Goal: Transaction & Acquisition: Purchase product/service

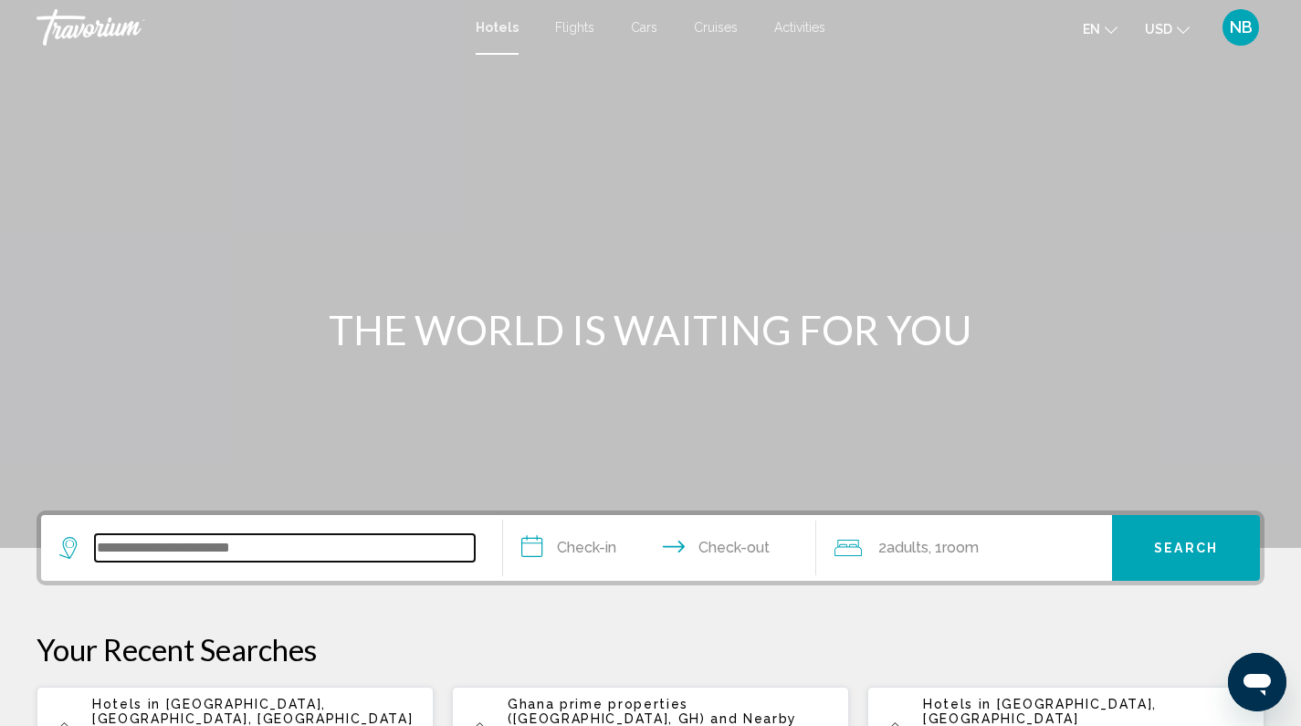
click at [196, 535] on input "Search widget" at bounding box center [285, 547] width 380 height 27
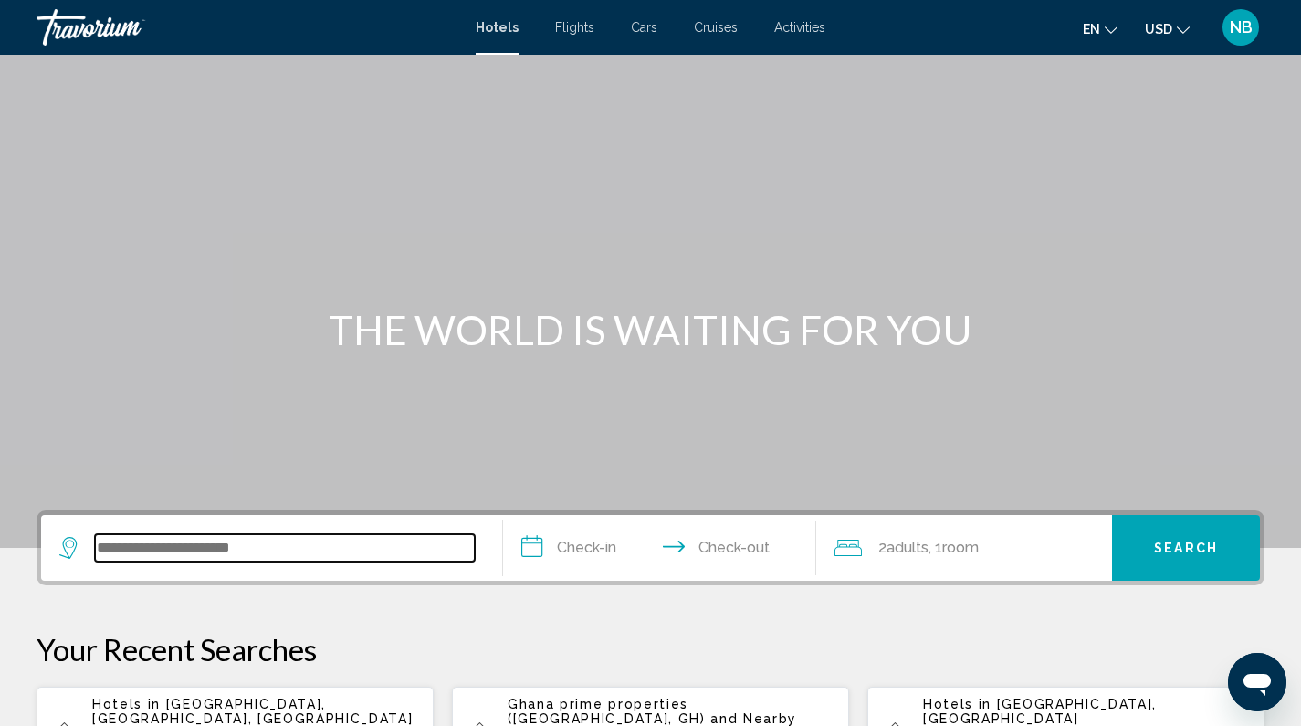
scroll to position [451, 0]
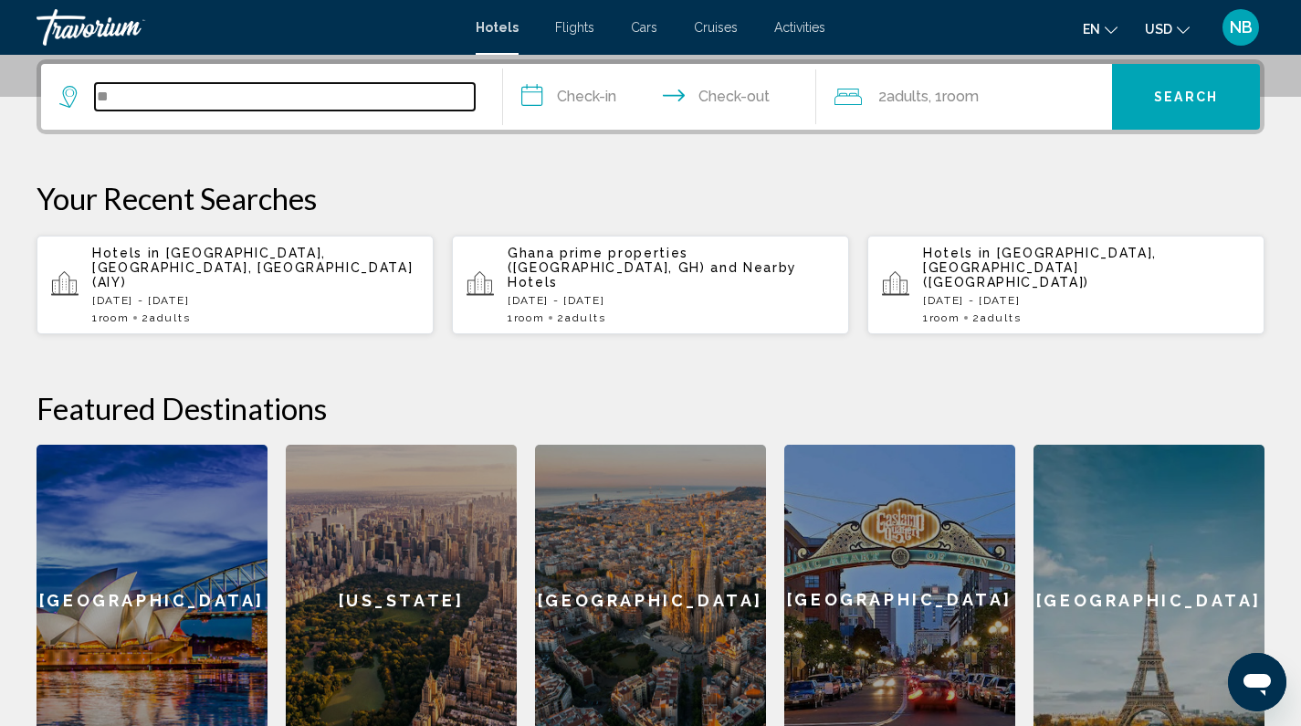
type input "*"
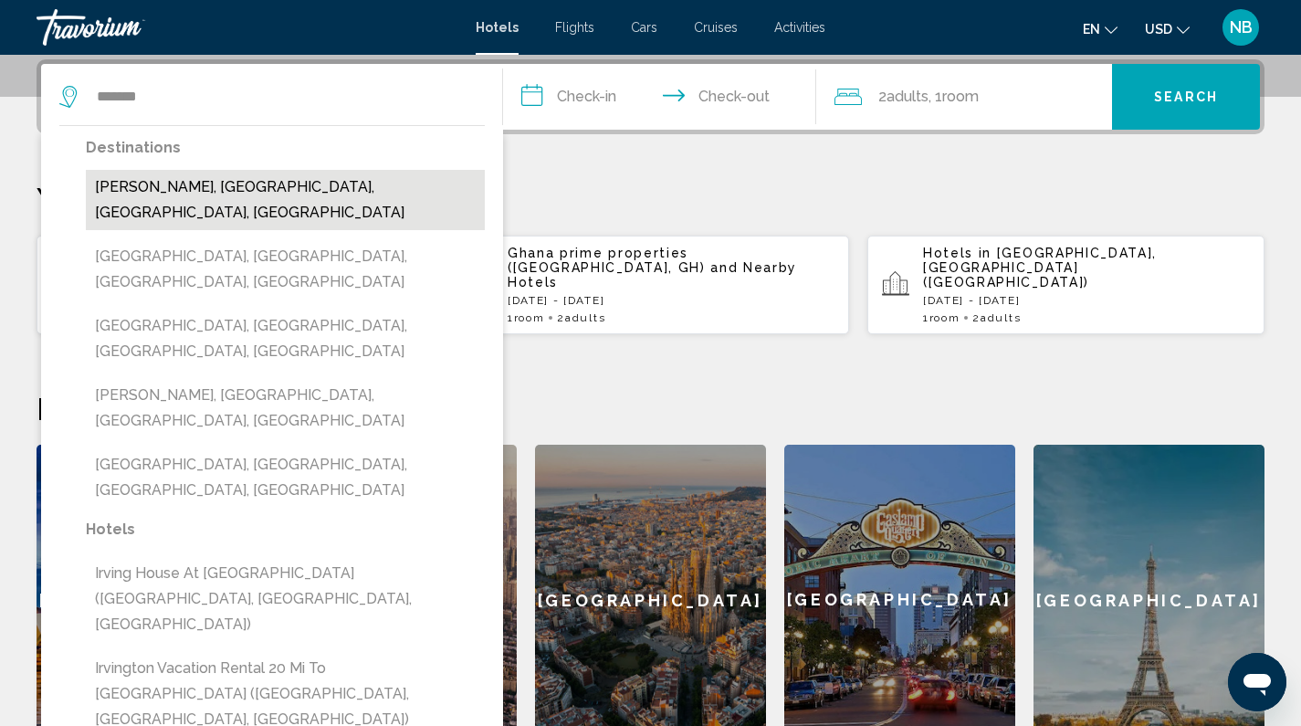
click at [277, 192] on button "[PERSON_NAME], [GEOGRAPHIC_DATA], [GEOGRAPHIC_DATA], [GEOGRAPHIC_DATA]" at bounding box center [285, 200] width 399 height 60
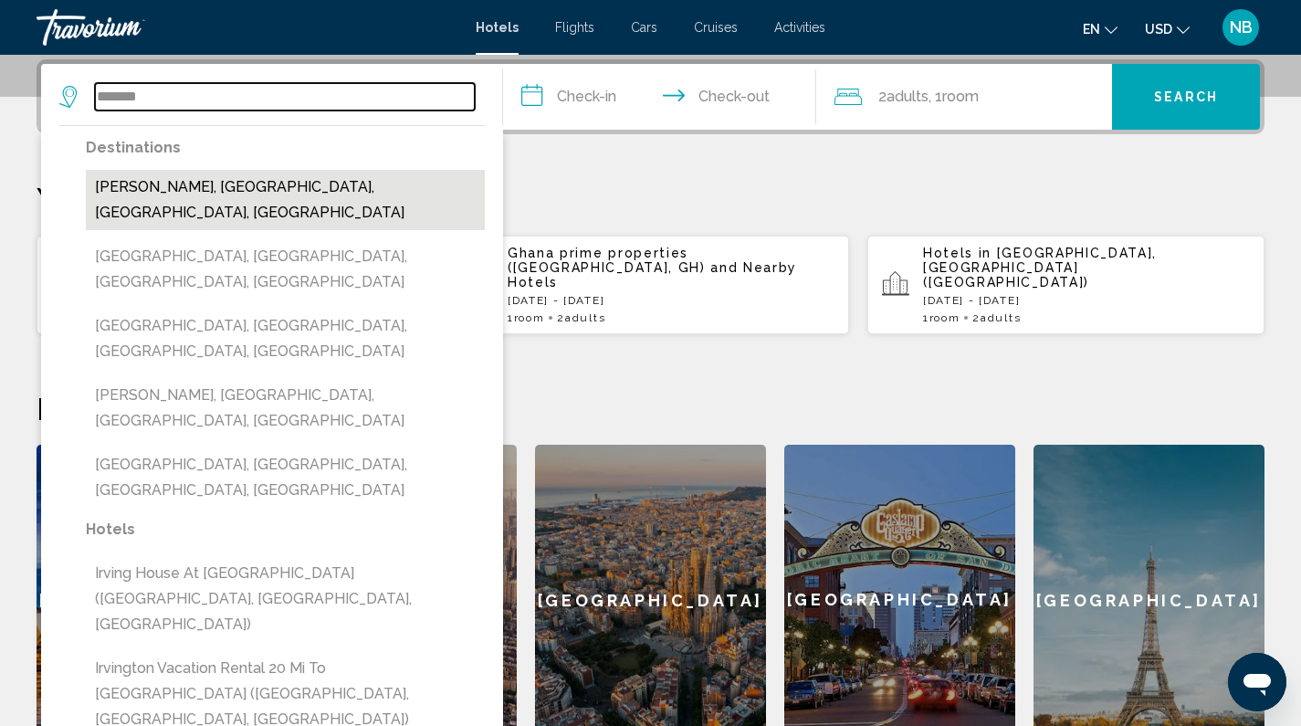
type input "**********"
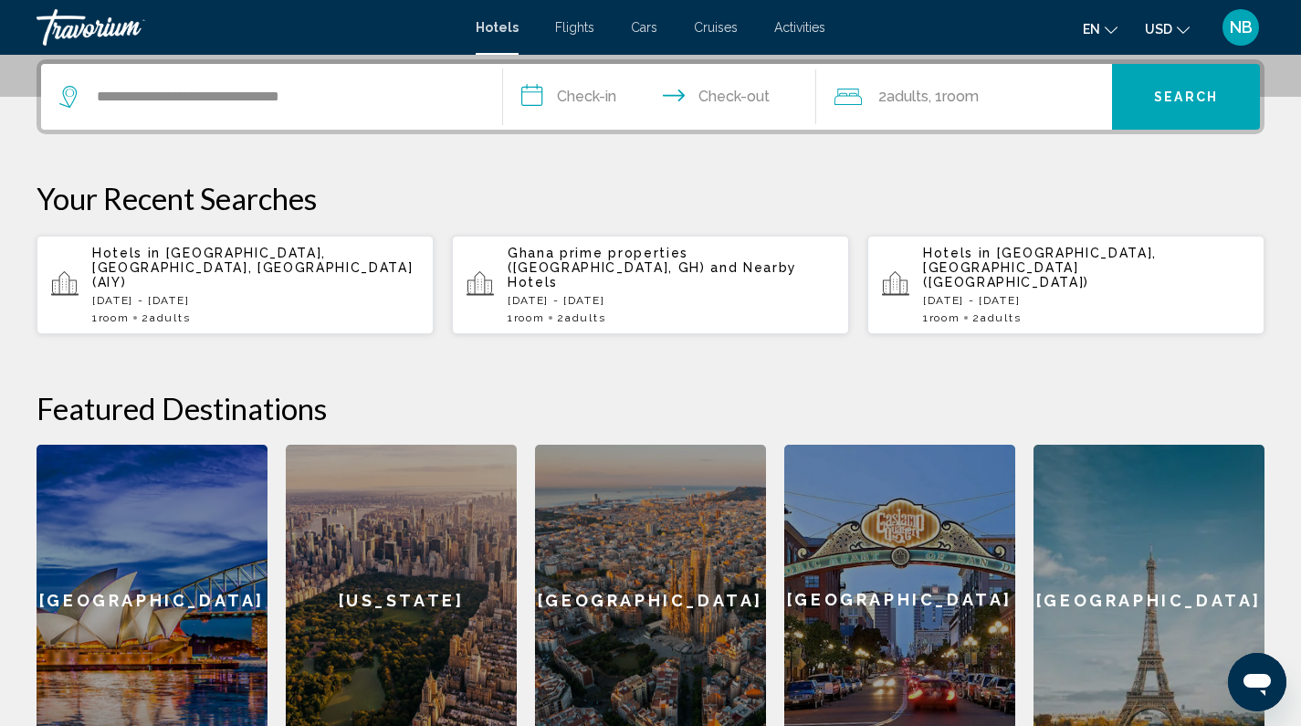
click at [612, 106] on input "**********" at bounding box center [663, 99] width 321 height 71
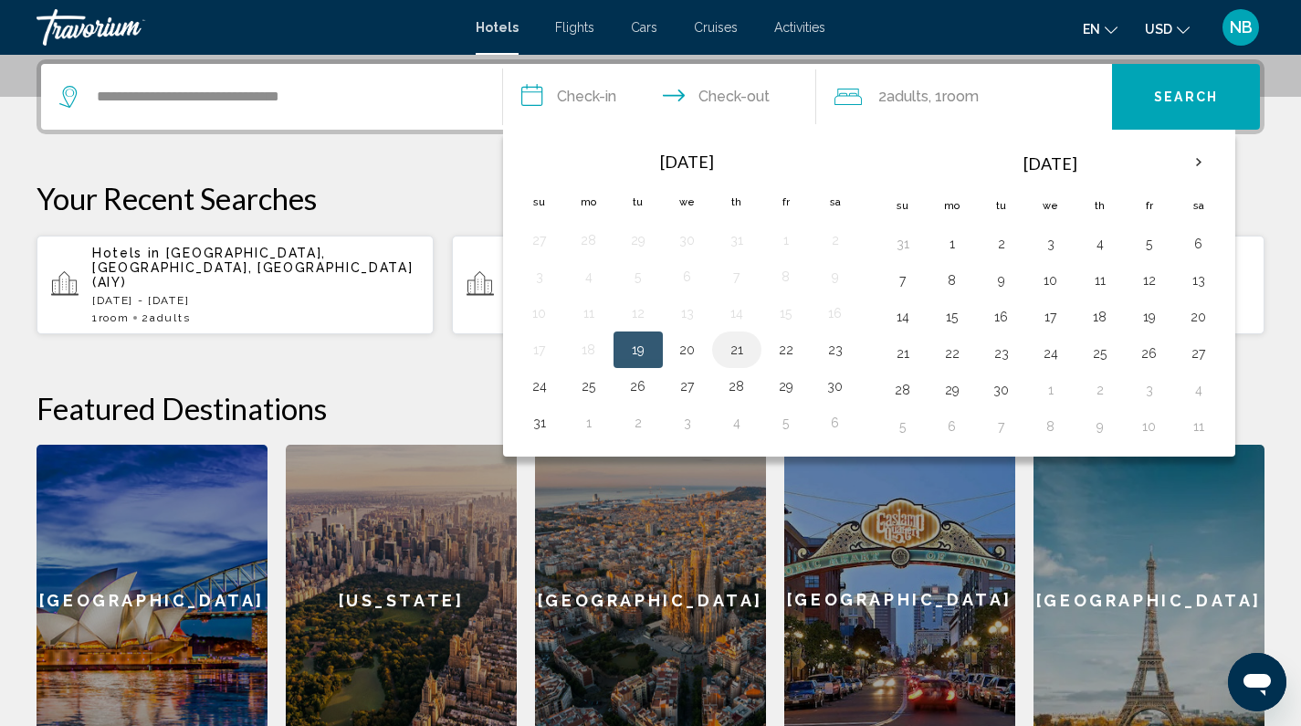
click at [739, 347] on button "21" at bounding box center [736, 350] width 29 height 26
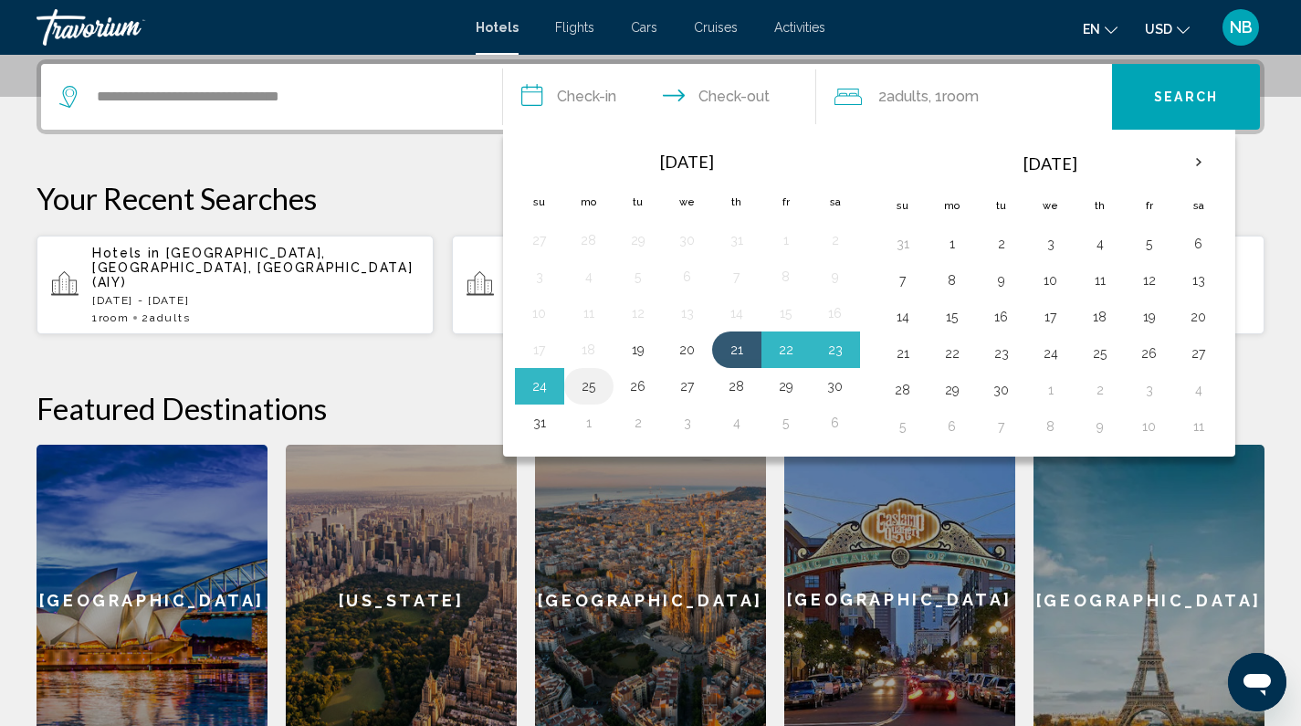
click at [589, 386] on button "25" at bounding box center [588, 386] width 29 height 26
type input "**********"
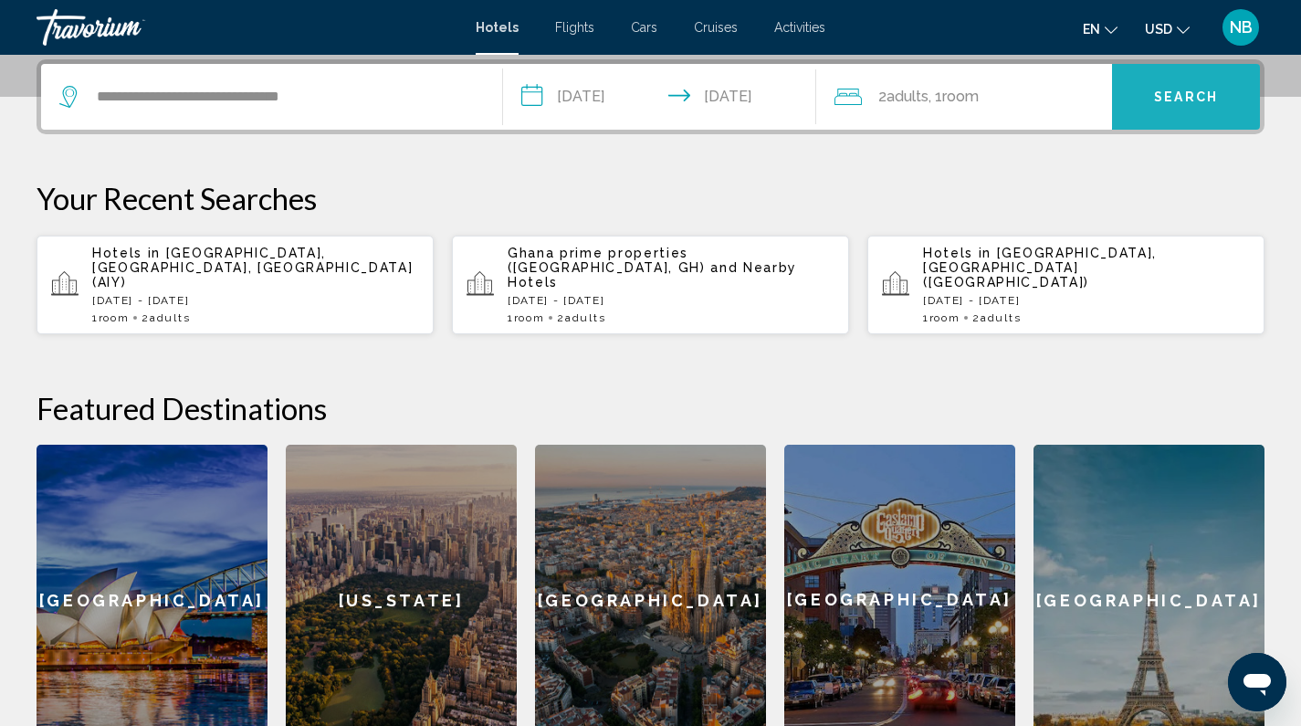
click at [1206, 96] on span "Search" at bounding box center [1186, 97] width 64 height 15
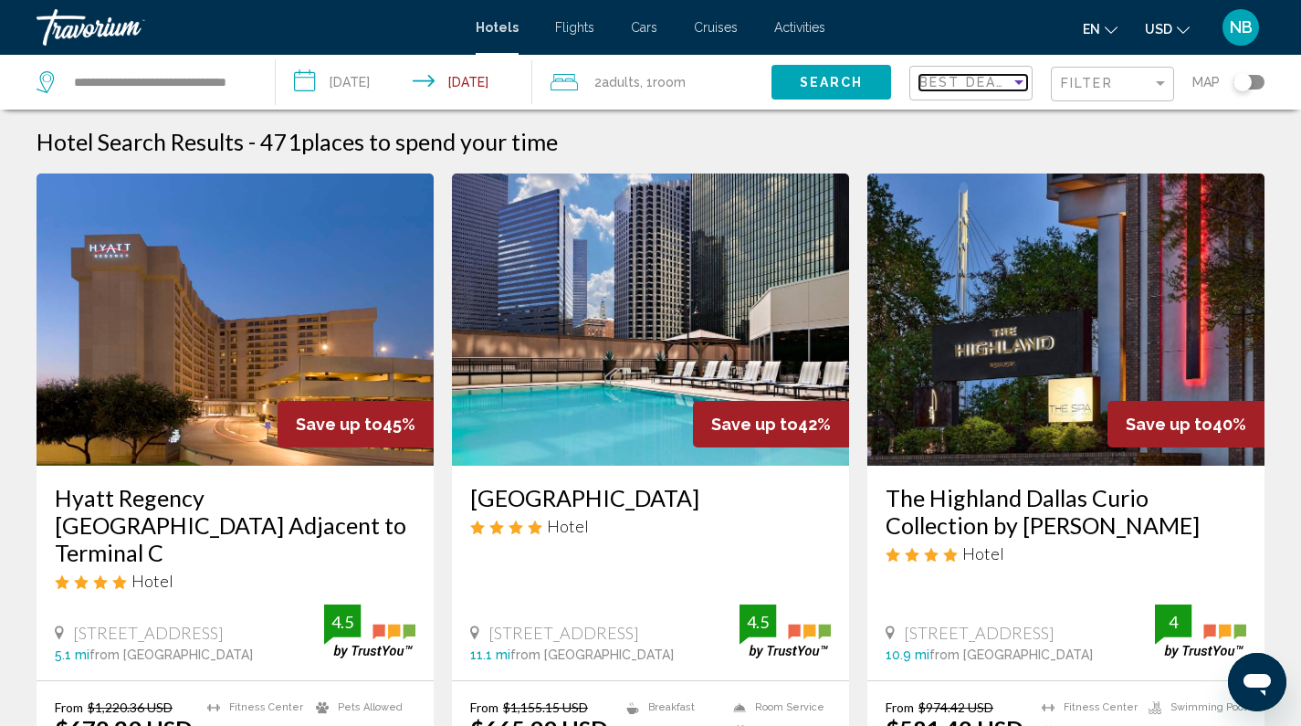
click at [1005, 86] on div "Best Deals" at bounding box center [964, 82] width 91 height 15
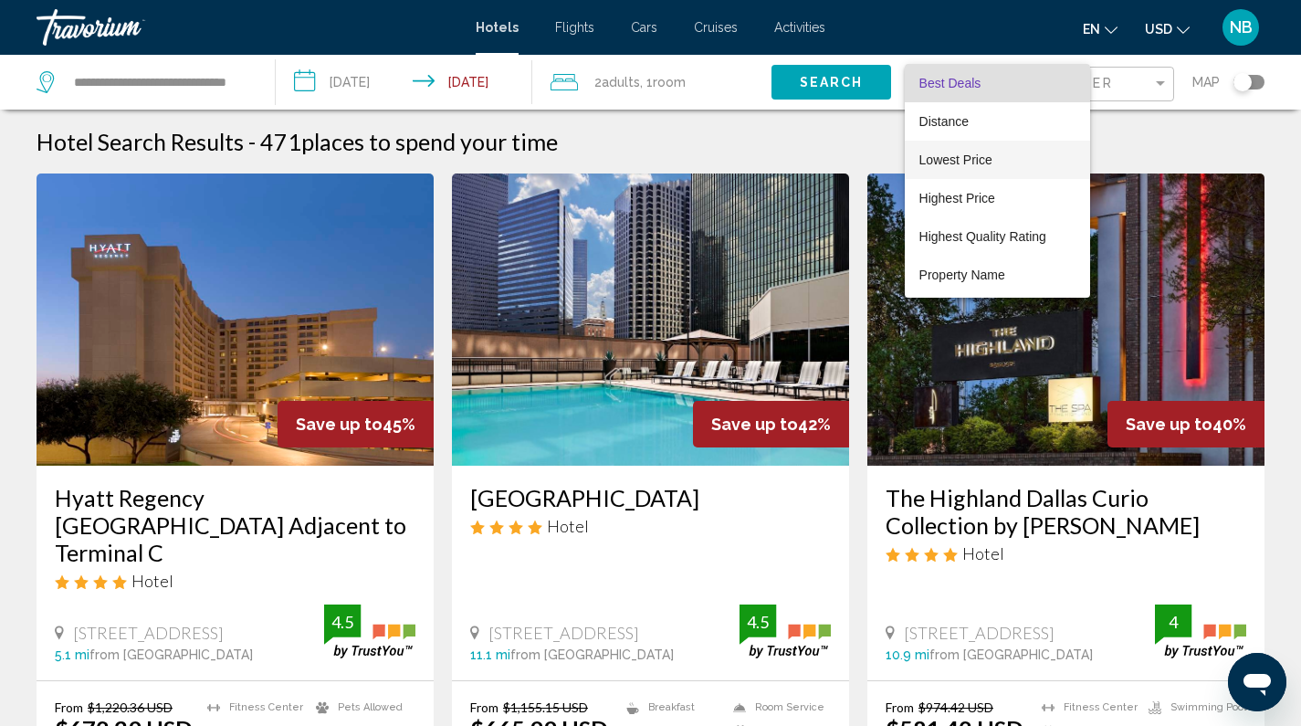
click at [1008, 157] on span "Lowest Price" at bounding box center [997, 160] width 156 height 38
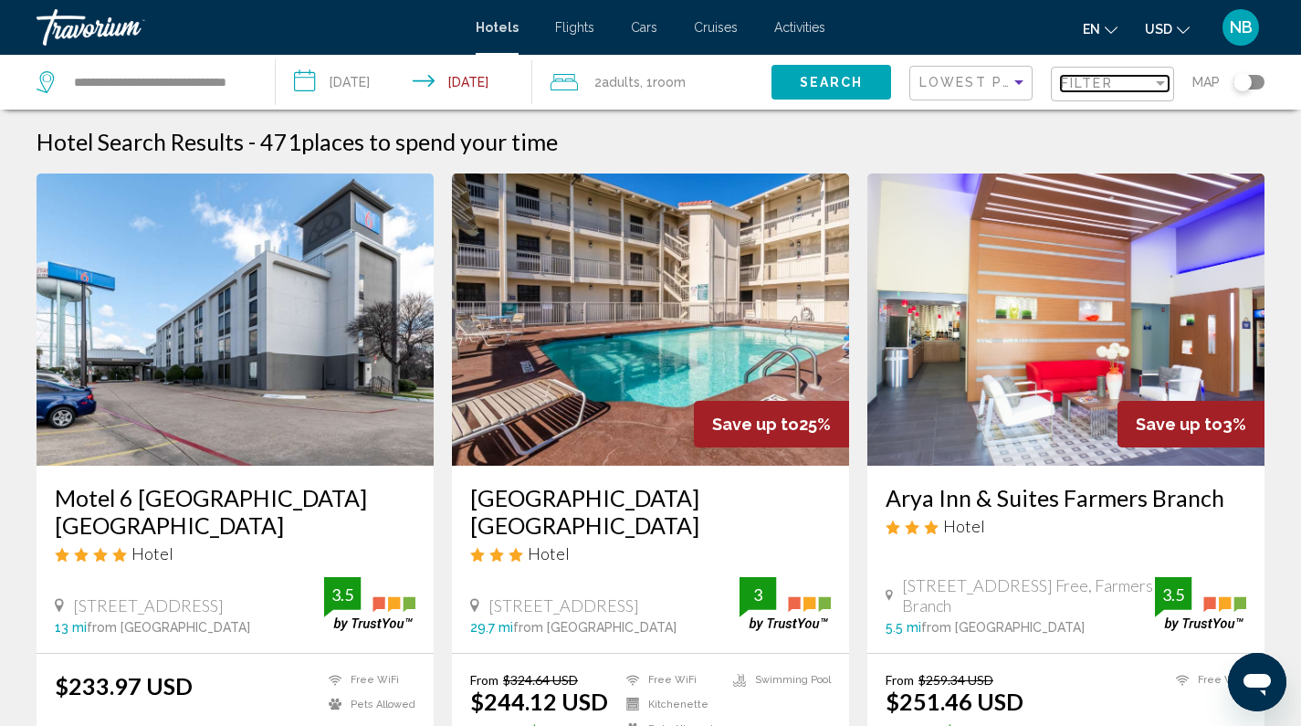
click at [1153, 89] on div "Filter" at bounding box center [1160, 83] width 16 height 15
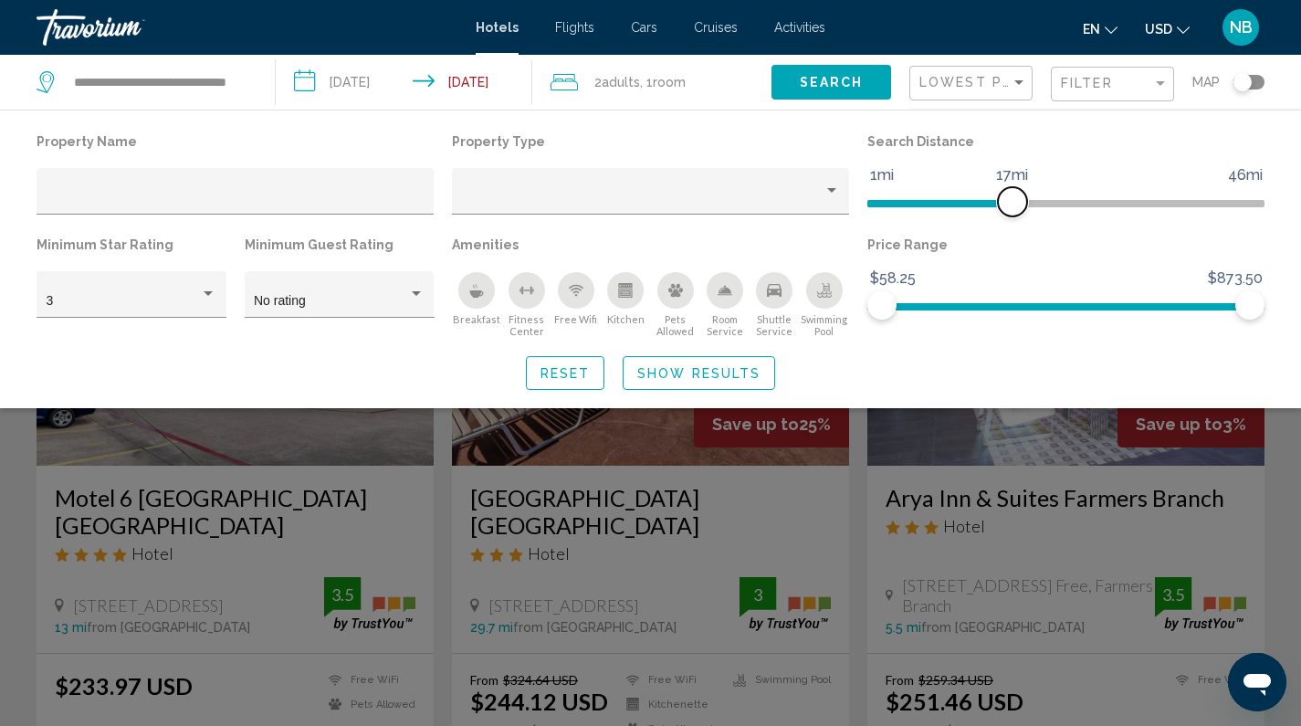
drag, startPoint x: 1121, startPoint y: 196, endPoint x: 1010, endPoint y: 200, distance: 111.4
click at [1010, 200] on span "Hotel Filters" at bounding box center [1012, 201] width 29 height 29
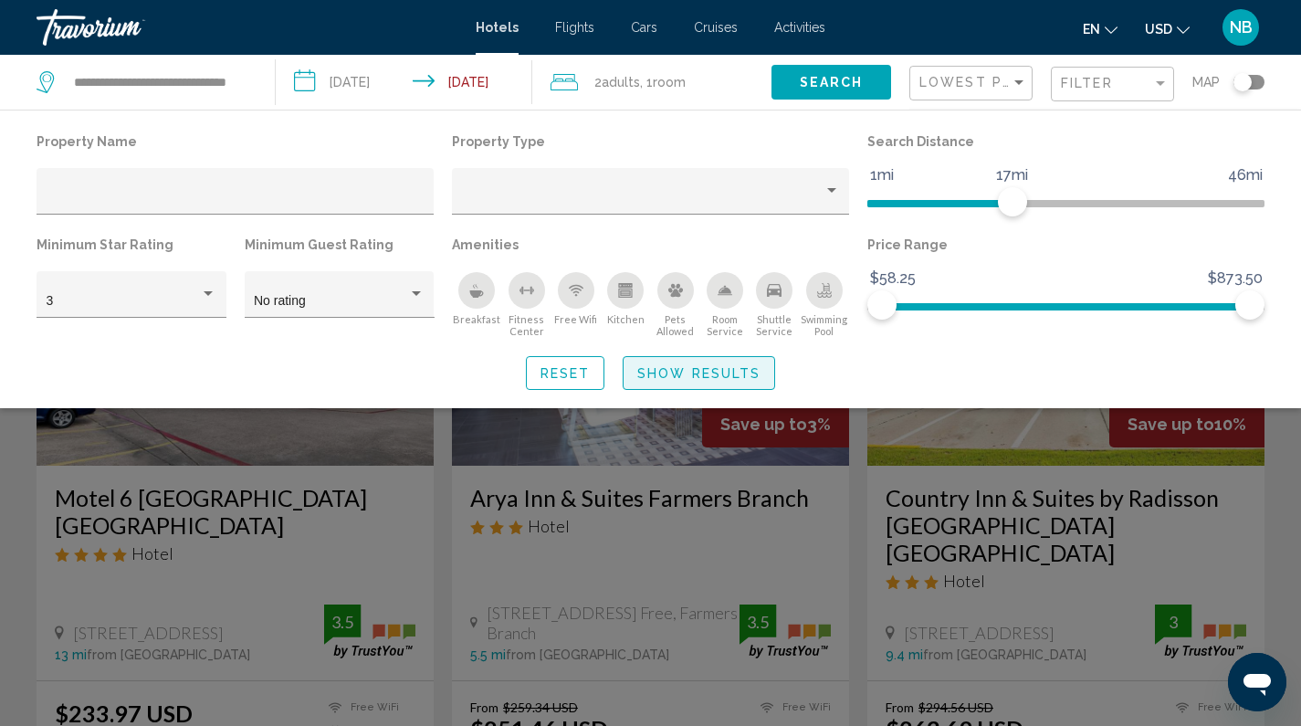
click at [722, 365] on button "Show Results" at bounding box center [699, 373] width 152 height 34
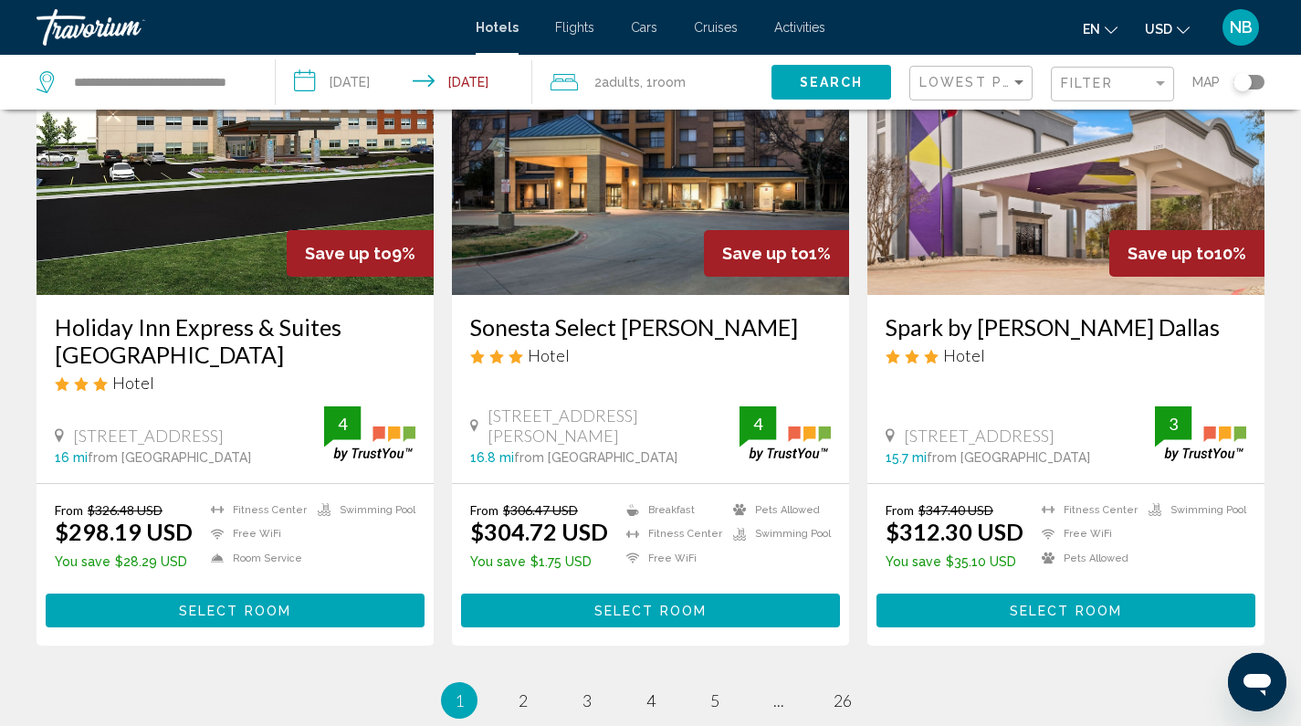
scroll to position [2331, 0]
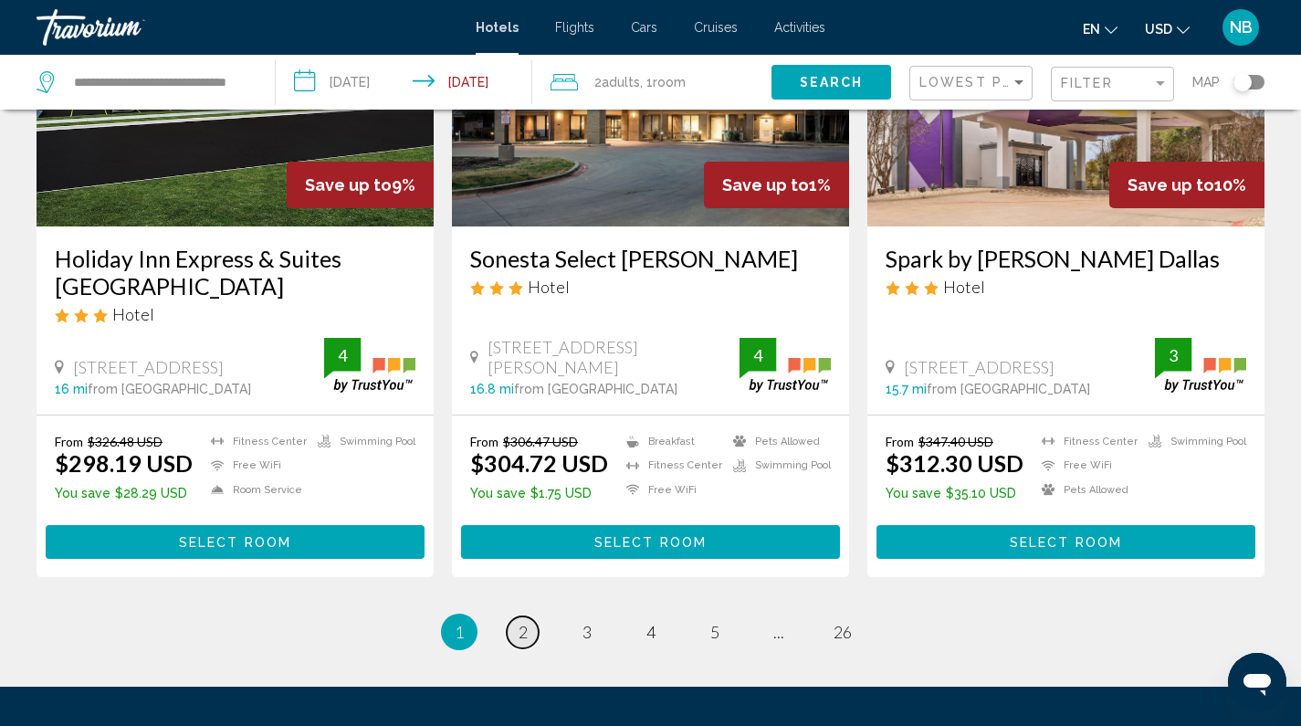
click at [519, 622] on span "2" at bounding box center [523, 632] width 9 height 20
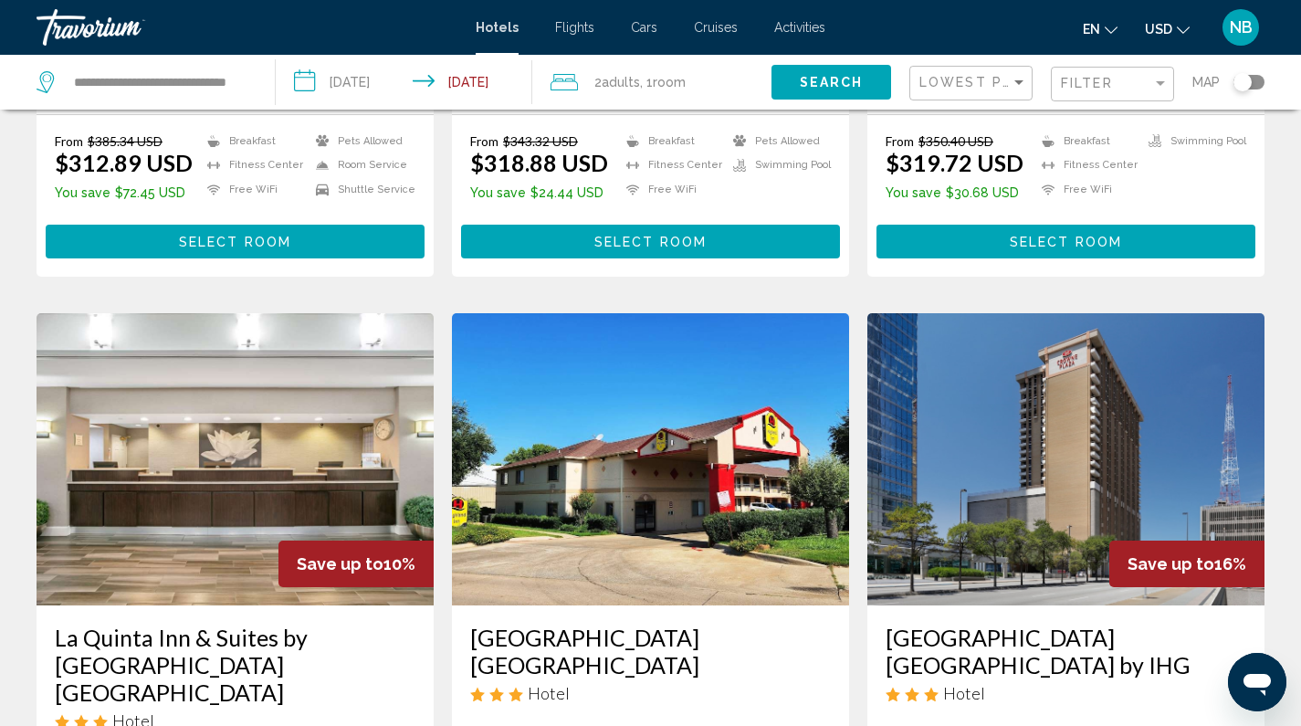
scroll to position [754, 0]
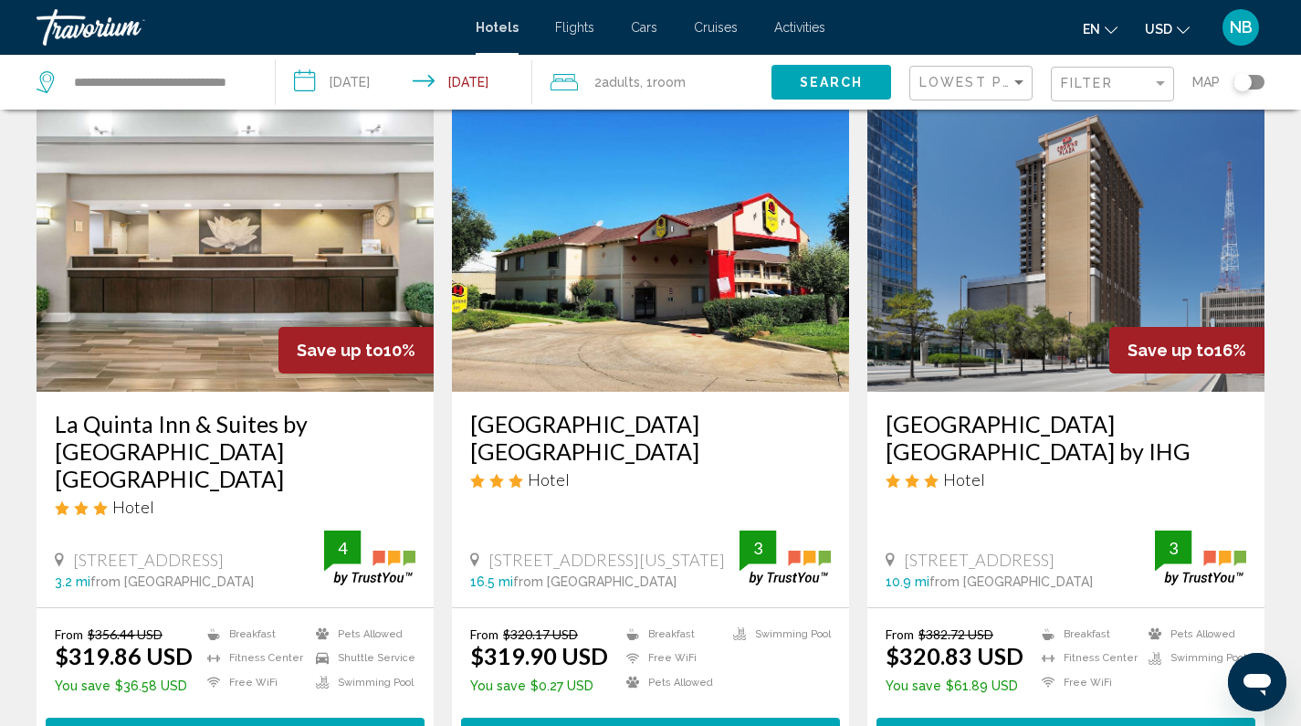
click at [269, 278] on img "Main content" at bounding box center [235, 246] width 397 height 292
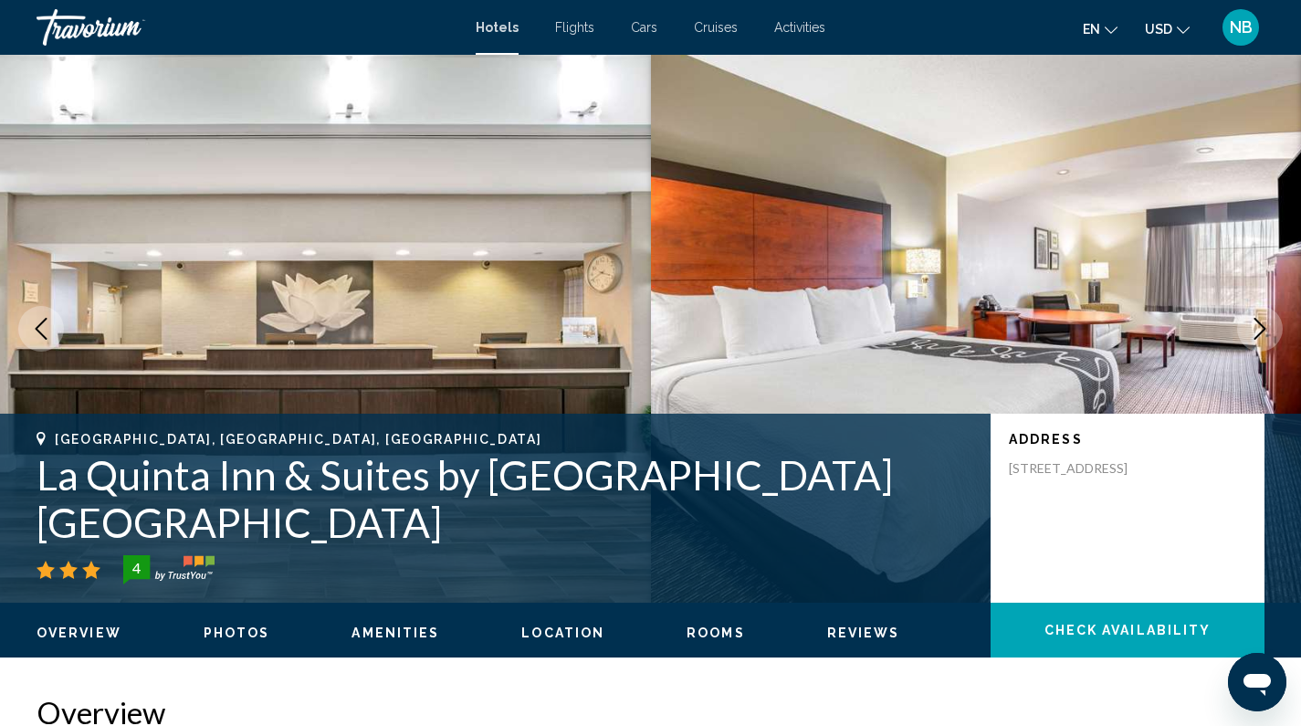
click at [1264, 329] on icon "Next image" at bounding box center [1260, 329] width 12 height 22
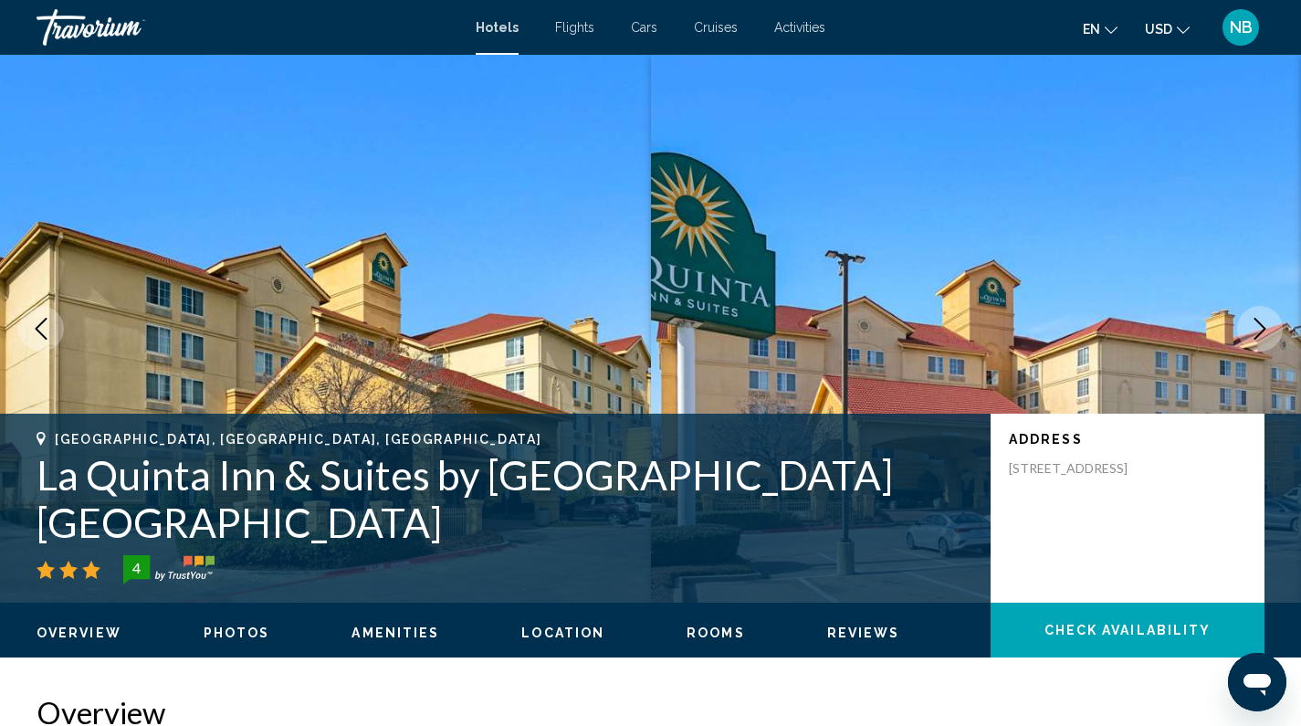
click at [1264, 329] on icon "Next image" at bounding box center [1260, 329] width 12 height 22
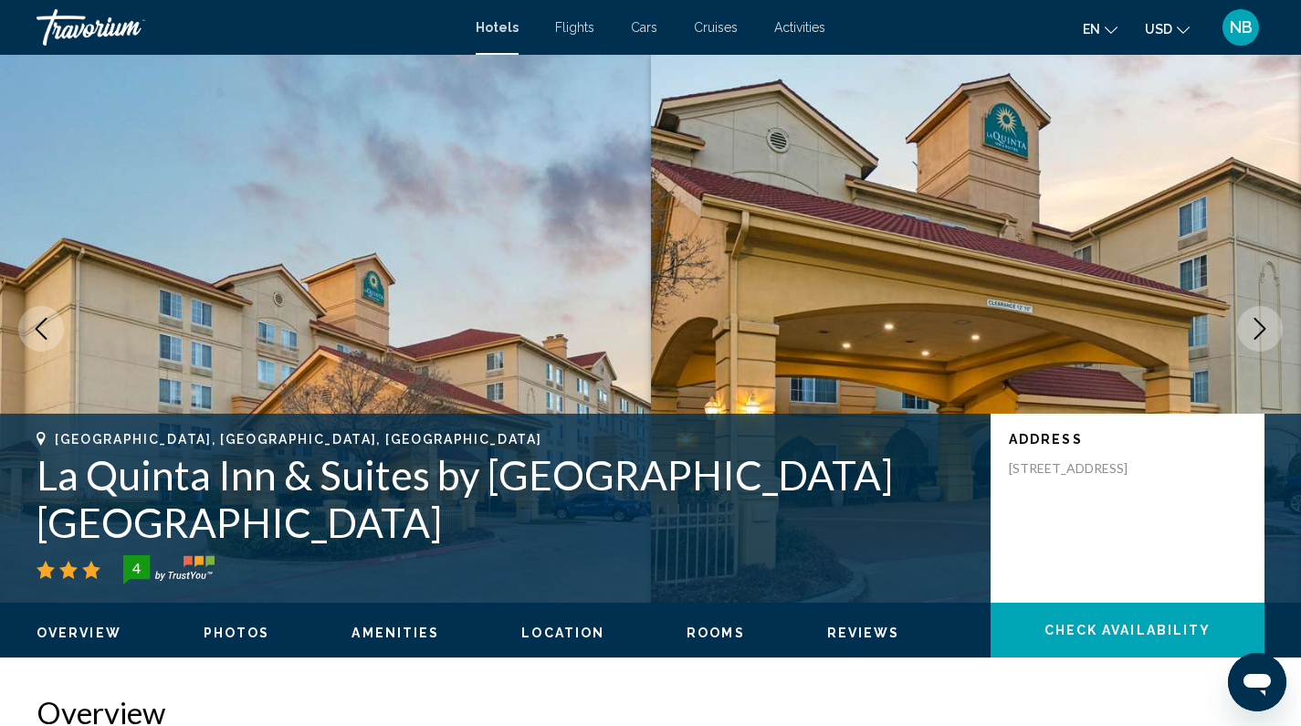
click at [1264, 329] on icon "Next image" at bounding box center [1260, 329] width 12 height 22
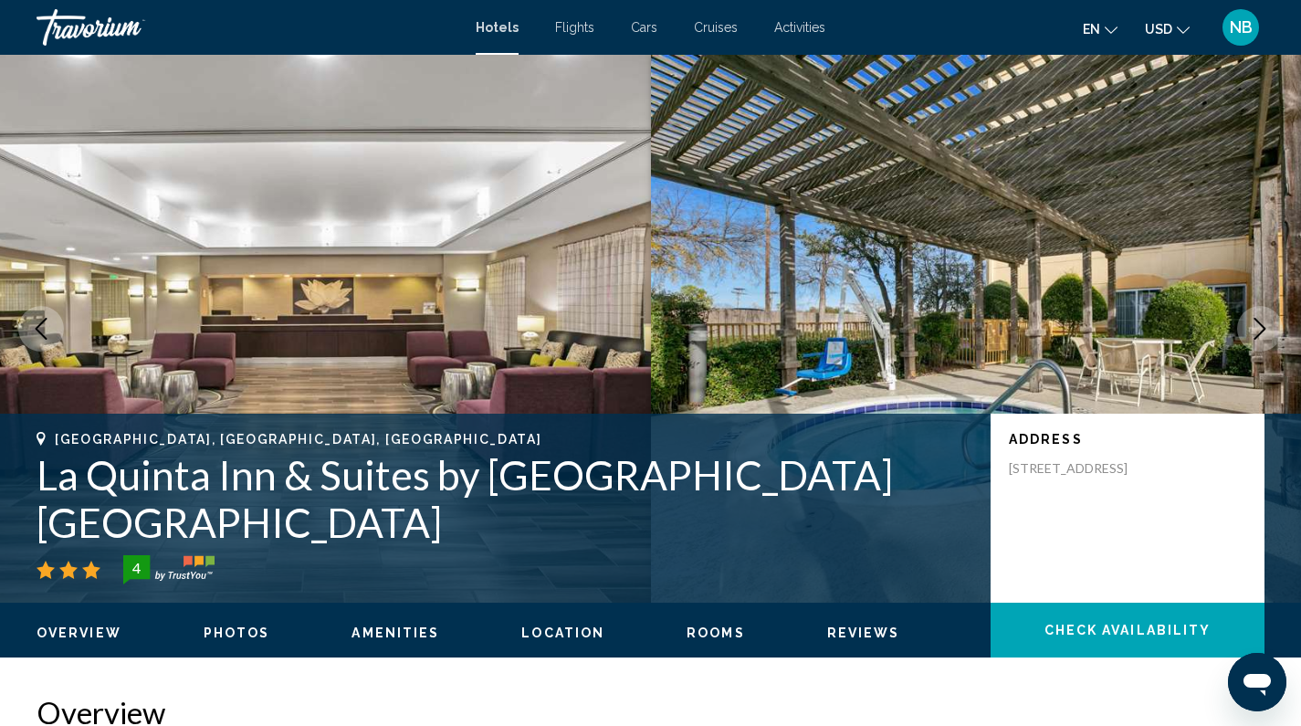
click at [1264, 329] on icon "Next image" at bounding box center [1260, 329] width 12 height 22
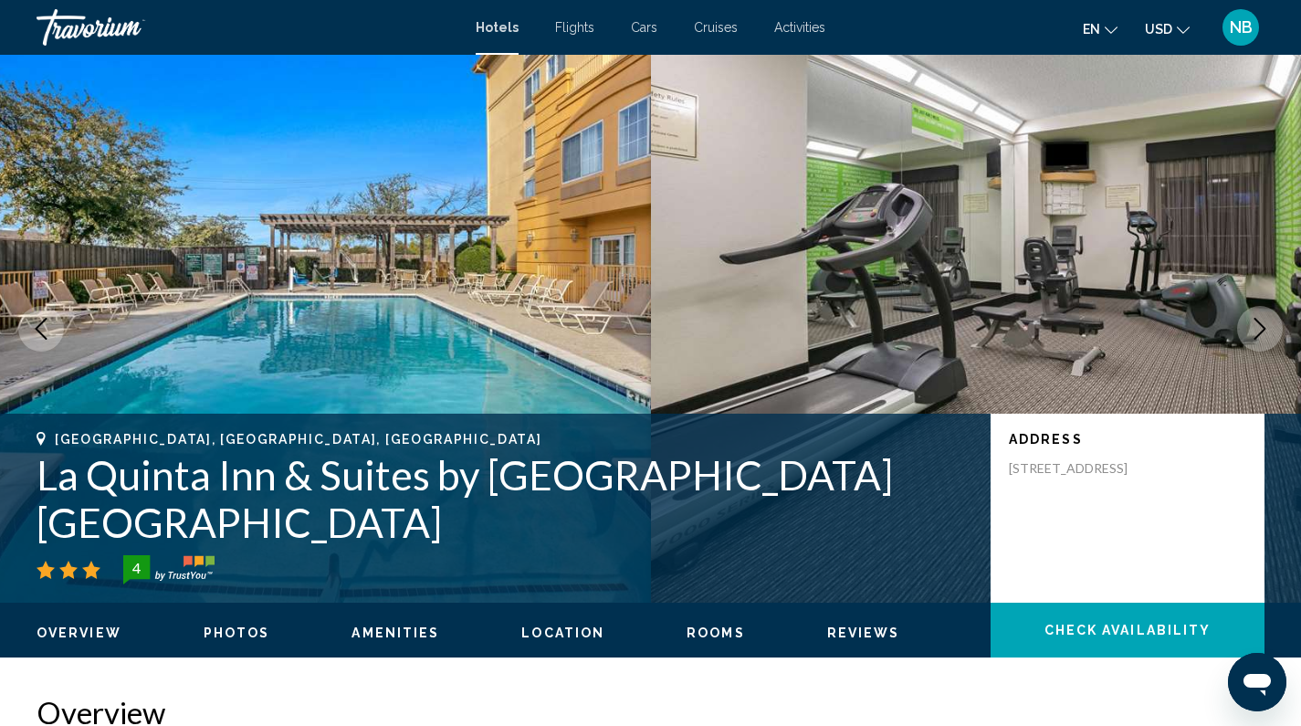
click at [1264, 329] on icon "Next image" at bounding box center [1260, 329] width 12 height 22
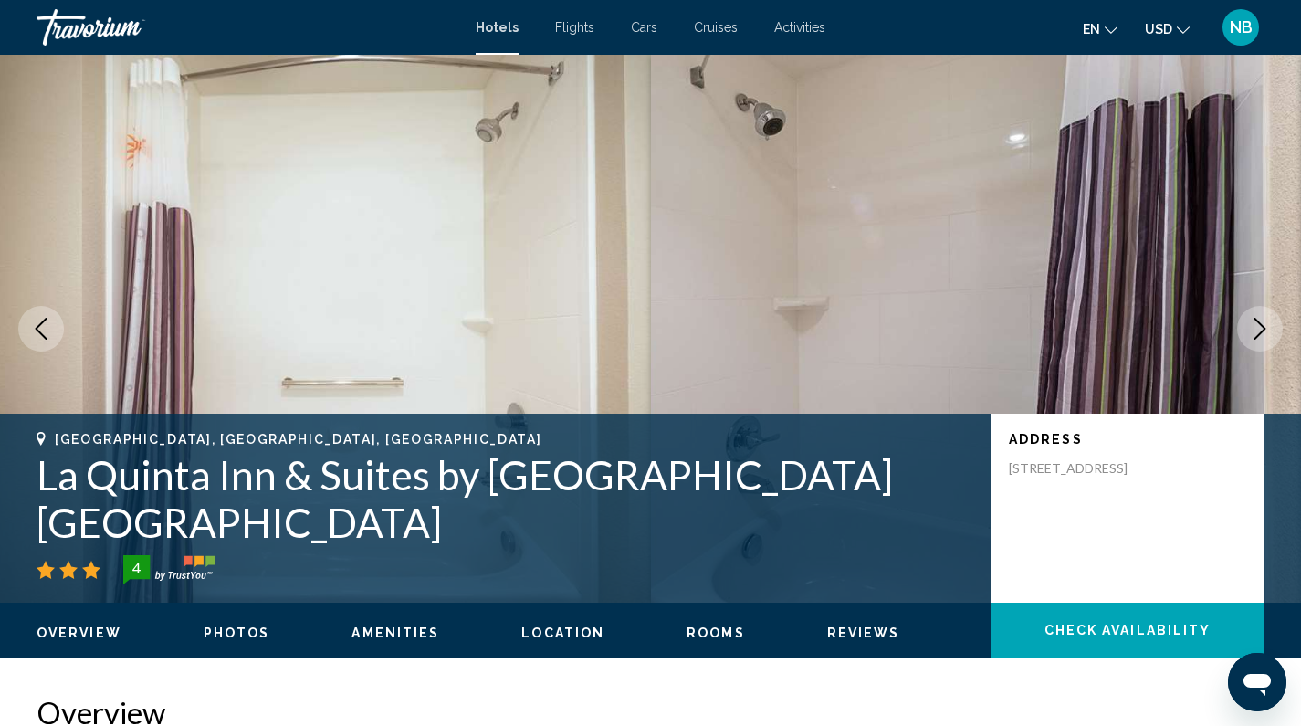
click at [1264, 329] on icon "Next image" at bounding box center [1260, 329] width 12 height 22
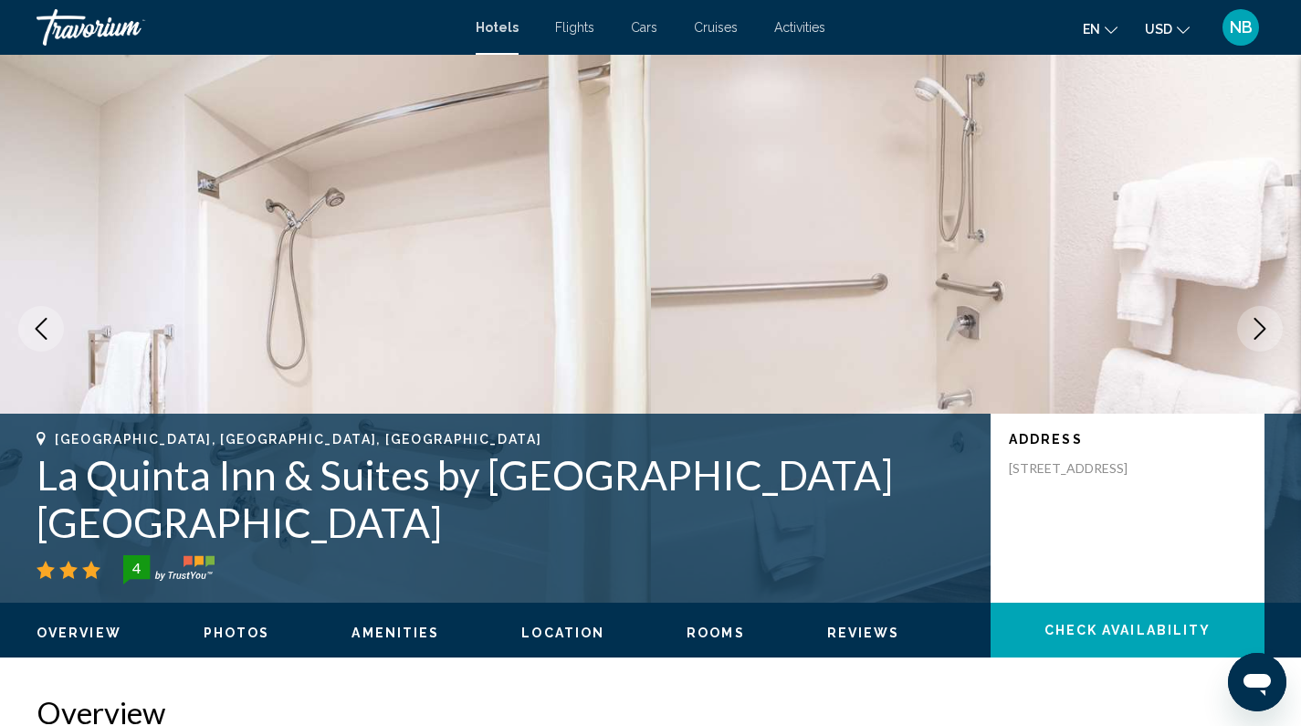
click at [1264, 329] on icon "Next image" at bounding box center [1260, 329] width 12 height 22
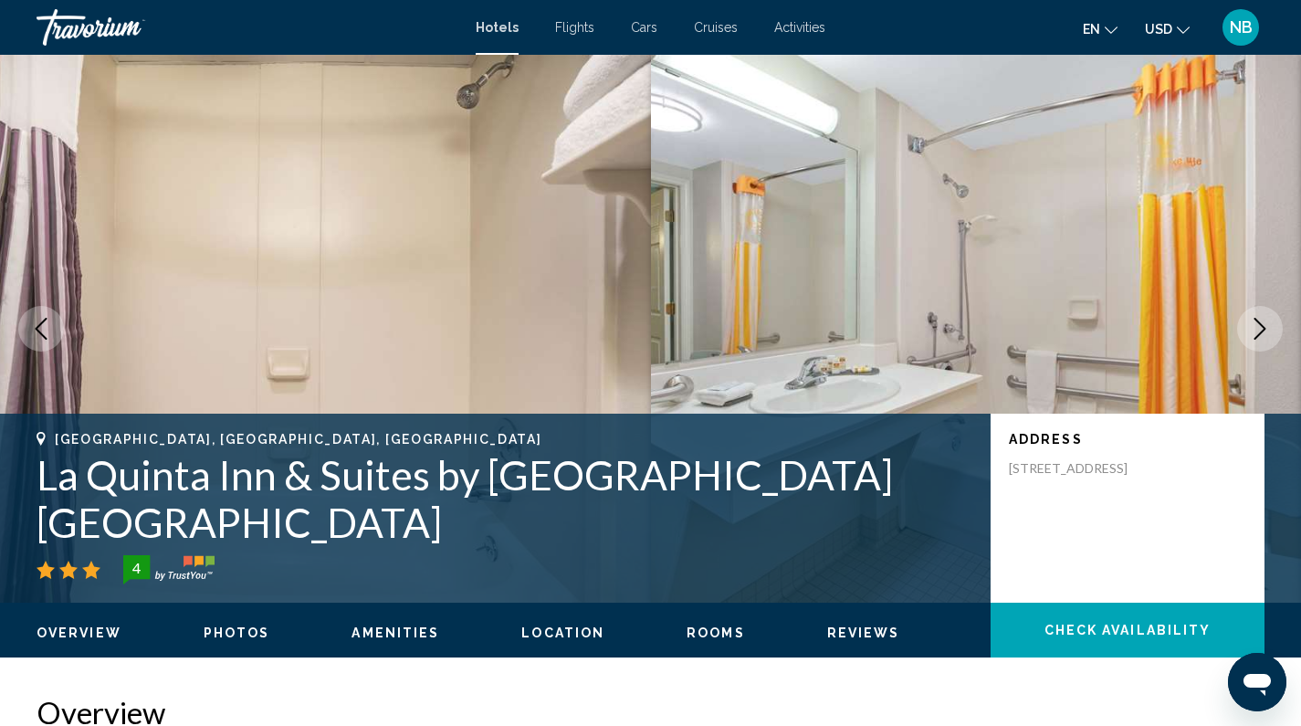
click at [1264, 329] on icon "Next image" at bounding box center [1260, 329] width 12 height 22
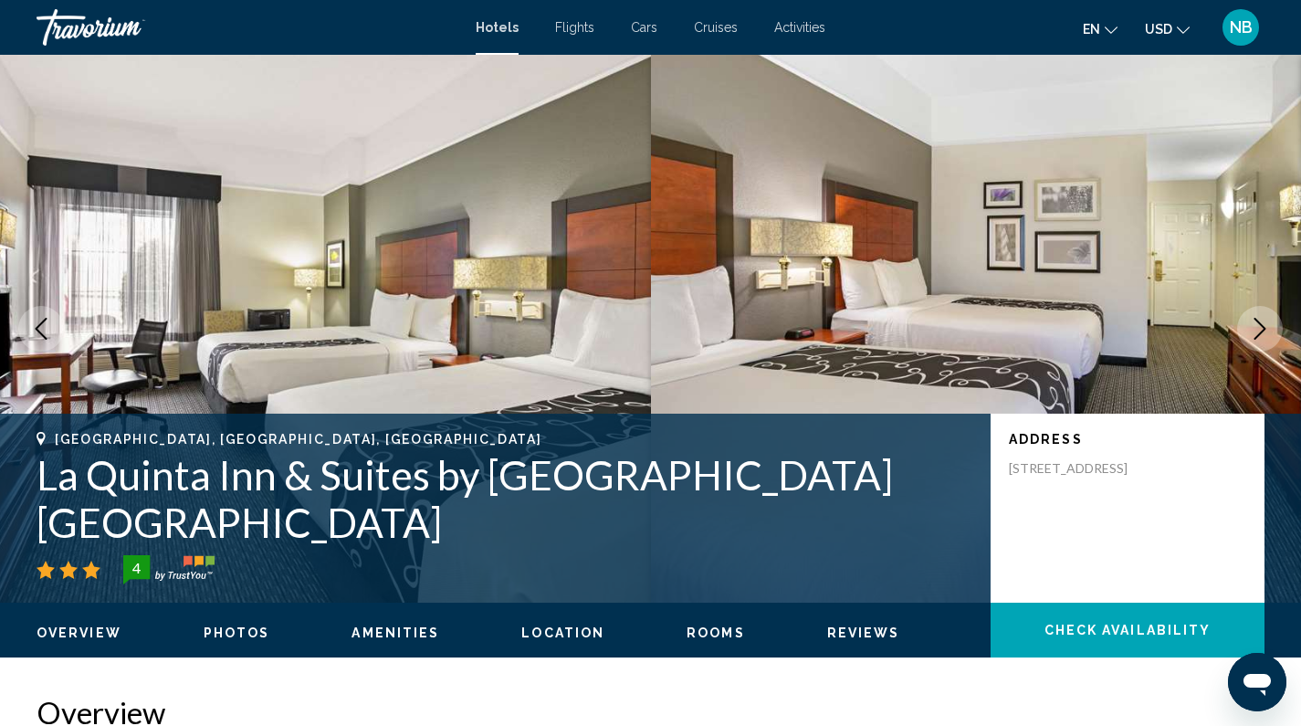
click at [1264, 329] on icon "Next image" at bounding box center [1260, 329] width 12 height 22
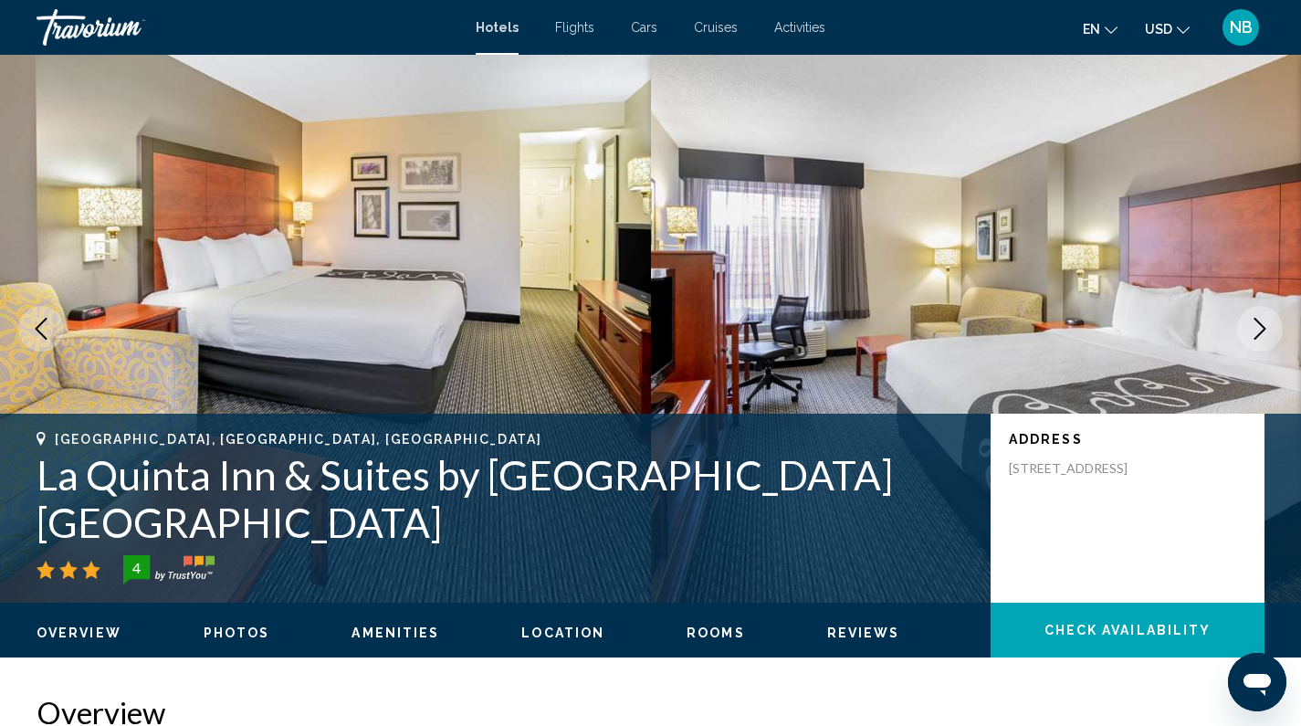
click at [1264, 329] on icon "Next image" at bounding box center [1260, 329] width 12 height 22
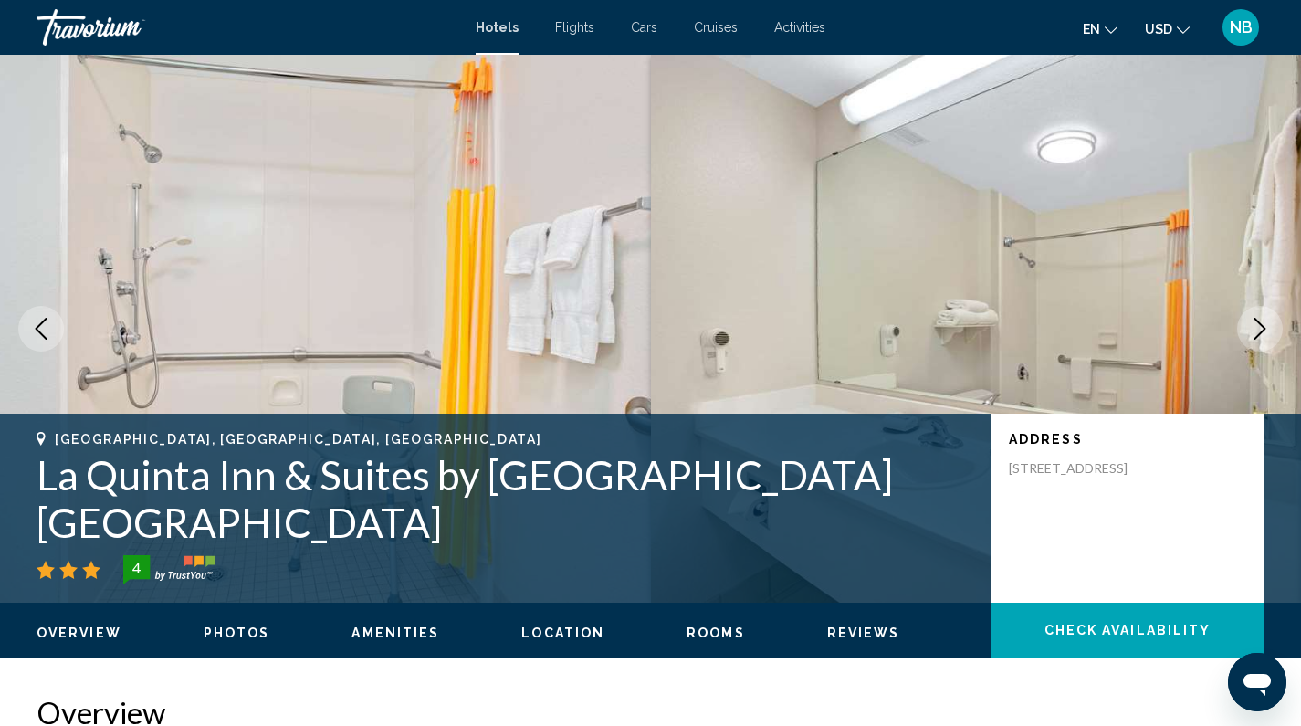
click at [1264, 329] on icon "Next image" at bounding box center [1260, 329] width 12 height 22
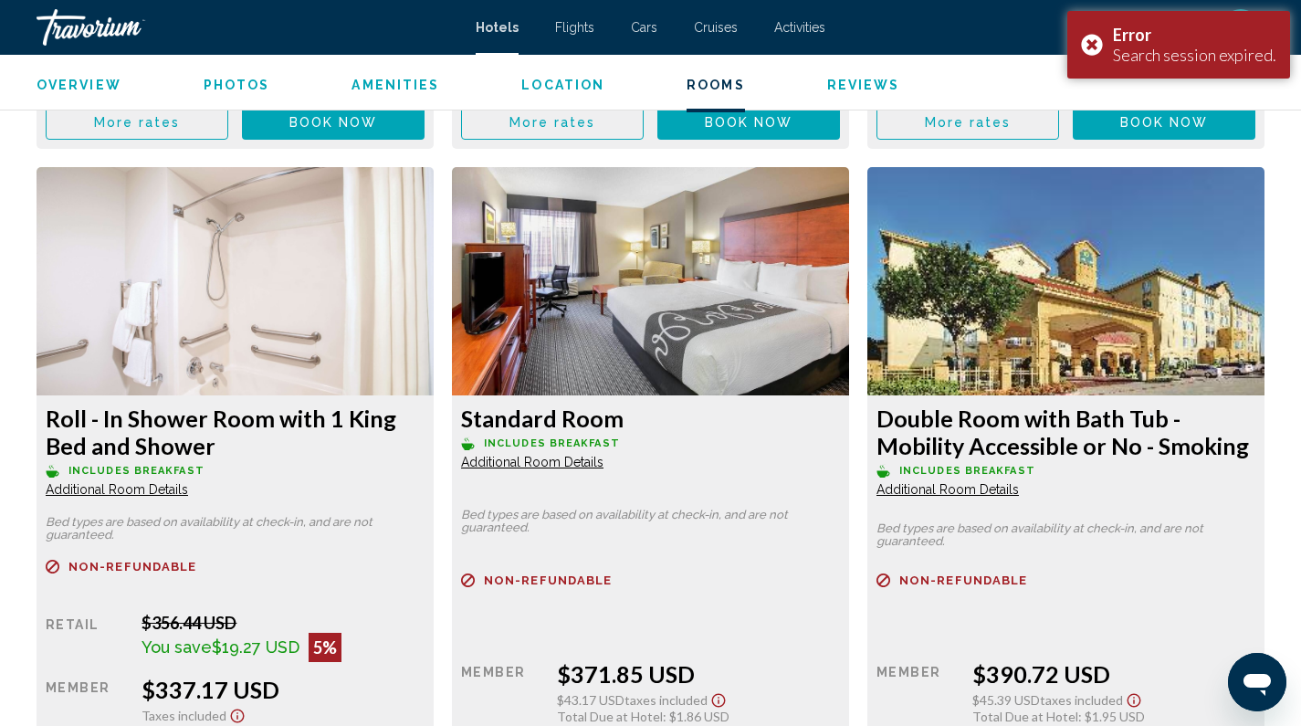
scroll to position [3730, 0]
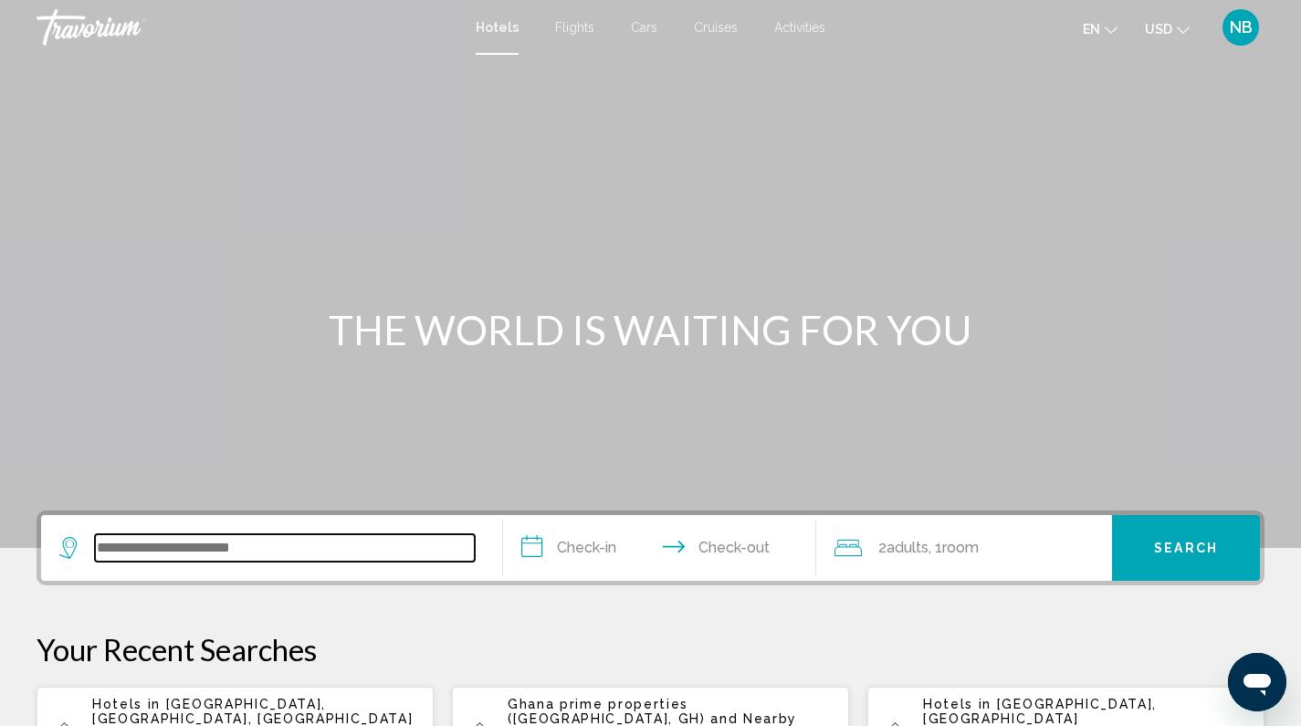
click at [409, 541] on input "Search widget" at bounding box center [285, 547] width 380 height 27
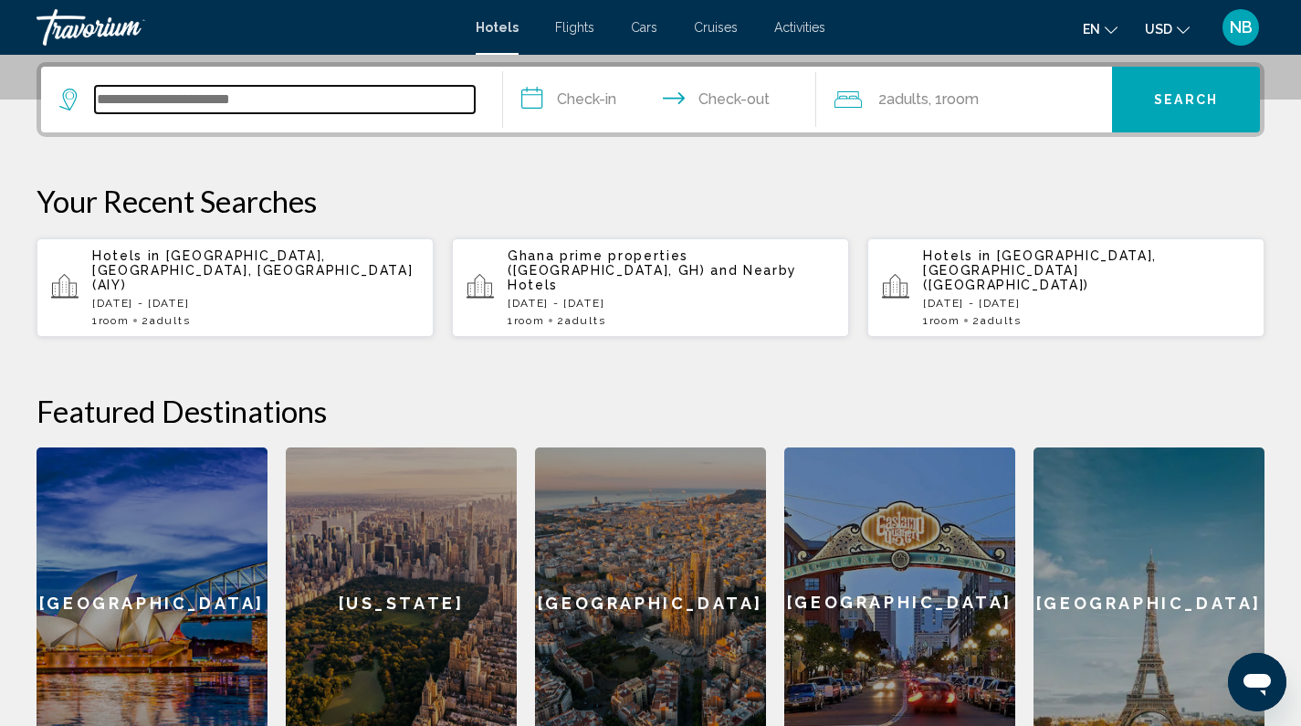
scroll to position [451, 0]
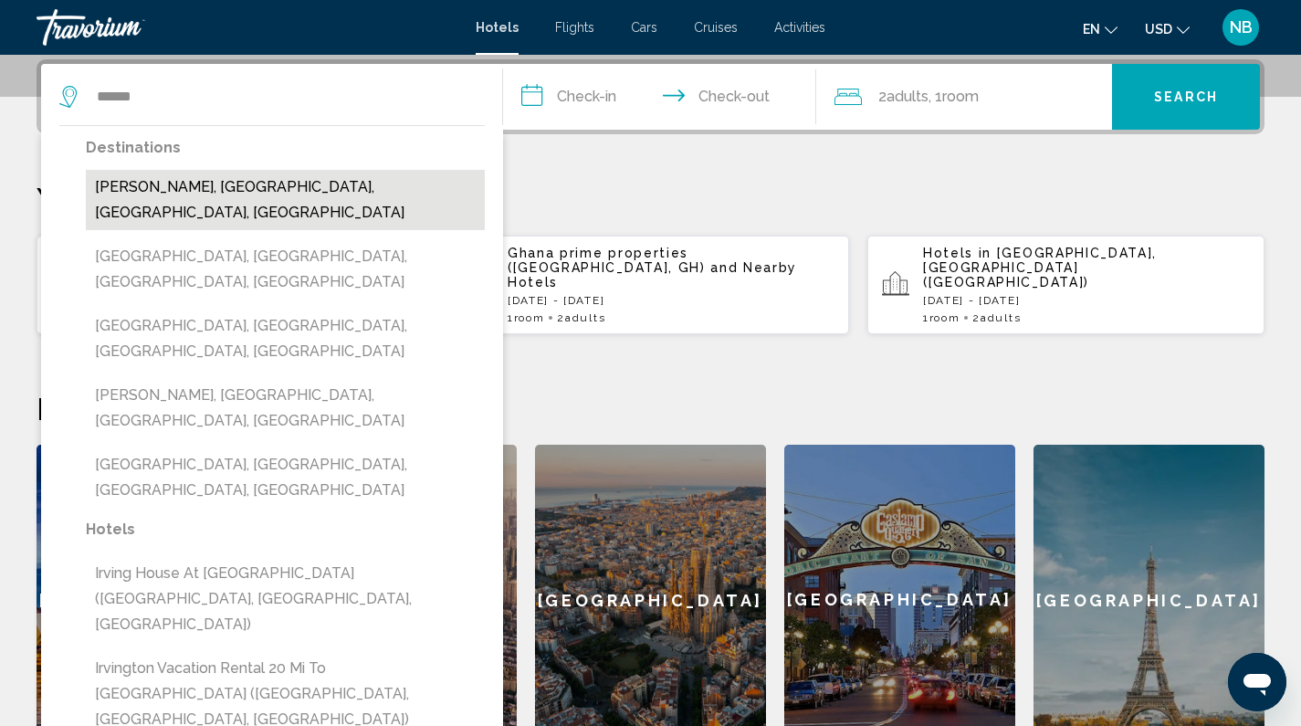
click at [259, 184] on button "[PERSON_NAME], [GEOGRAPHIC_DATA], [GEOGRAPHIC_DATA], [GEOGRAPHIC_DATA]" at bounding box center [285, 200] width 399 height 60
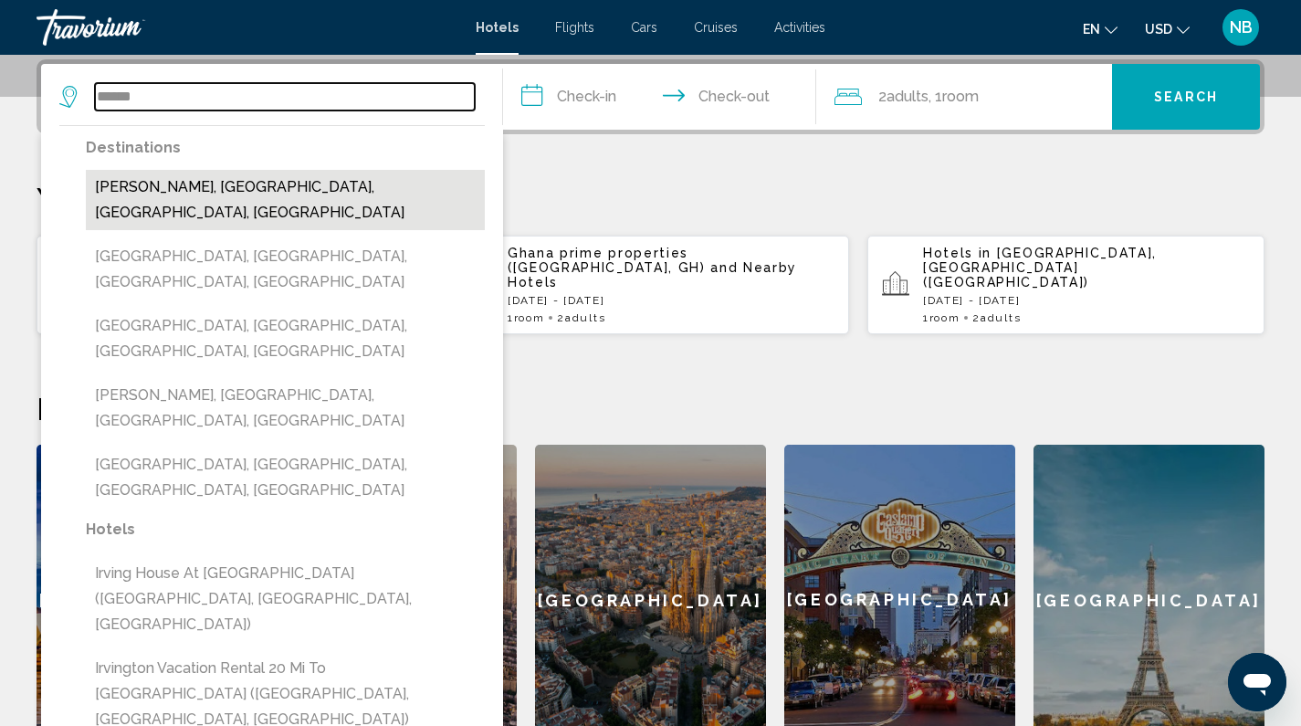
type input "**********"
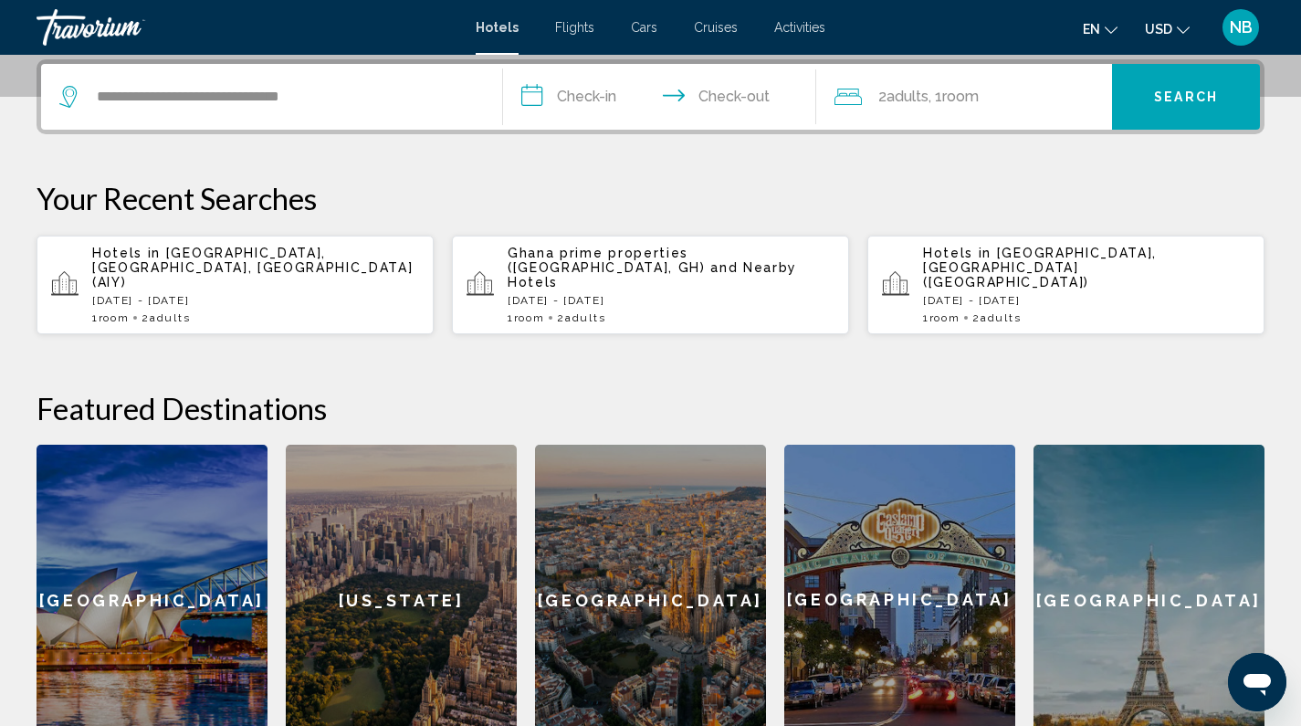
click at [590, 99] on input "**********" at bounding box center [663, 99] width 321 height 71
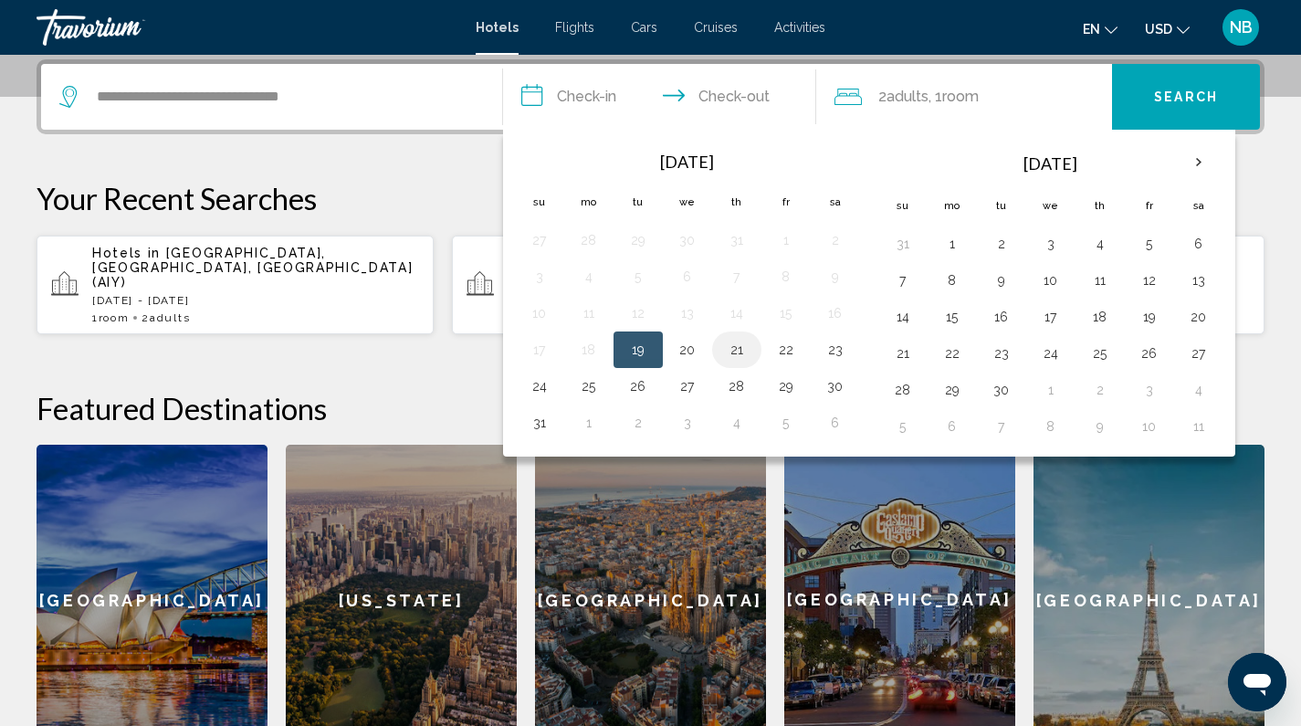
click at [736, 351] on button "21" at bounding box center [736, 350] width 29 height 26
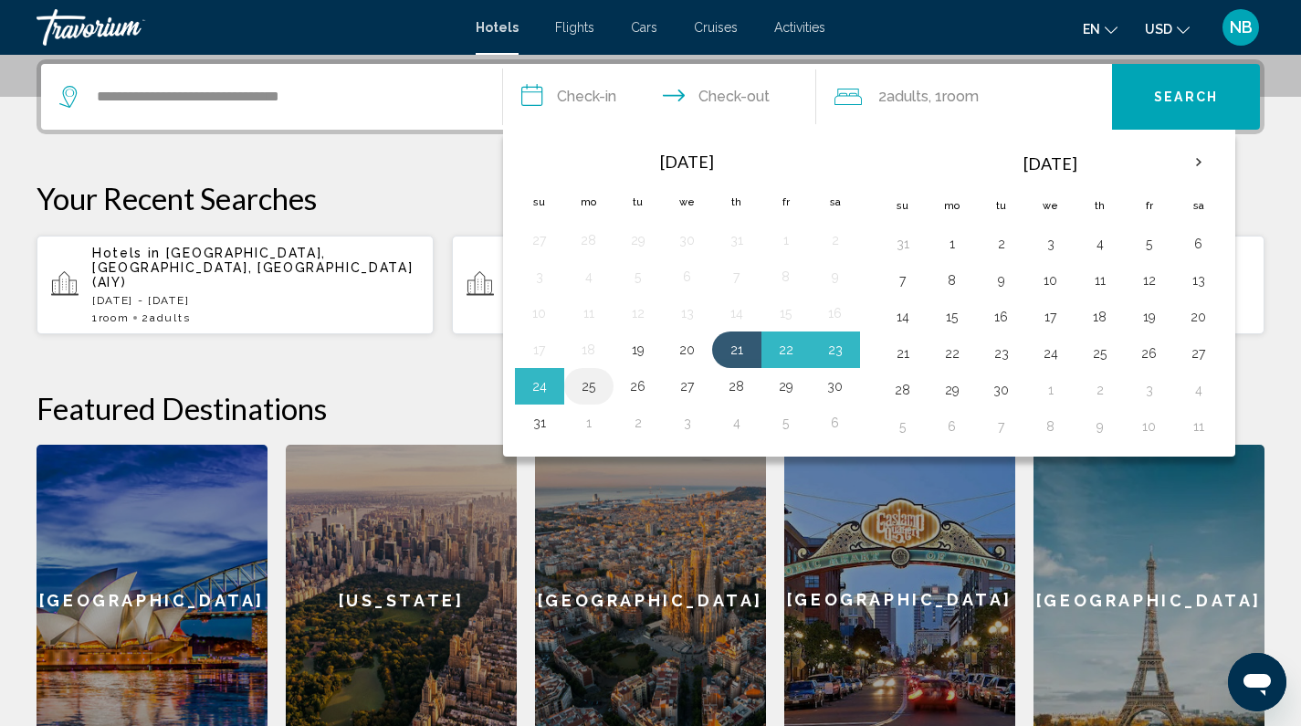
click at [594, 386] on button "25" at bounding box center [588, 386] width 29 height 26
type input "**********"
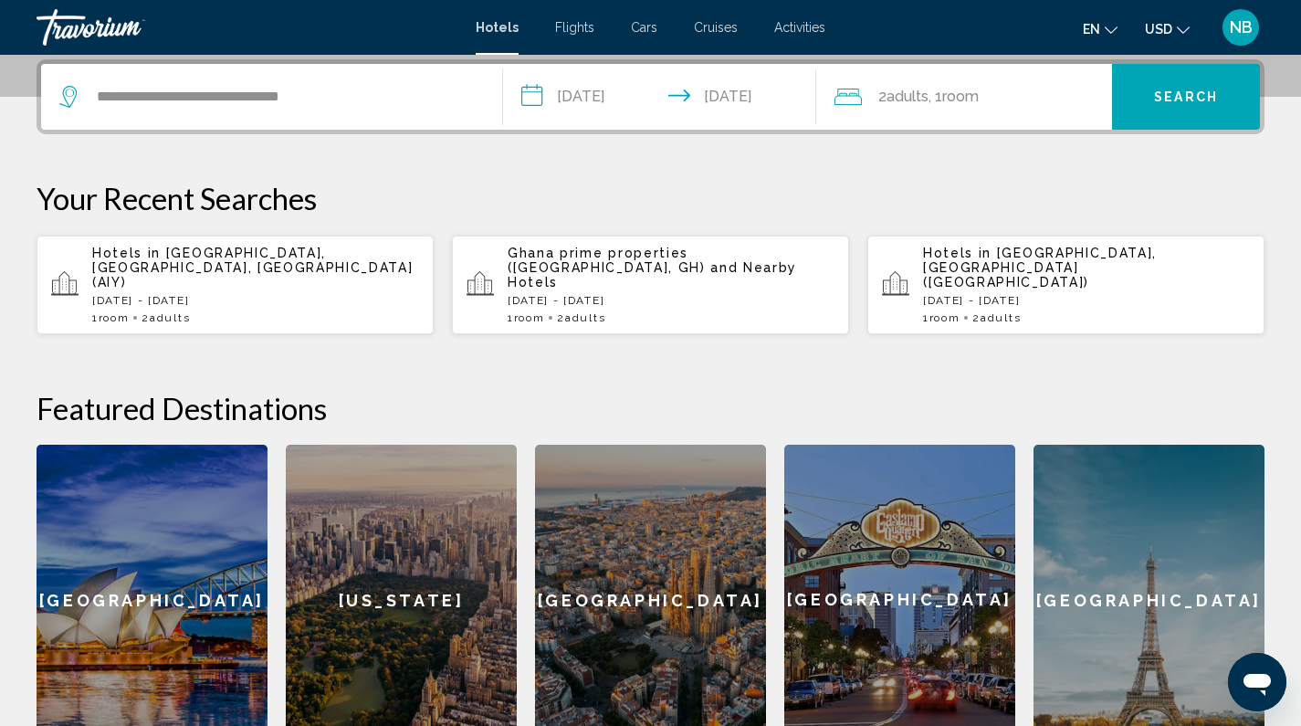
click at [1187, 94] on span "Search" at bounding box center [1186, 97] width 64 height 15
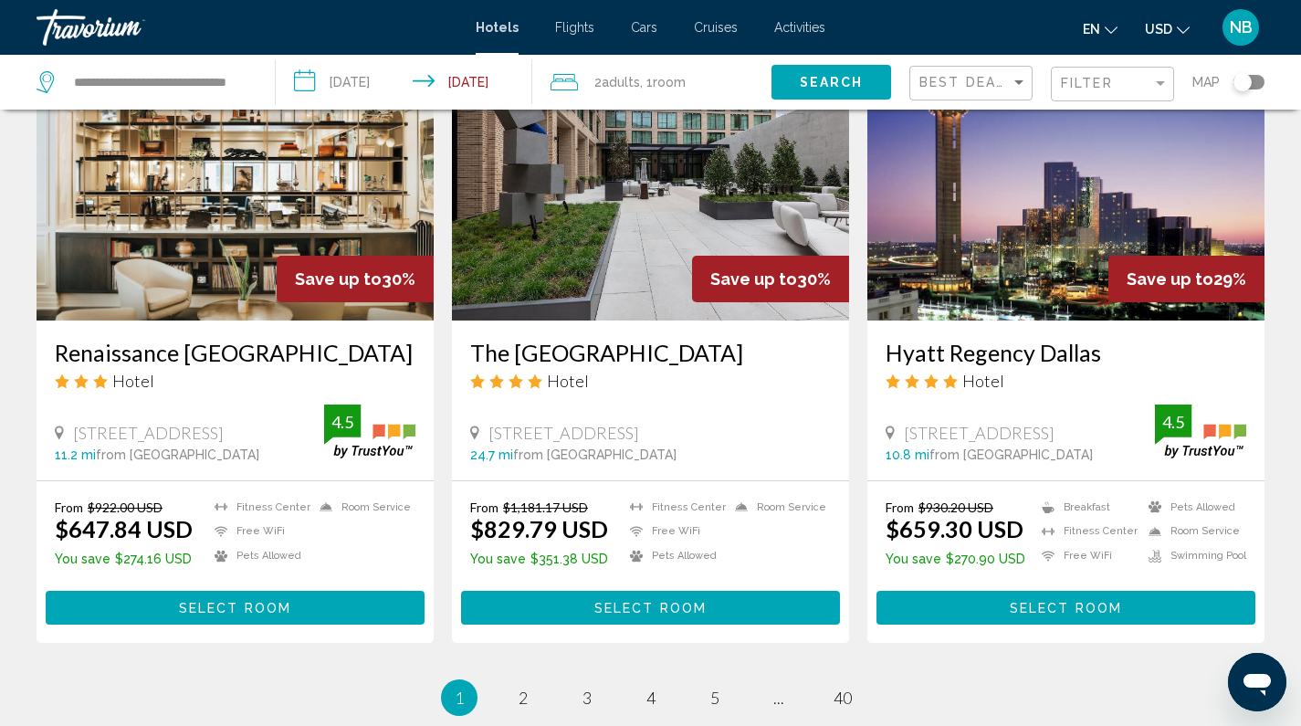
scroll to position [2414, 0]
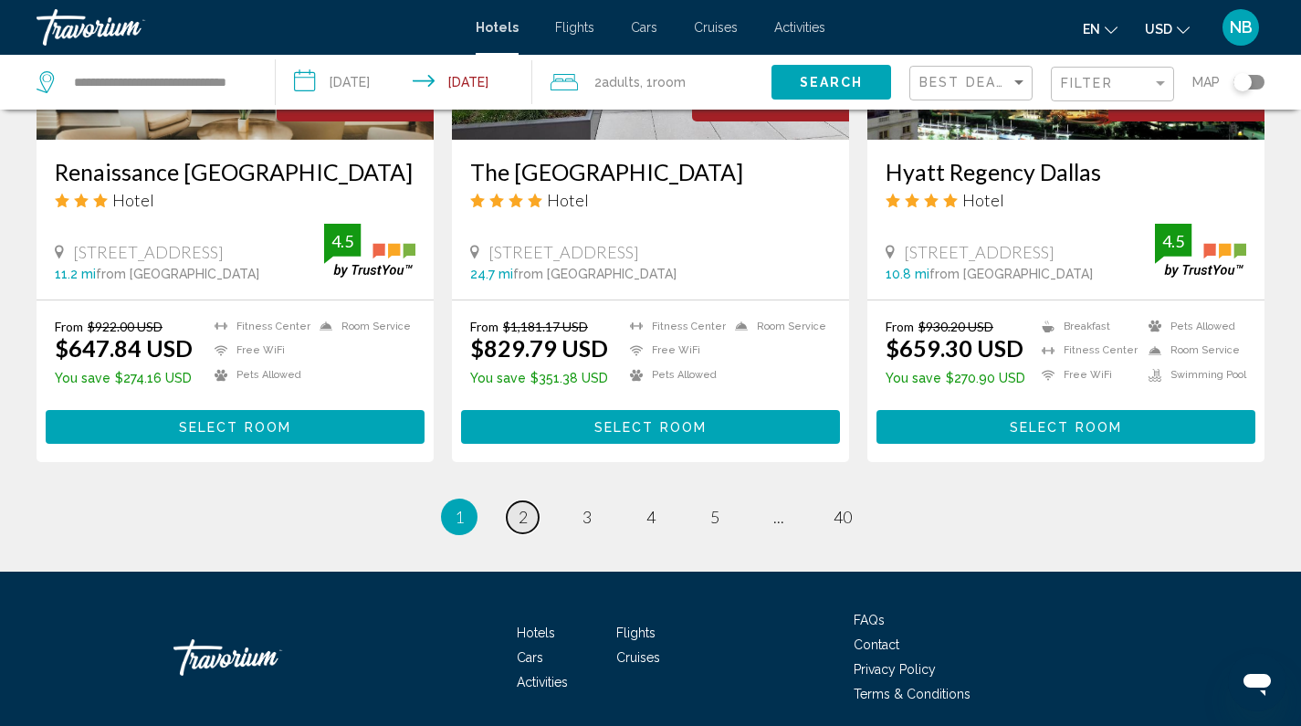
click at [526, 507] on span "2" at bounding box center [523, 517] width 9 height 20
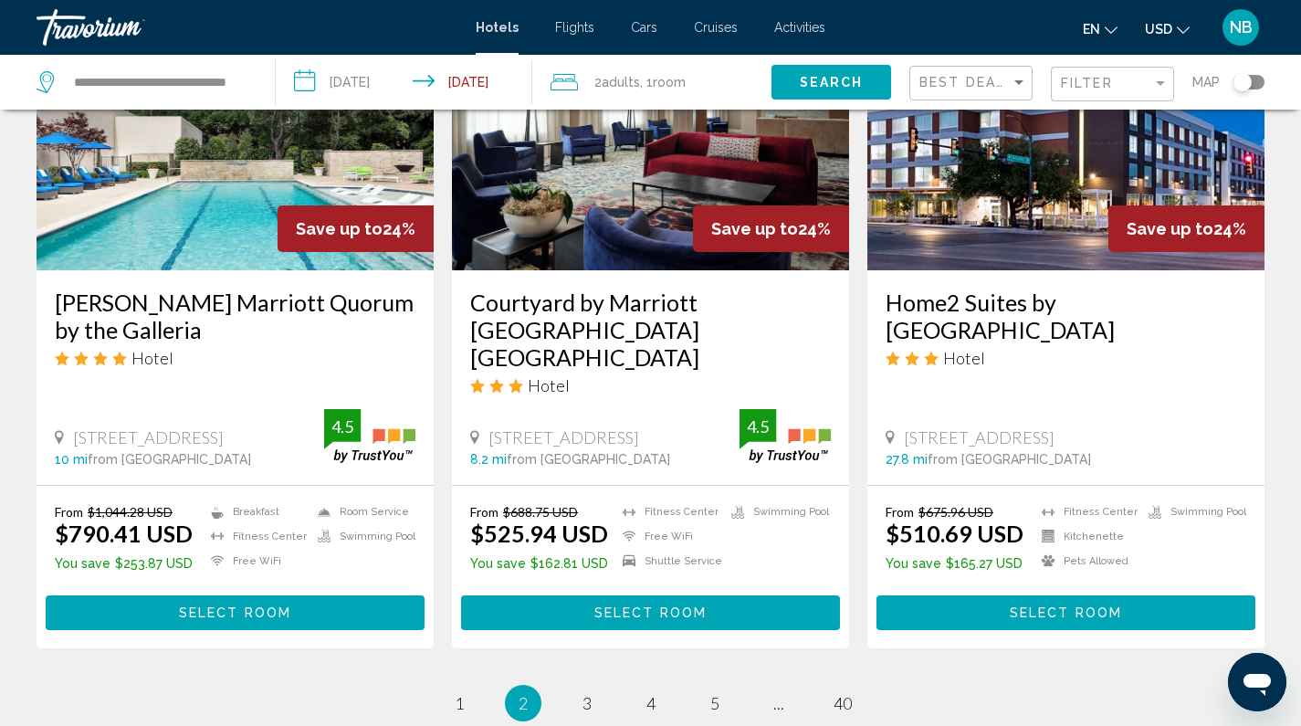
scroll to position [2433, 0]
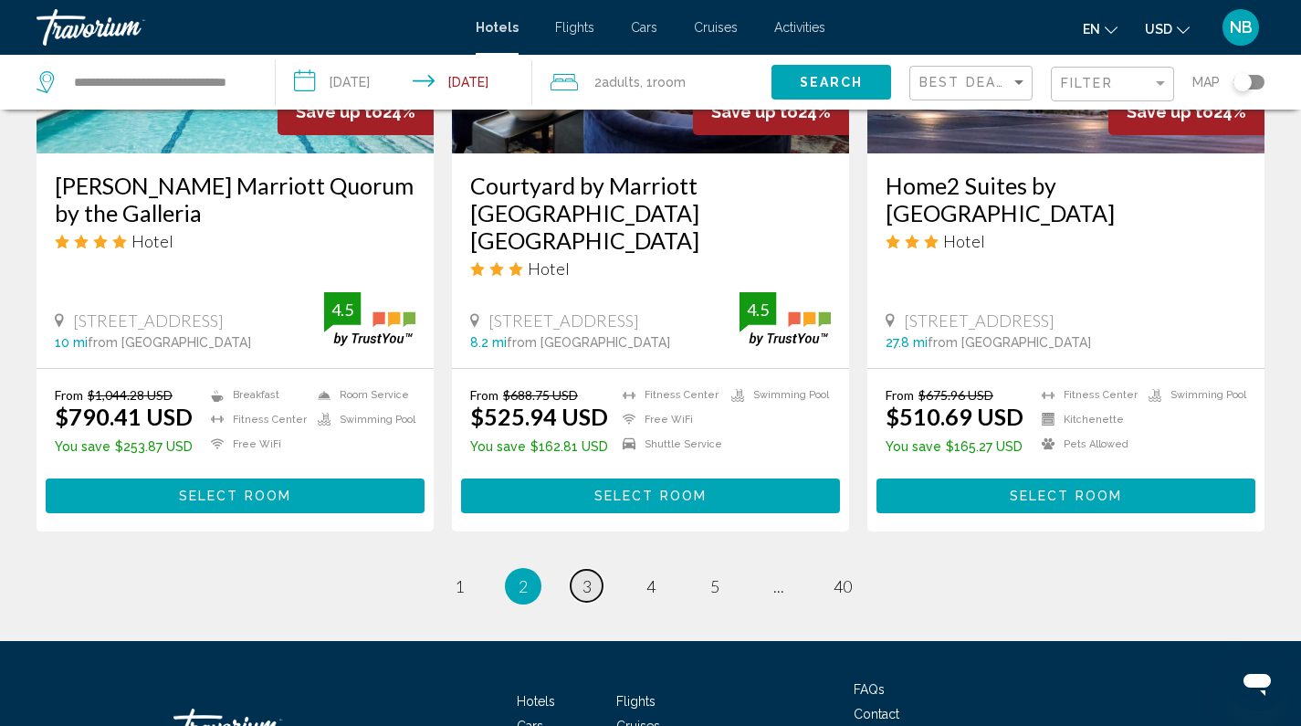
click at [591, 576] on span "3" at bounding box center [586, 586] width 9 height 20
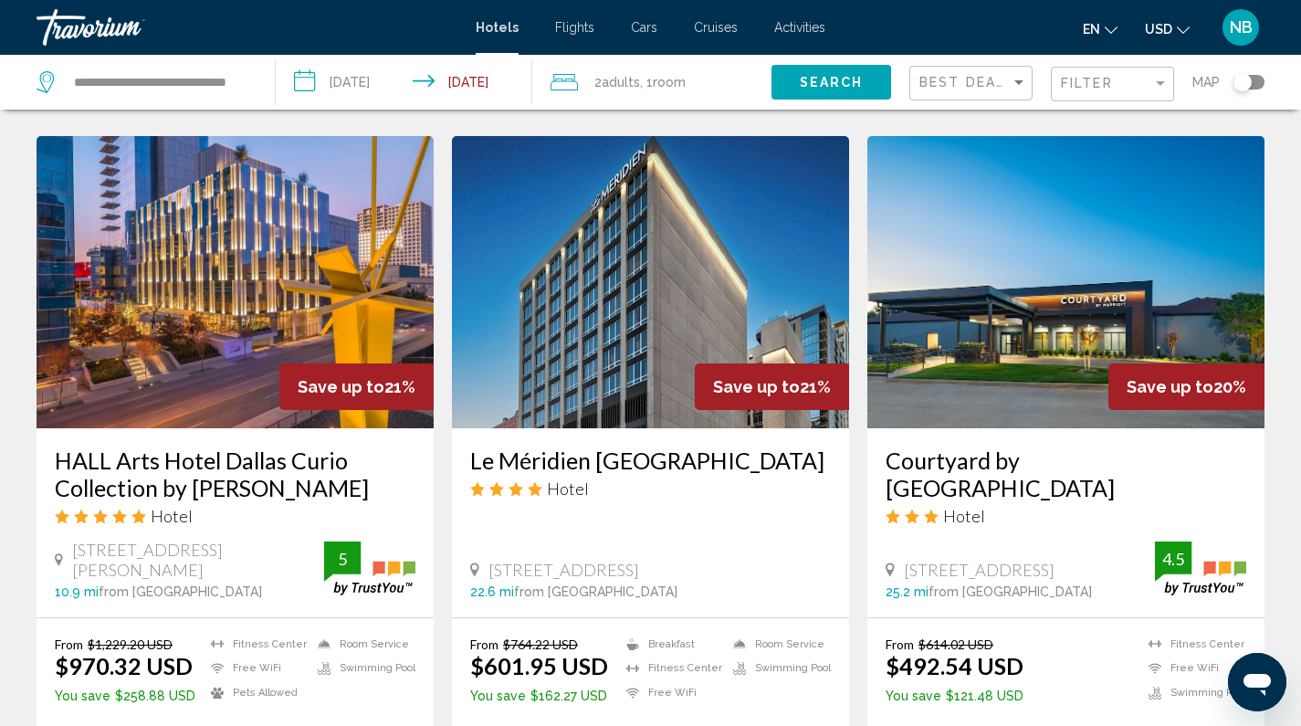
scroll to position [2288, 0]
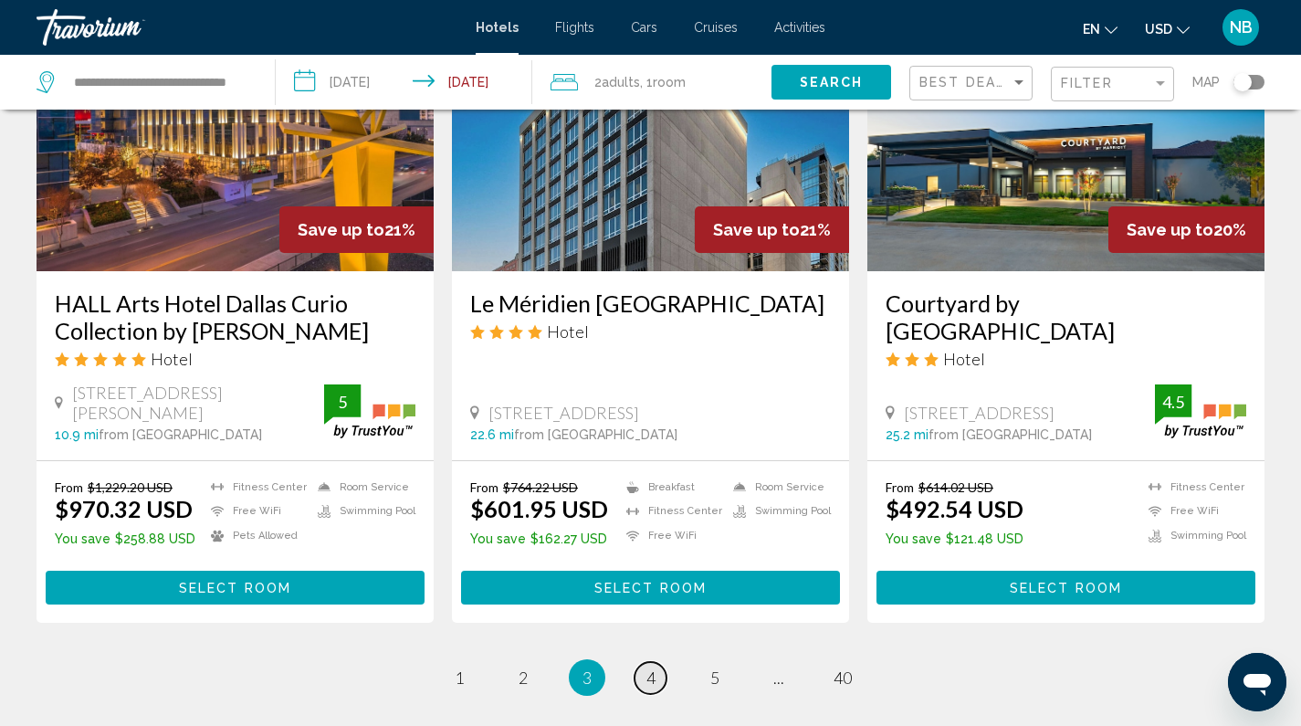
click at [645, 662] on link "page 4" at bounding box center [650, 678] width 32 height 32
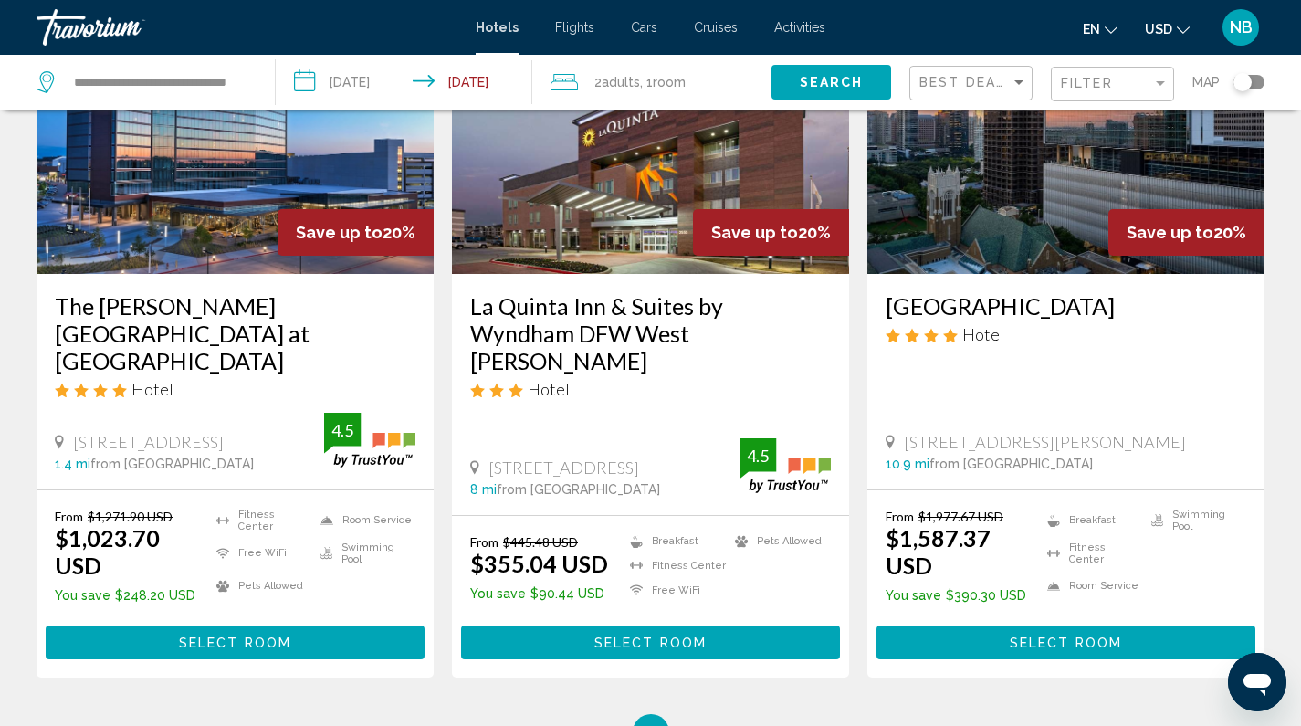
scroll to position [2319, 0]
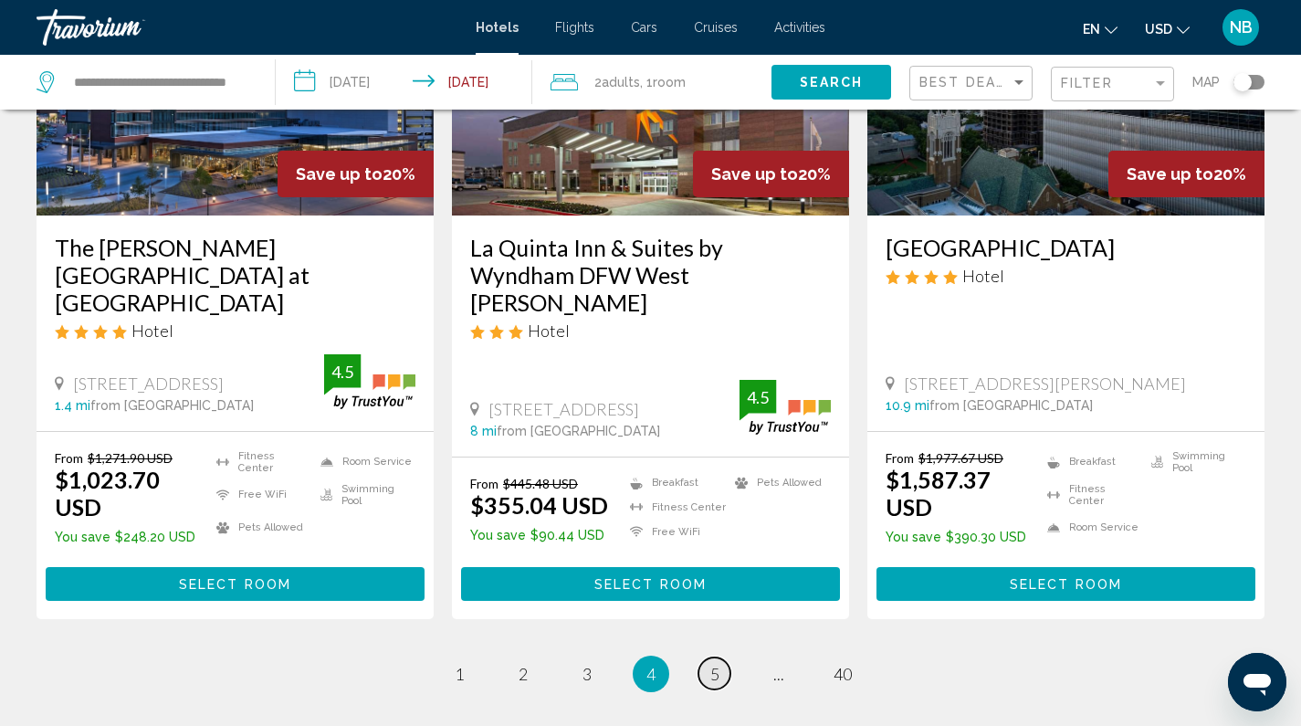
click at [710, 664] on span "5" at bounding box center [714, 674] width 9 height 20
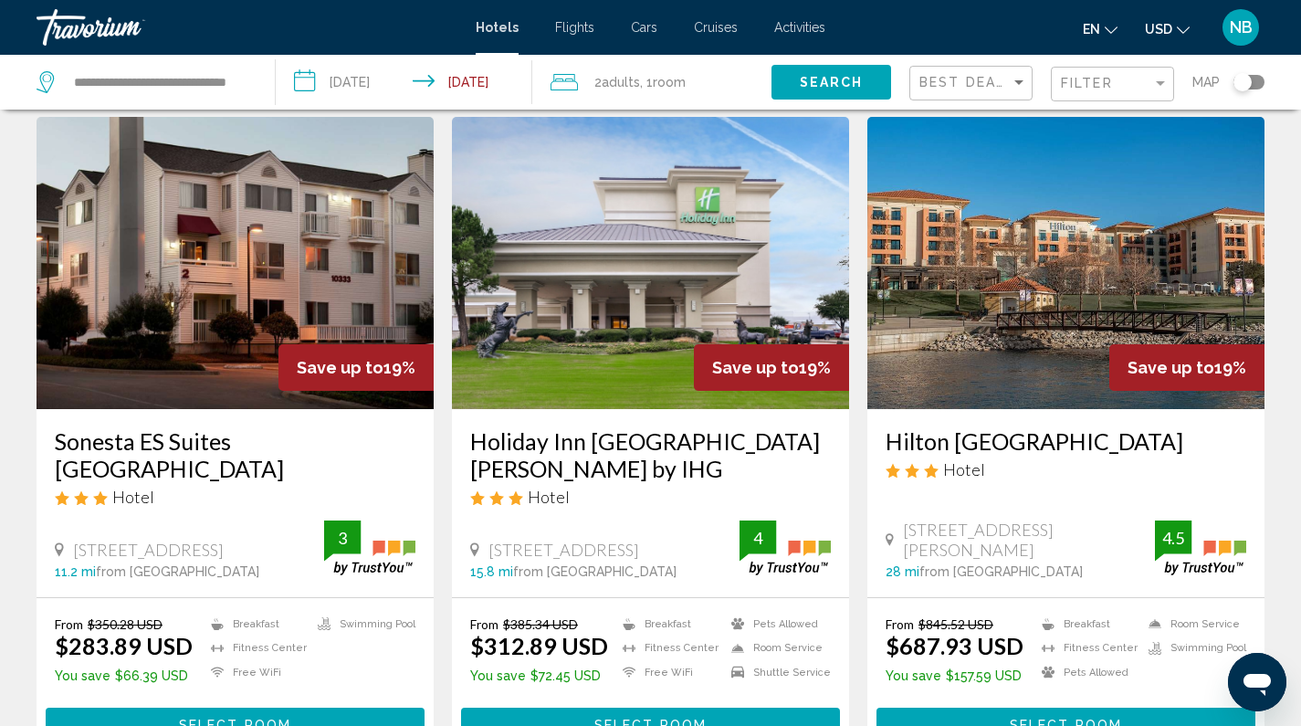
scroll to position [2152, 0]
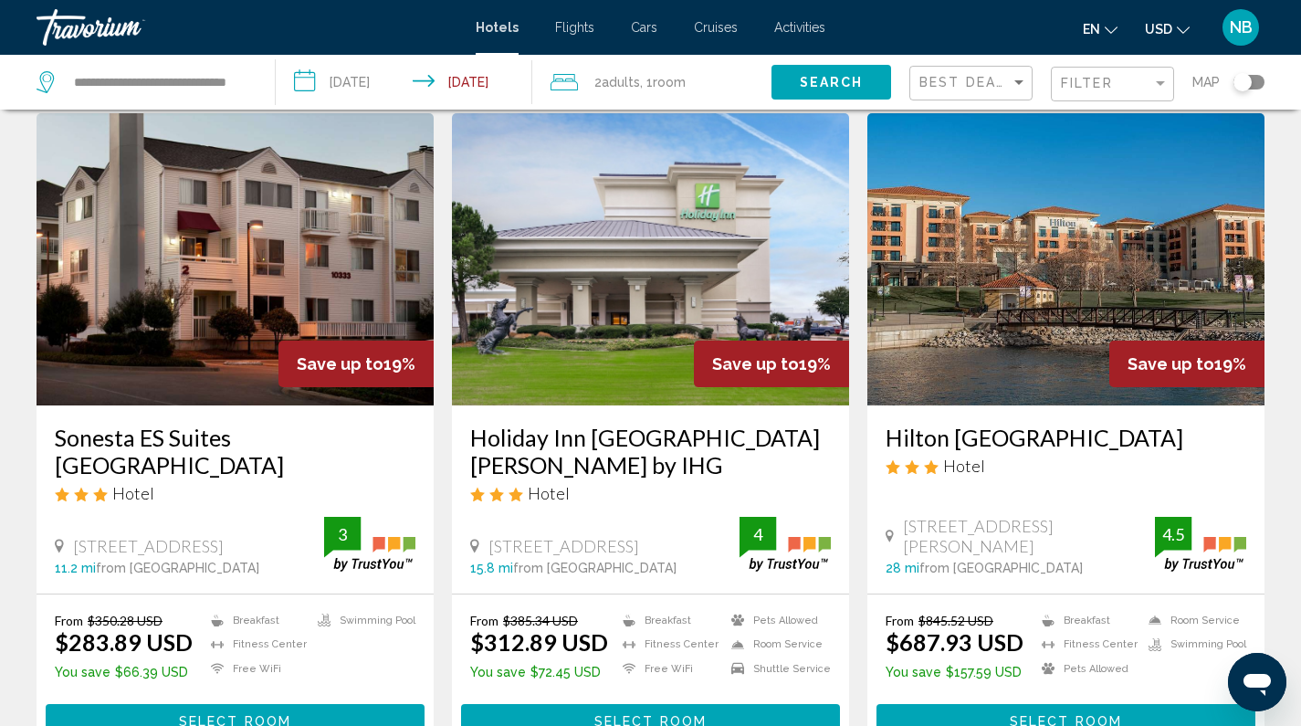
click at [237, 241] on img "Main content" at bounding box center [235, 259] width 397 height 292
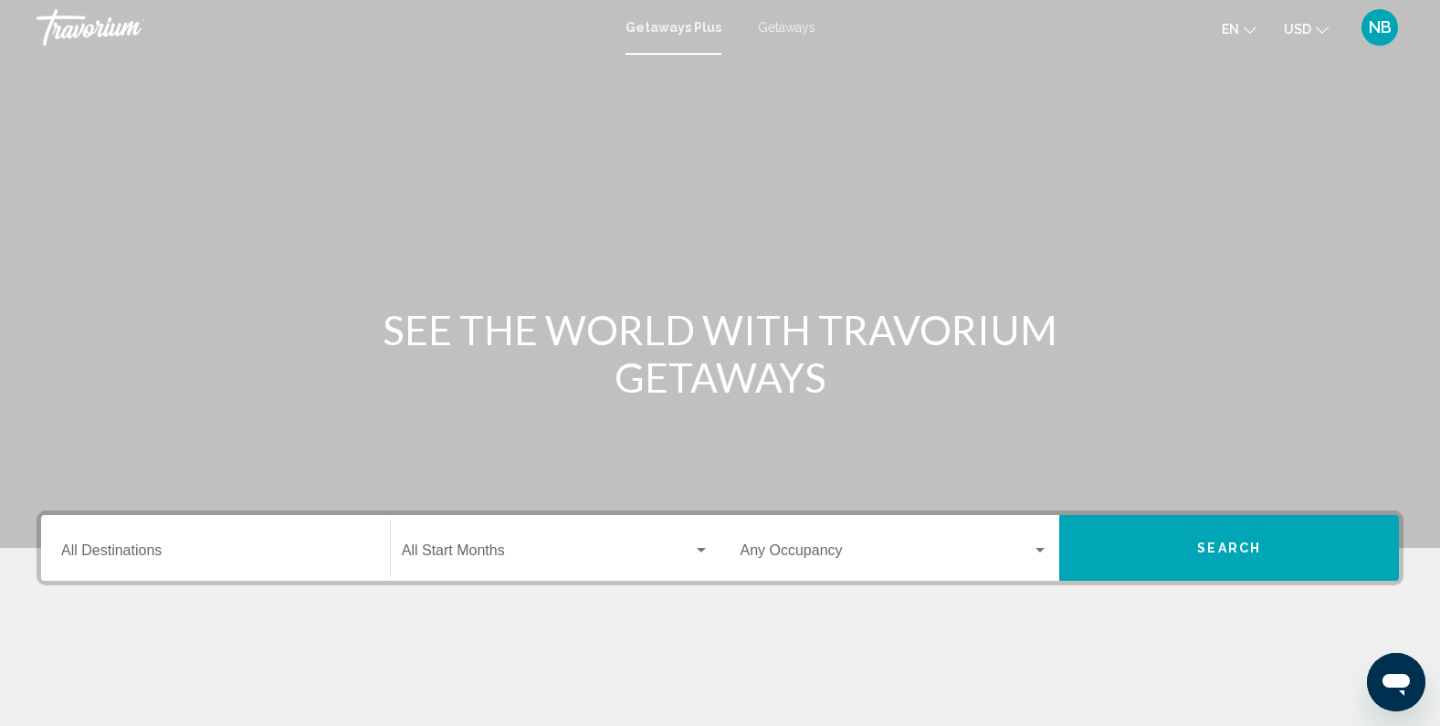
click at [793, 29] on span "Getaways" at bounding box center [787, 27] width 58 height 15
click at [222, 542] on div "Destination All Destinations" at bounding box center [215, 548] width 309 height 58
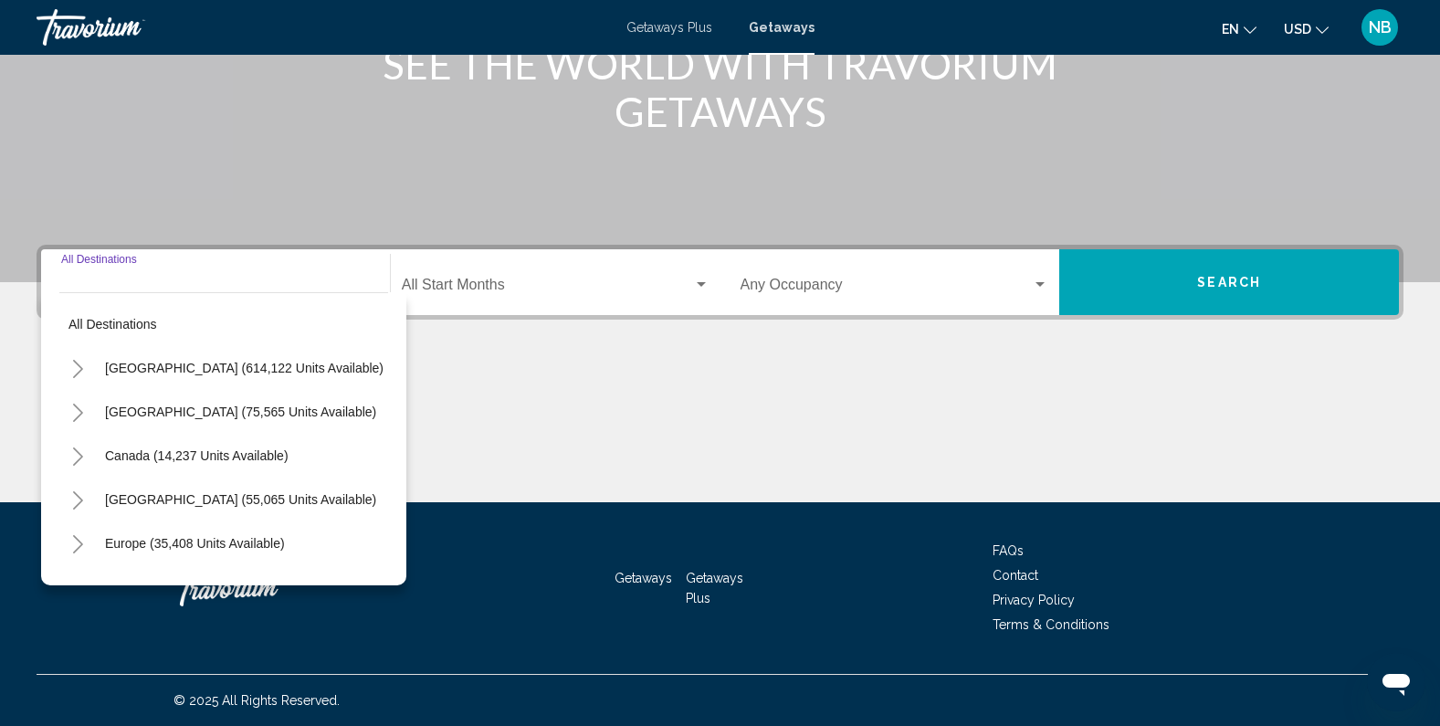
click at [166, 282] on input "Destination All Destinations" at bounding box center [215, 288] width 309 height 16
click at [136, 369] on span "United States (614,122 units available)" at bounding box center [244, 368] width 278 height 15
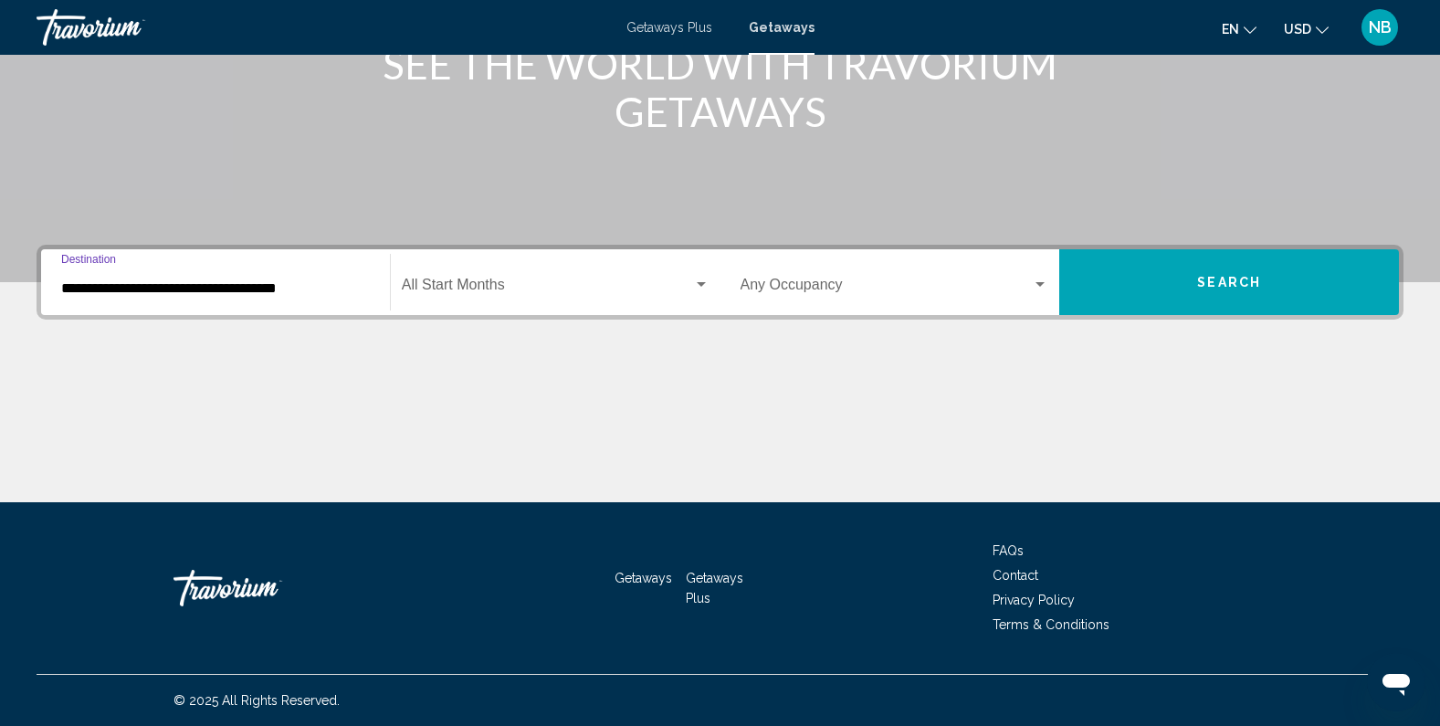
click at [86, 289] on input "**********" at bounding box center [215, 288] width 309 height 16
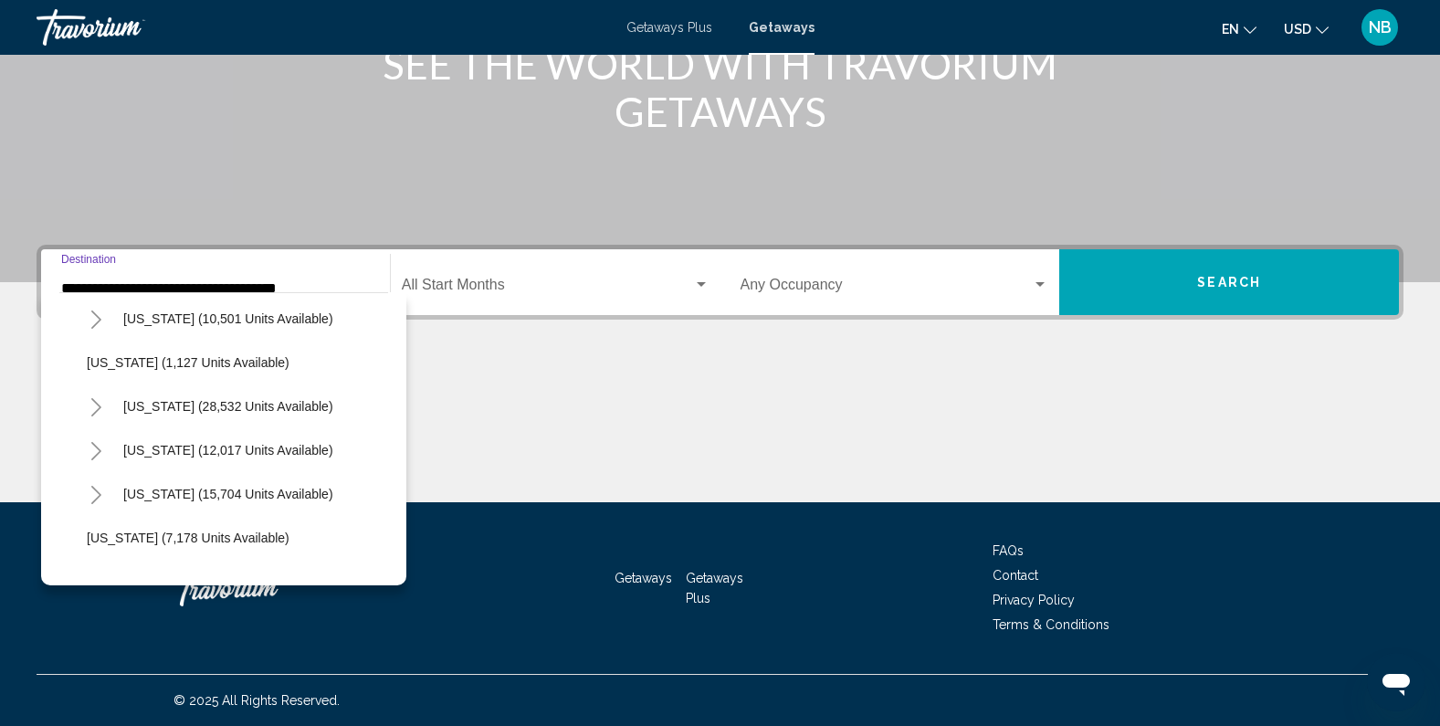
scroll to position [1532, 0]
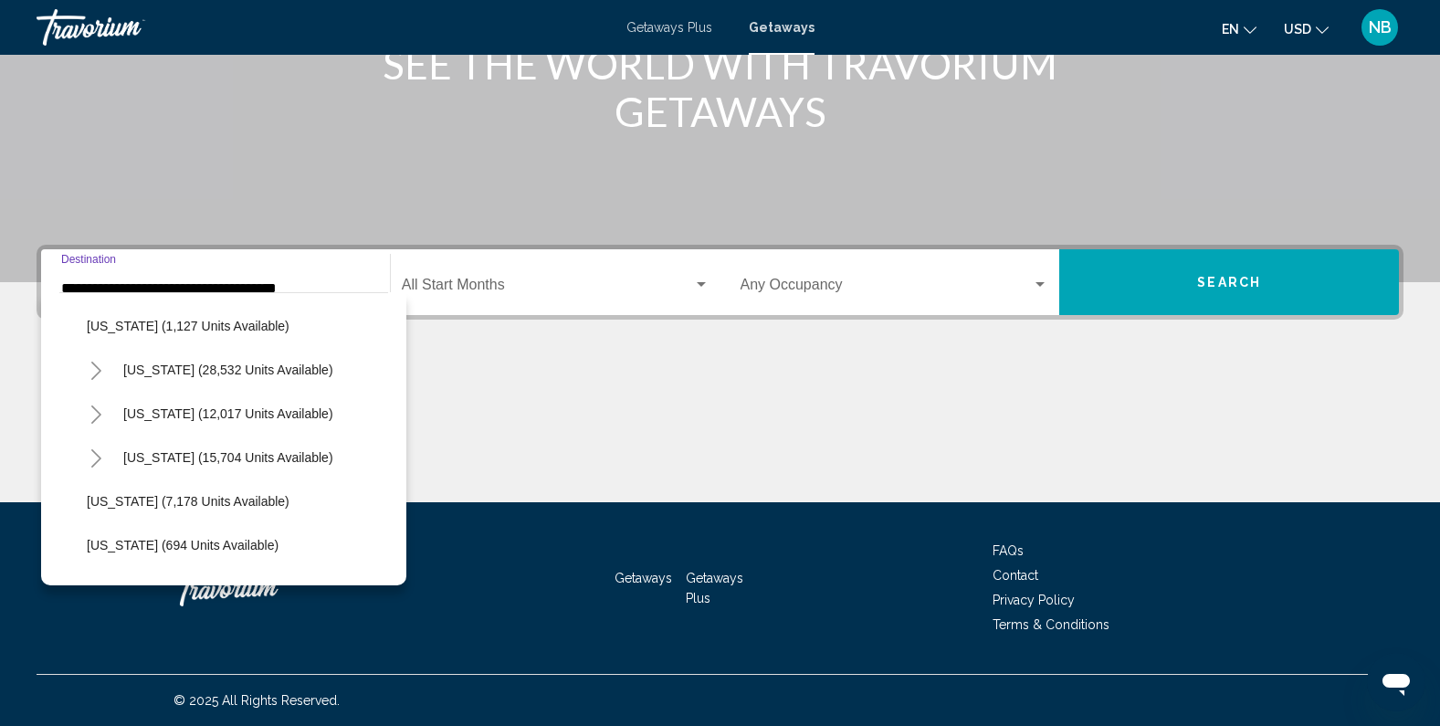
click at [97, 457] on icon "Toggle Texas (15,704 units available)" at bounding box center [96, 458] width 14 height 18
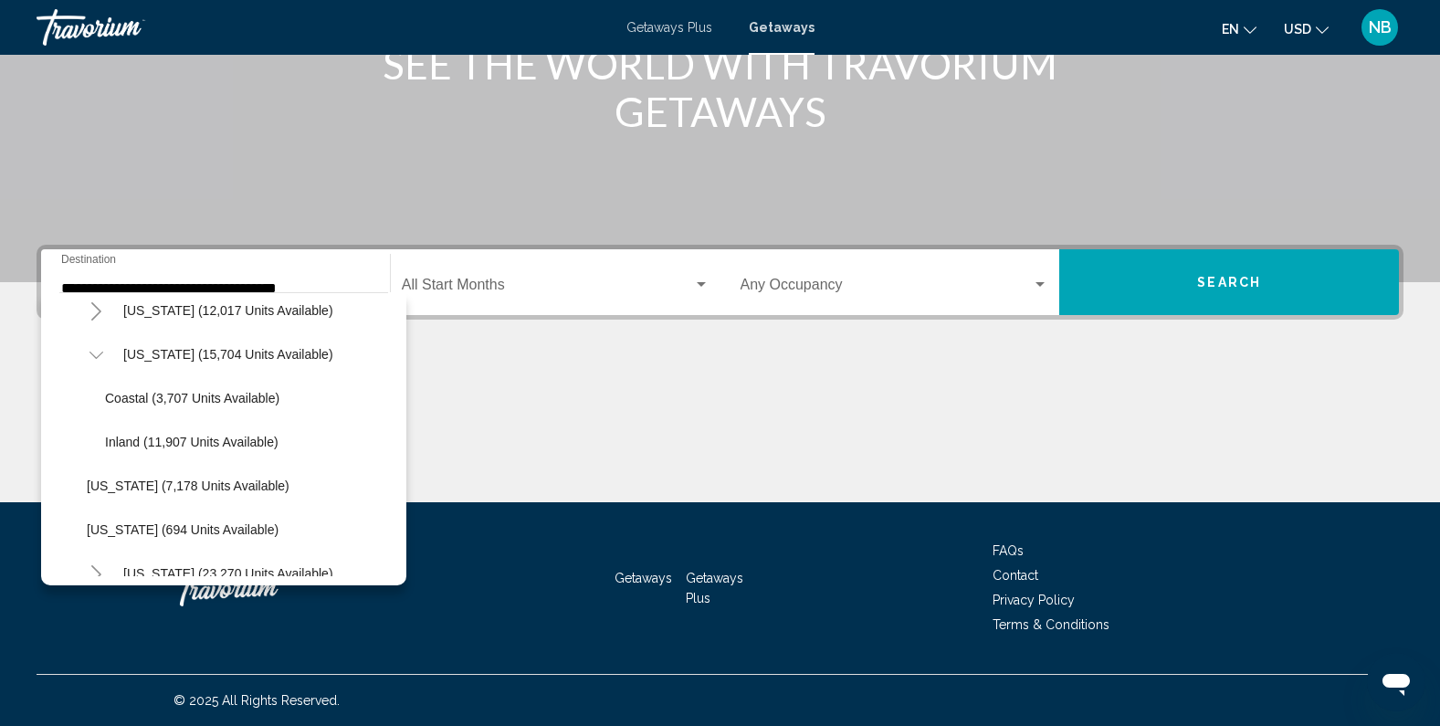
scroll to position [1631, 0]
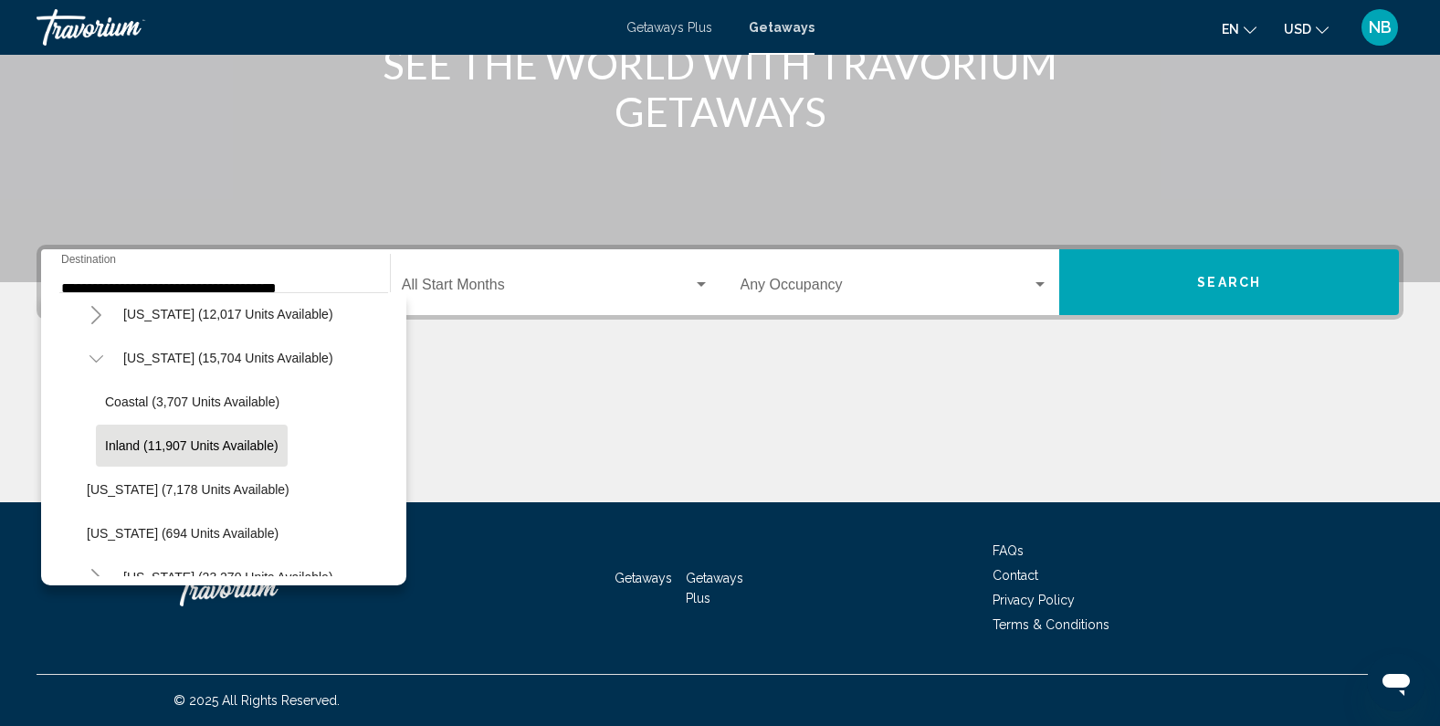
click at [215, 431] on button "Inland (11,907 units available)" at bounding box center [192, 446] width 192 height 42
type input "**********"
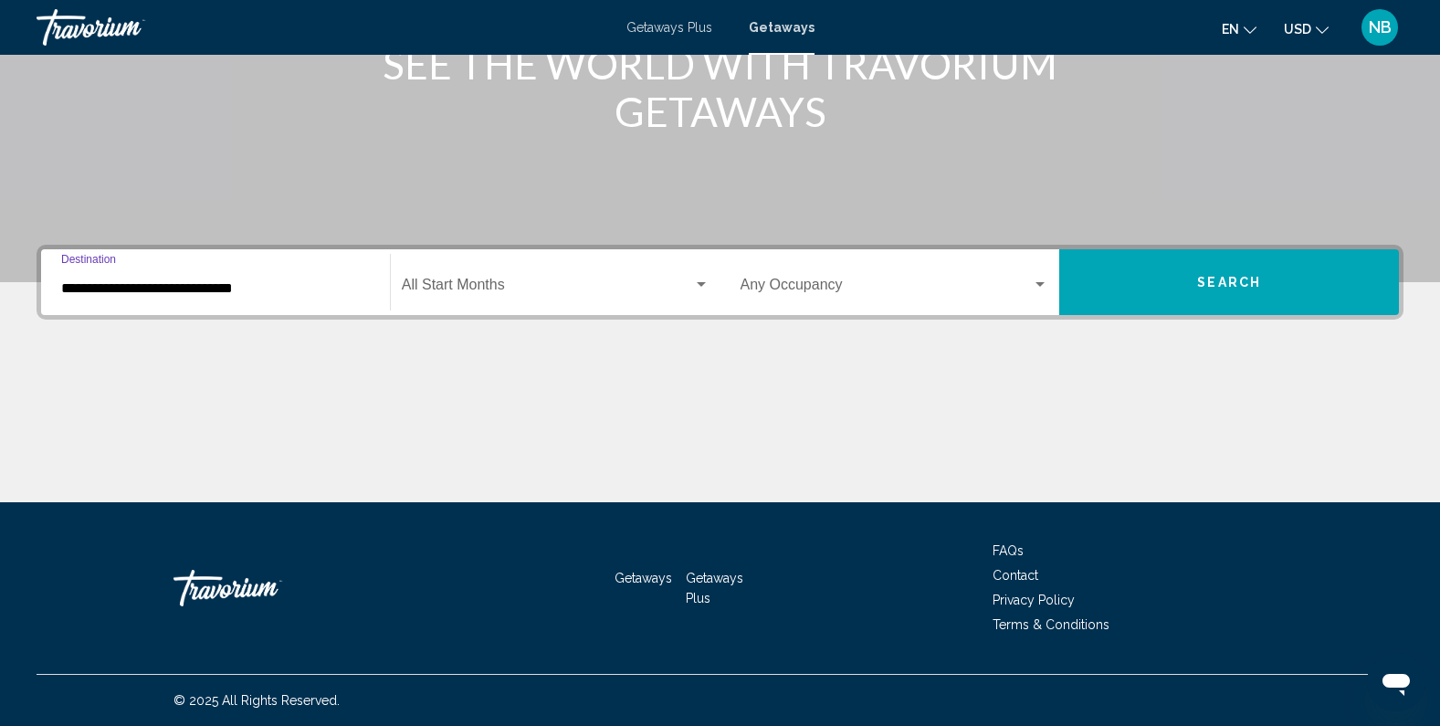
click at [521, 274] on div "Start Month All Start Months" at bounding box center [556, 283] width 308 height 58
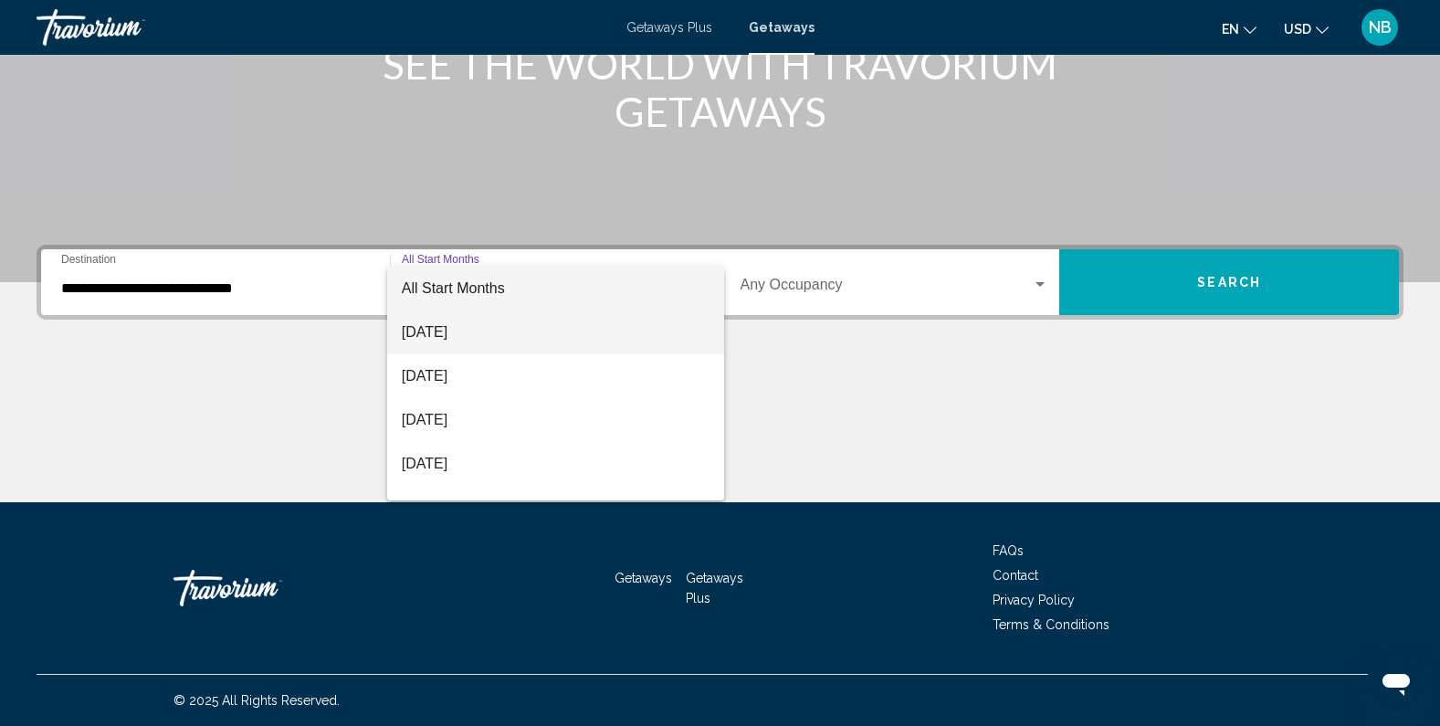
click at [517, 334] on span "August 2025" at bounding box center [556, 332] width 308 height 44
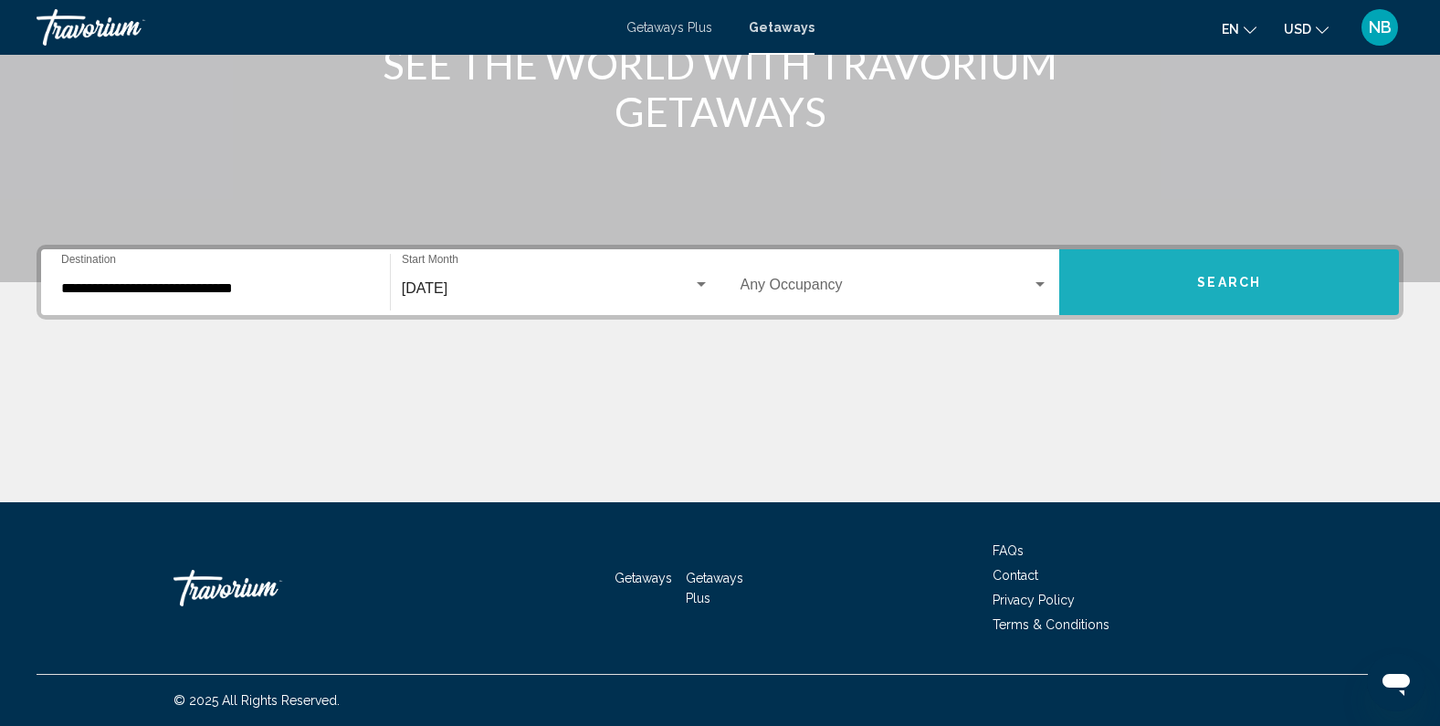
click at [1171, 259] on button "Search" at bounding box center [1229, 282] width 340 height 66
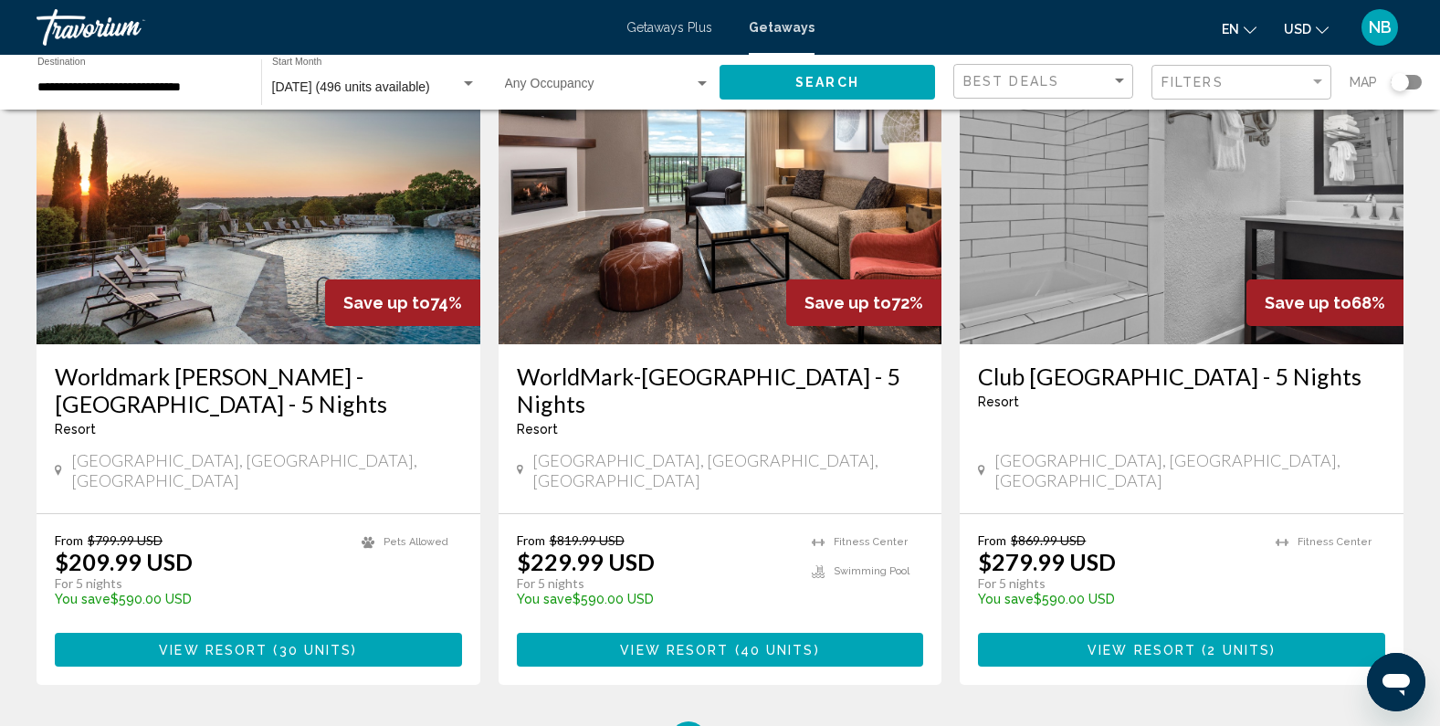
scroll to position [2152, 0]
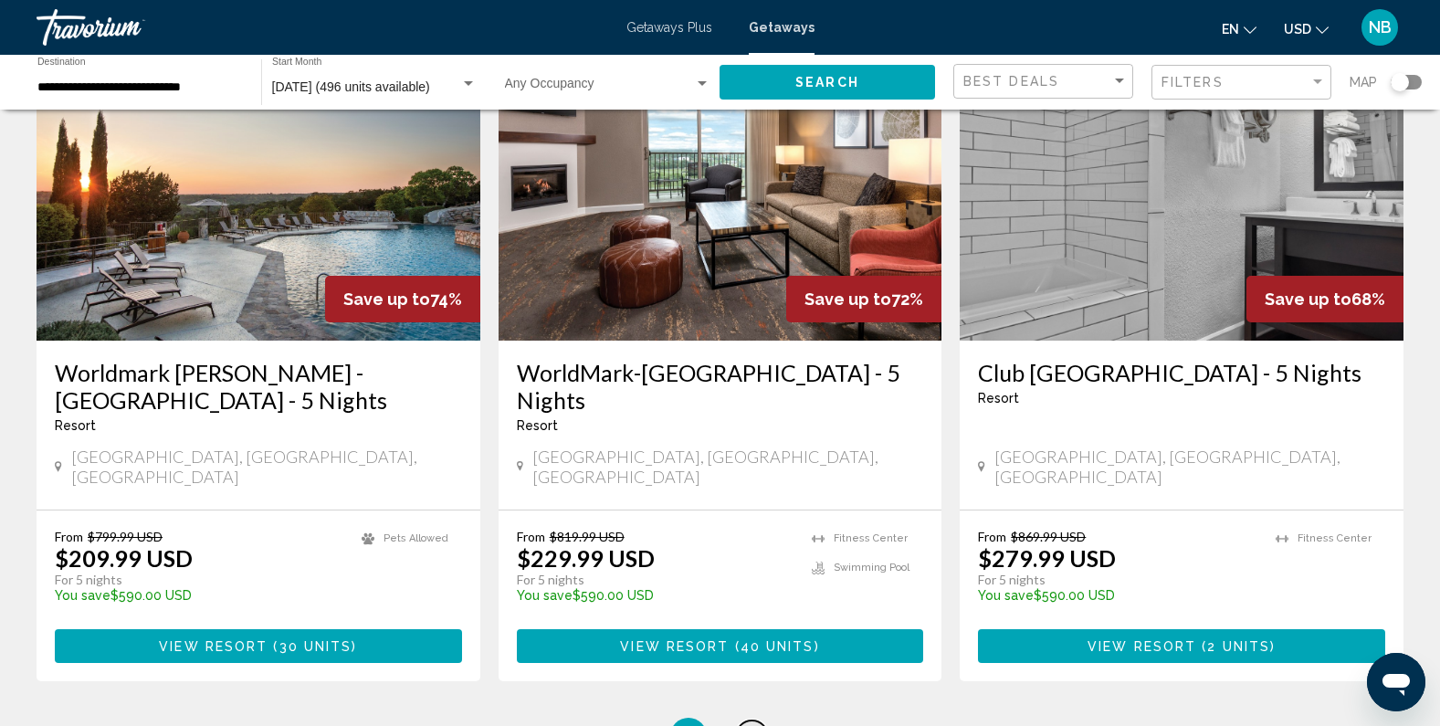
click at [752, 725] on span "2" at bounding box center [752, 736] width 9 height 20
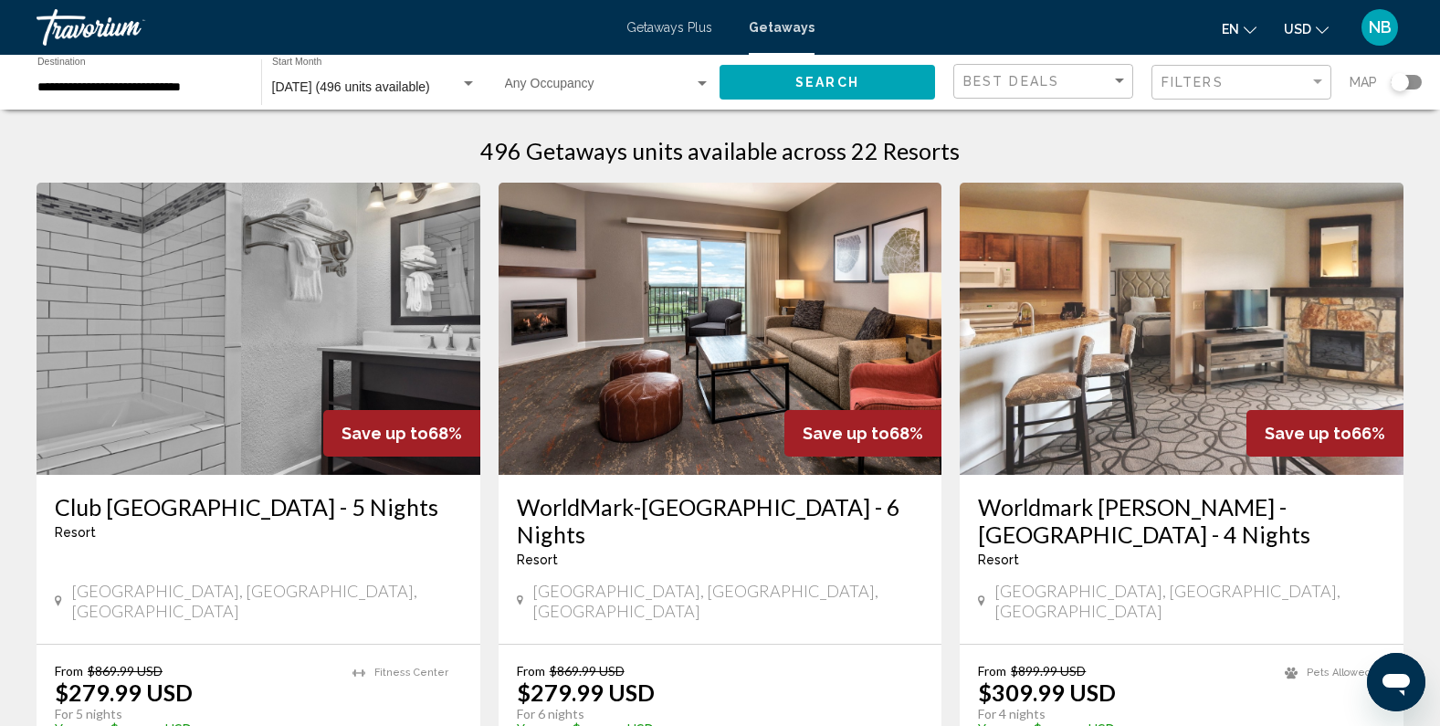
scroll to position [5, 0]
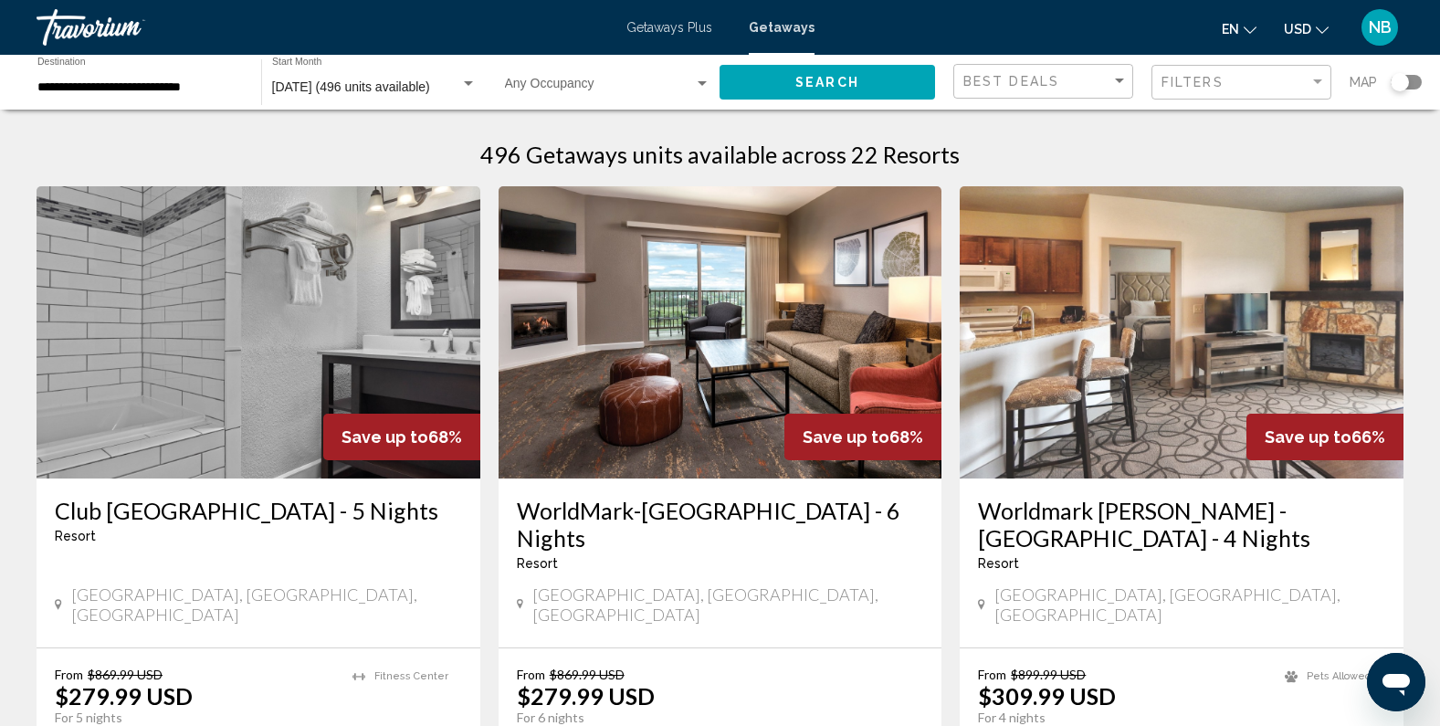
click at [1137, 499] on h3 "Worldmark Hunt - Stablewood Springs Resort - 4 Nights" at bounding box center [1181, 524] width 407 height 55
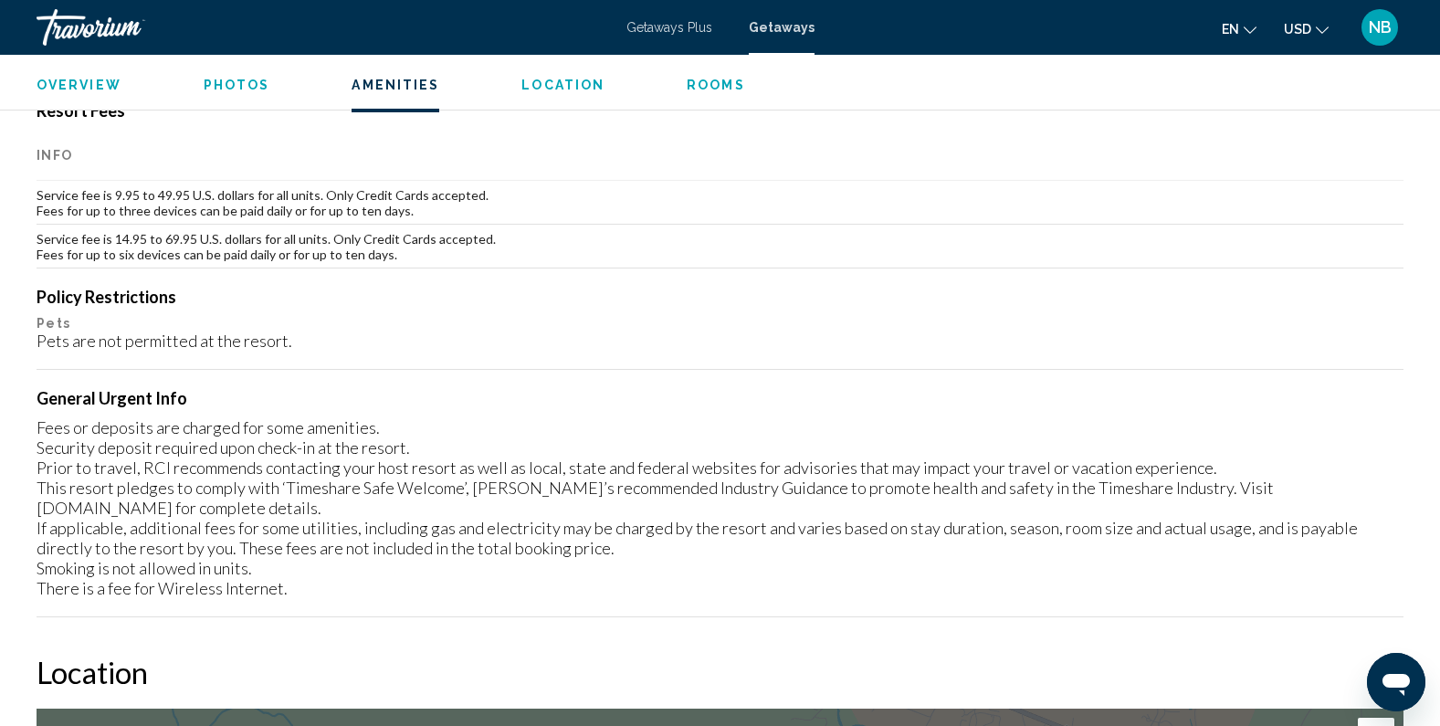
scroll to position [495, 0]
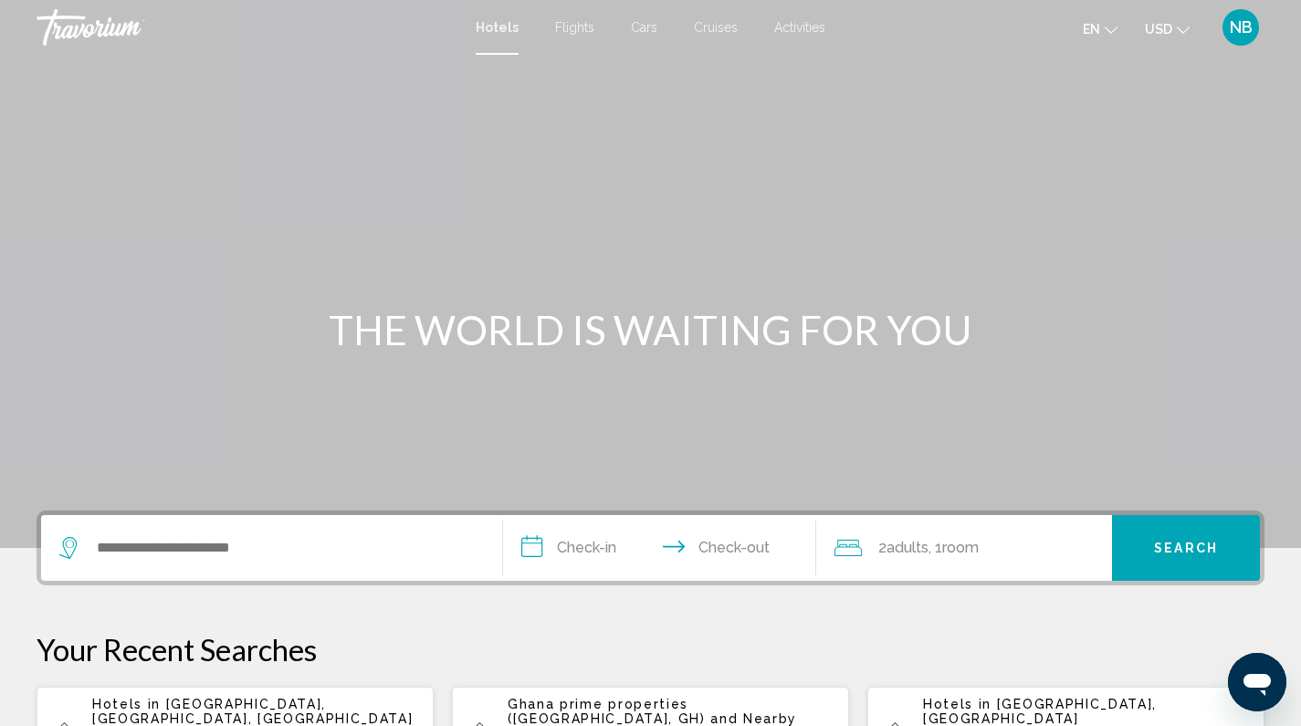
drag, startPoint x: 236, startPoint y: 570, endPoint x: 244, endPoint y: 553, distance: 18.4
click at [242, 558] on div "Search widget" at bounding box center [271, 548] width 425 height 66
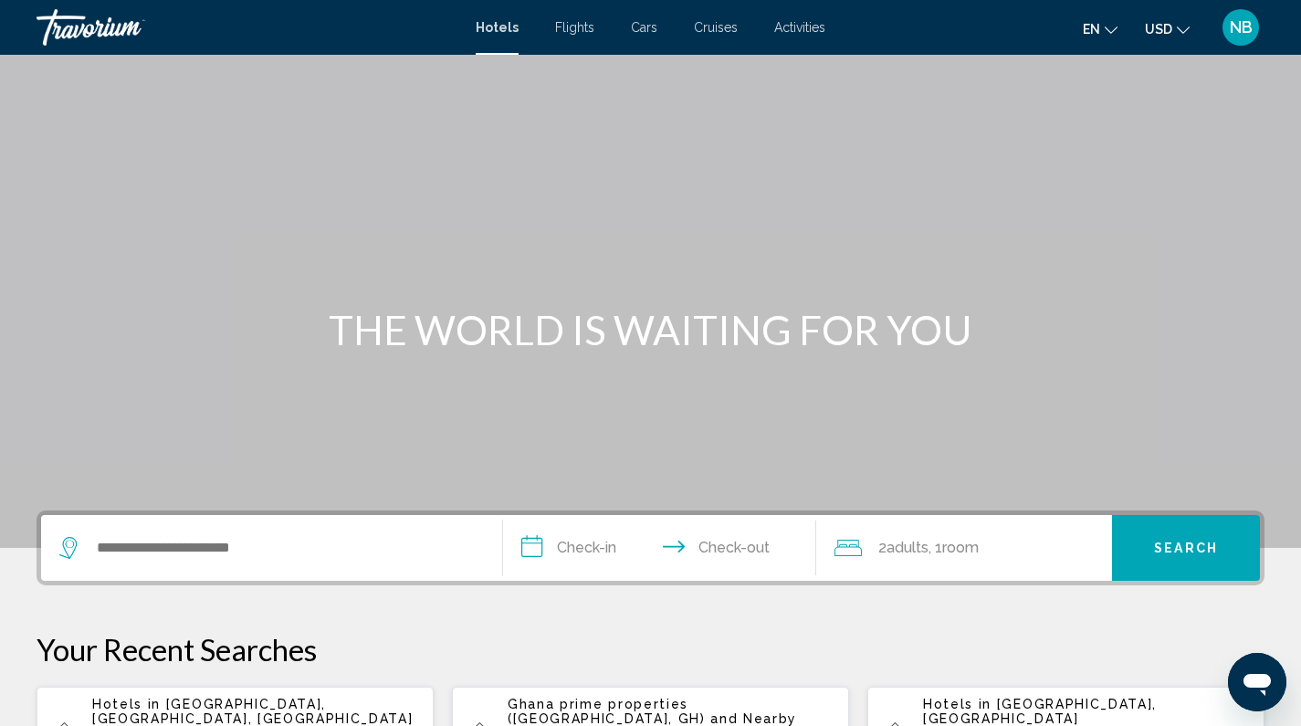
scroll to position [451, 0]
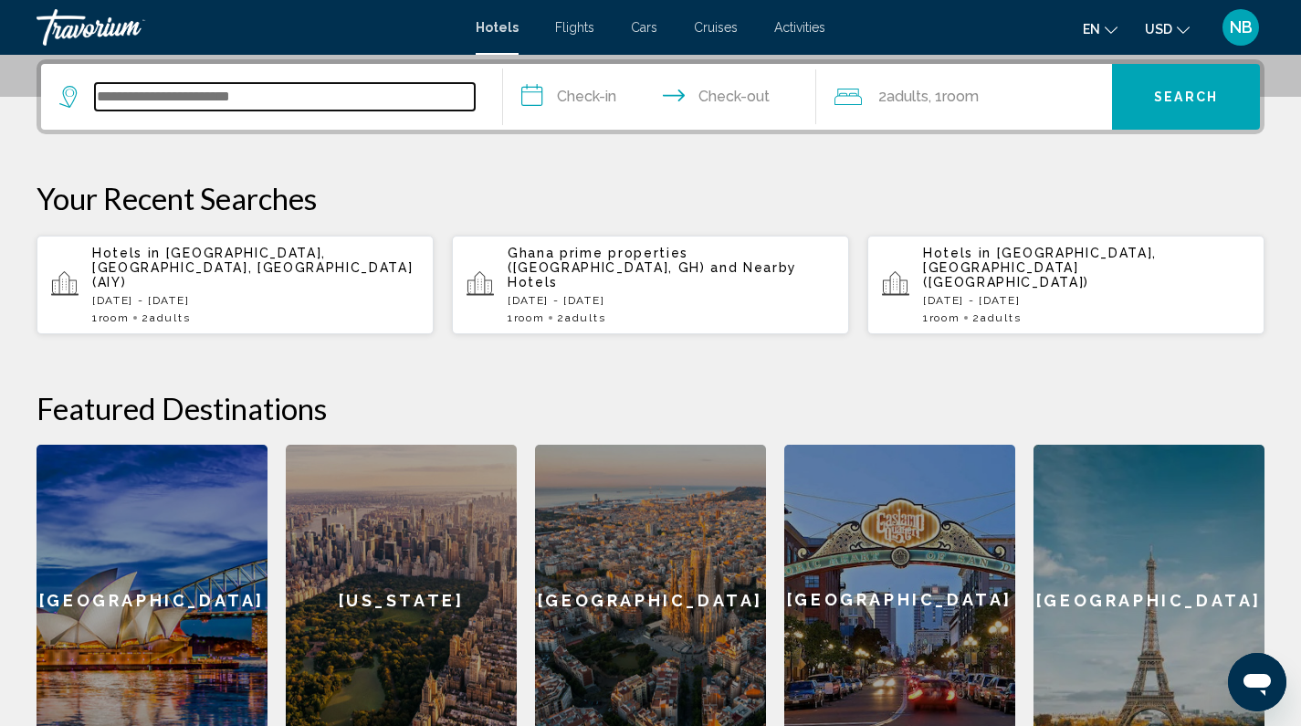
click at [279, 109] on input "Search widget" at bounding box center [285, 96] width 380 height 27
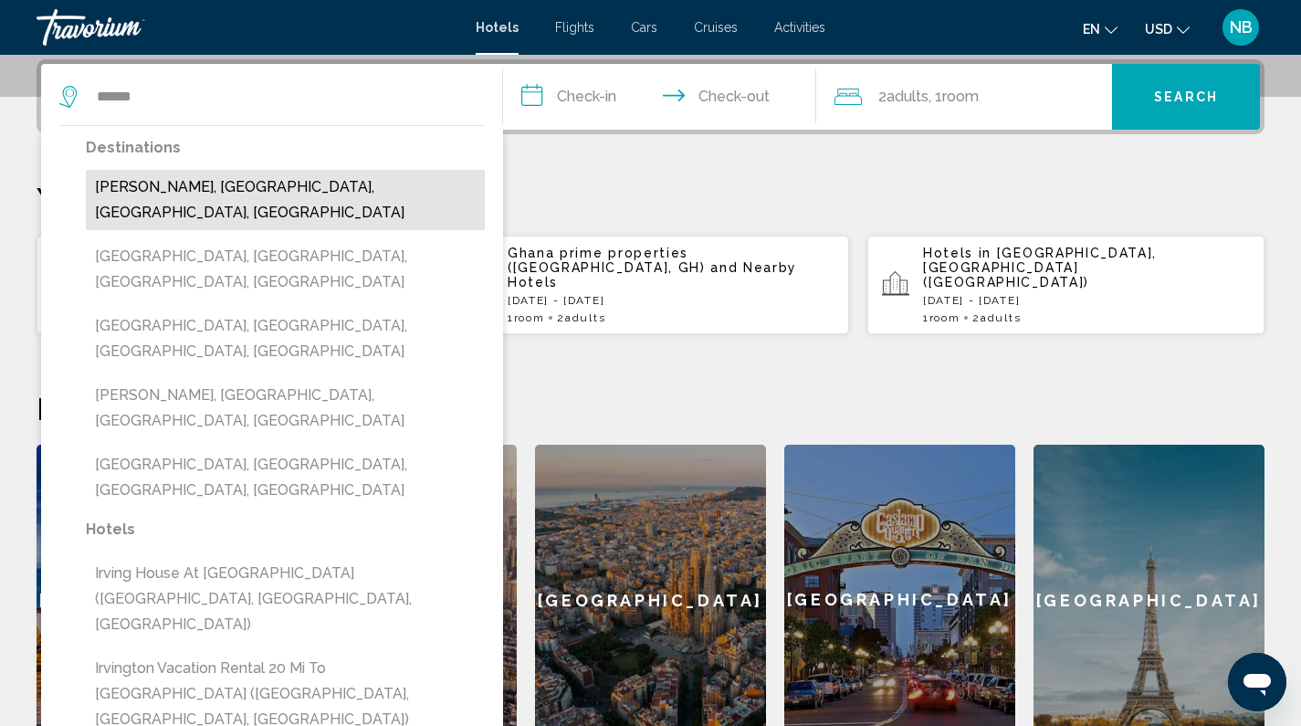
click at [330, 178] on button "[PERSON_NAME], [GEOGRAPHIC_DATA], [GEOGRAPHIC_DATA], [GEOGRAPHIC_DATA]" at bounding box center [285, 200] width 399 height 60
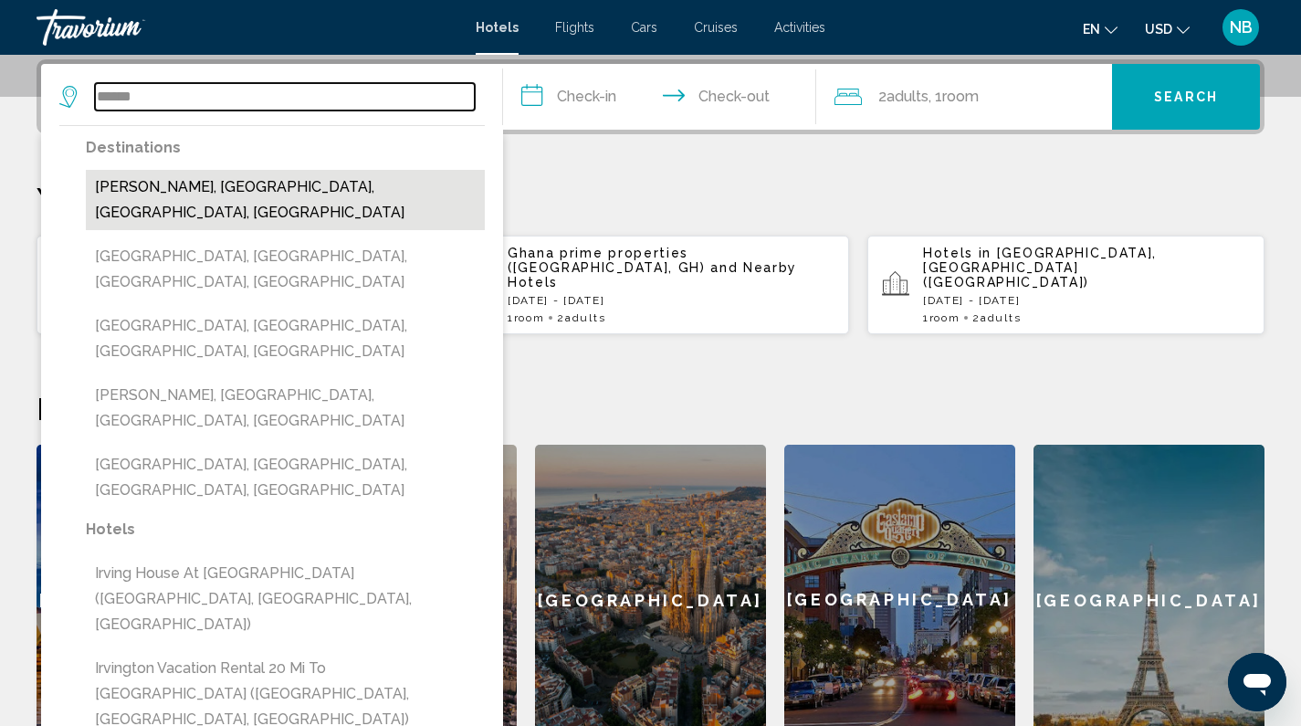
type input "**********"
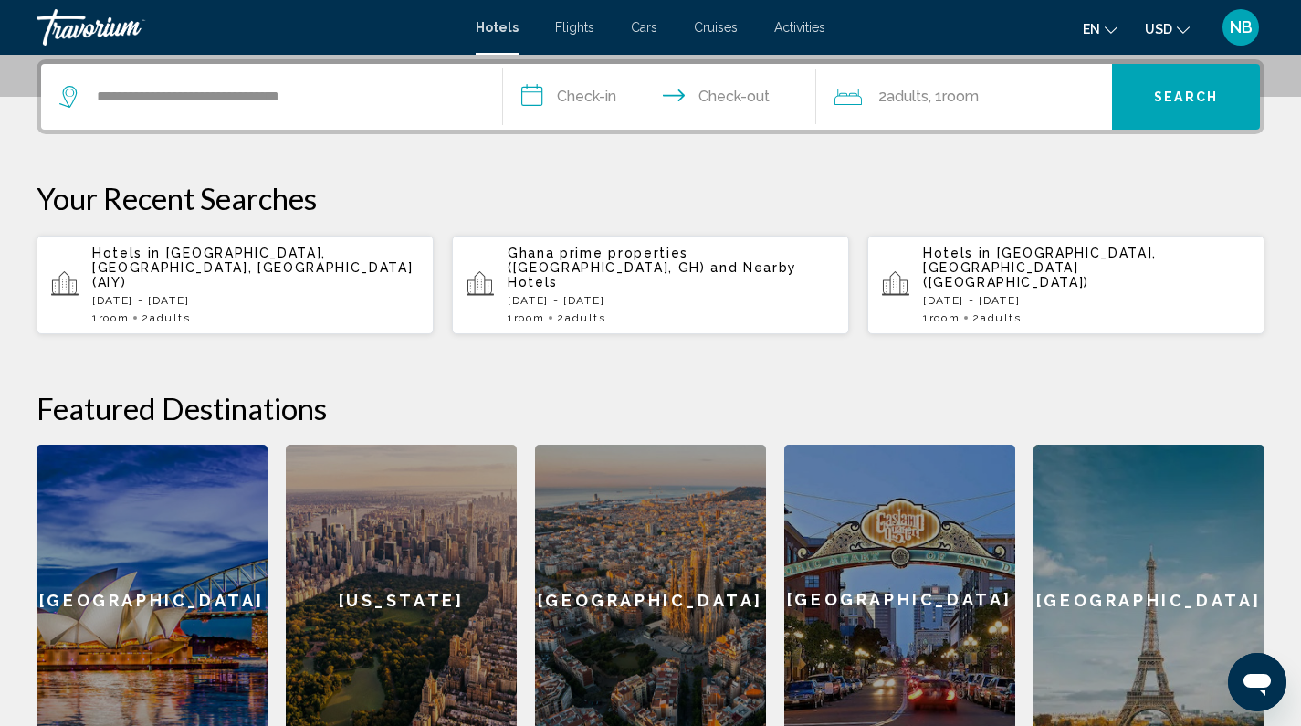
click at [616, 105] on input "**********" at bounding box center [663, 99] width 321 height 71
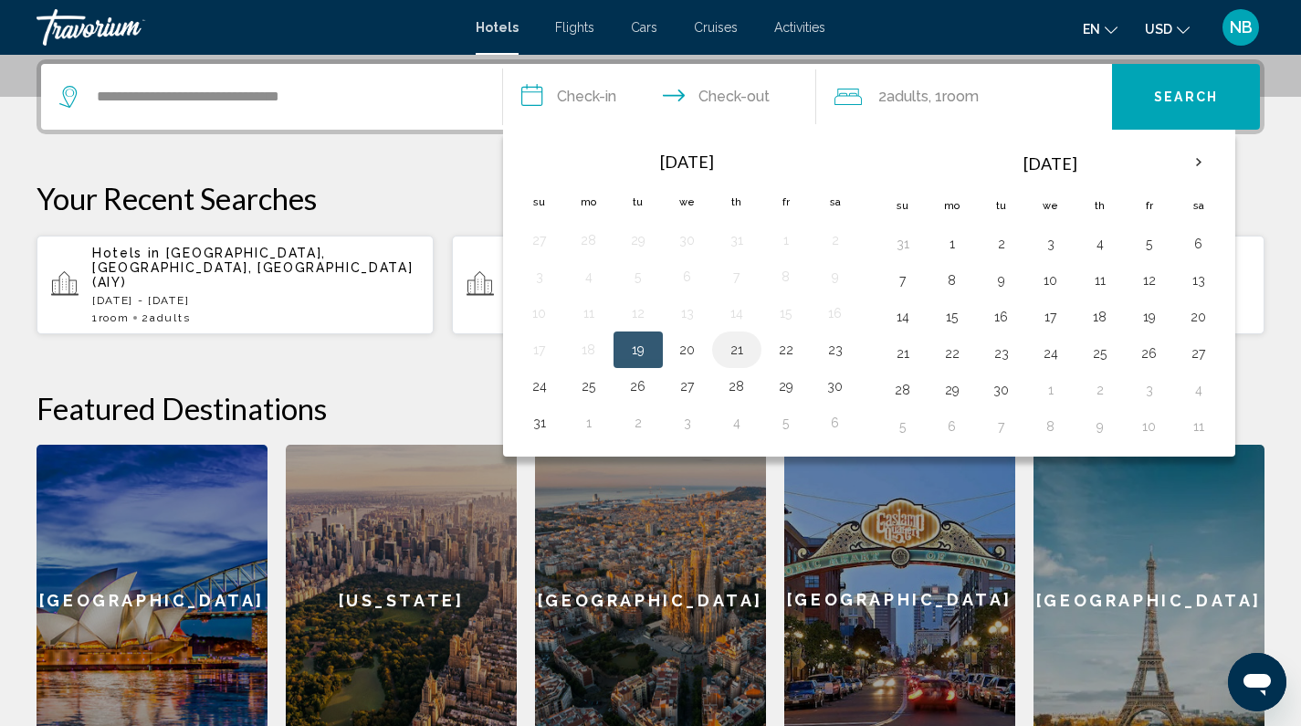
click at [743, 349] on button "21" at bounding box center [736, 350] width 29 height 26
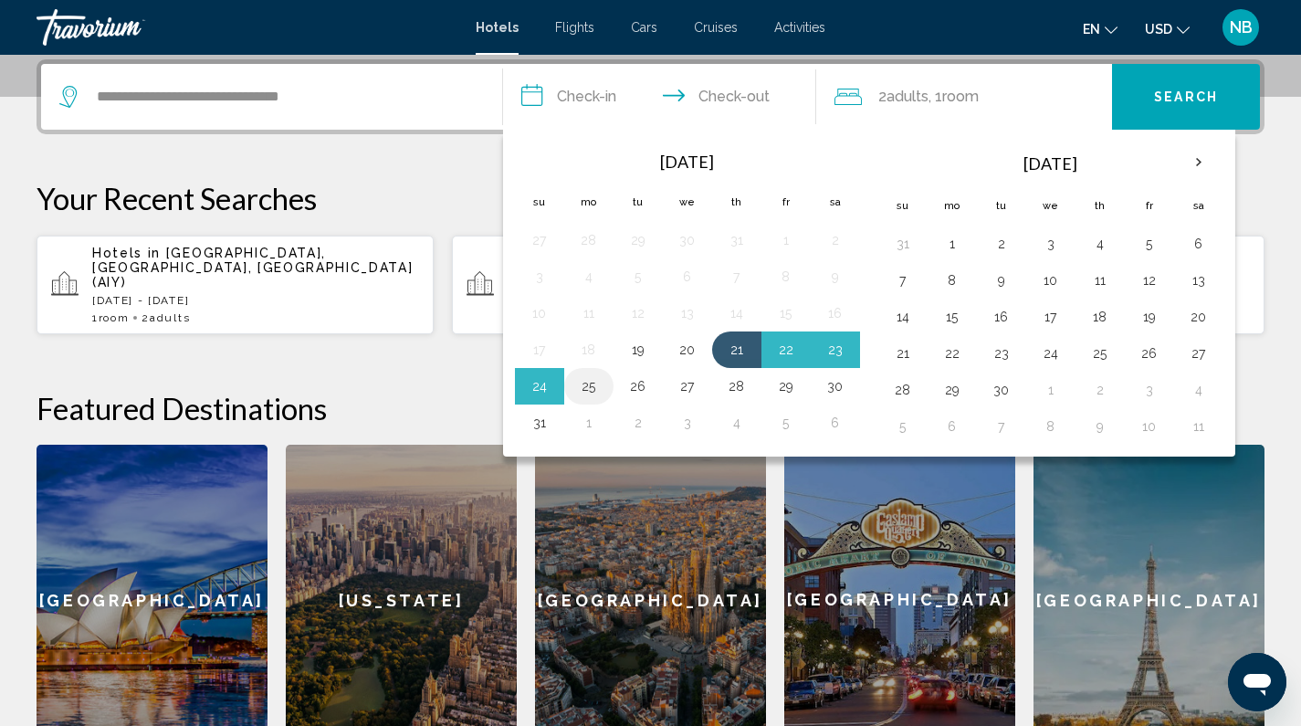
click at [594, 386] on button "25" at bounding box center [588, 386] width 29 height 26
type input "**********"
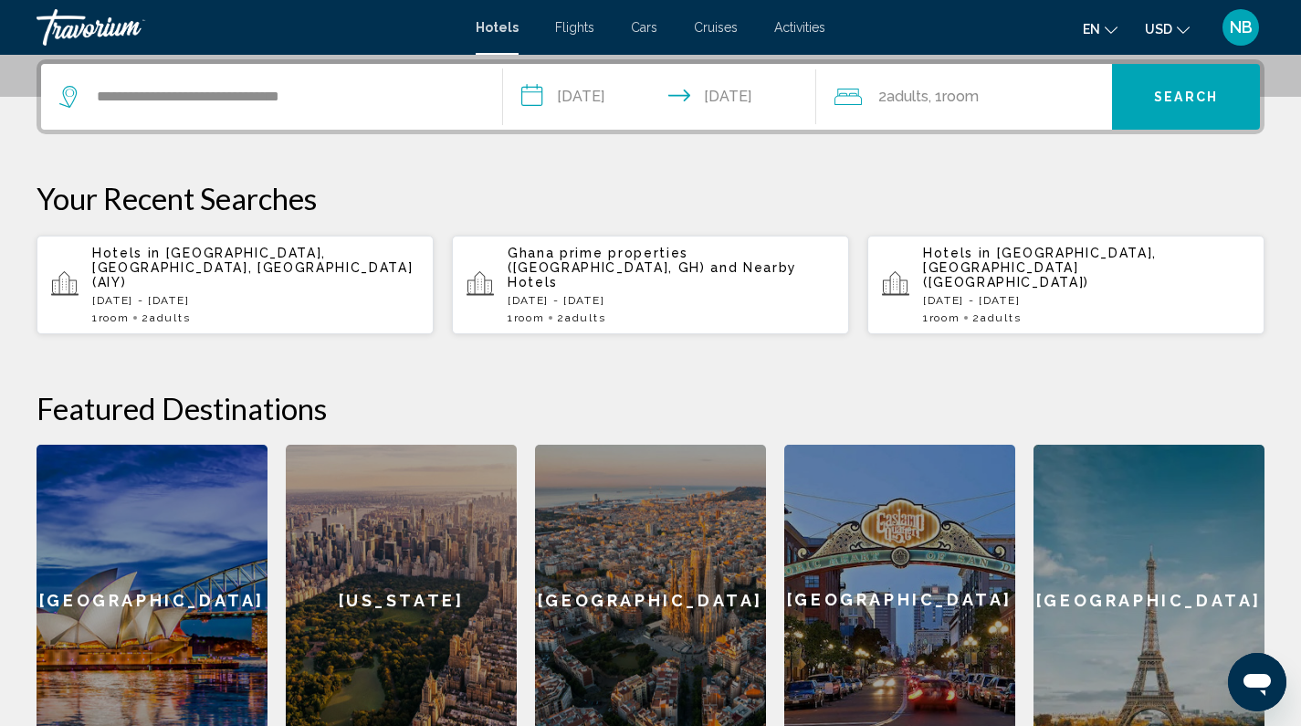
click at [1196, 93] on span "Search" at bounding box center [1186, 97] width 64 height 15
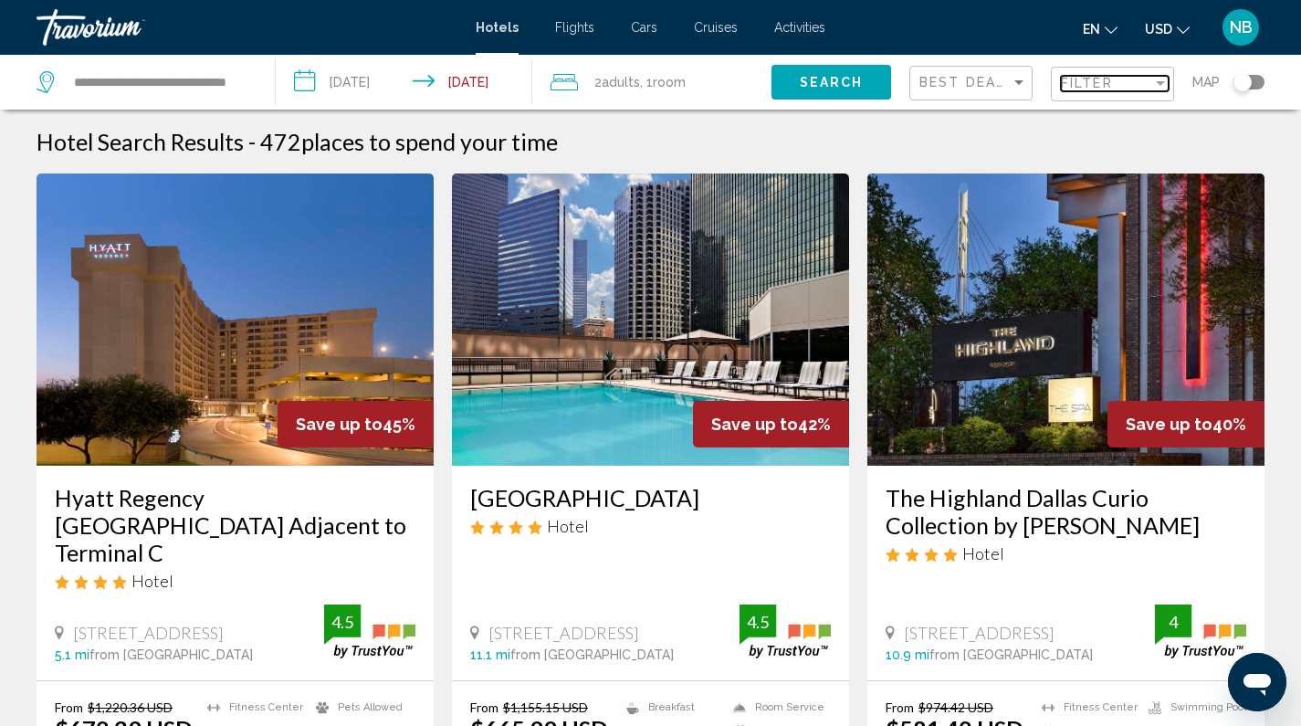
click at [1125, 83] on div "Filter" at bounding box center [1106, 83] width 91 height 15
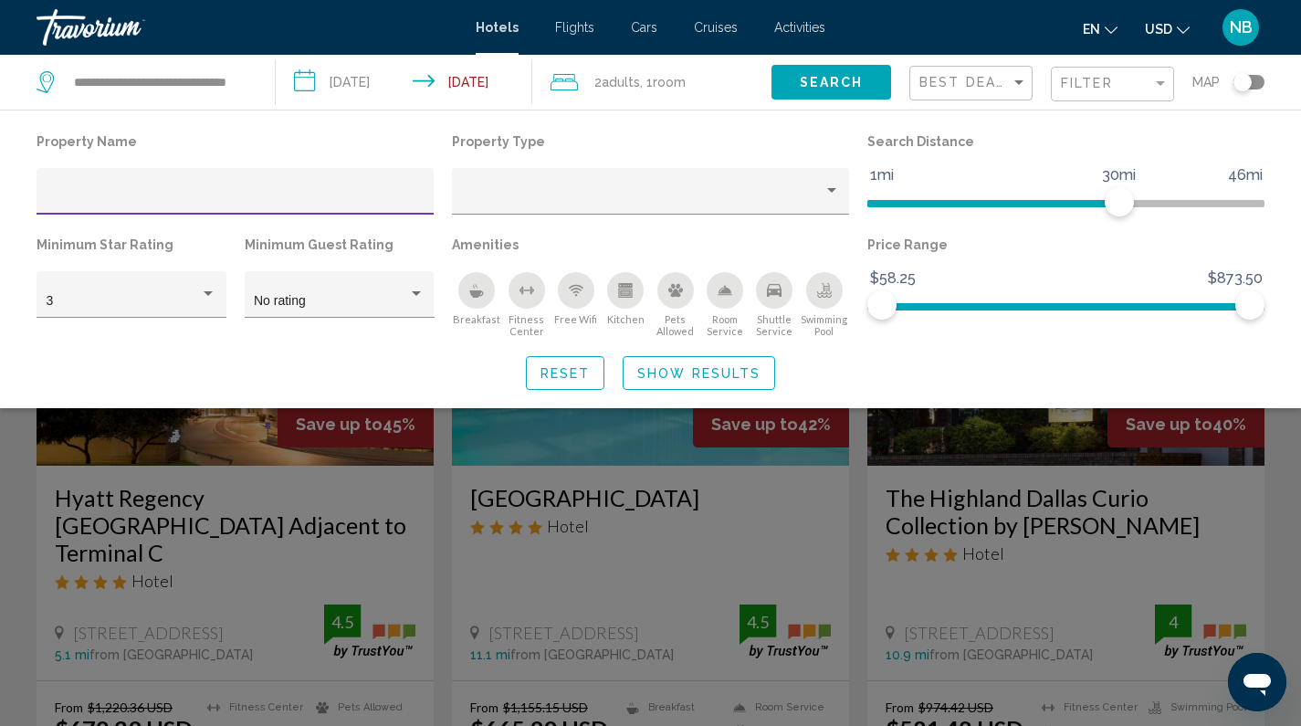
click at [481, 285] on icon "Breakfast" at bounding box center [476, 290] width 15 height 15
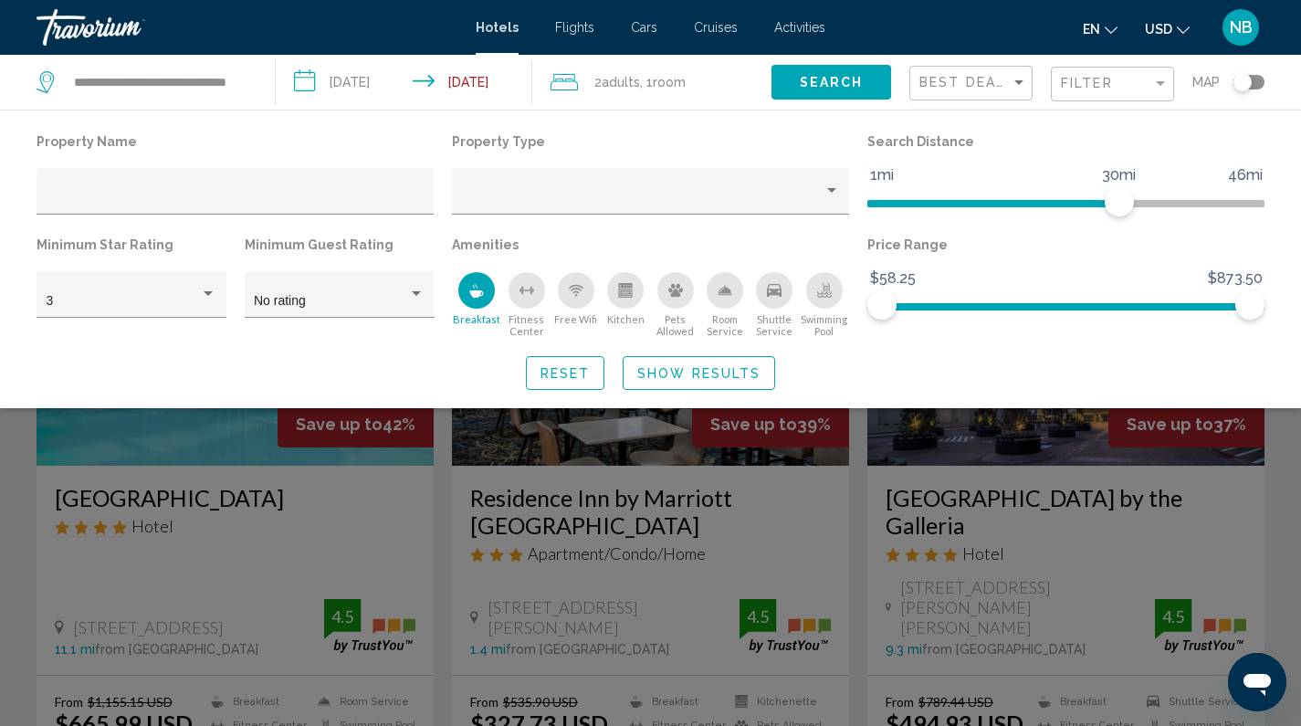
click at [578, 289] on icon "Free Wifi" at bounding box center [576, 290] width 15 height 15
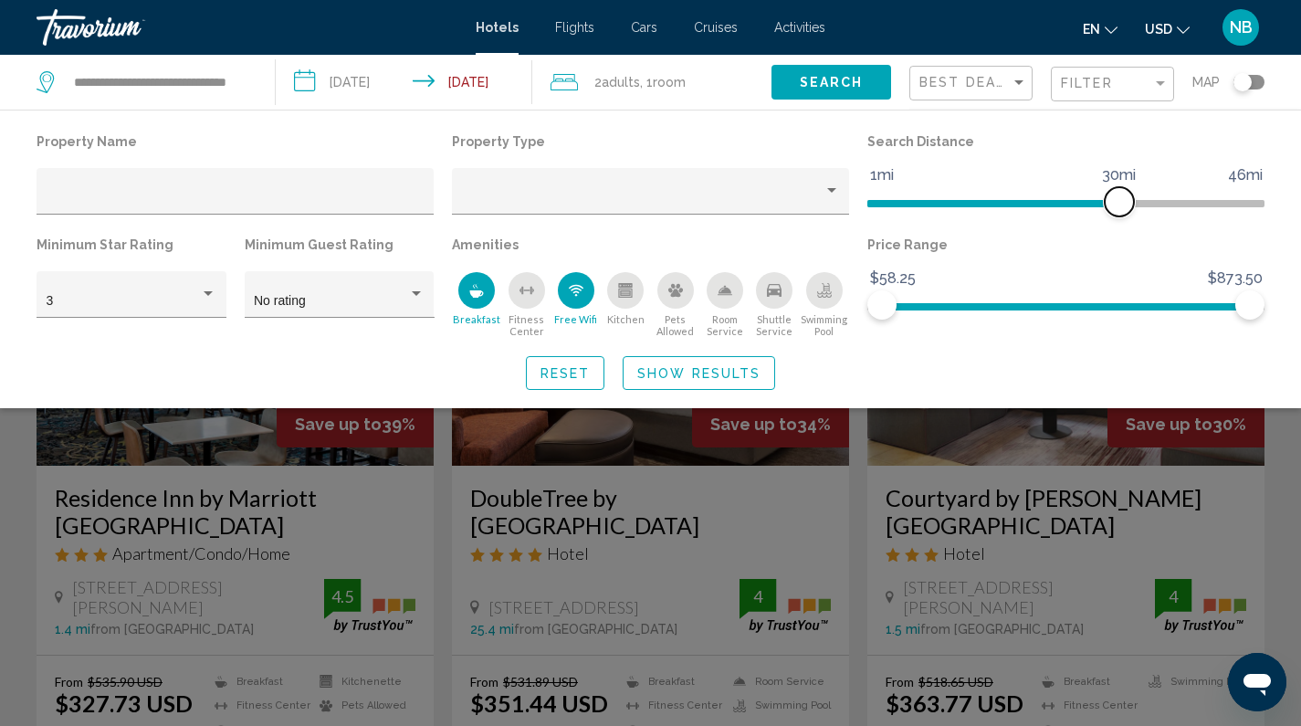
click at [997, 206] on span "Hotel Filters" at bounding box center [993, 203] width 252 height 7
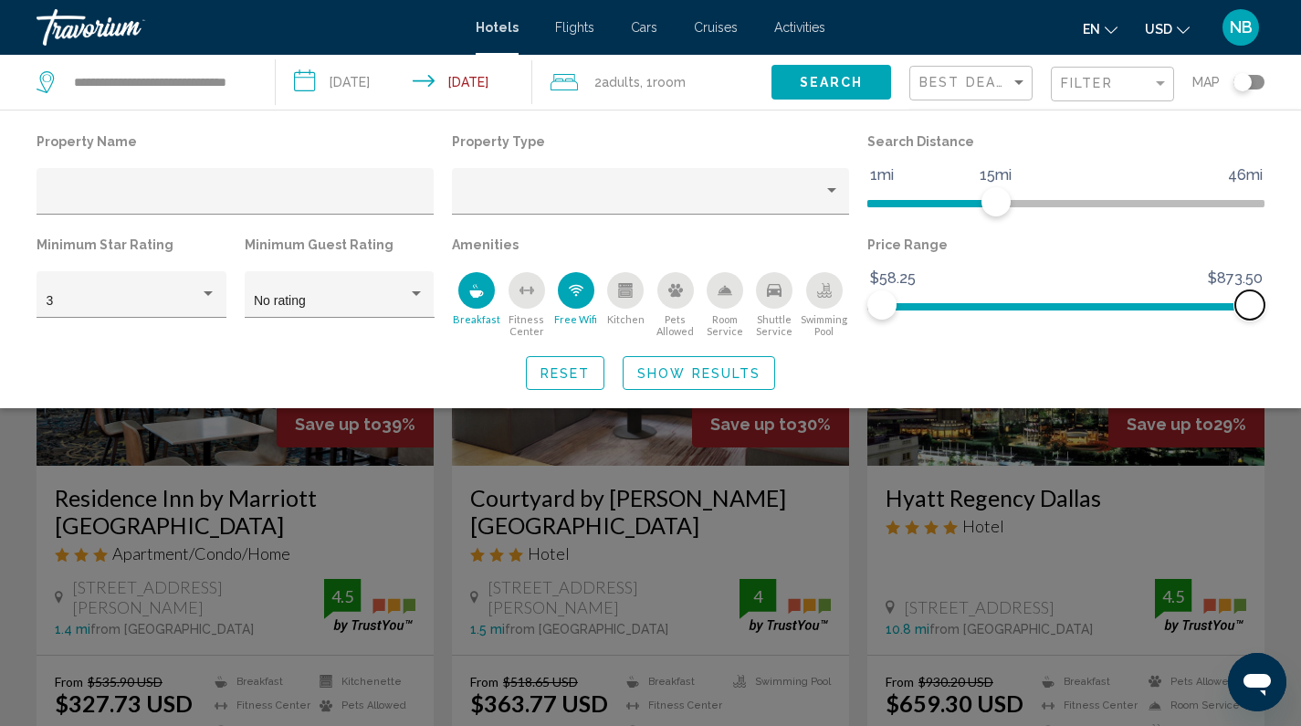
click at [1067, 305] on span "Hotel Filters" at bounding box center [1066, 306] width 368 height 7
click at [1073, 306] on span "Hotel Filters" at bounding box center [1072, 304] width 29 height 29
click at [744, 371] on span "Show Results" at bounding box center [698, 373] width 123 height 15
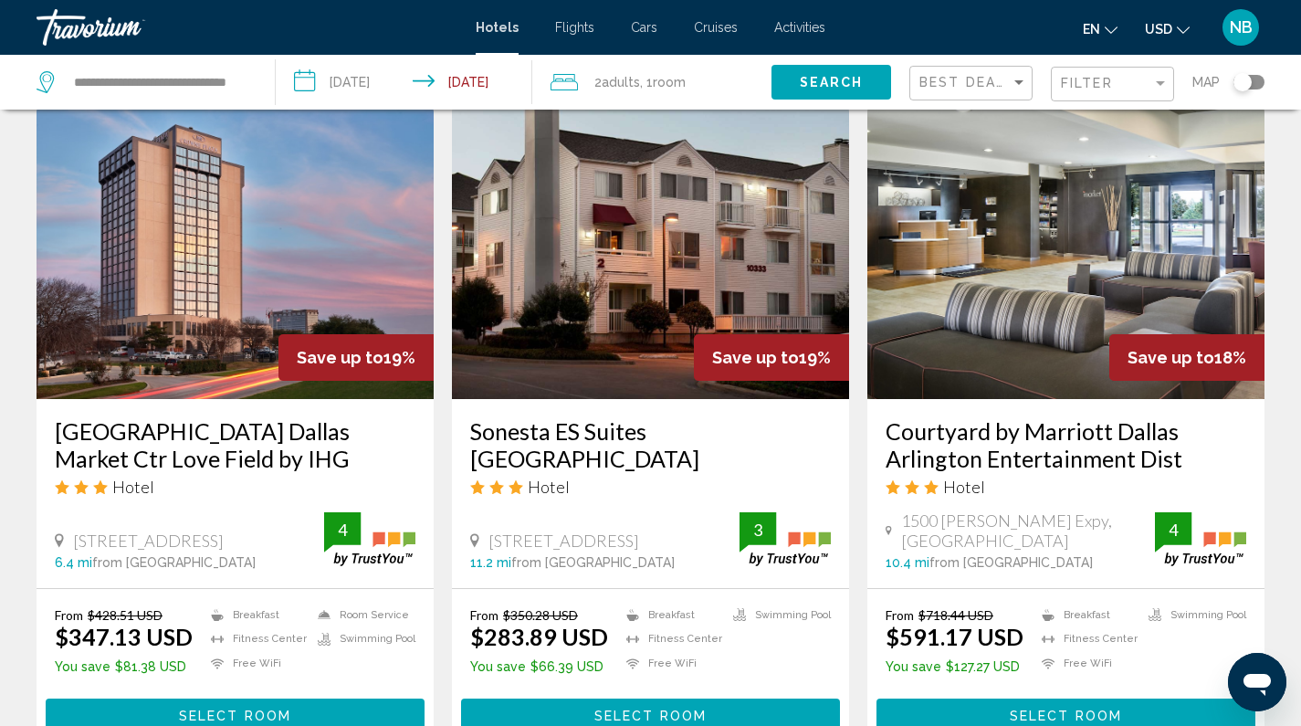
scroll to position [2188, 0]
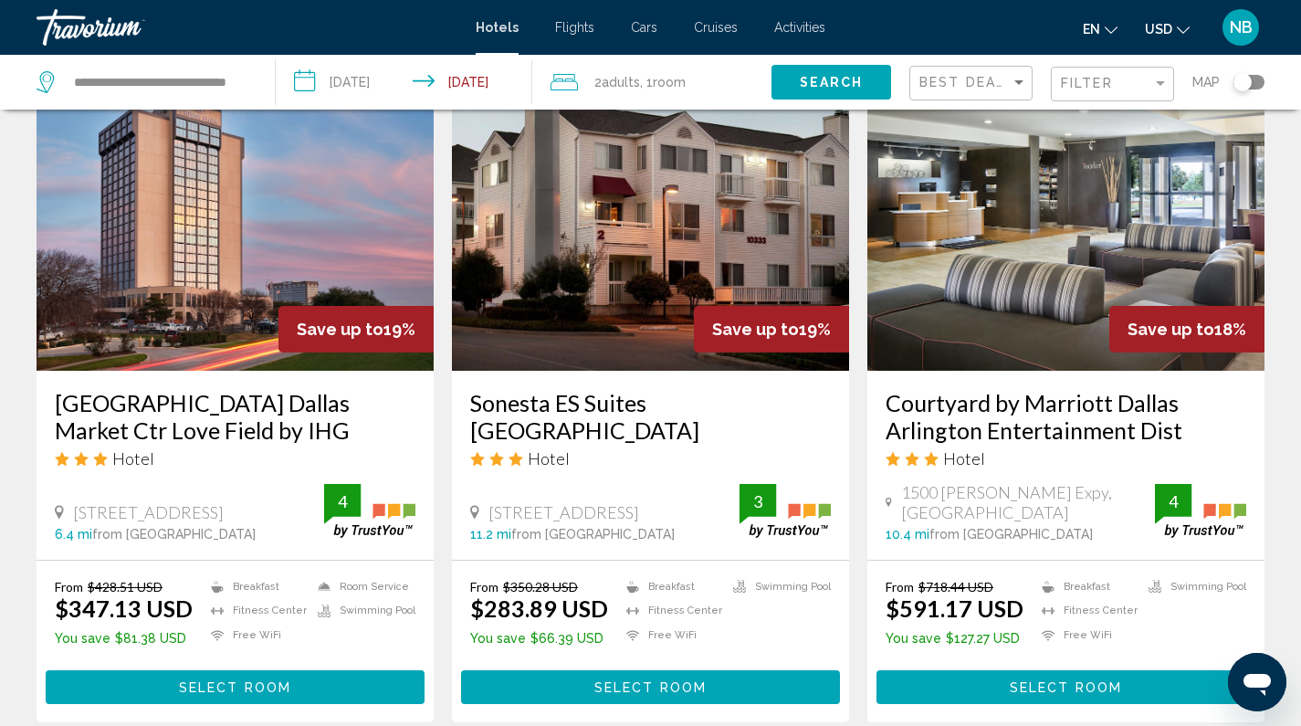
click at [567, 389] on h3 "Sonesta ES Suites [GEOGRAPHIC_DATA]" at bounding box center [650, 416] width 361 height 55
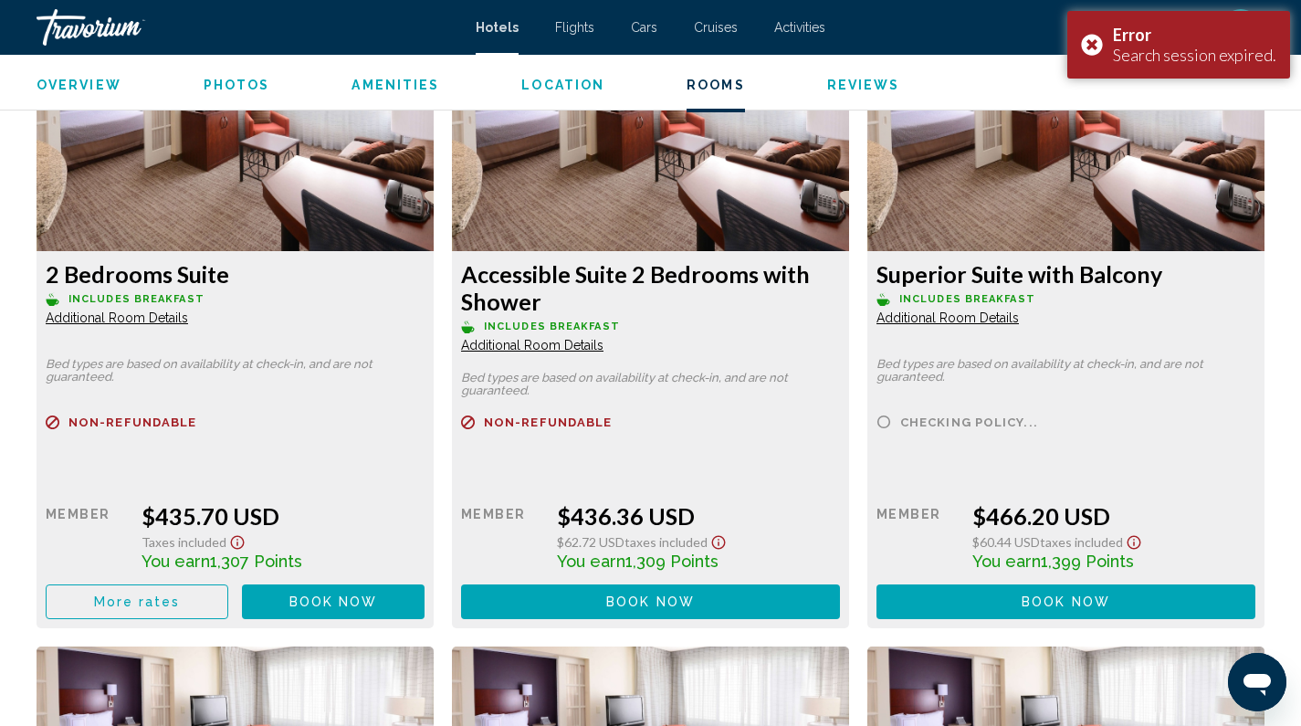
scroll to position [6333, 0]
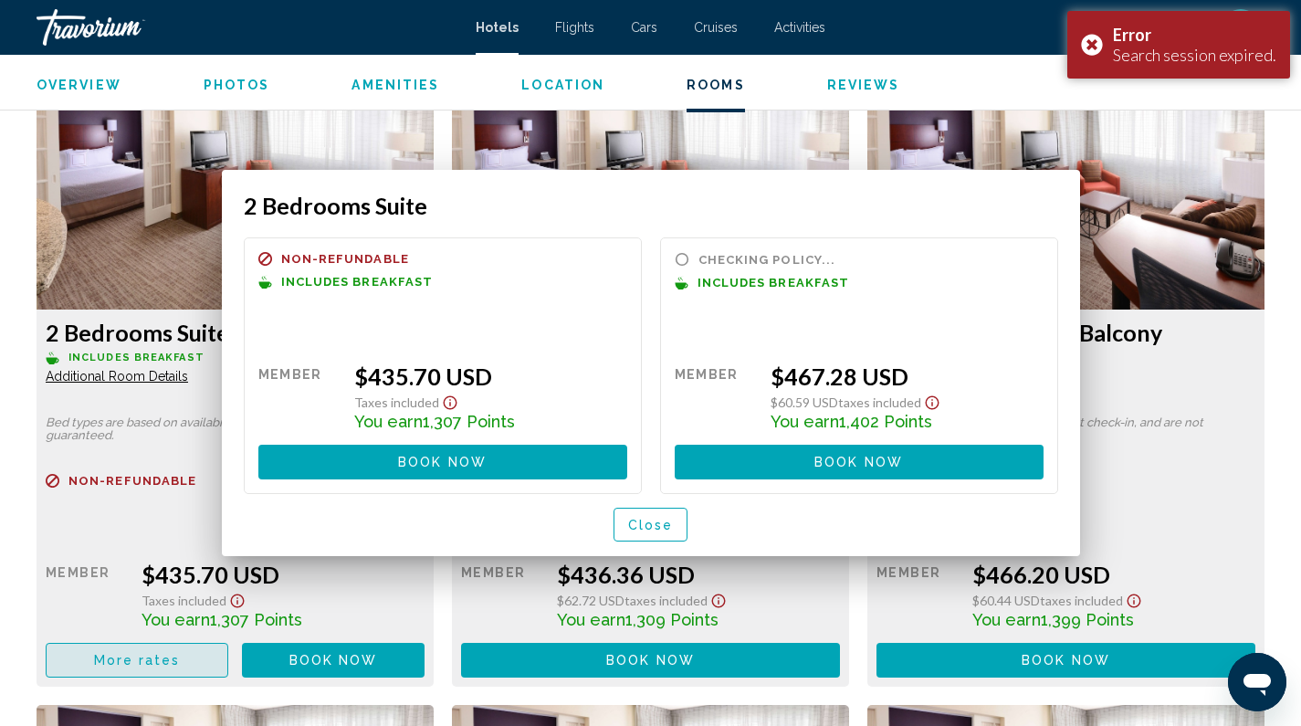
scroll to position [0, 0]
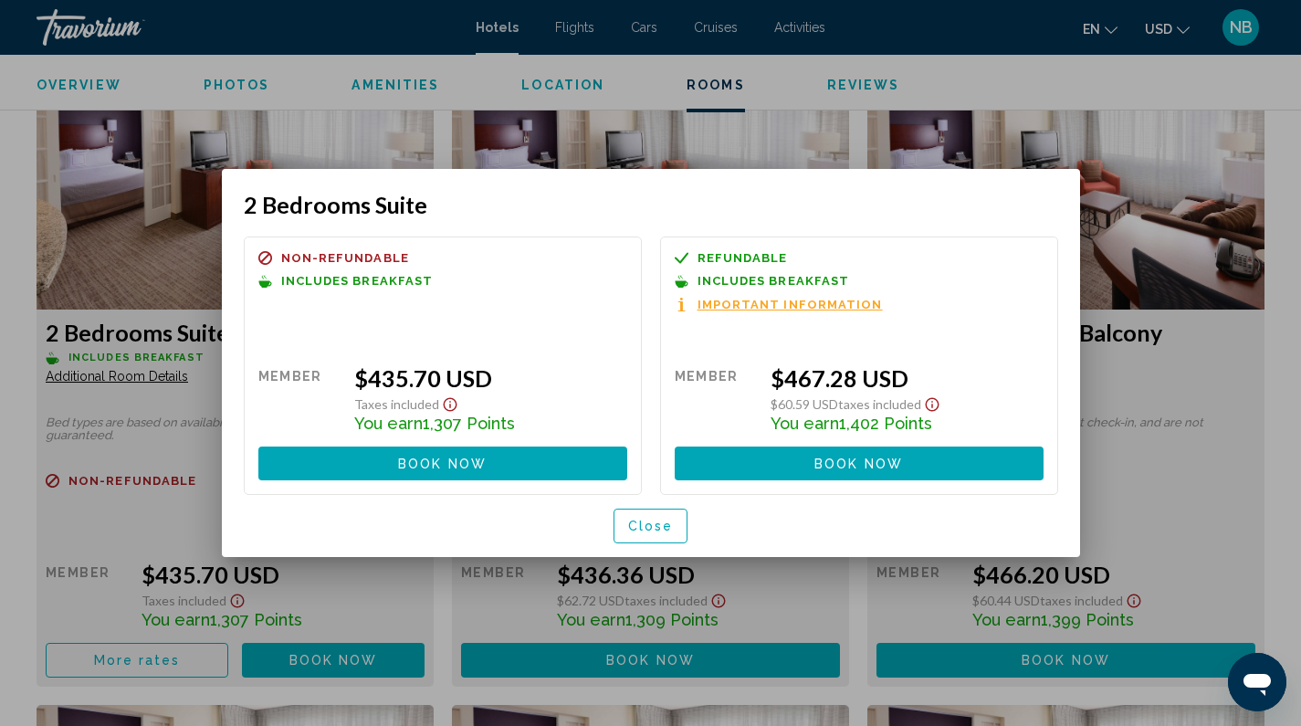
click at [641, 530] on span "Close" at bounding box center [651, 526] width 46 height 15
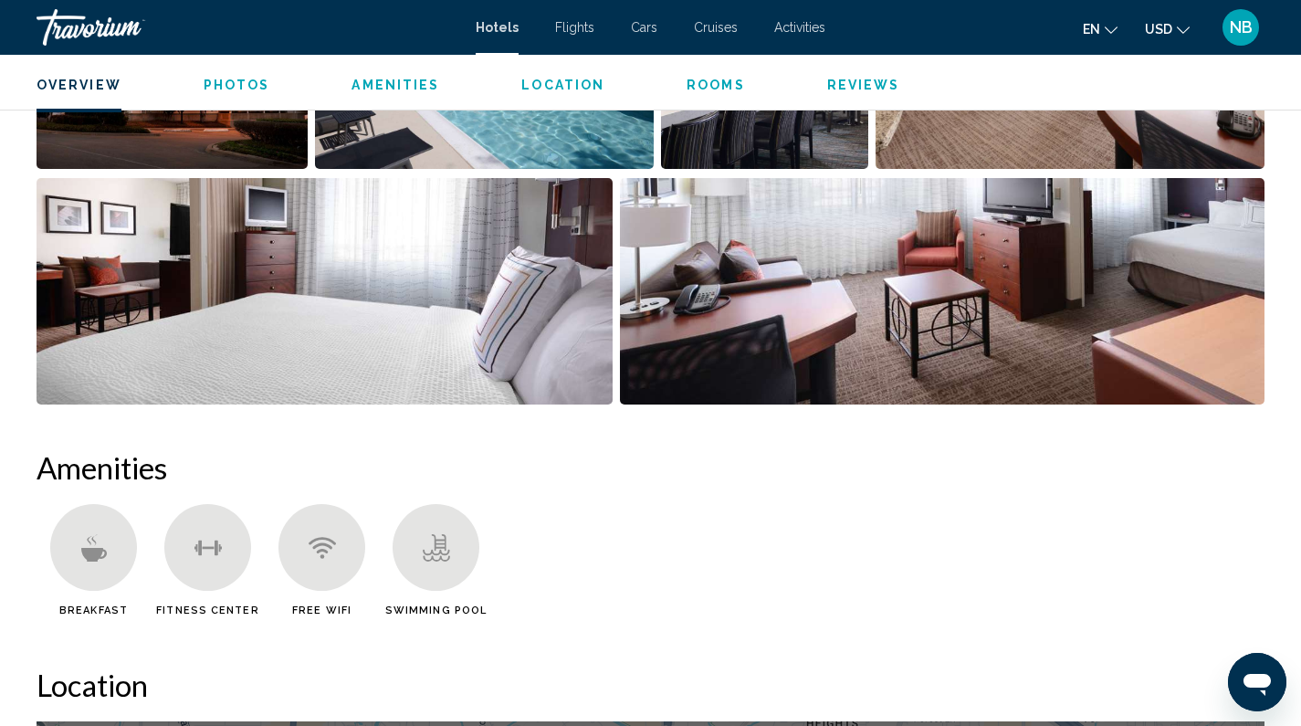
scroll to position [669, 0]
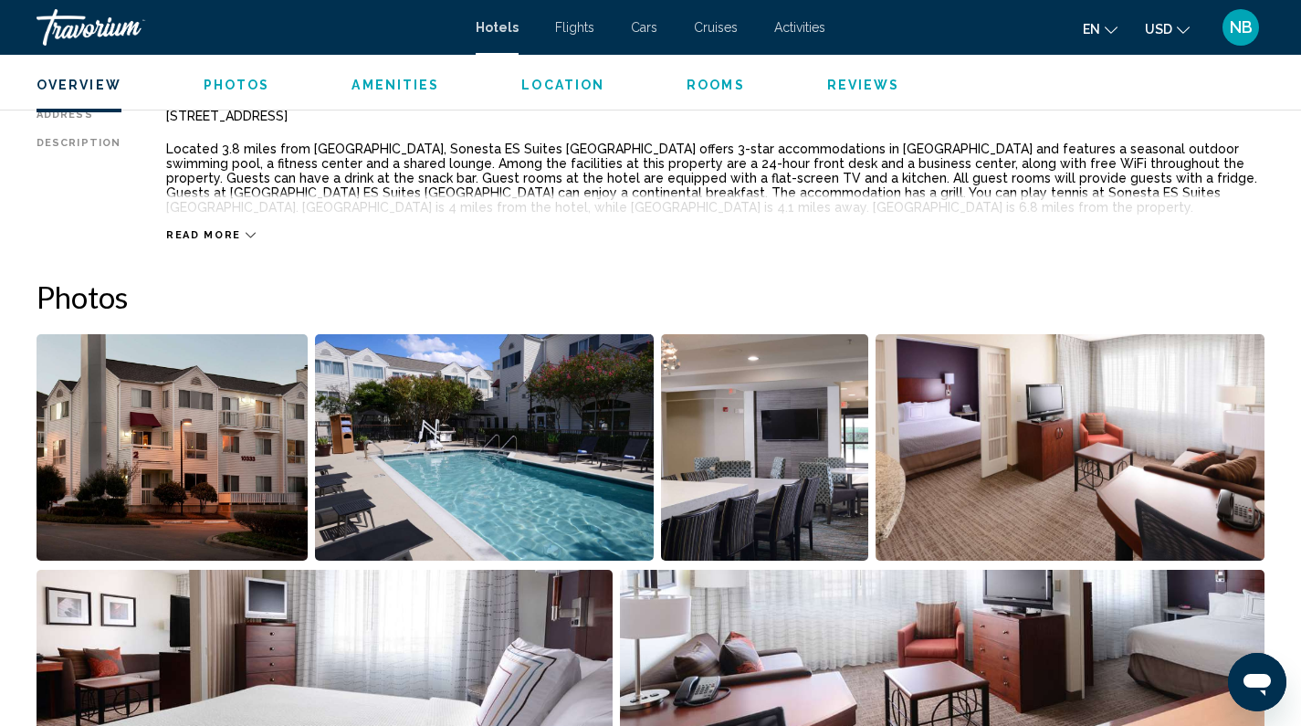
click at [198, 417] on img "Open full-screen image slider" at bounding box center [172, 447] width 271 height 226
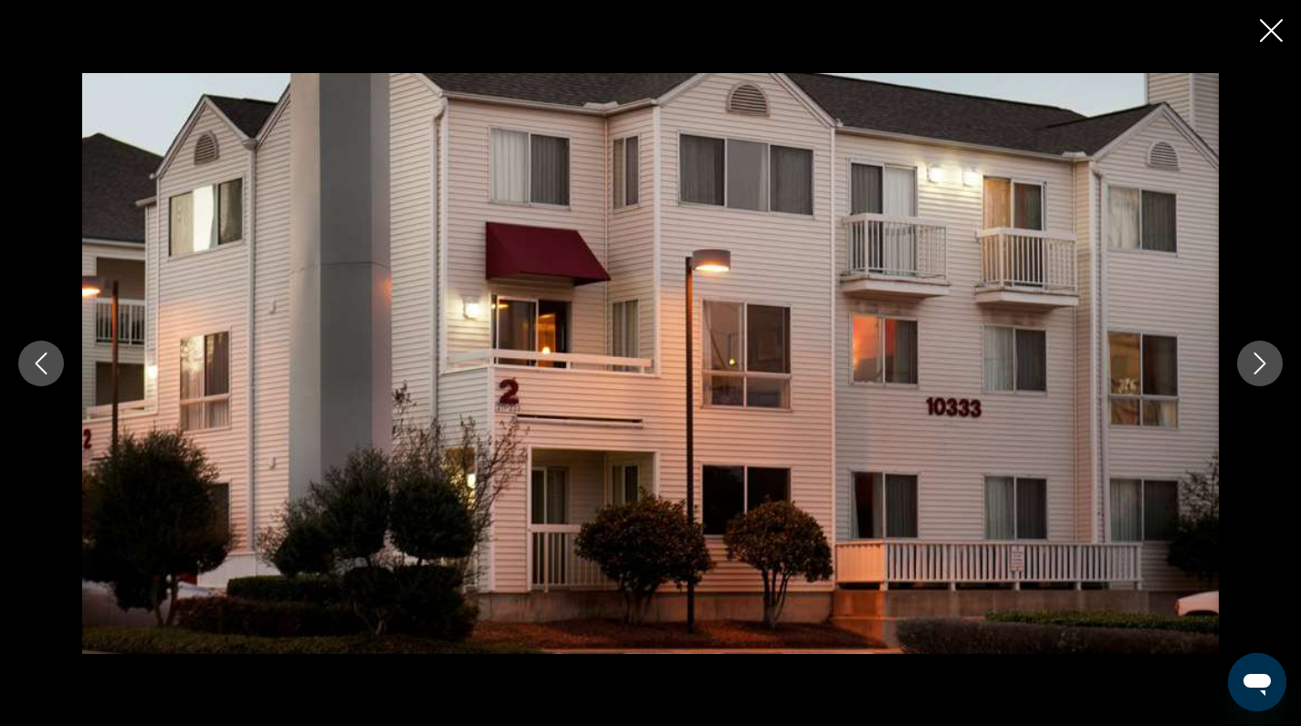
click at [1259, 358] on icon "Next image" at bounding box center [1260, 363] width 22 height 22
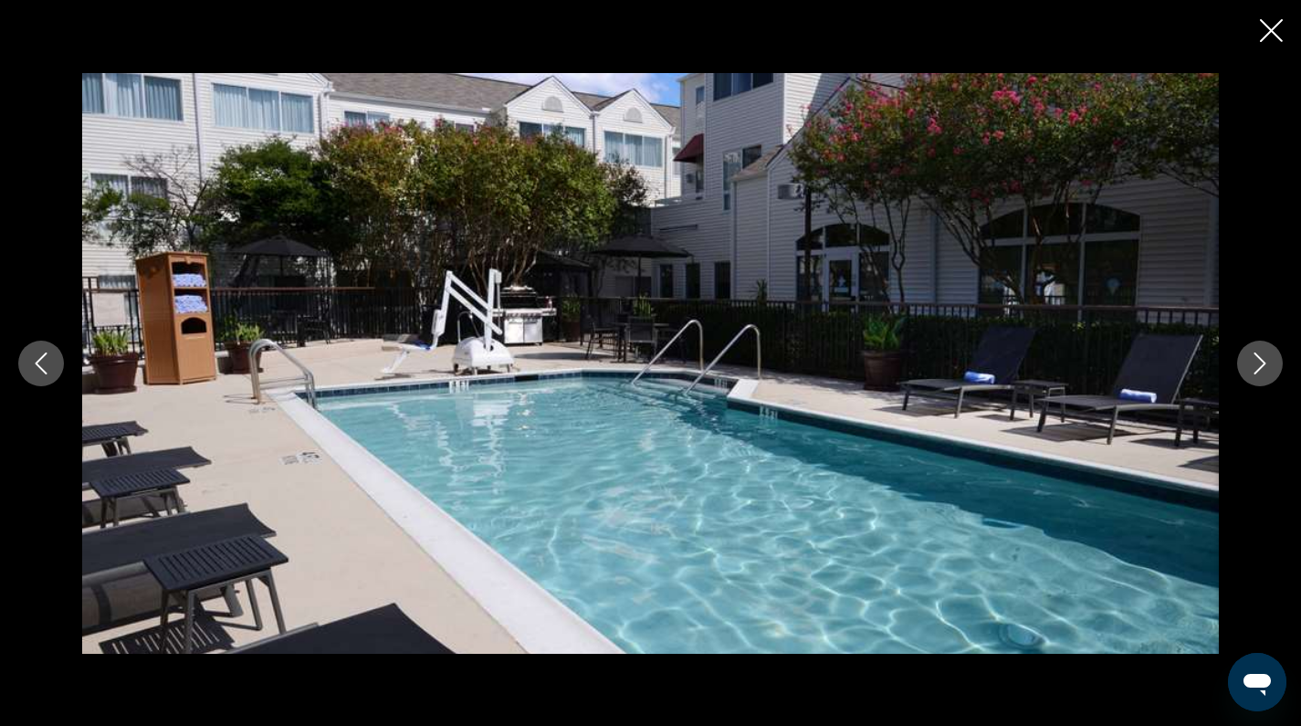
click at [1259, 358] on icon "Next image" at bounding box center [1260, 363] width 22 height 22
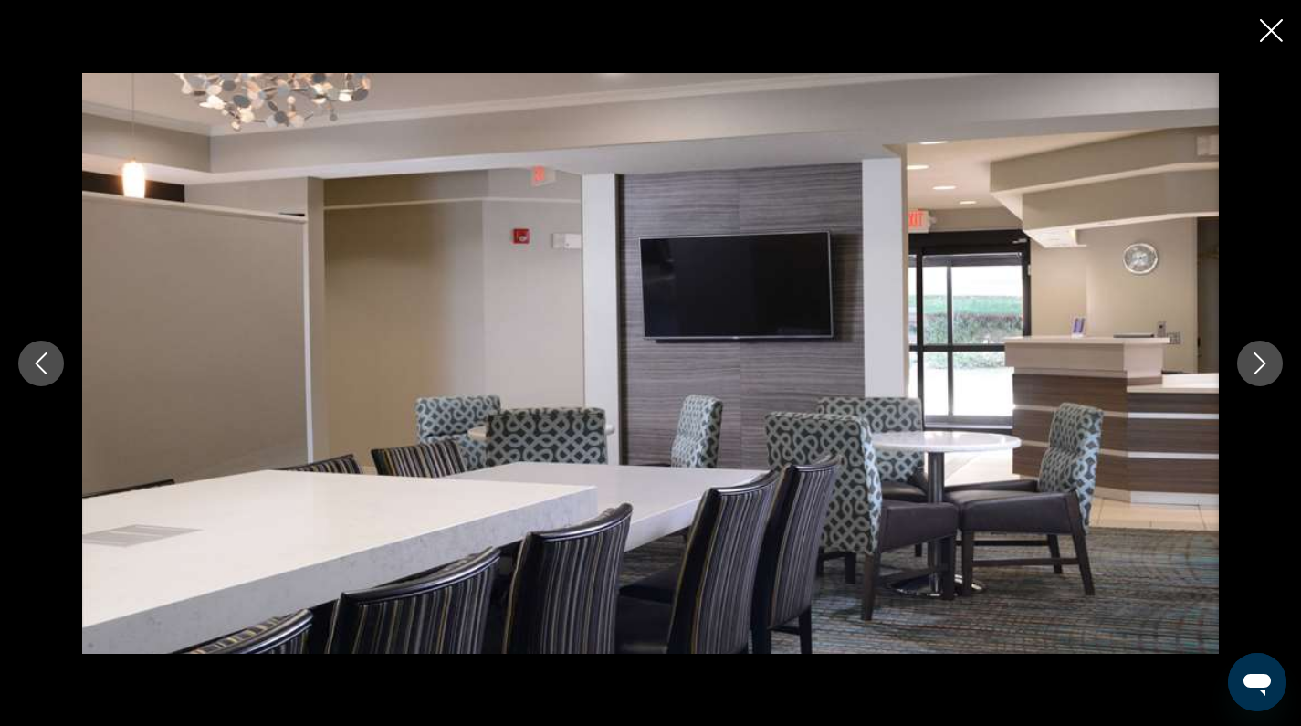
click at [1259, 358] on icon "Next image" at bounding box center [1260, 363] width 22 height 22
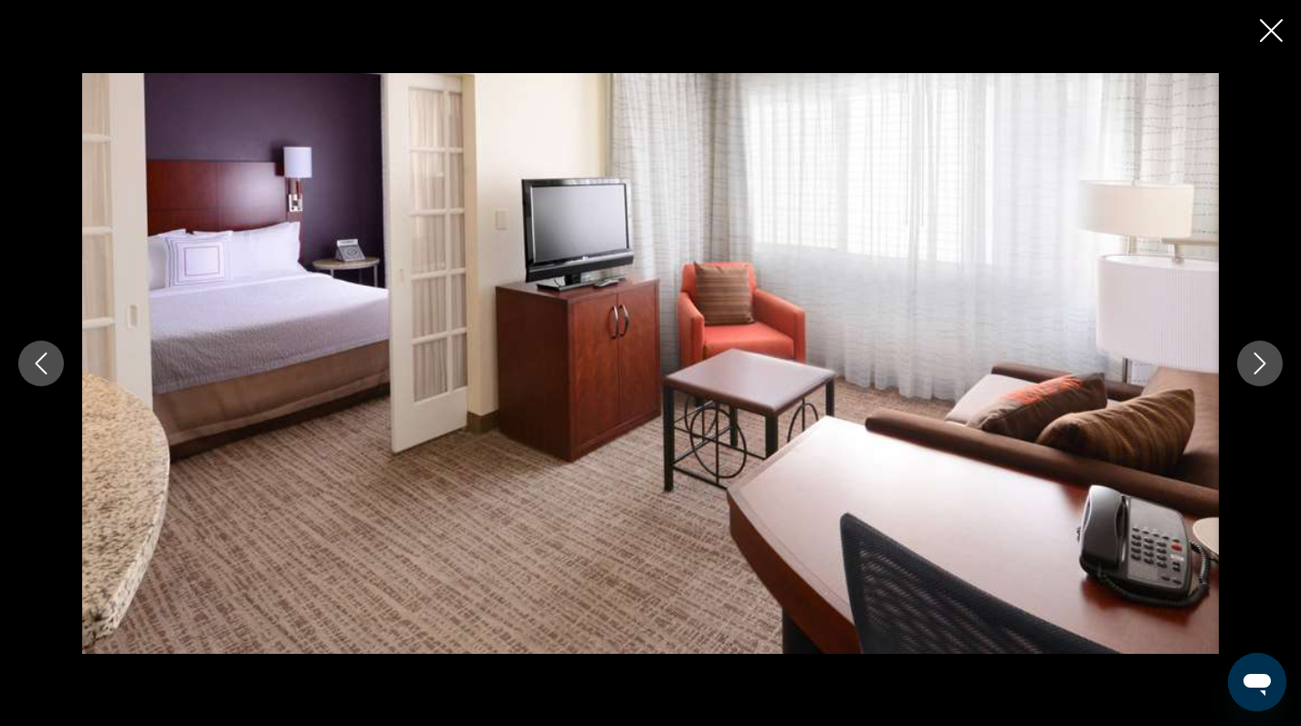
click at [1259, 358] on icon "Next image" at bounding box center [1260, 363] width 22 height 22
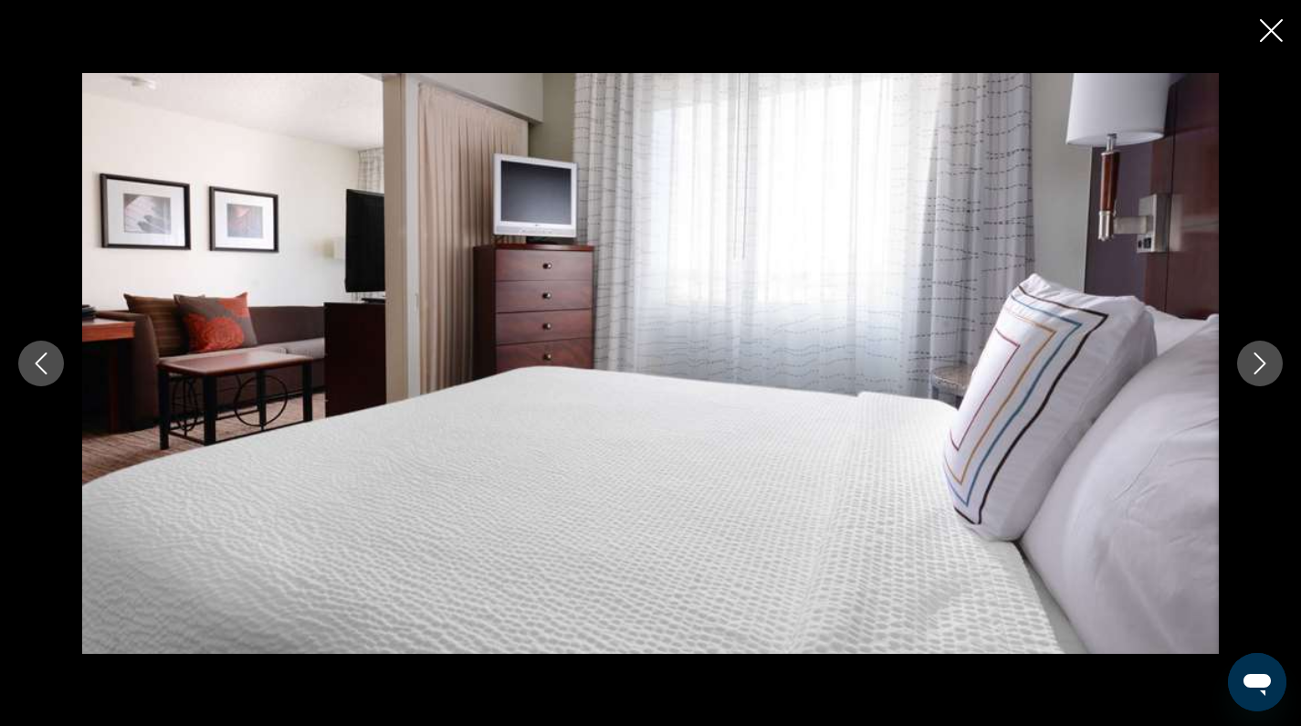
click at [1259, 358] on icon "Next image" at bounding box center [1260, 363] width 22 height 22
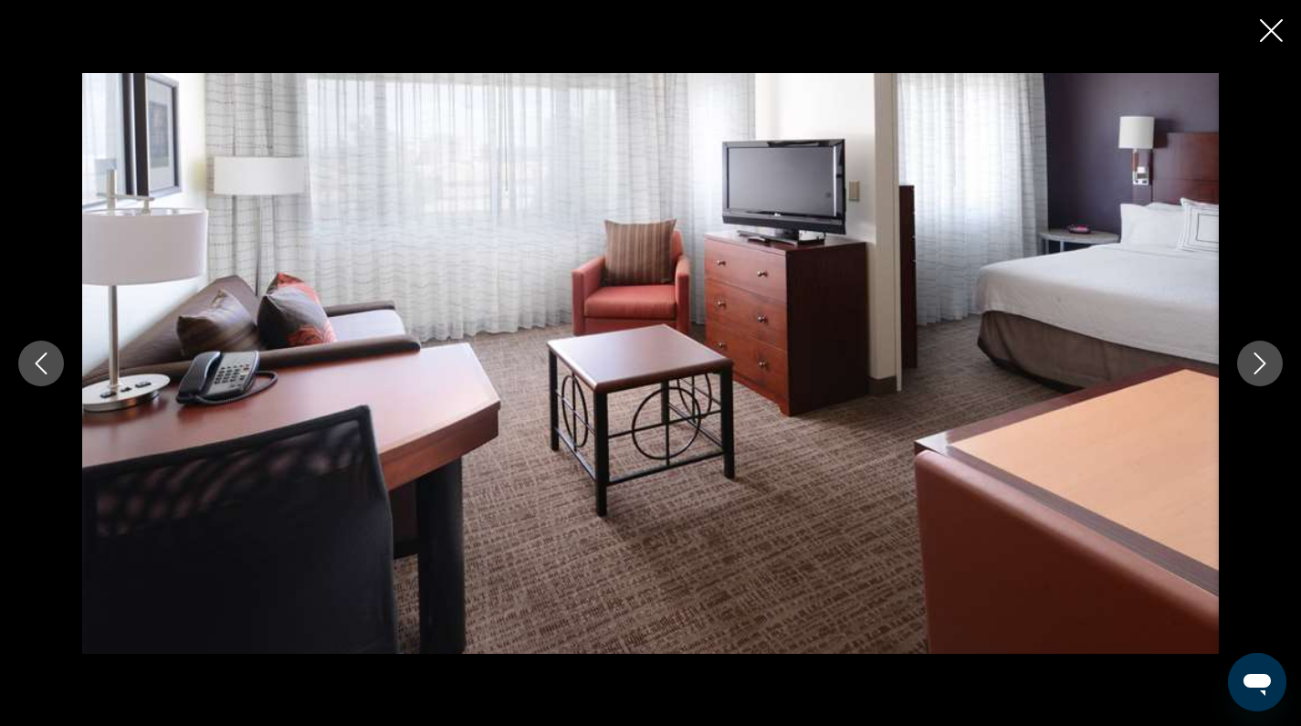
click at [1259, 358] on icon "Next image" at bounding box center [1260, 363] width 22 height 22
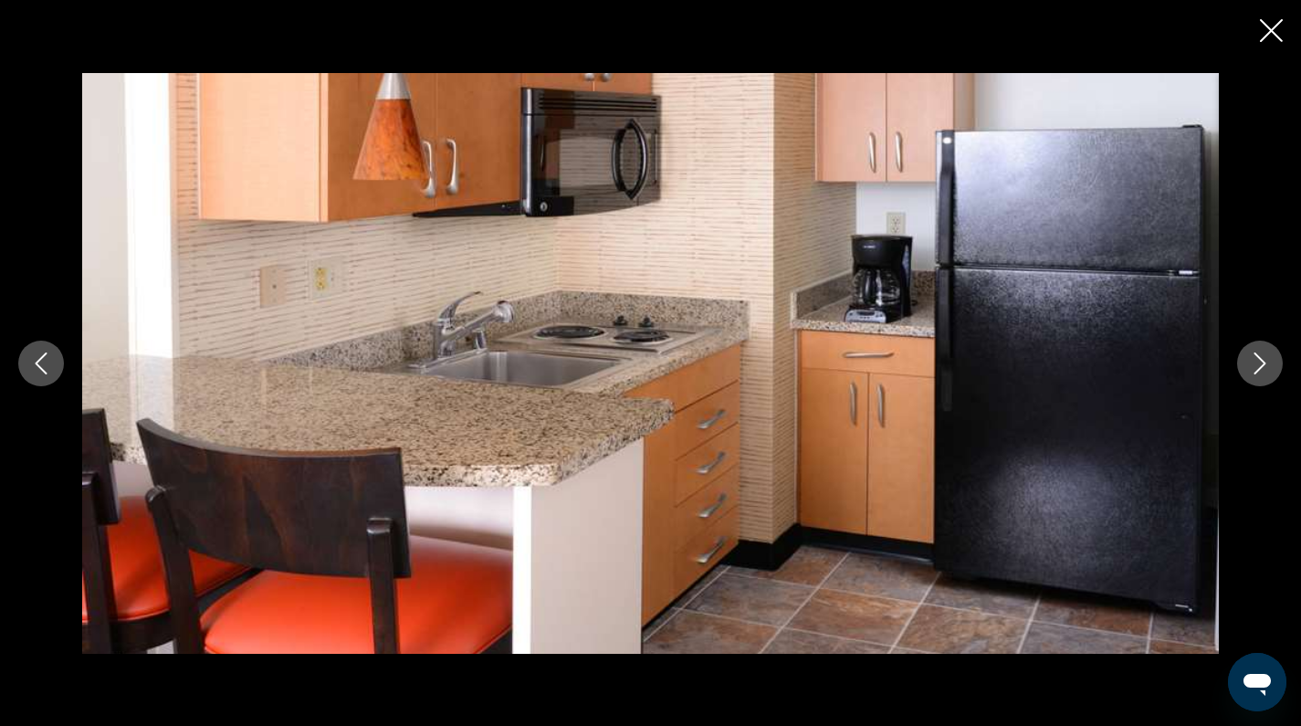
click at [1259, 358] on icon "Next image" at bounding box center [1260, 363] width 22 height 22
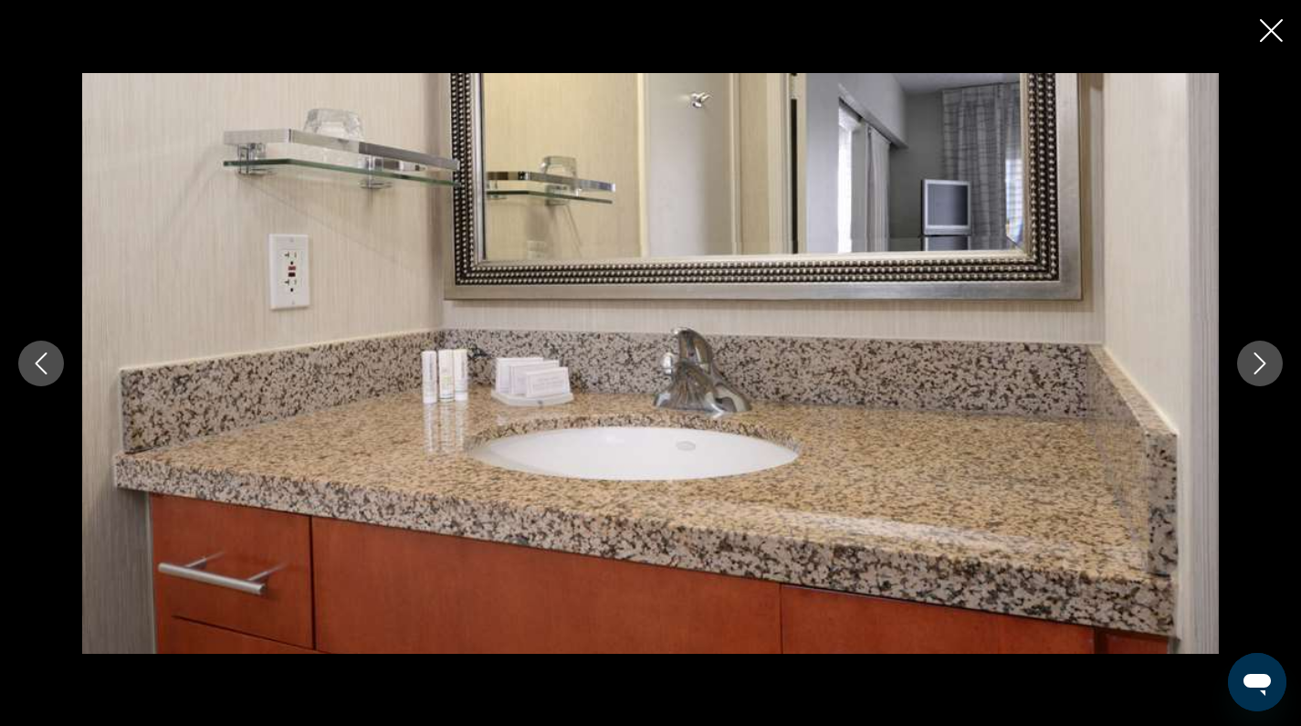
click at [1259, 358] on icon "Next image" at bounding box center [1260, 363] width 22 height 22
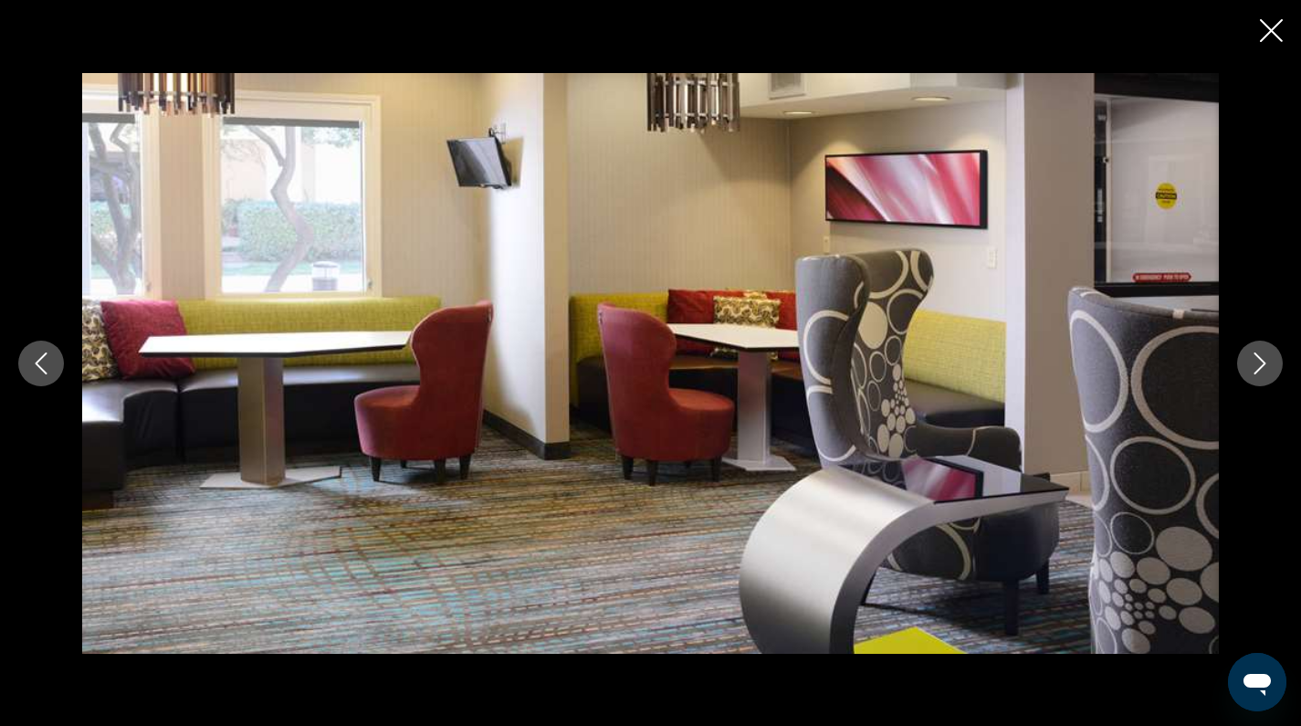
click at [1259, 358] on icon "Next image" at bounding box center [1260, 363] width 22 height 22
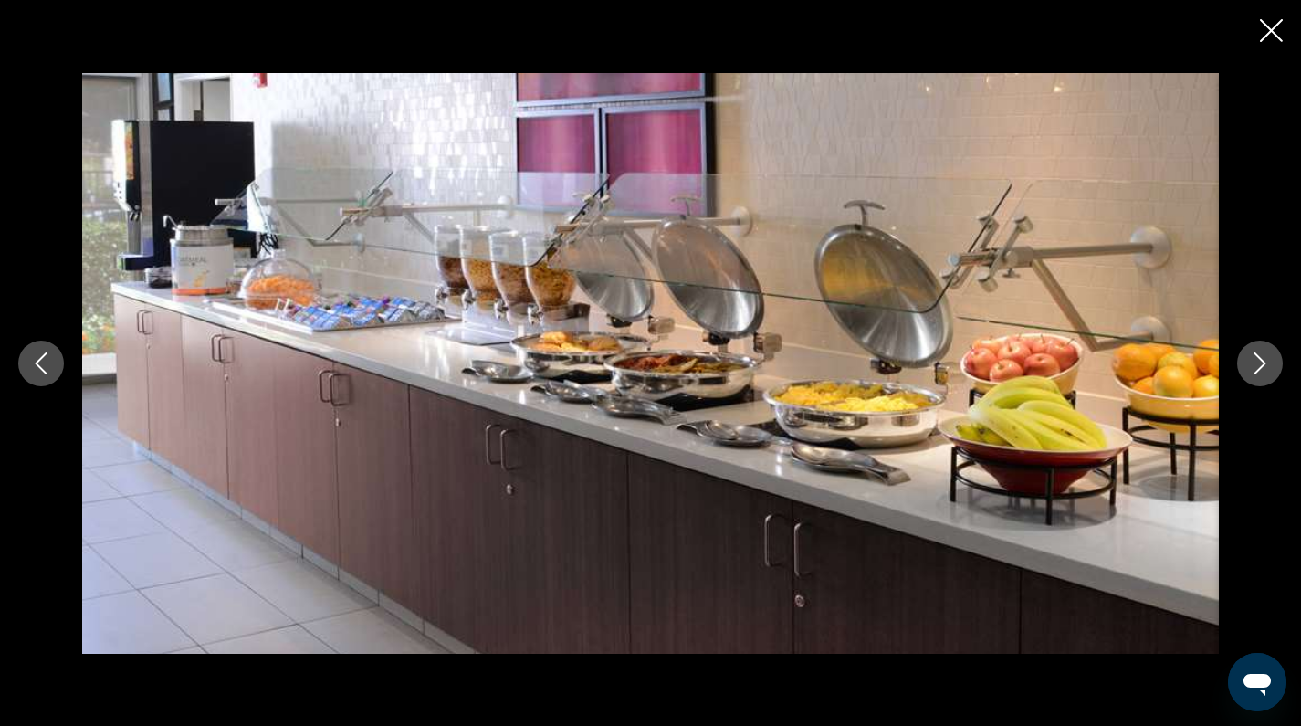
click at [1259, 358] on icon "Next image" at bounding box center [1260, 363] width 22 height 22
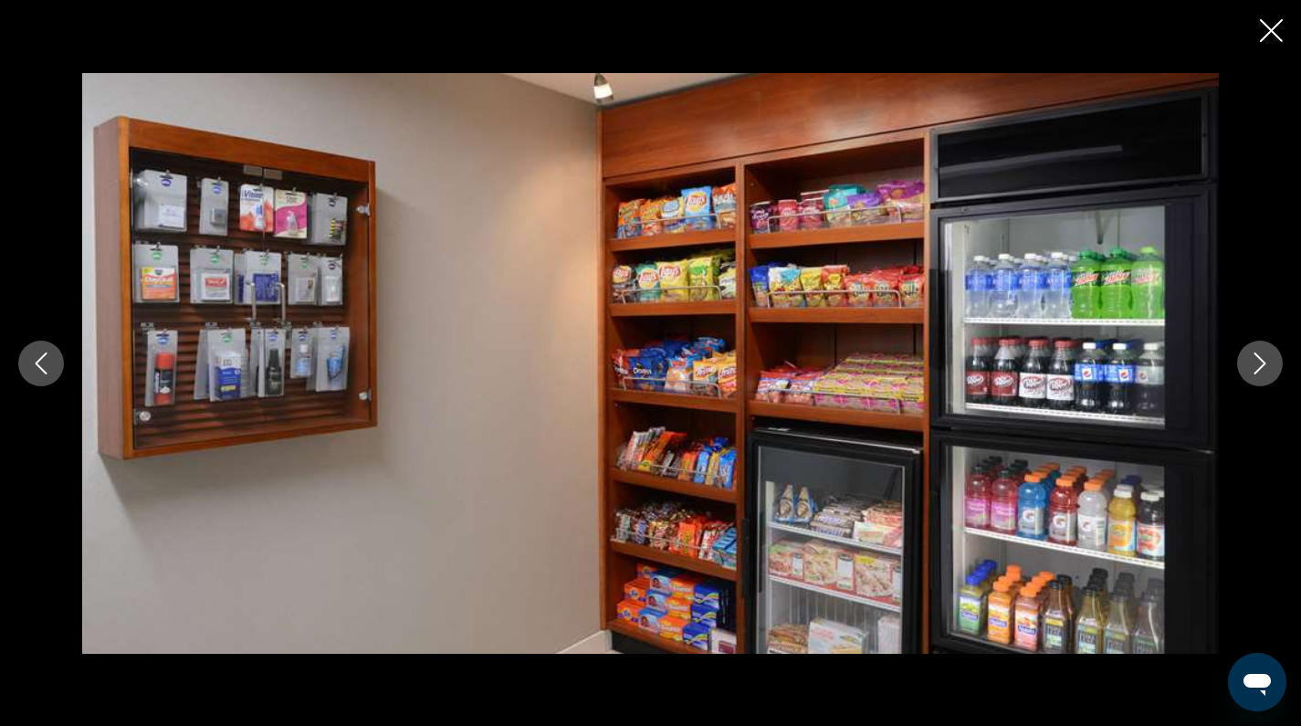
click at [1259, 358] on icon "Next image" at bounding box center [1260, 363] width 22 height 22
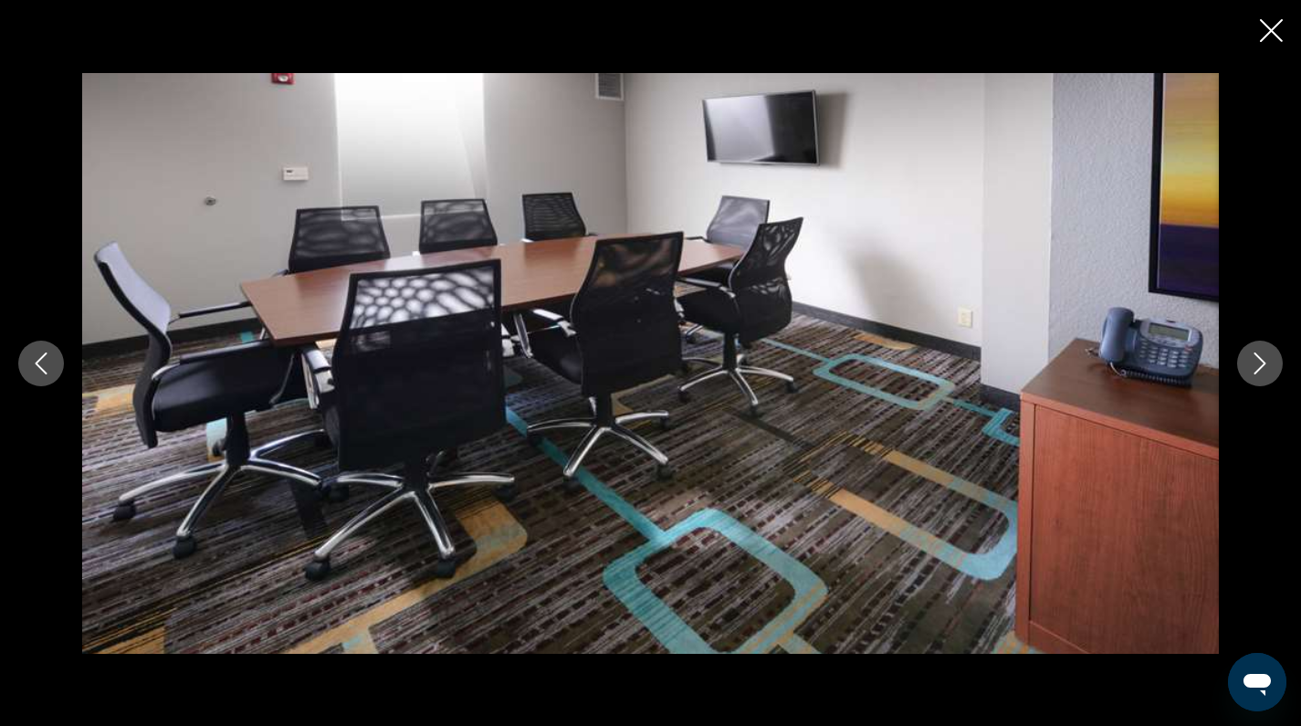
click at [1259, 358] on icon "Next image" at bounding box center [1260, 363] width 22 height 22
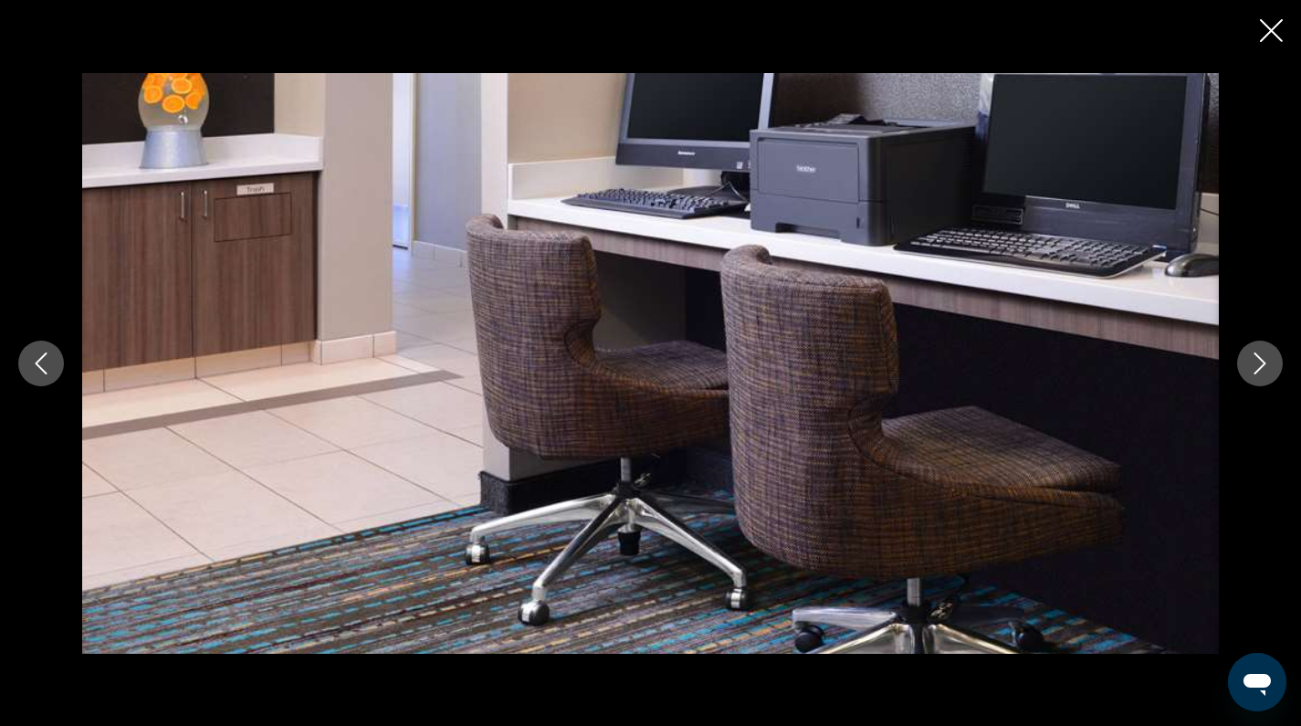
click at [1259, 358] on icon "Next image" at bounding box center [1260, 363] width 22 height 22
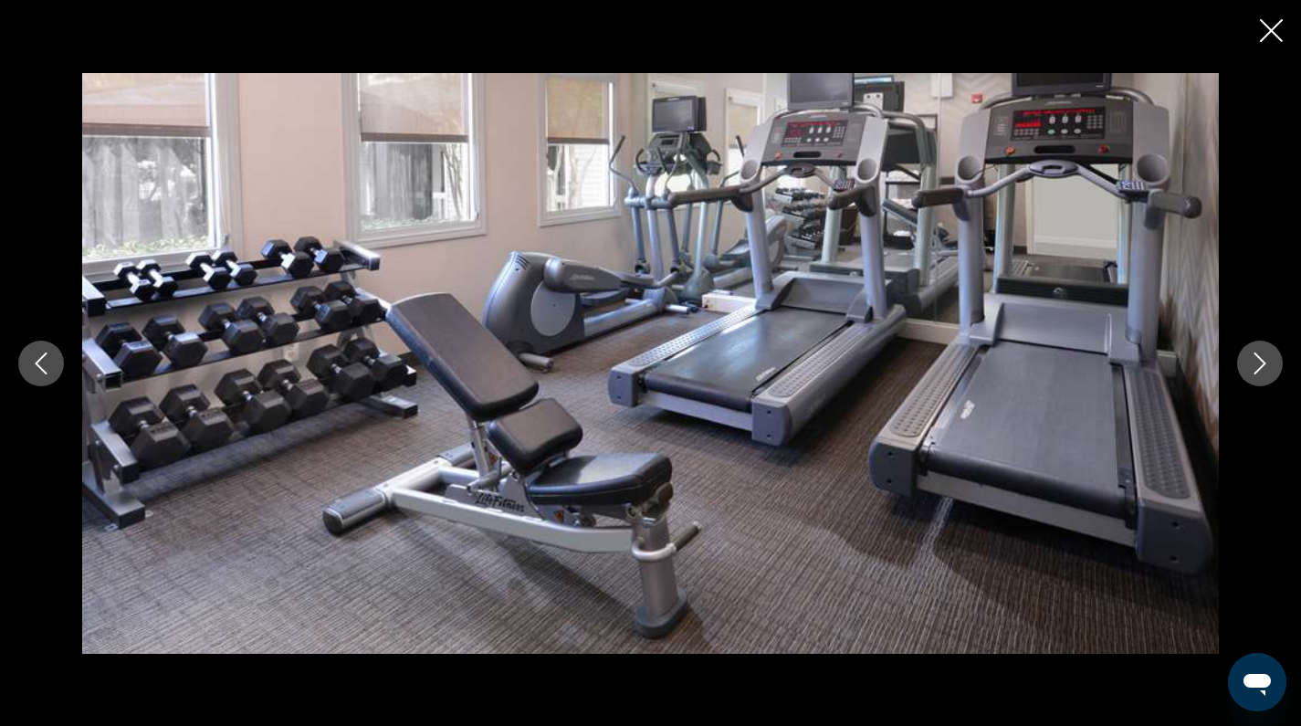
click at [1259, 358] on icon "Next image" at bounding box center [1260, 363] width 22 height 22
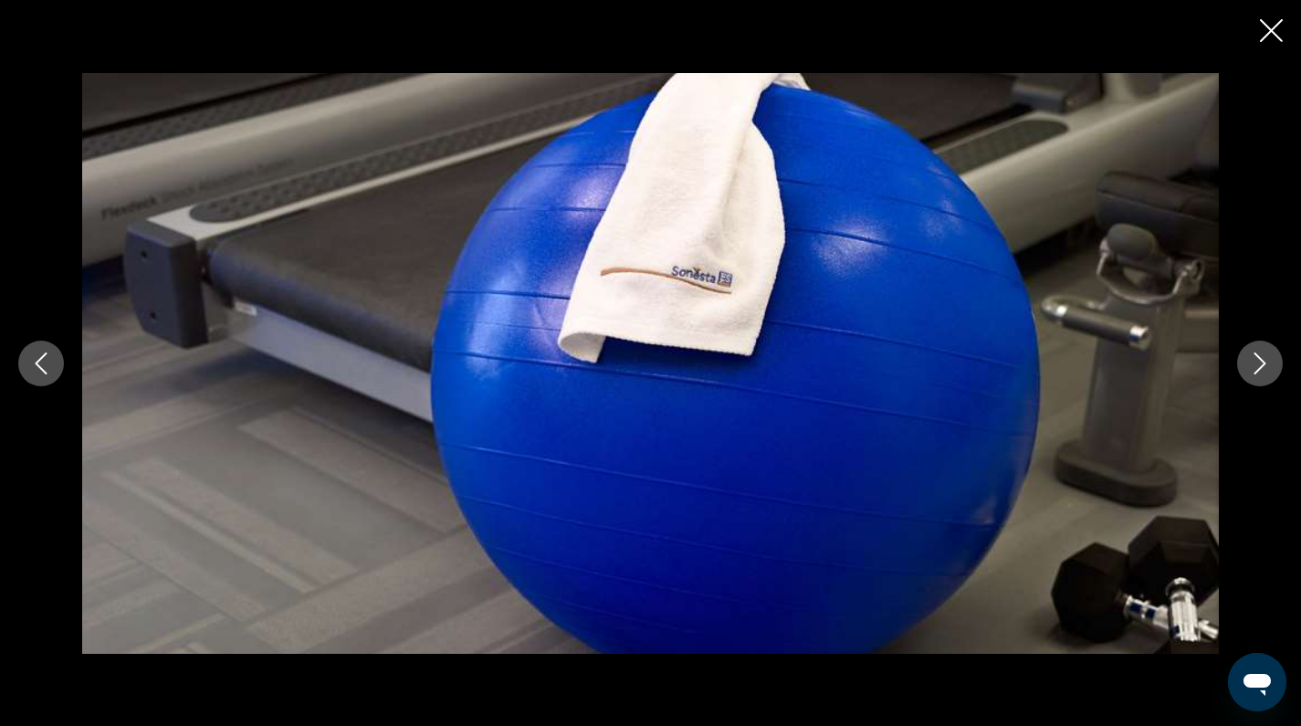
click at [1259, 358] on icon "Next image" at bounding box center [1260, 363] width 22 height 22
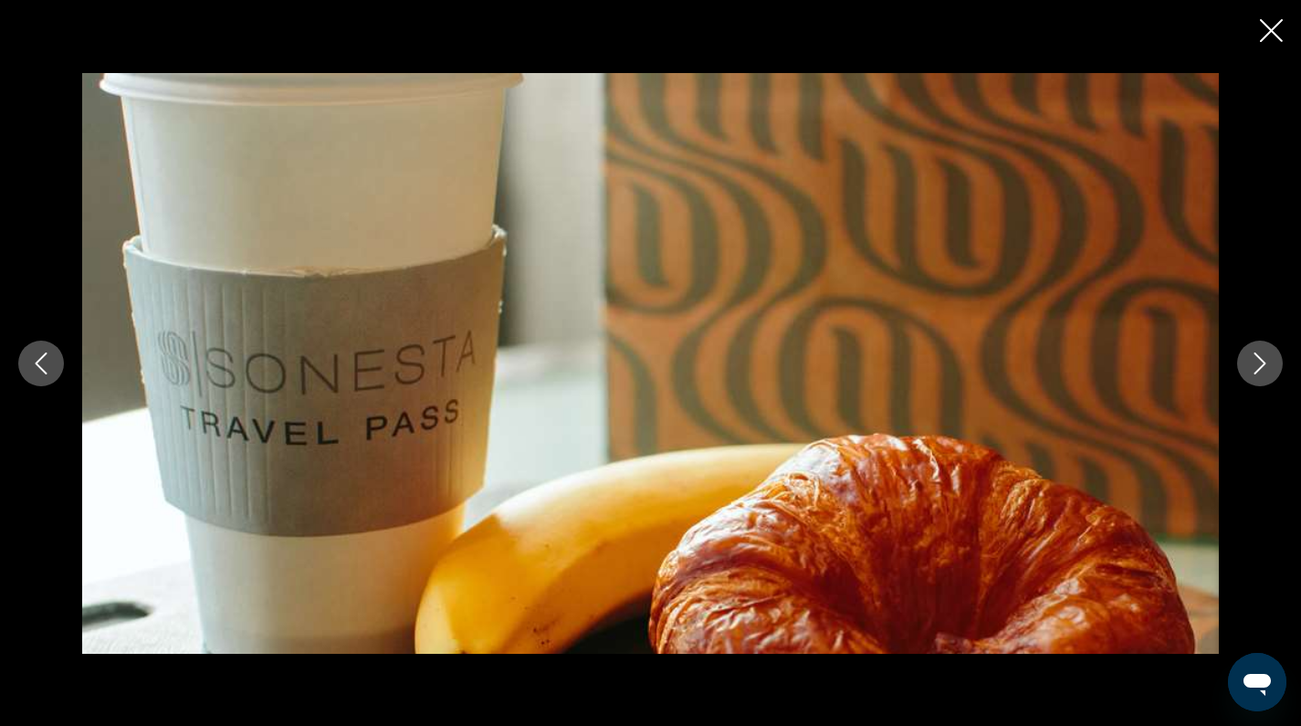
click at [1259, 358] on icon "Next image" at bounding box center [1260, 363] width 22 height 22
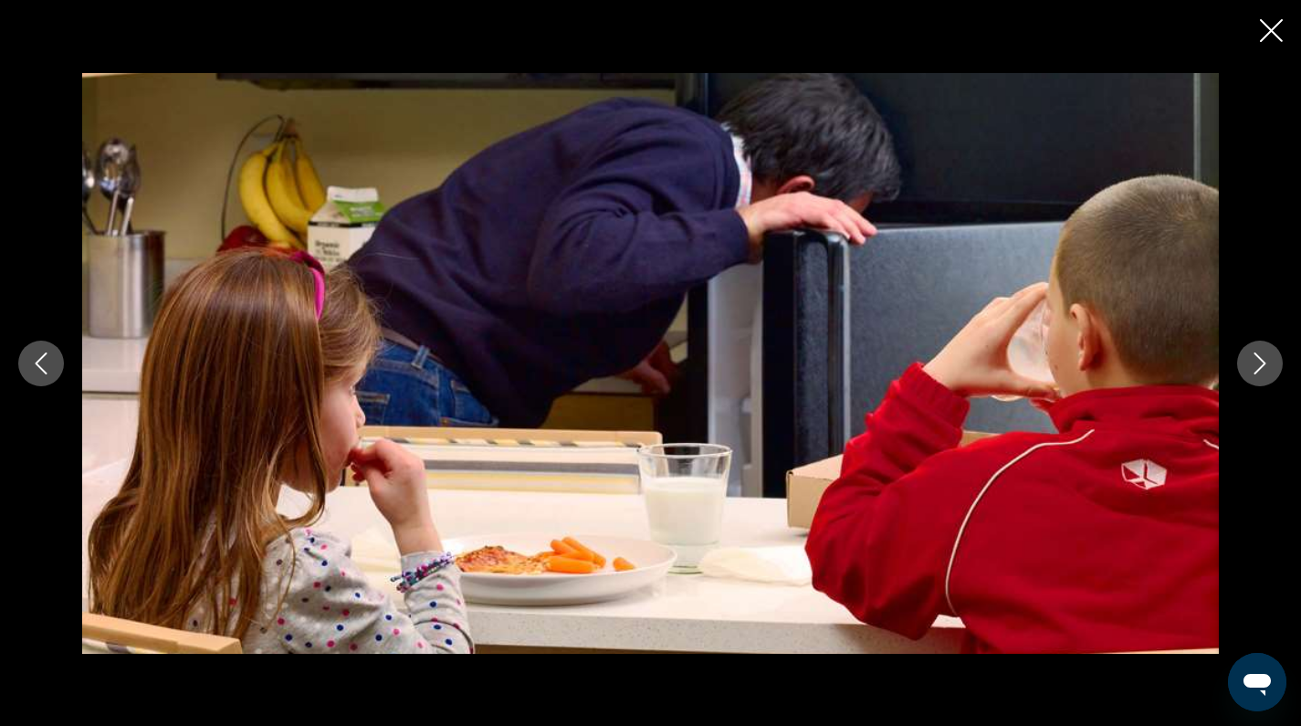
click at [1259, 358] on icon "Next image" at bounding box center [1260, 363] width 22 height 22
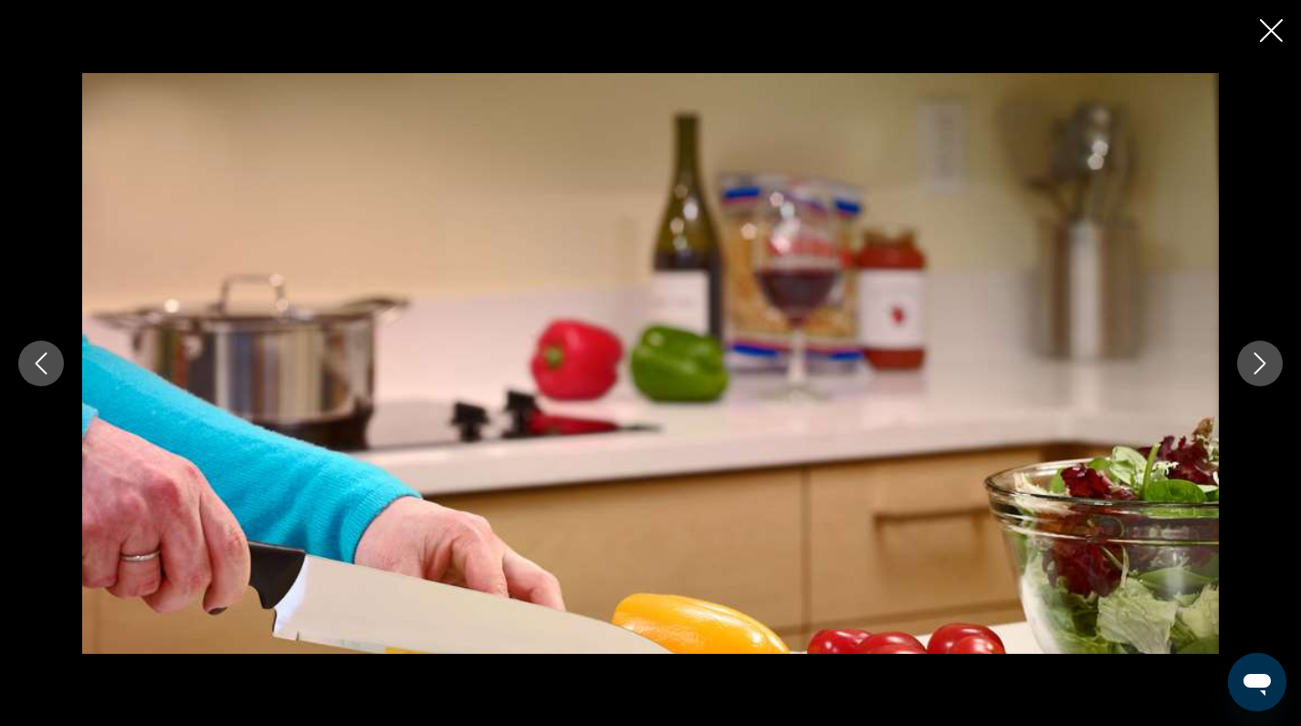
click at [1259, 358] on icon "Next image" at bounding box center [1260, 363] width 22 height 22
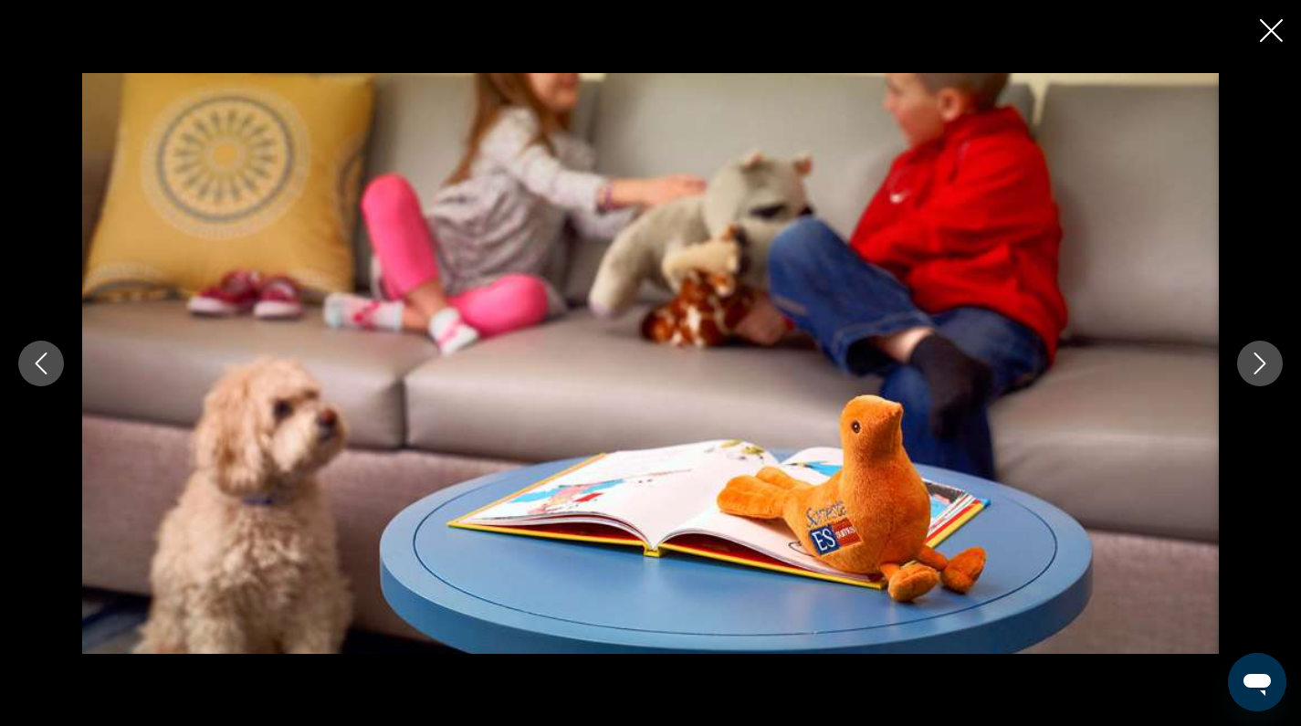
click at [1259, 358] on icon "Next image" at bounding box center [1260, 363] width 22 height 22
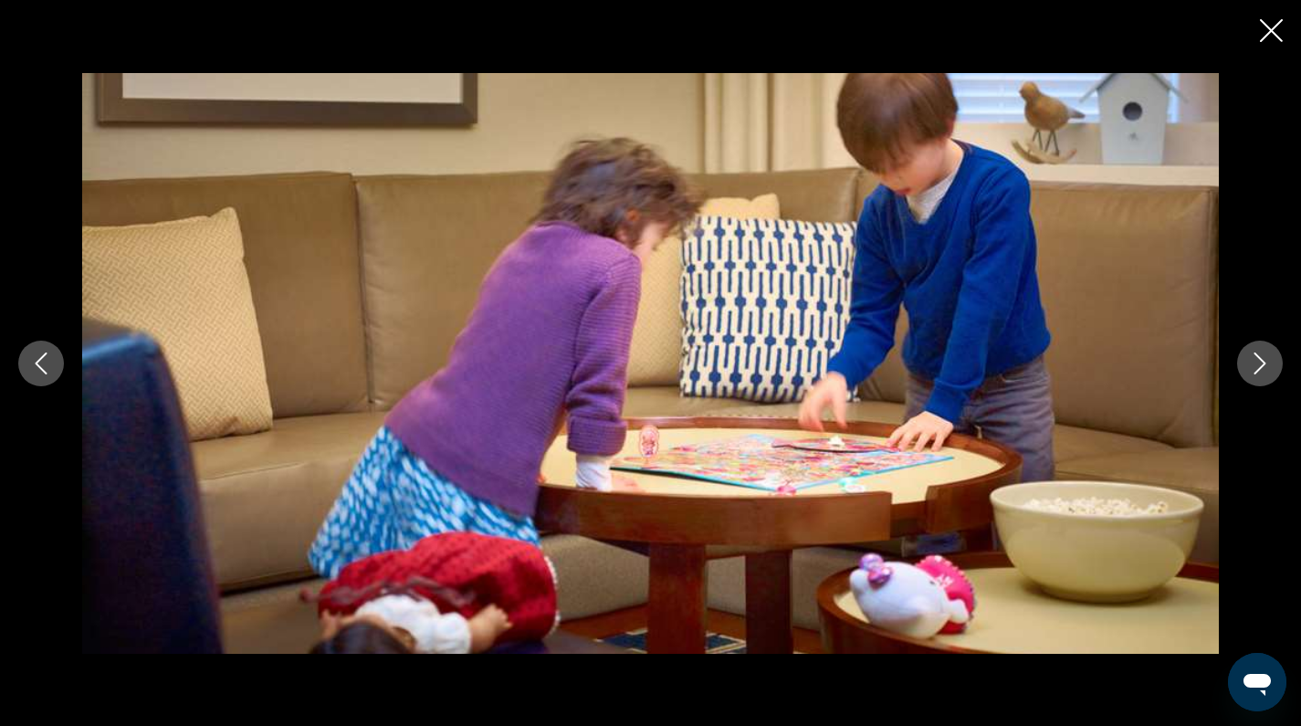
click at [1259, 358] on icon "Next image" at bounding box center [1260, 363] width 22 height 22
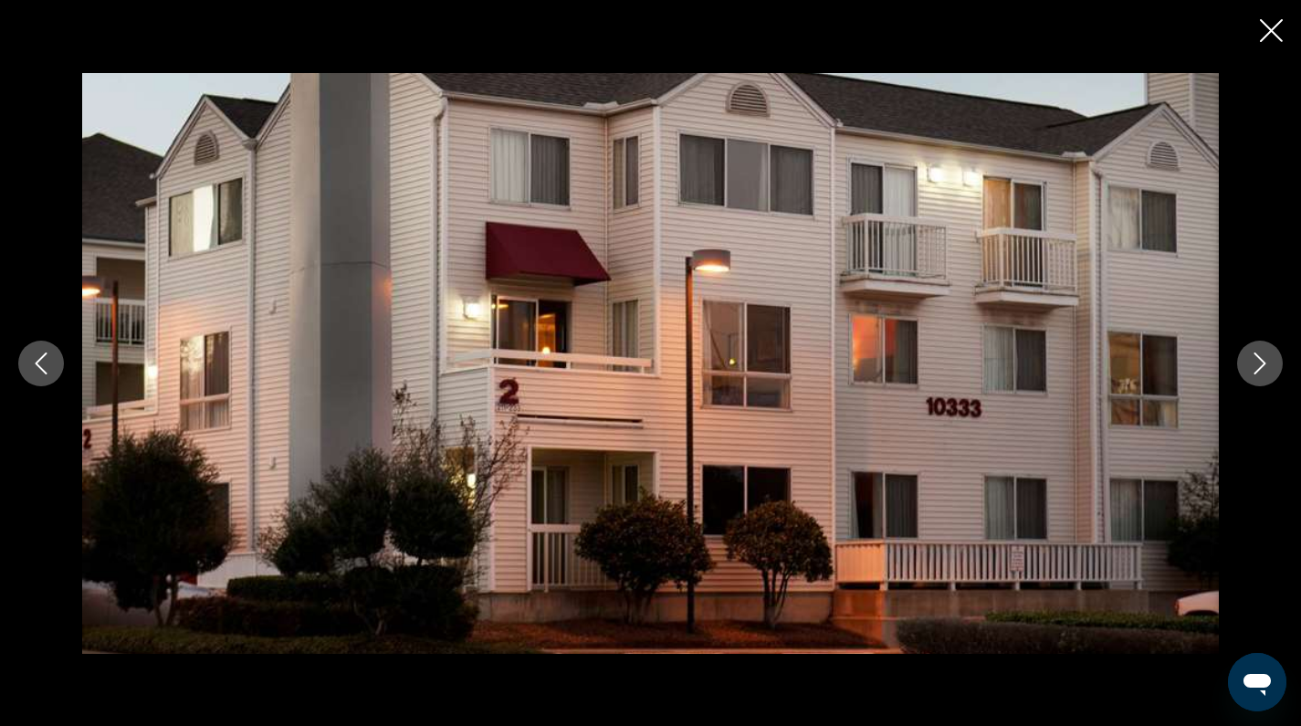
click at [1266, 36] on icon "Close slideshow" at bounding box center [1271, 30] width 23 height 23
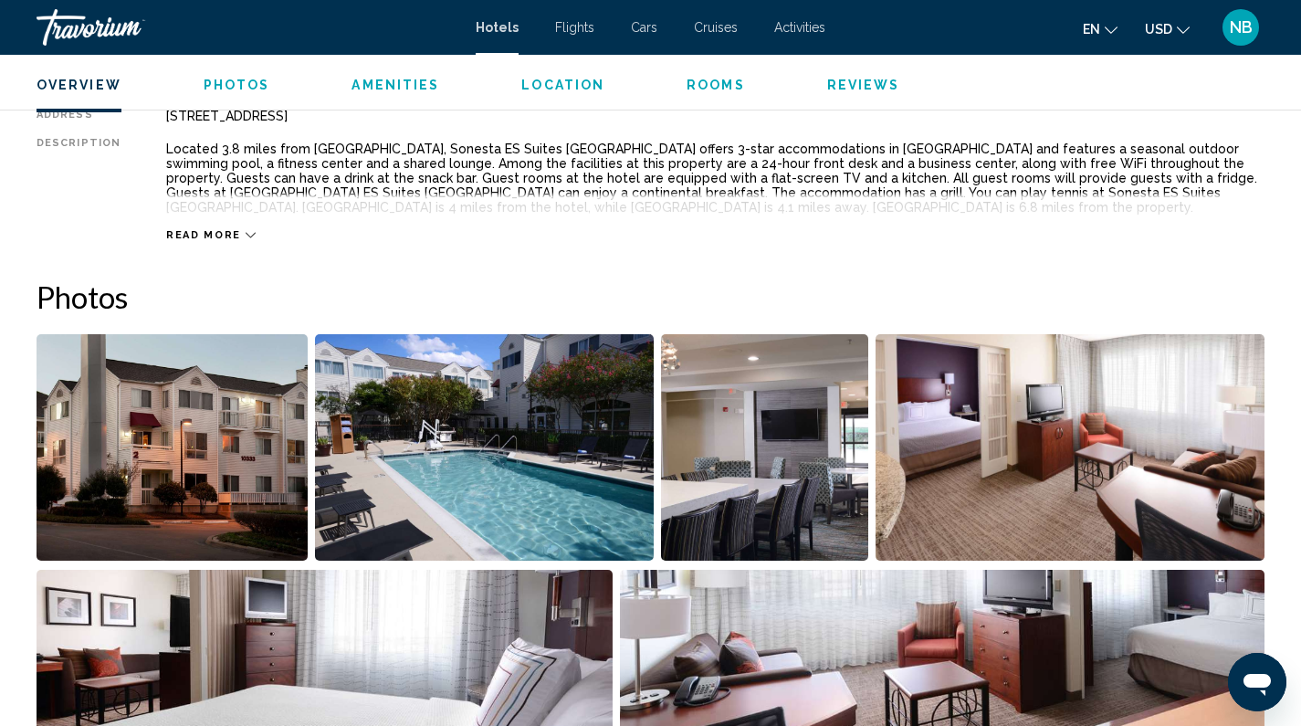
click at [205, 229] on span "Read more" at bounding box center [203, 235] width 75 height 12
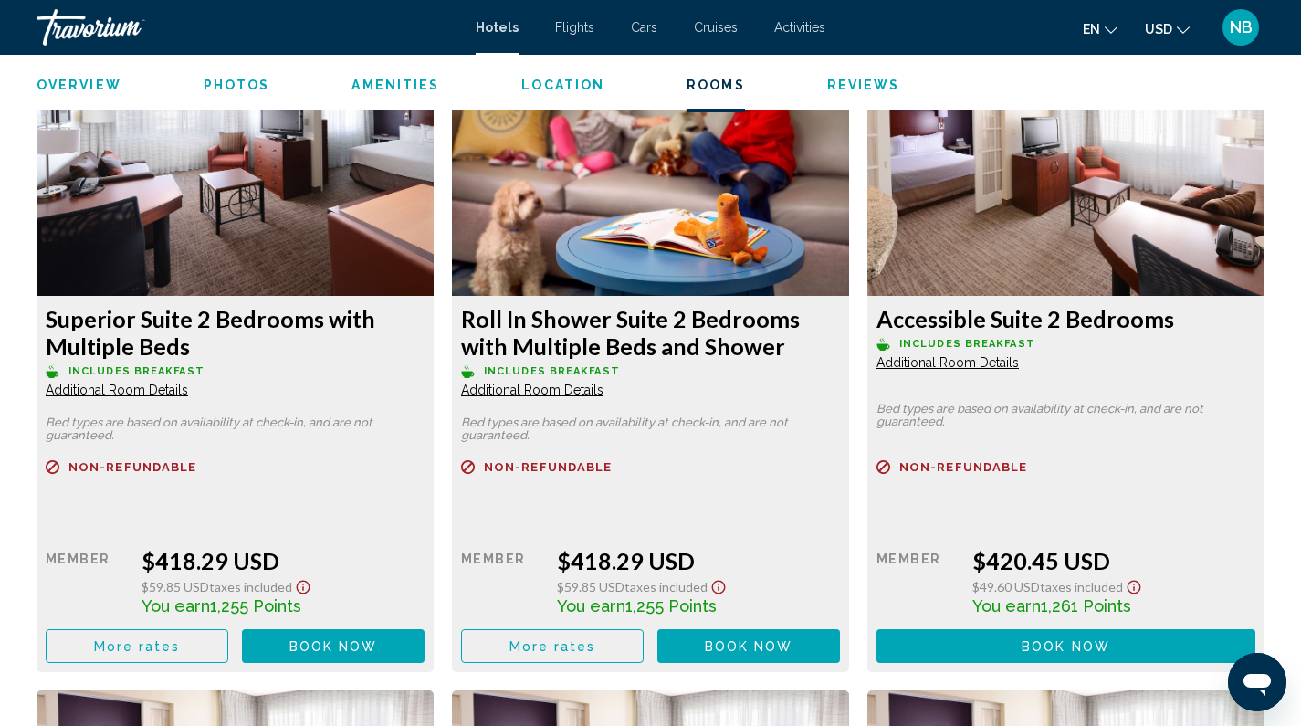
scroll to position [5720, 0]
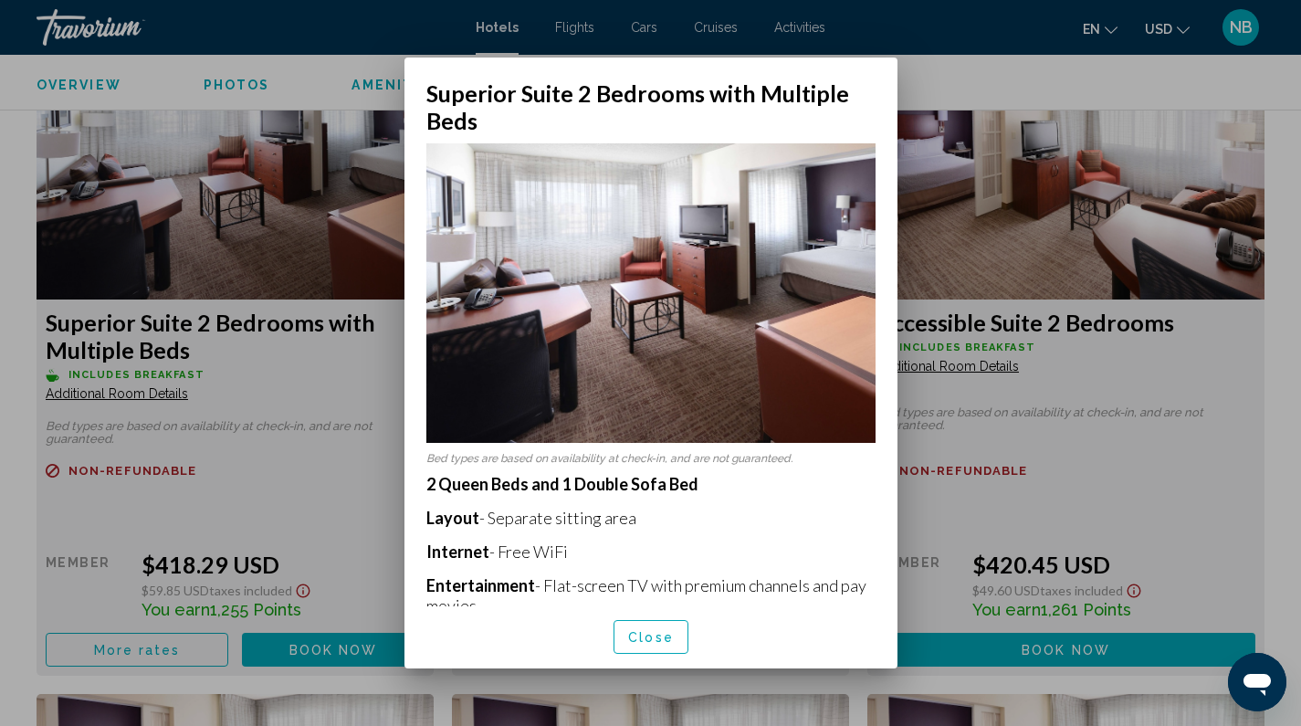
scroll to position [0, 0]
click at [634, 636] on span "Close" at bounding box center [651, 638] width 46 height 15
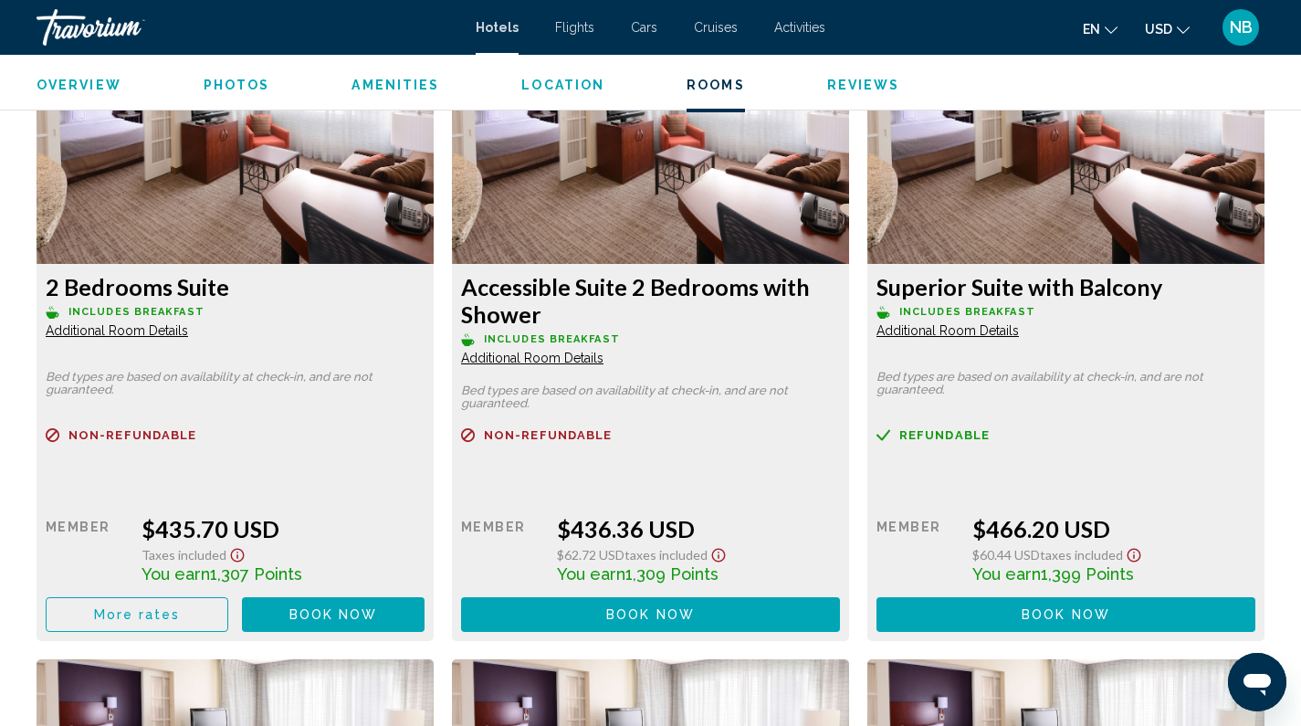
scroll to position [6375, 0]
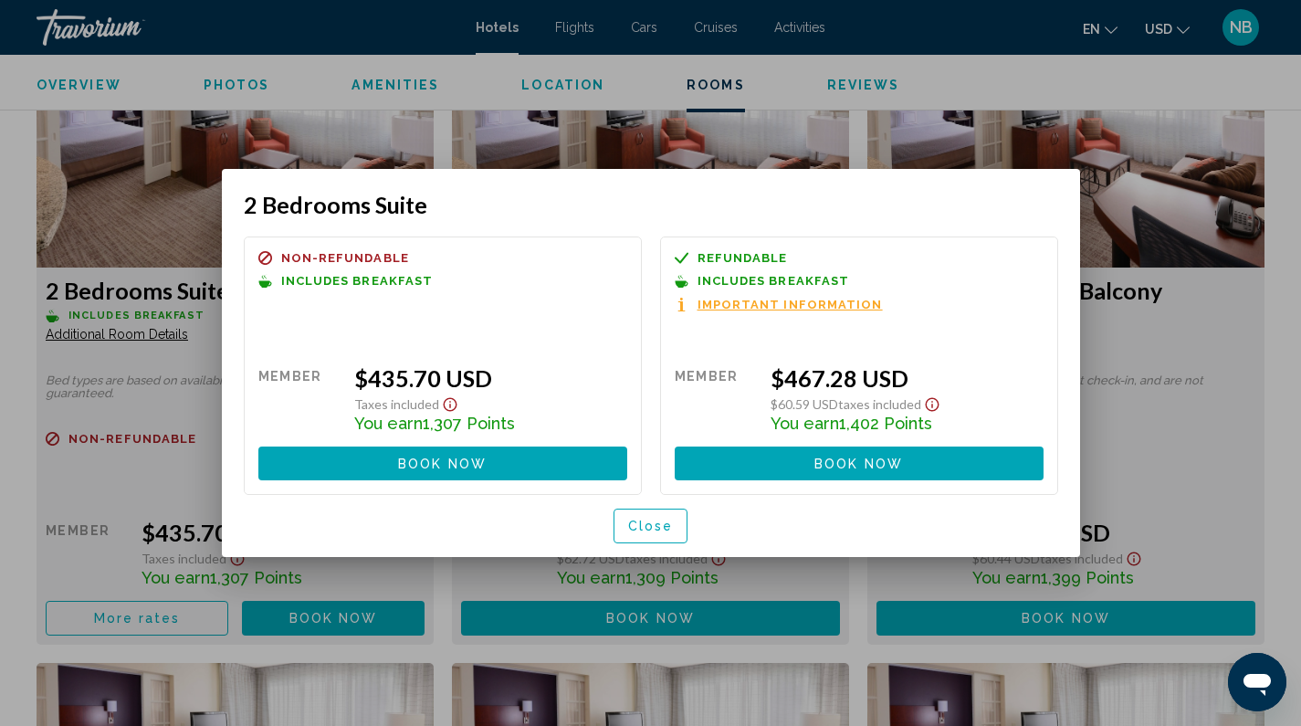
click at [837, 306] on span "Important Information" at bounding box center [789, 305] width 185 height 12
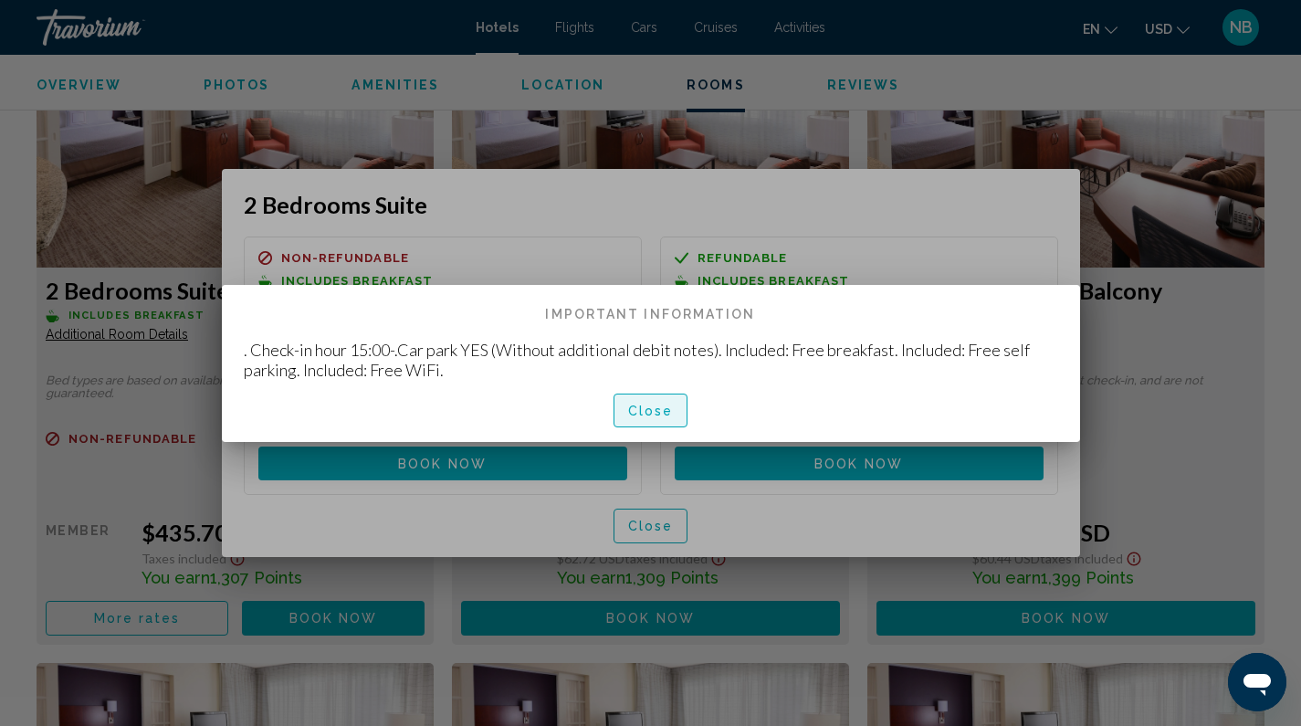
click at [662, 411] on span "Close" at bounding box center [651, 411] width 46 height 15
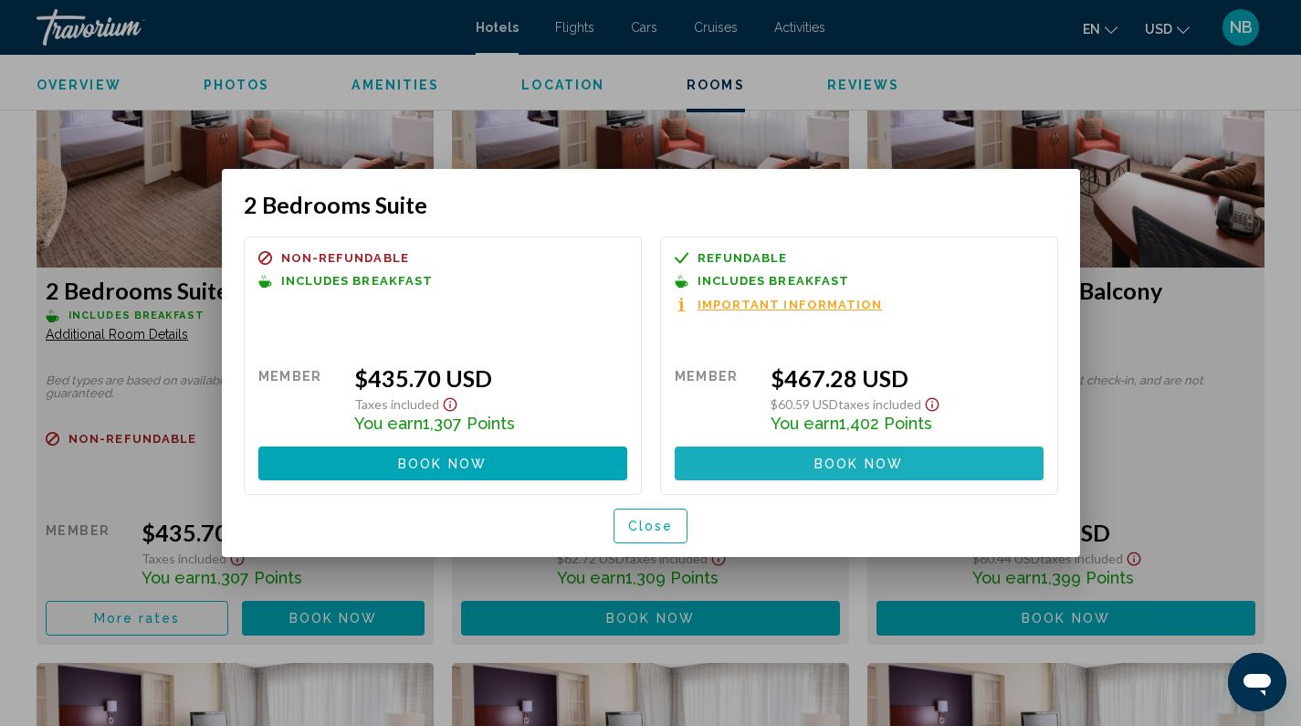
click at [969, 466] on button "Book now No longer available" at bounding box center [859, 463] width 369 height 34
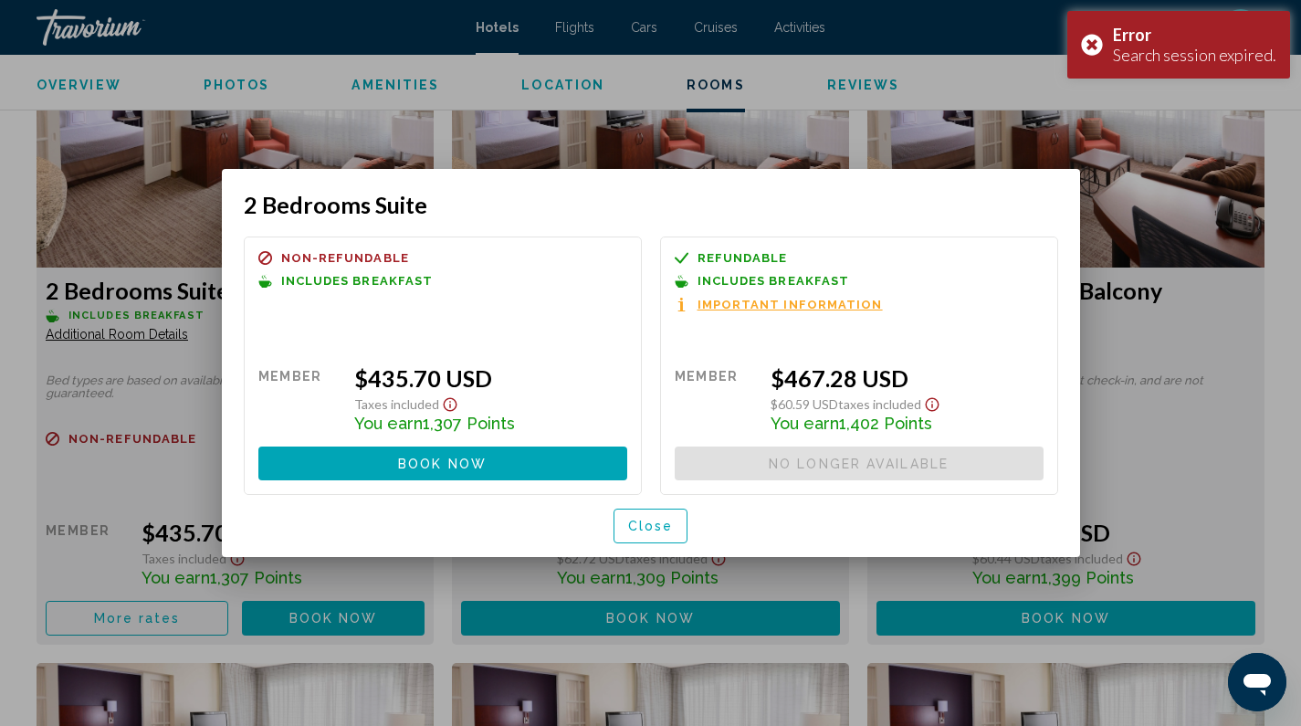
click at [660, 533] on span "Close" at bounding box center [651, 526] width 46 height 15
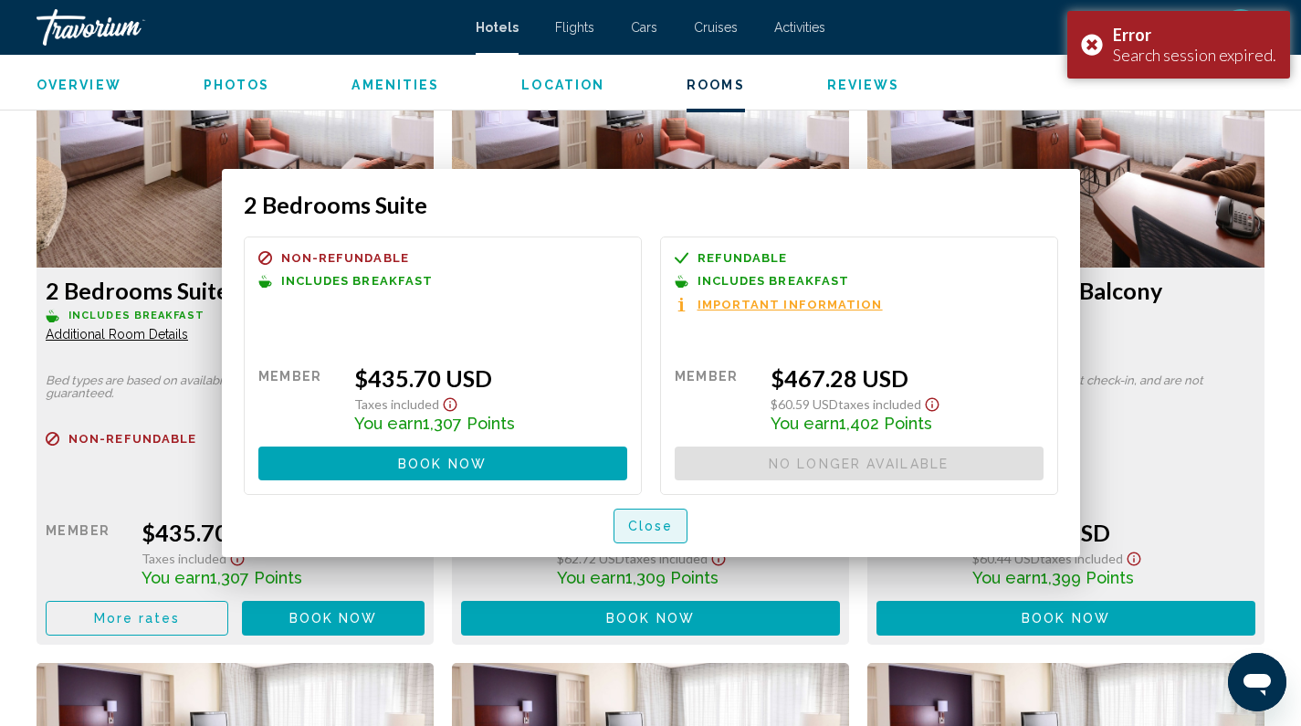
scroll to position [6375, 0]
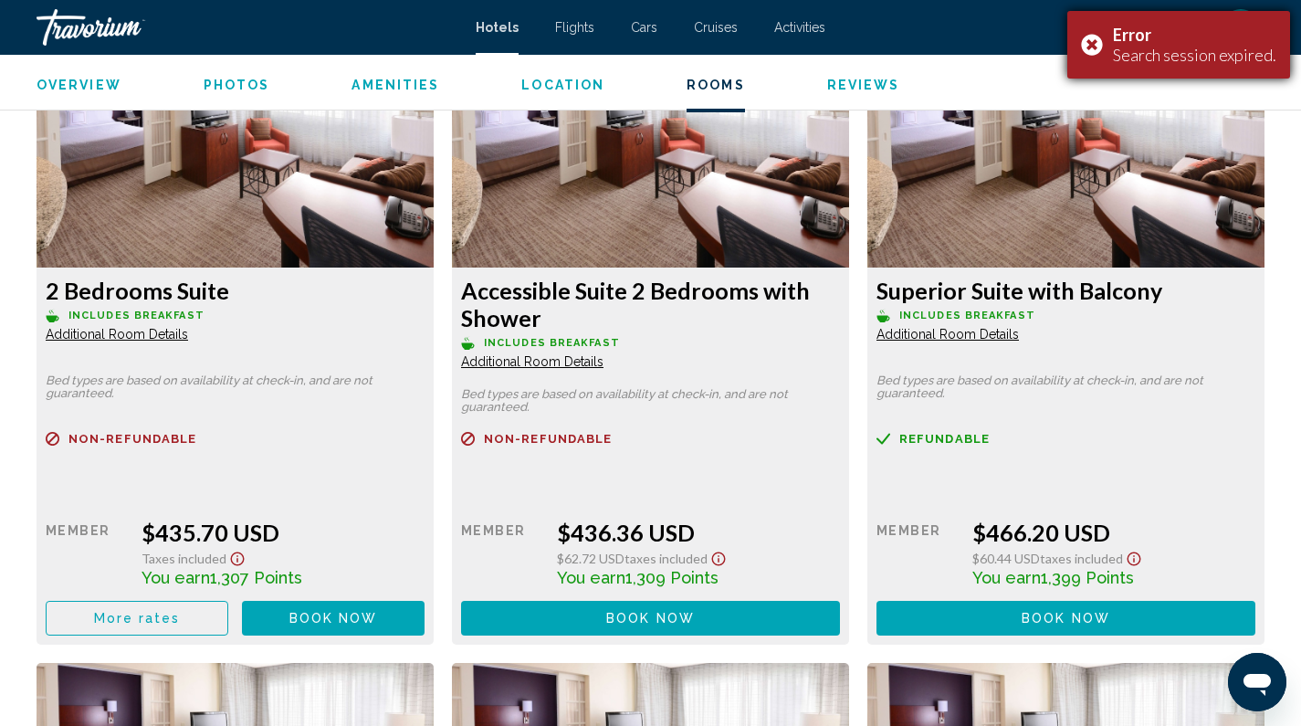
click at [1094, 39] on div "Error Search session expired." at bounding box center [1178, 45] width 223 height 68
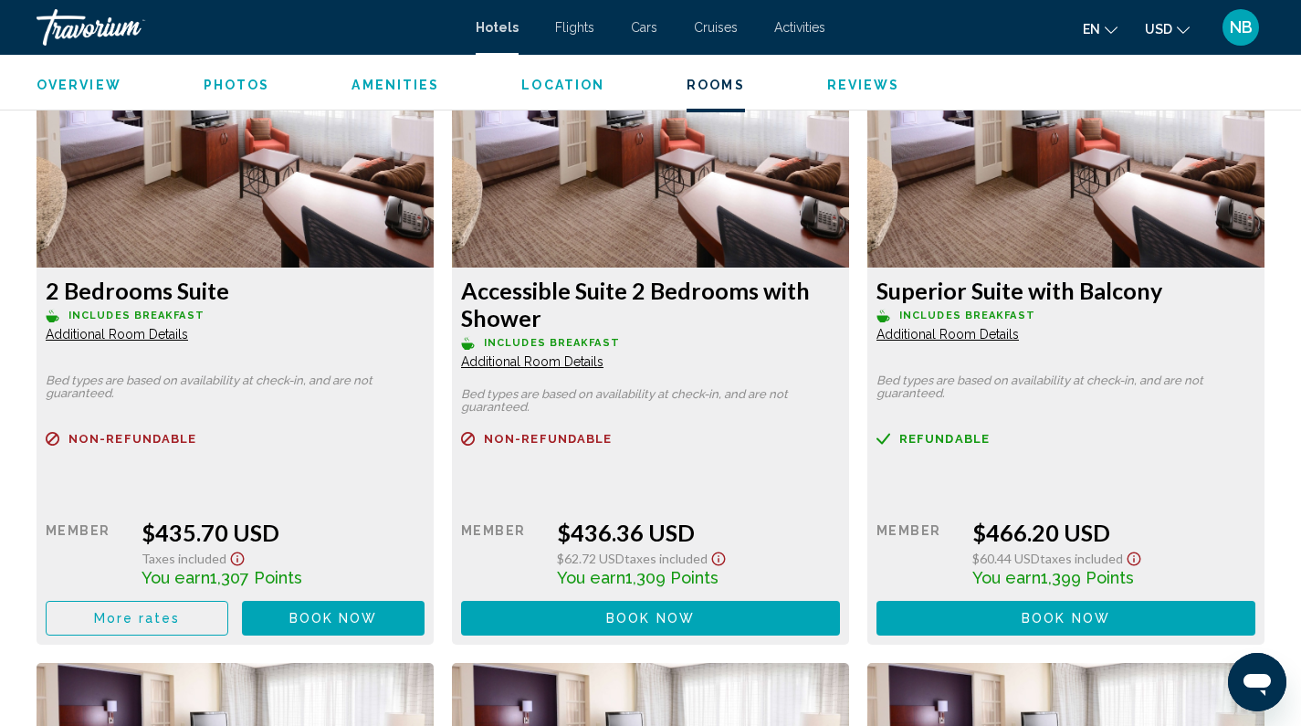
click at [82, 25] on div "Travorium" at bounding box center [128, 27] width 183 height 37
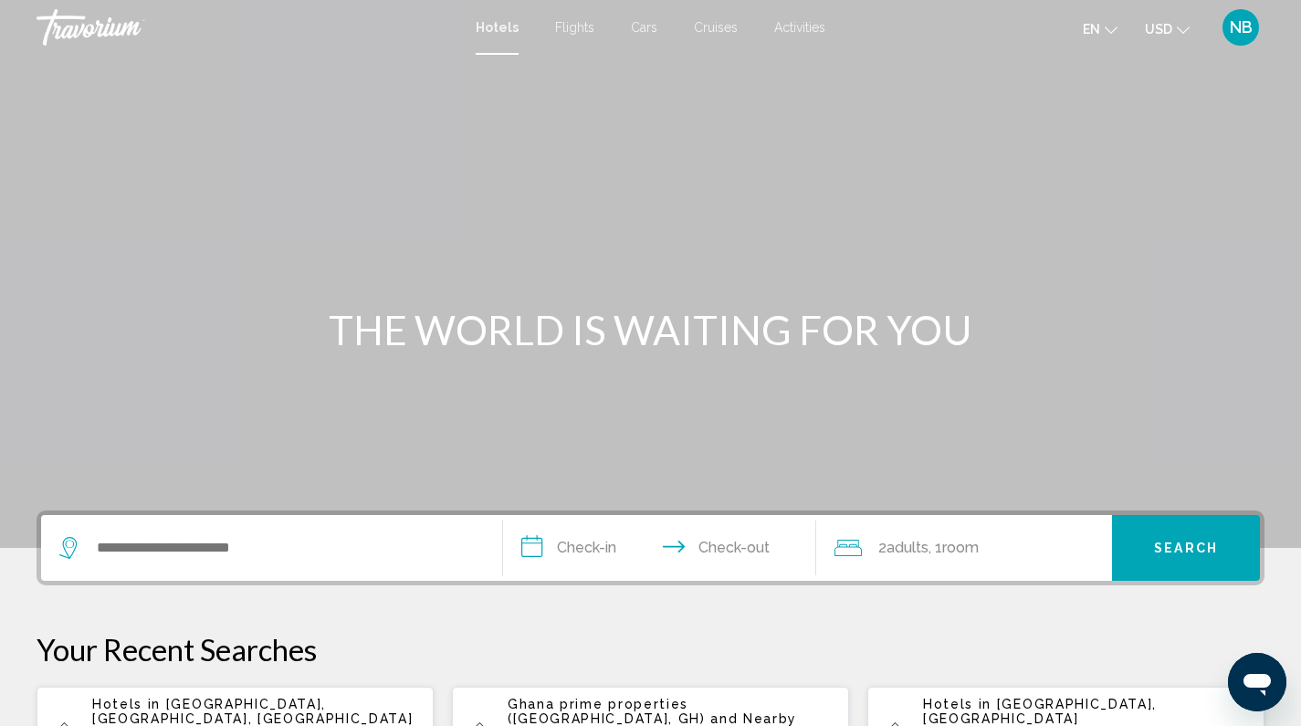
click at [1241, 26] on span "NB" at bounding box center [1241, 27] width 23 height 18
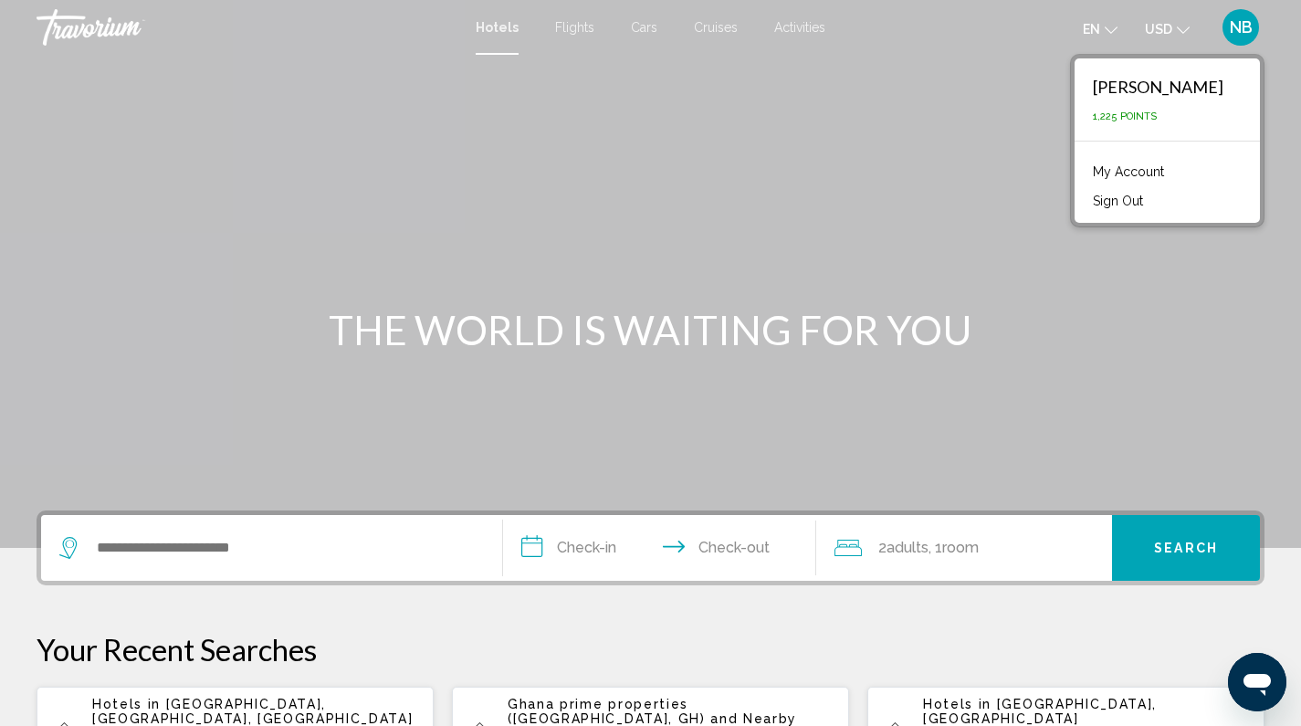
click at [1158, 173] on link "My Account" at bounding box center [1128, 172] width 89 height 24
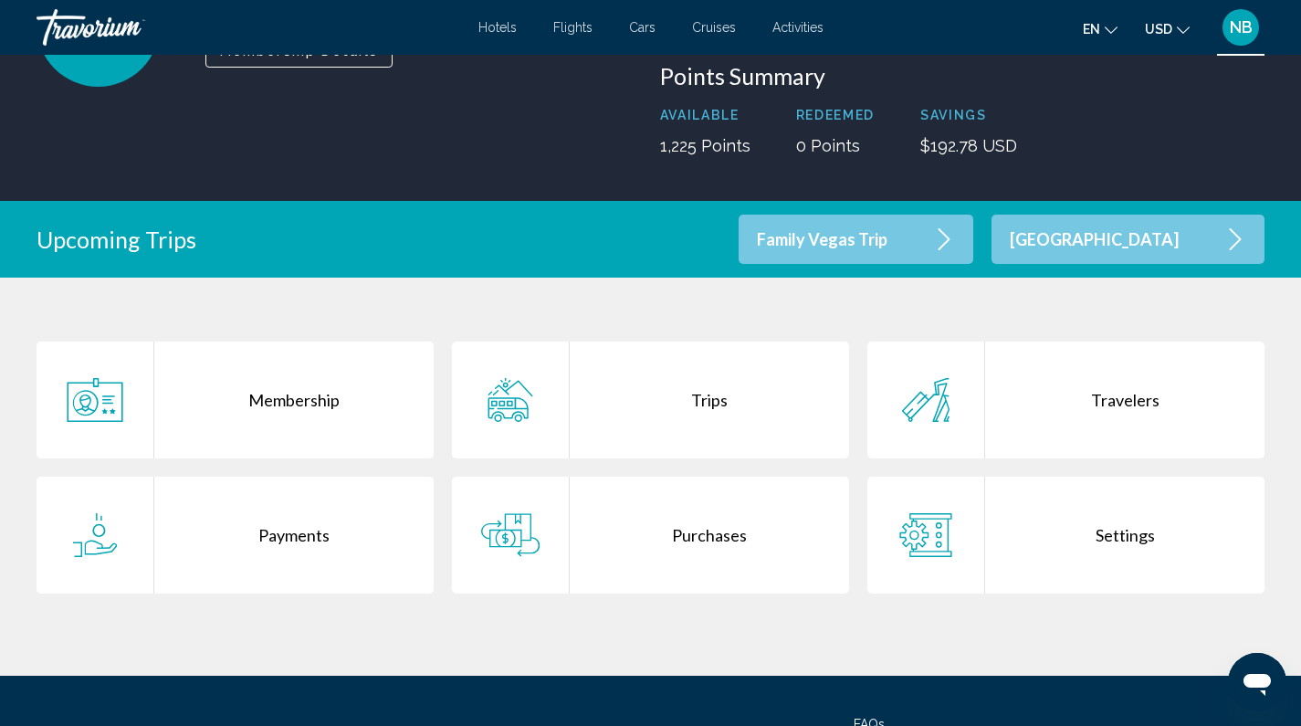
scroll to position [380, 0]
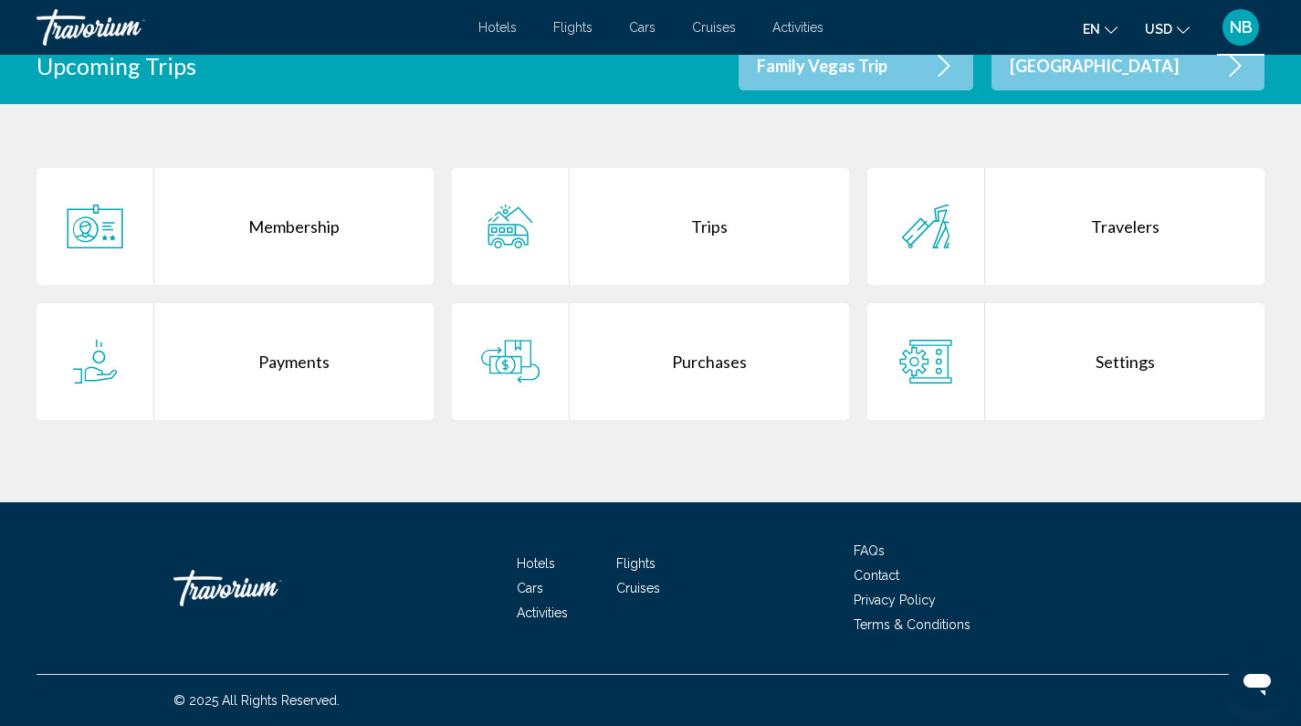
click at [718, 223] on div "Trips" at bounding box center [709, 226] width 279 height 117
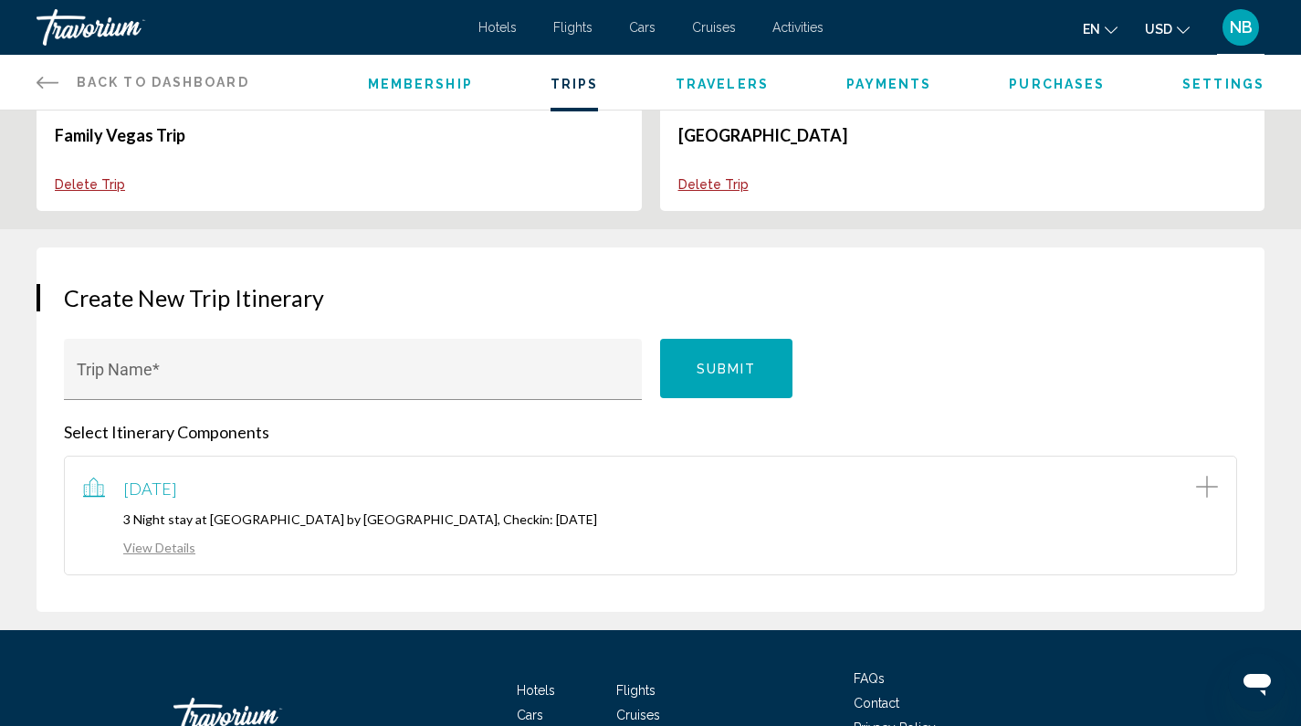
scroll to position [244, 0]
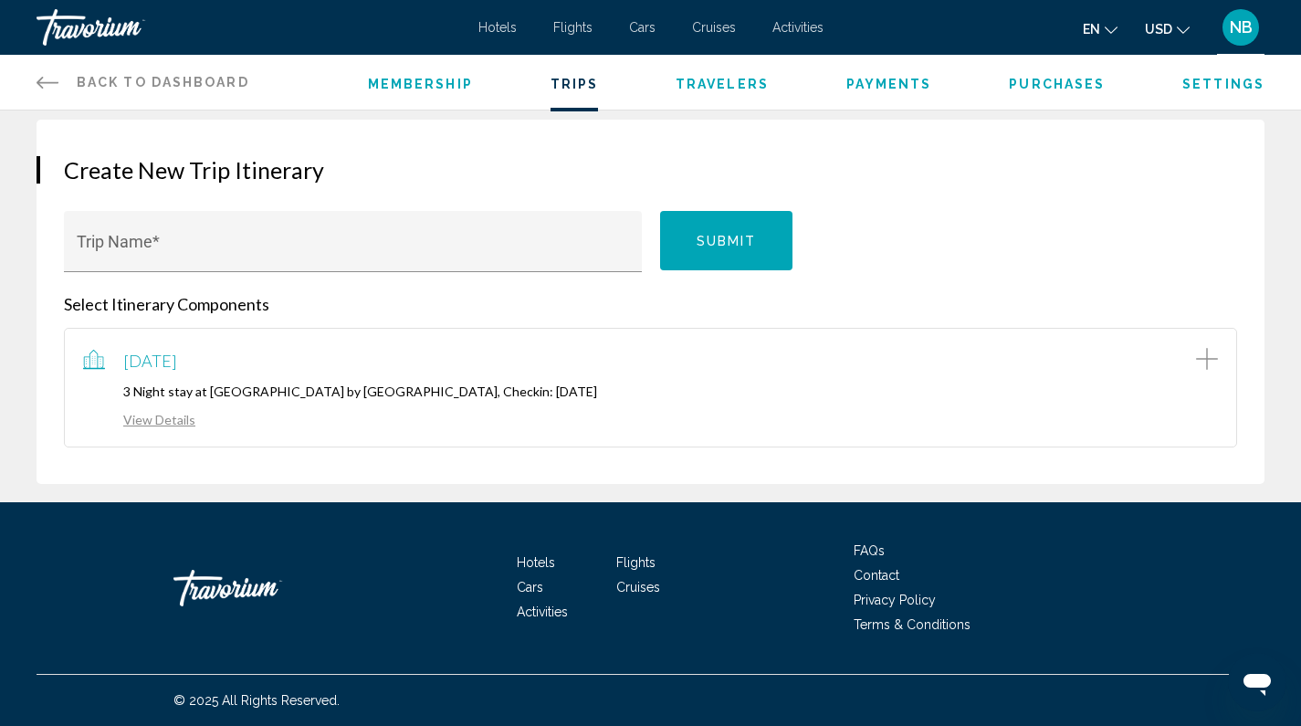
click at [177, 418] on link "View Details" at bounding box center [139, 420] width 112 height 16
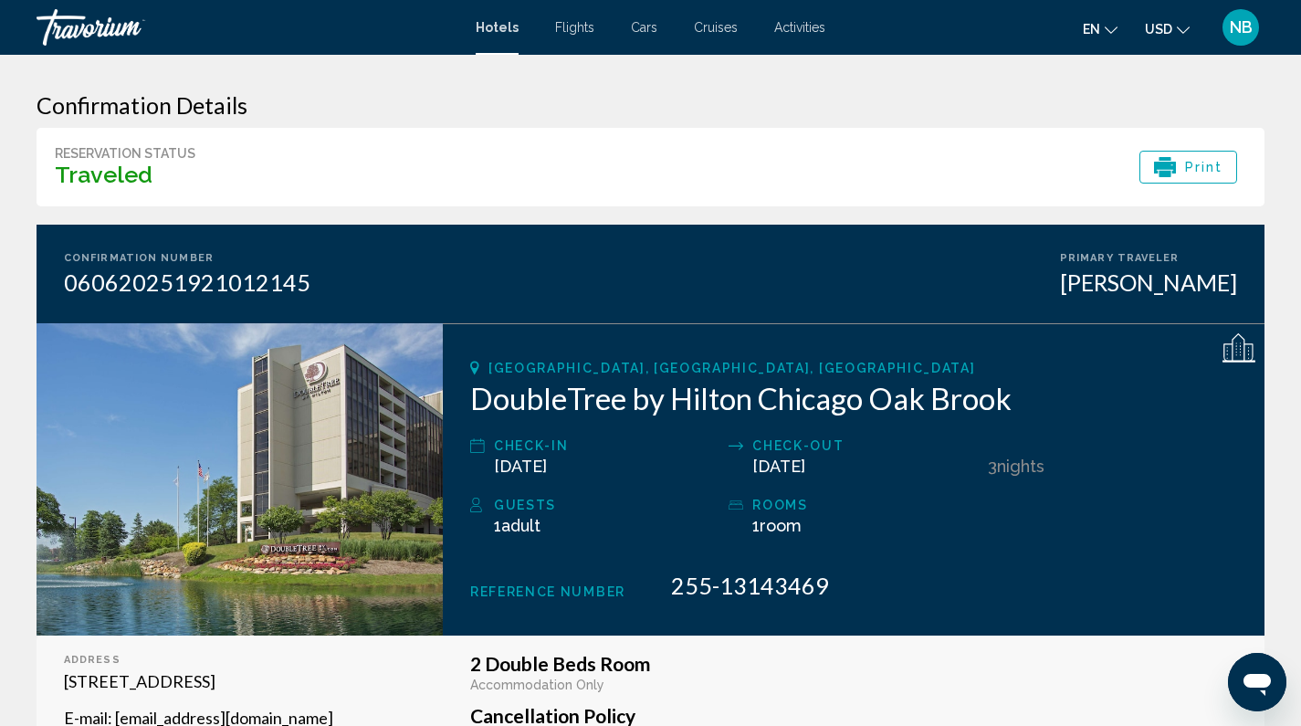
click at [487, 29] on span "Hotels" at bounding box center [497, 27] width 43 height 15
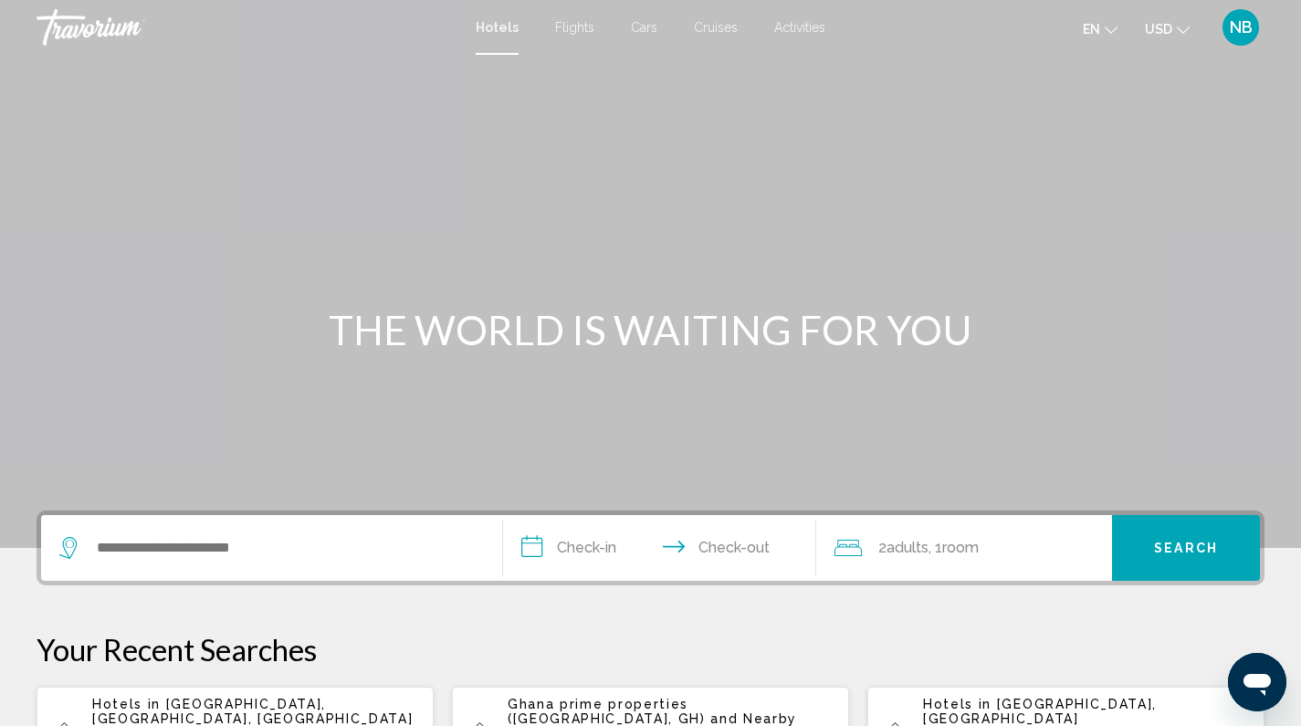
click at [317, 562] on div "Search widget" at bounding box center [271, 548] width 425 height 66
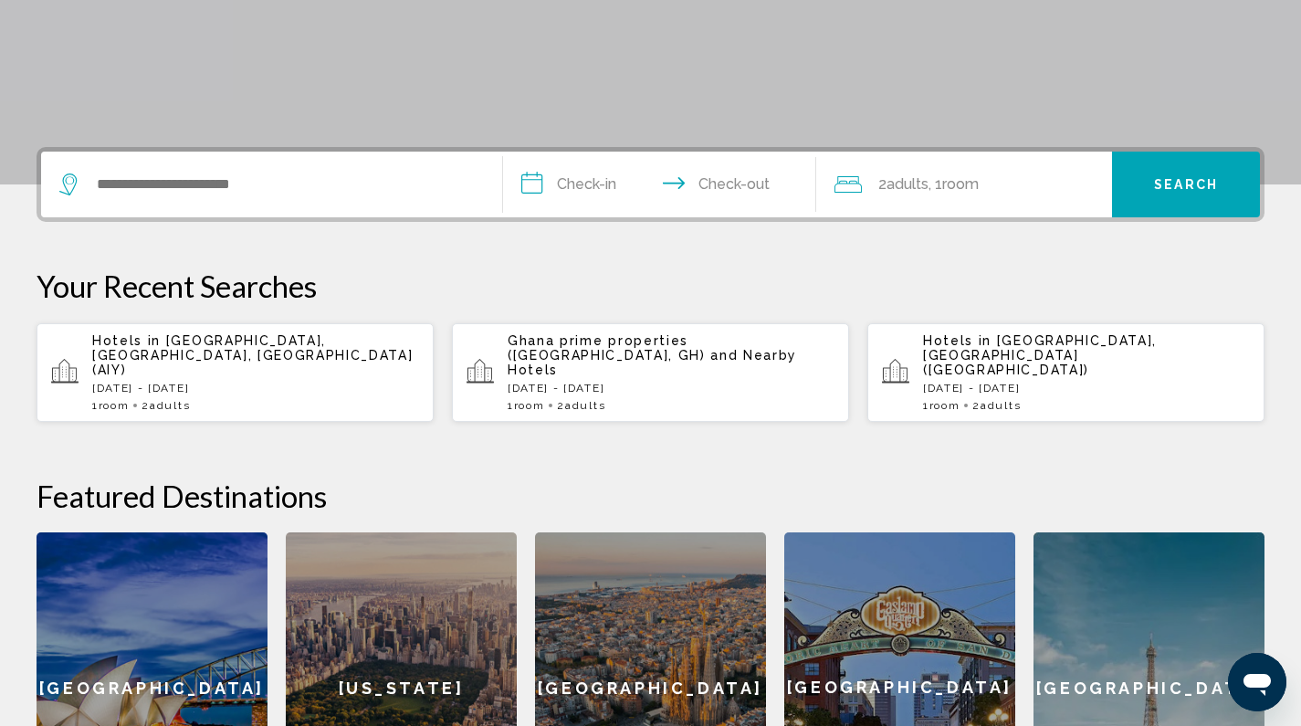
scroll to position [451, 0]
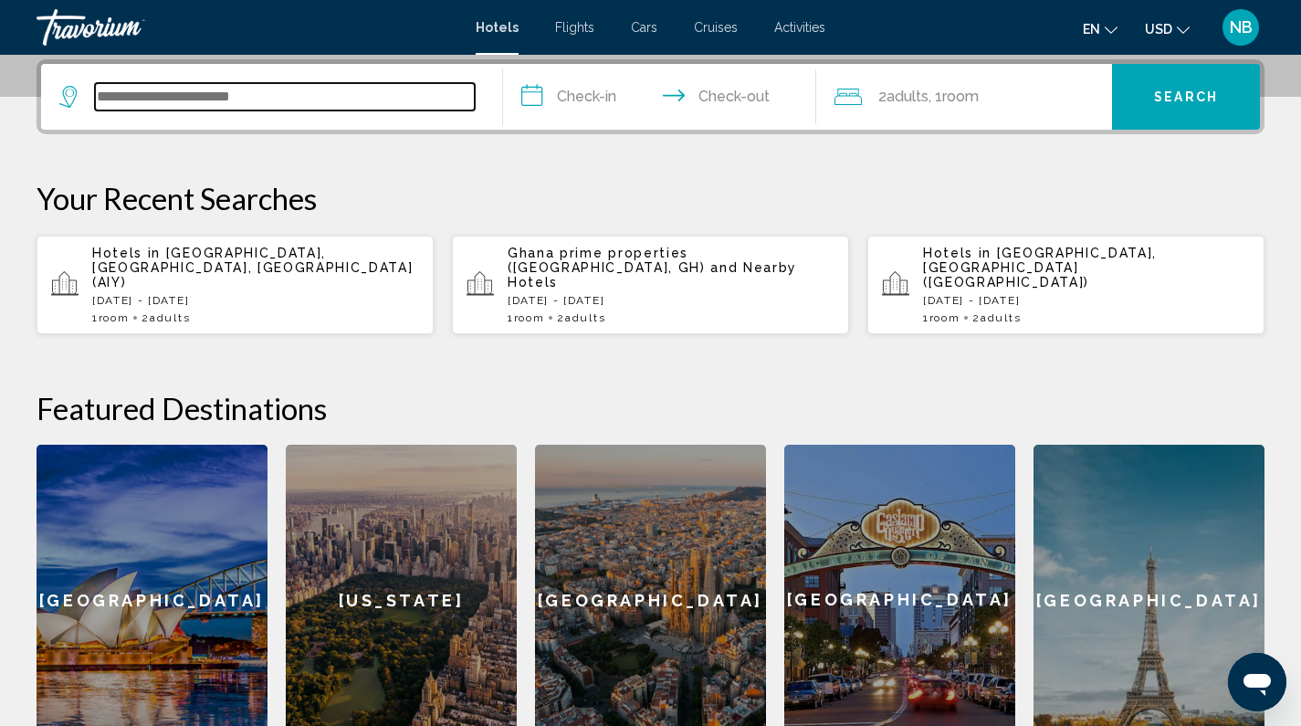
click at [300, 102] on input "Search widget" at bounding box center [285, 96] width 380 height 27
click at [299, 97] on input "Search widget" at bounding box center [285, 96] width 380 height 27
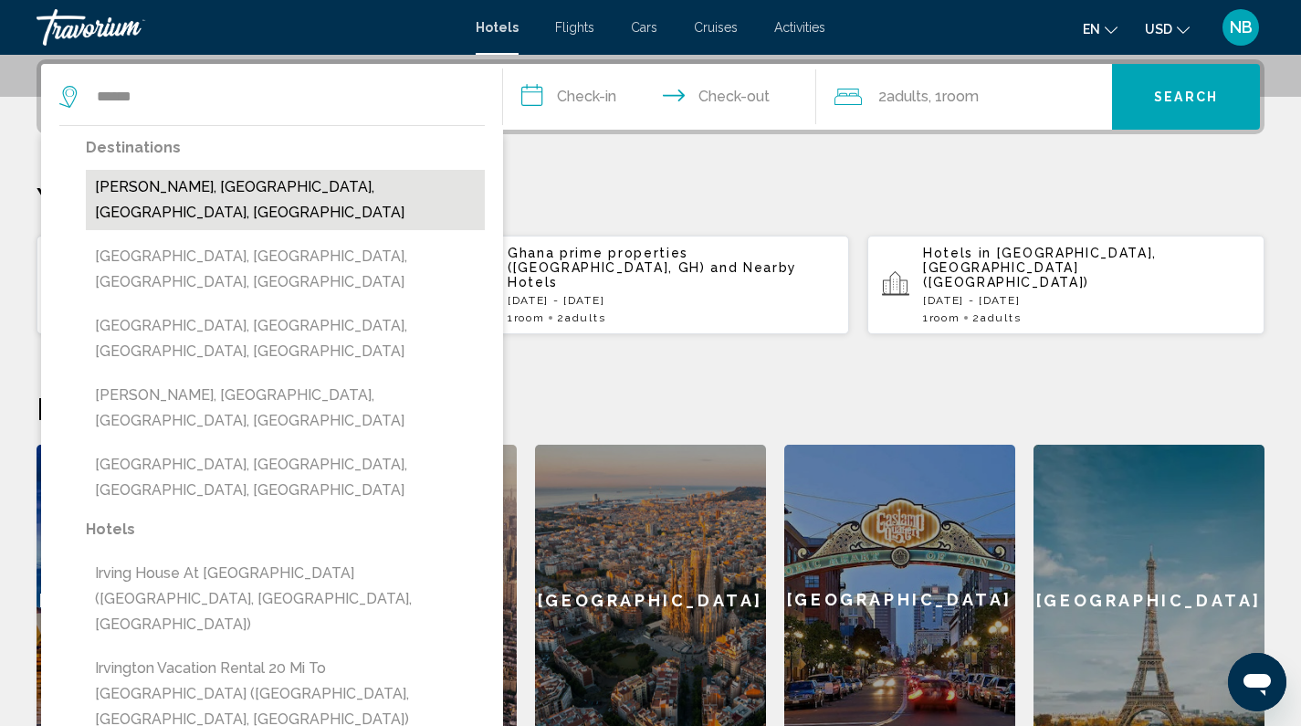
click at [285, 185] on button "[PERSON_NAME], [GEOGRAPHIC_DATA], [GEOGRAPHIC_DATA], [GEOGRAPHIC_DATA]" at bounding box center [285, 200] width 399 height 60
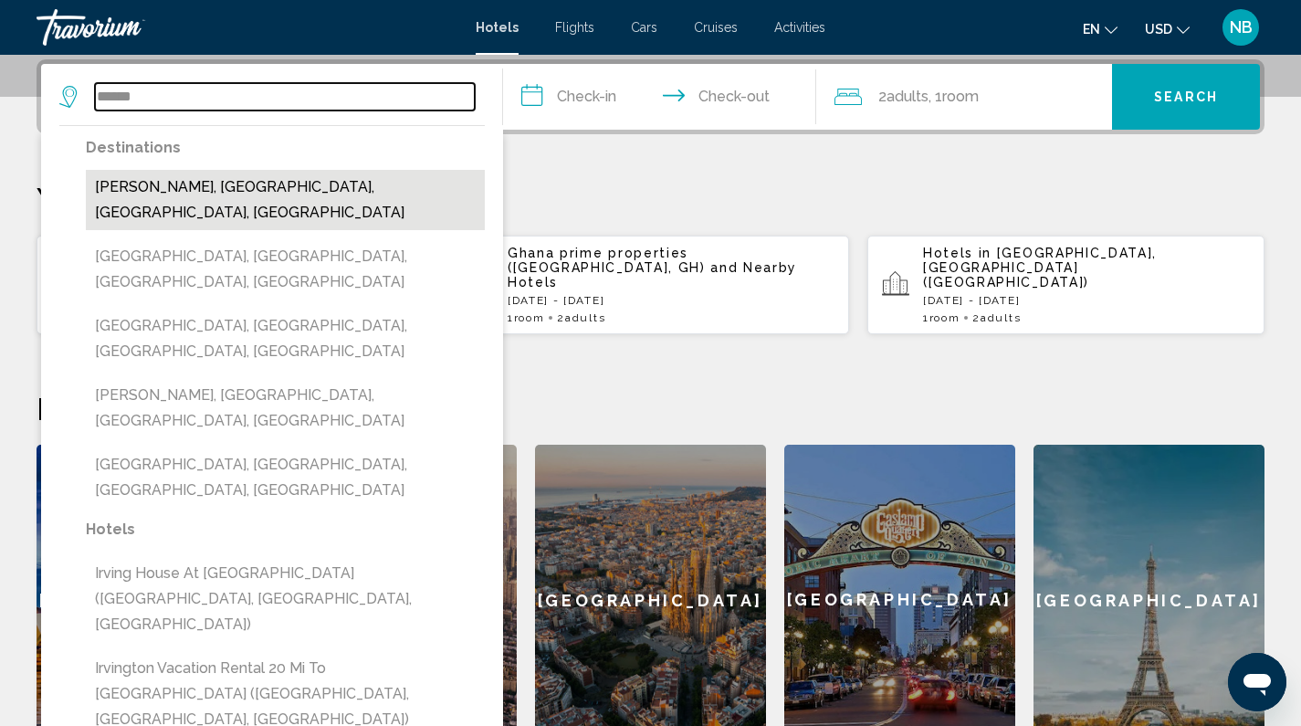
type input "**********"
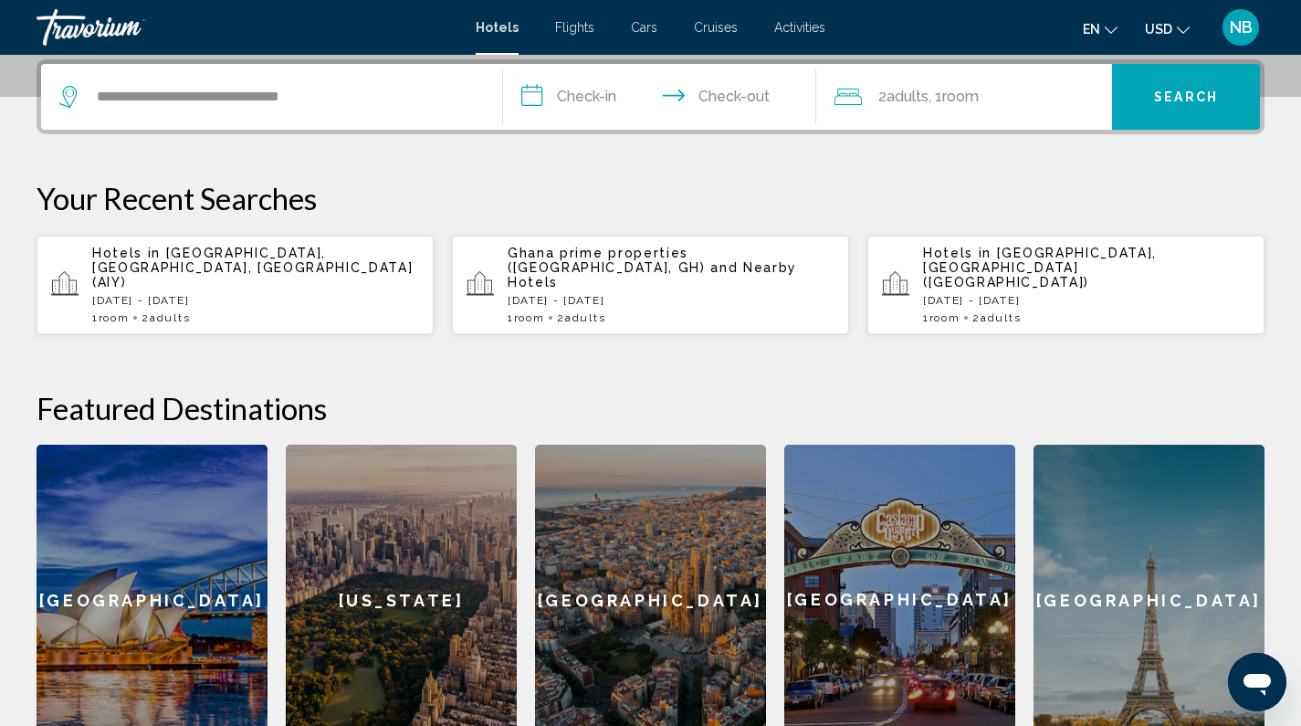
click at [588, 100] on input "**********" at bounding box center [663, 99] width 321 height 71
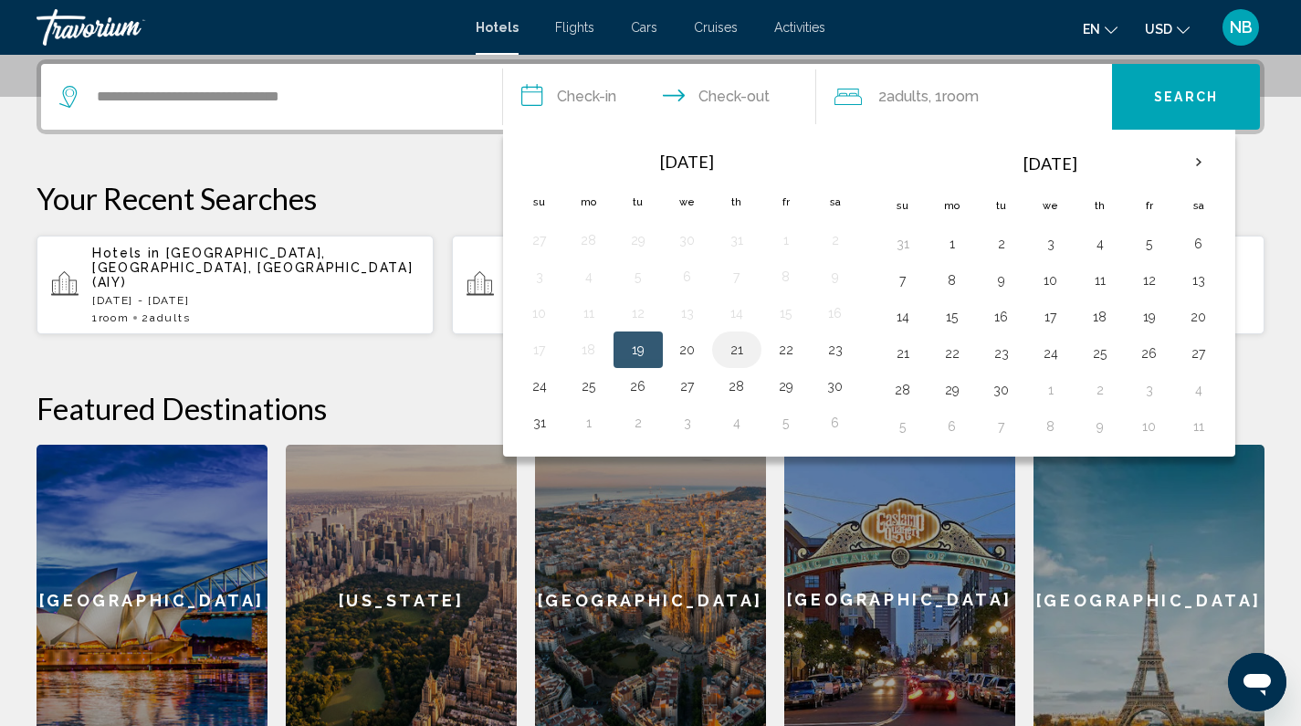
click at [735, 346] on button "21" at bounding box center [736, 350] width 29 height 26
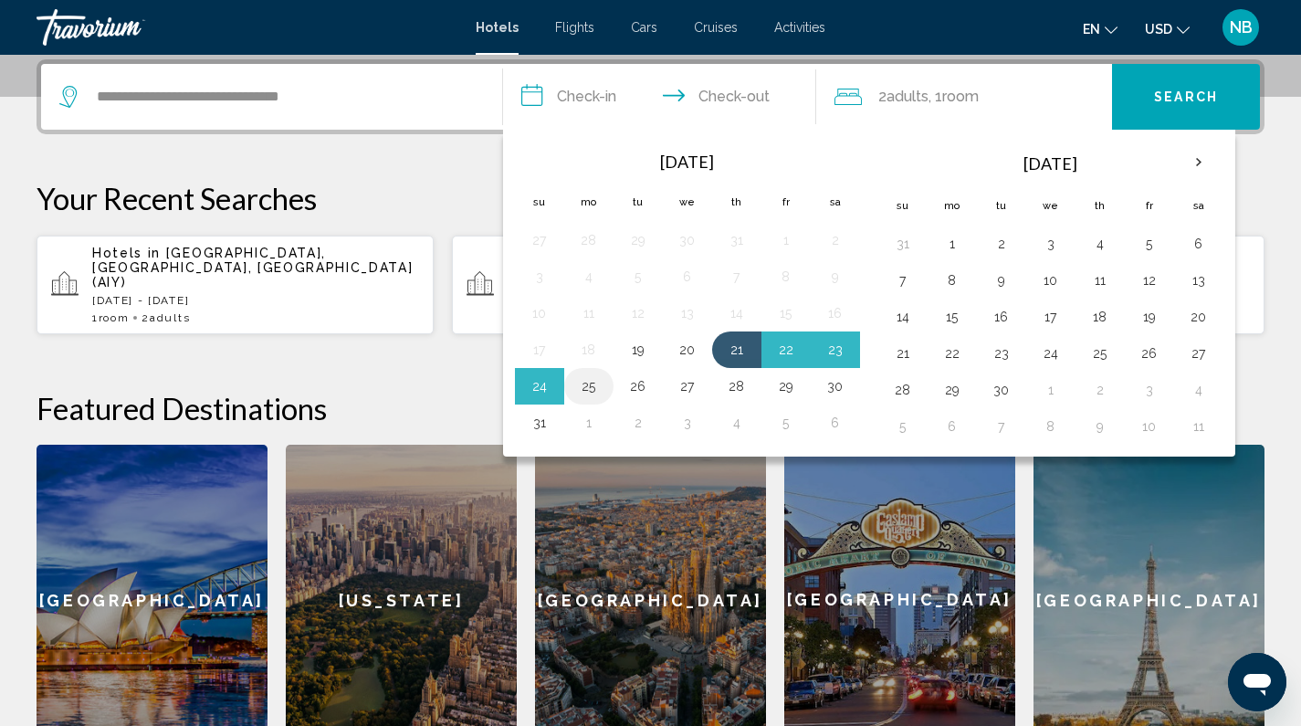
click at [605, 382] on td "25" at bounding box center [588, 386] width 49 height 37
click at [584, 385] on button "25" at bounding box center [588, 386] width 29 height 26
type input "**********"
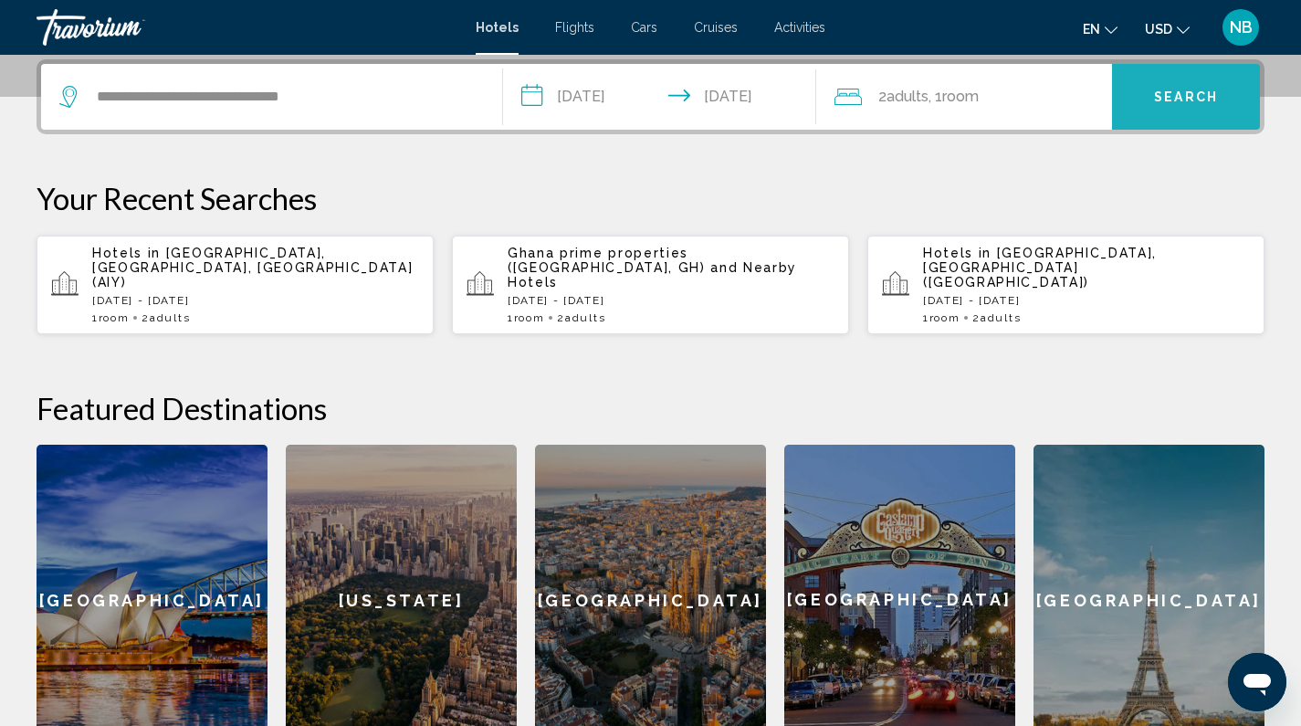
click at [1164, 93] on span "Search" at bounding box center [1186, 97] width 64 height 15
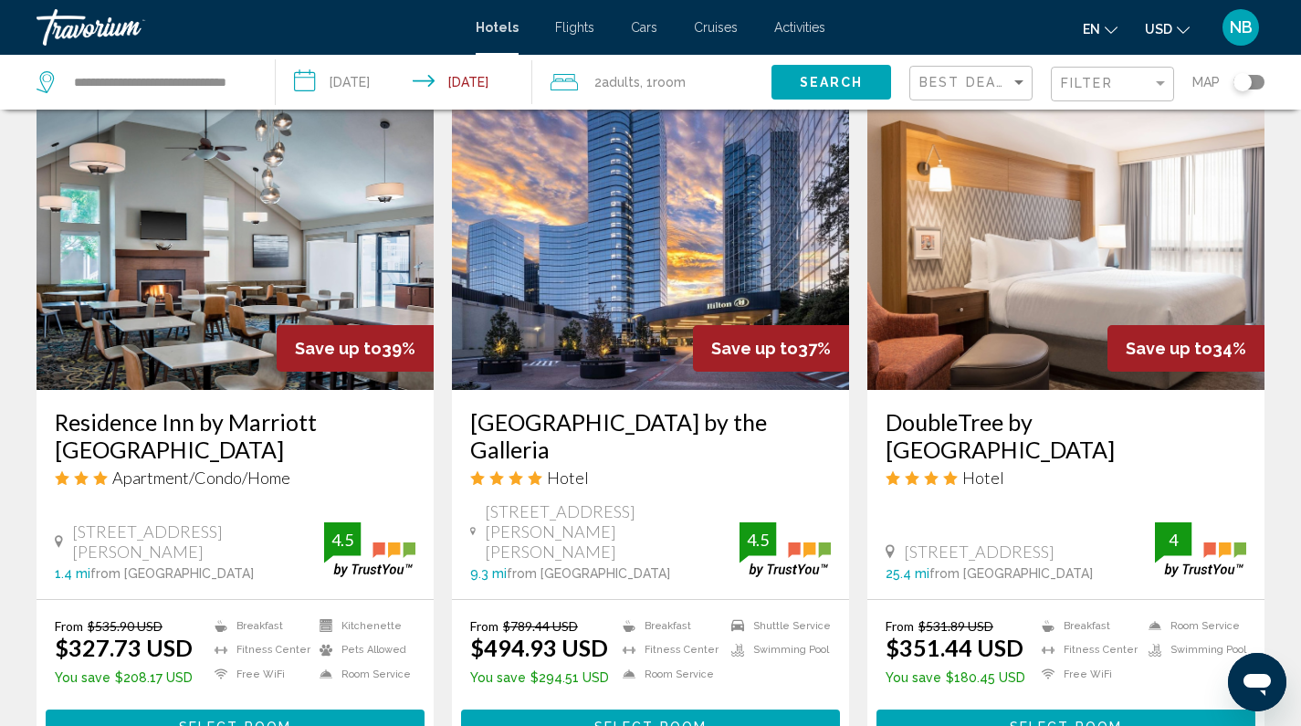
scroll to position [786, 0]
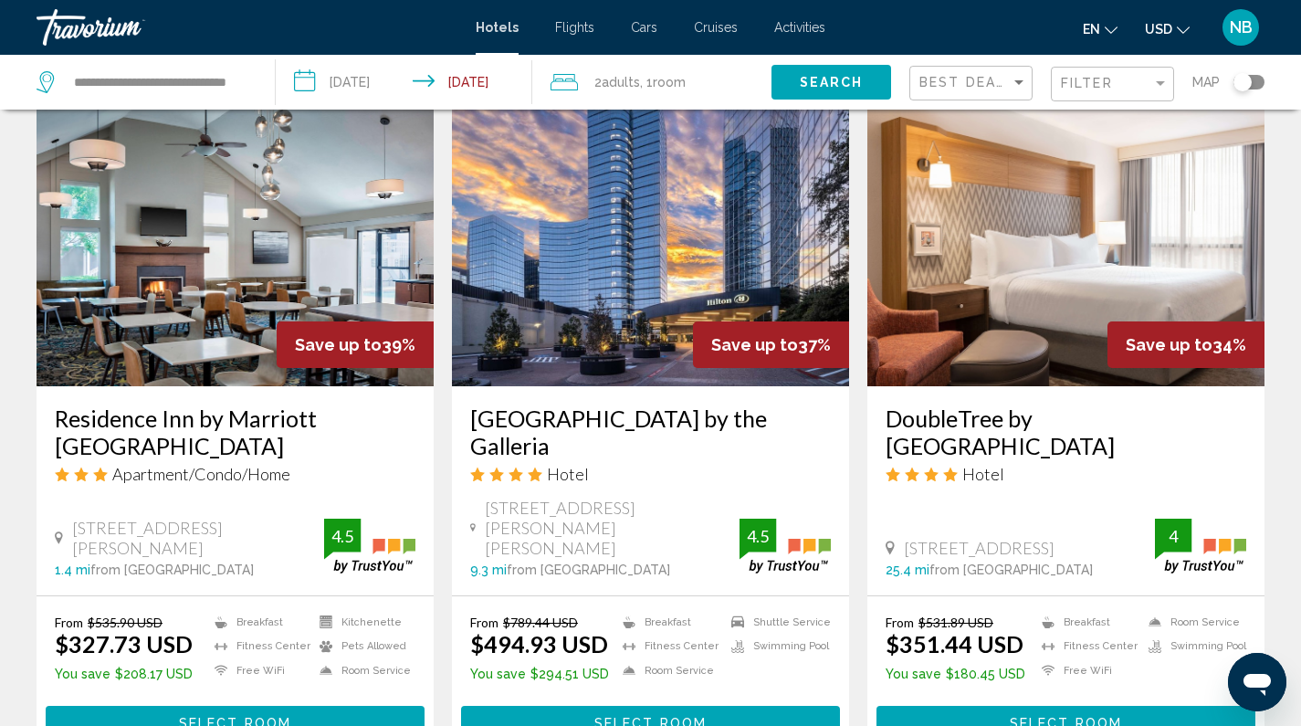
click at [278, 232] on img "Main content" at bounding box center [235, 240] width 397 height 292
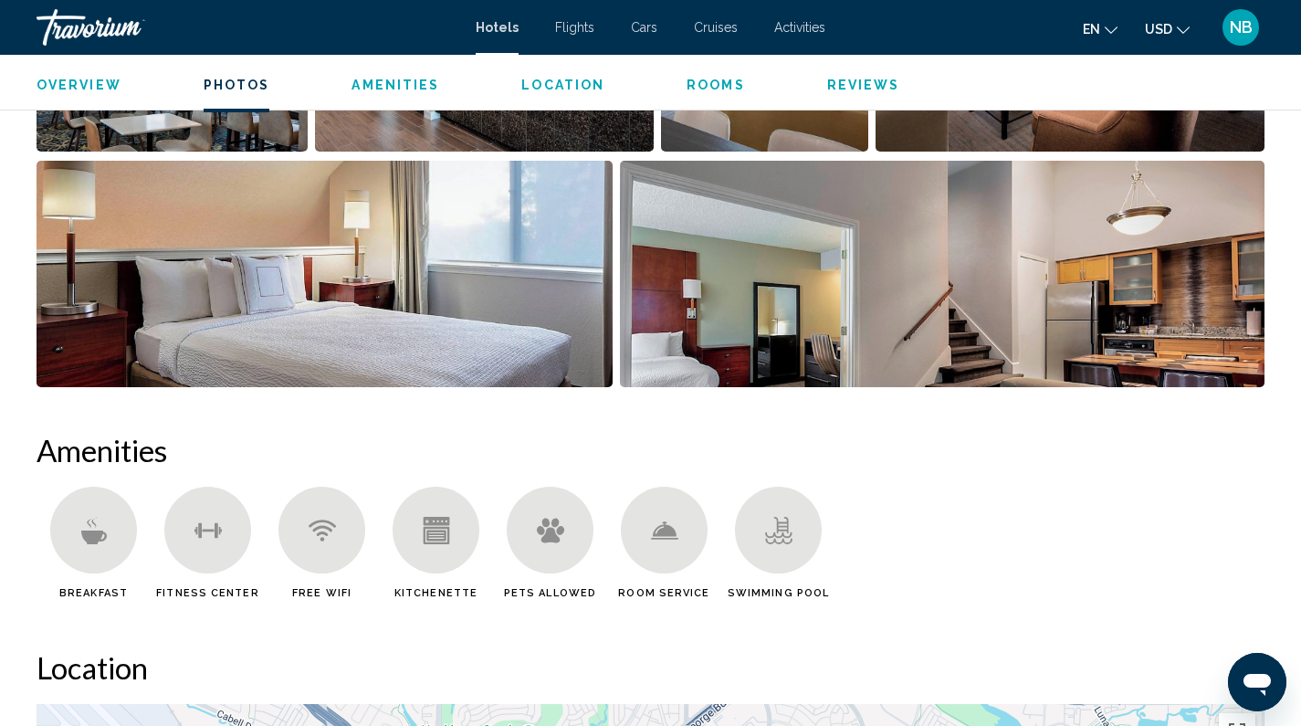
scroll to position [1129, 0]
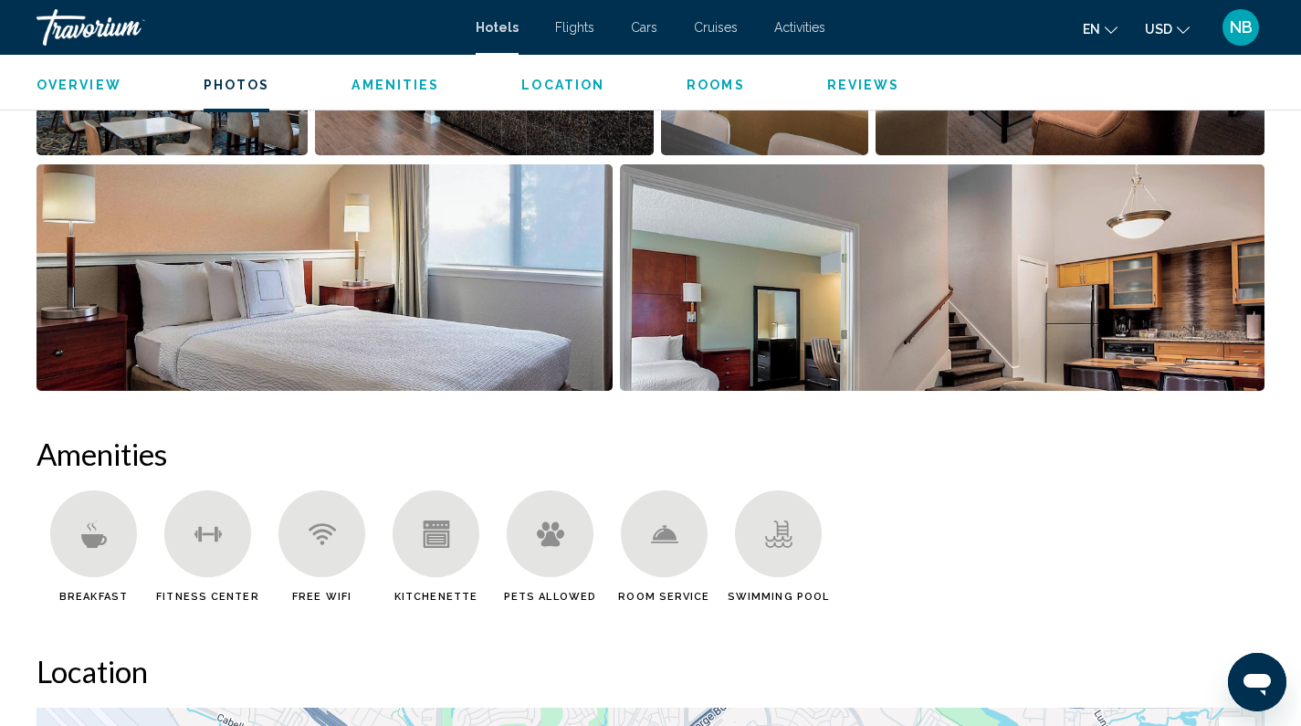
click at [1140, 303] on img "Open full-screen image slider" at bounding box center [942, 277] width 645 height 226
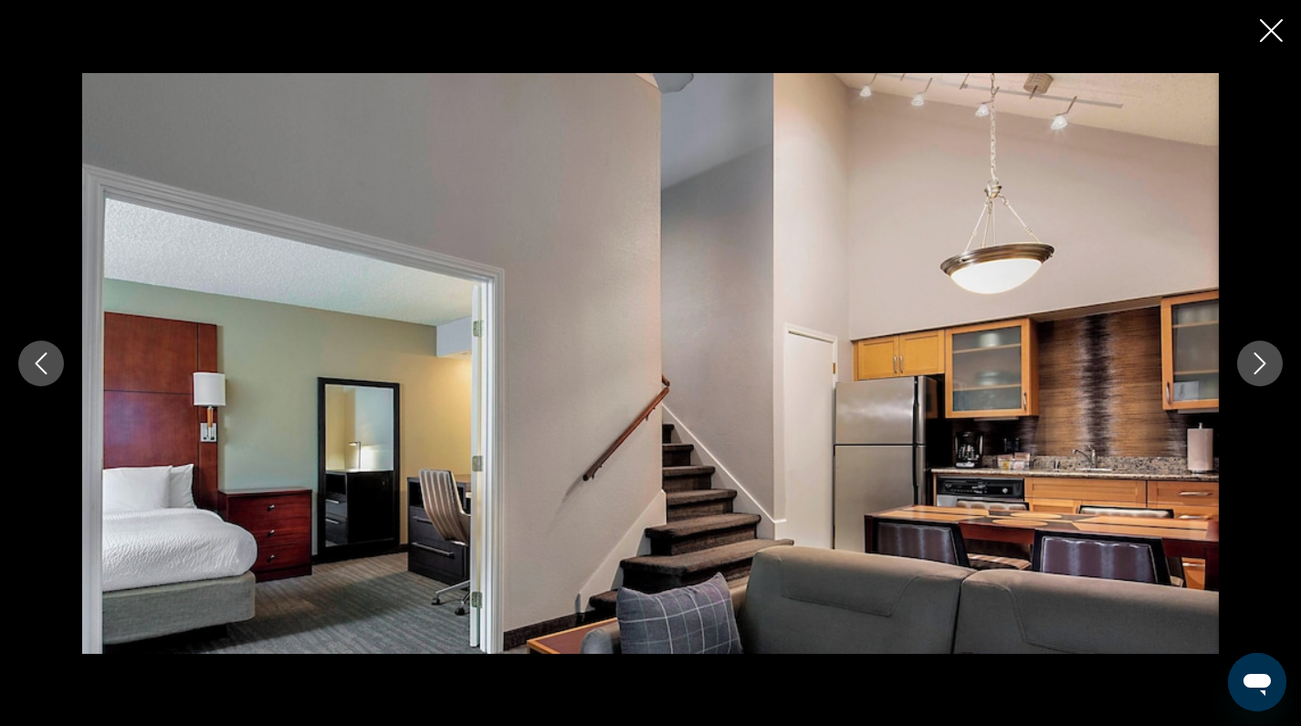
click at [1251, 362] on icon "Next image" at bounding box center [1260, 363] width 22 height 22
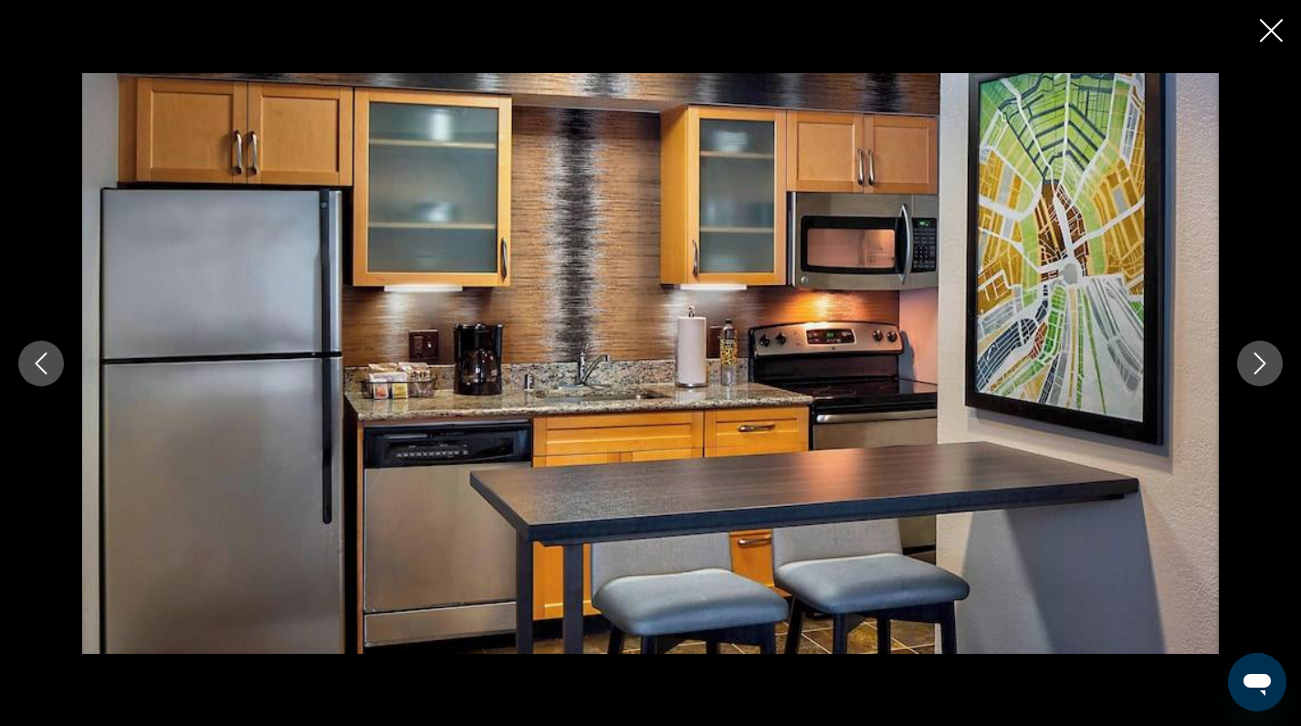
click at [1251, 362] on icon "Next image" at bounding box center [1260, 363] width 22 height 22
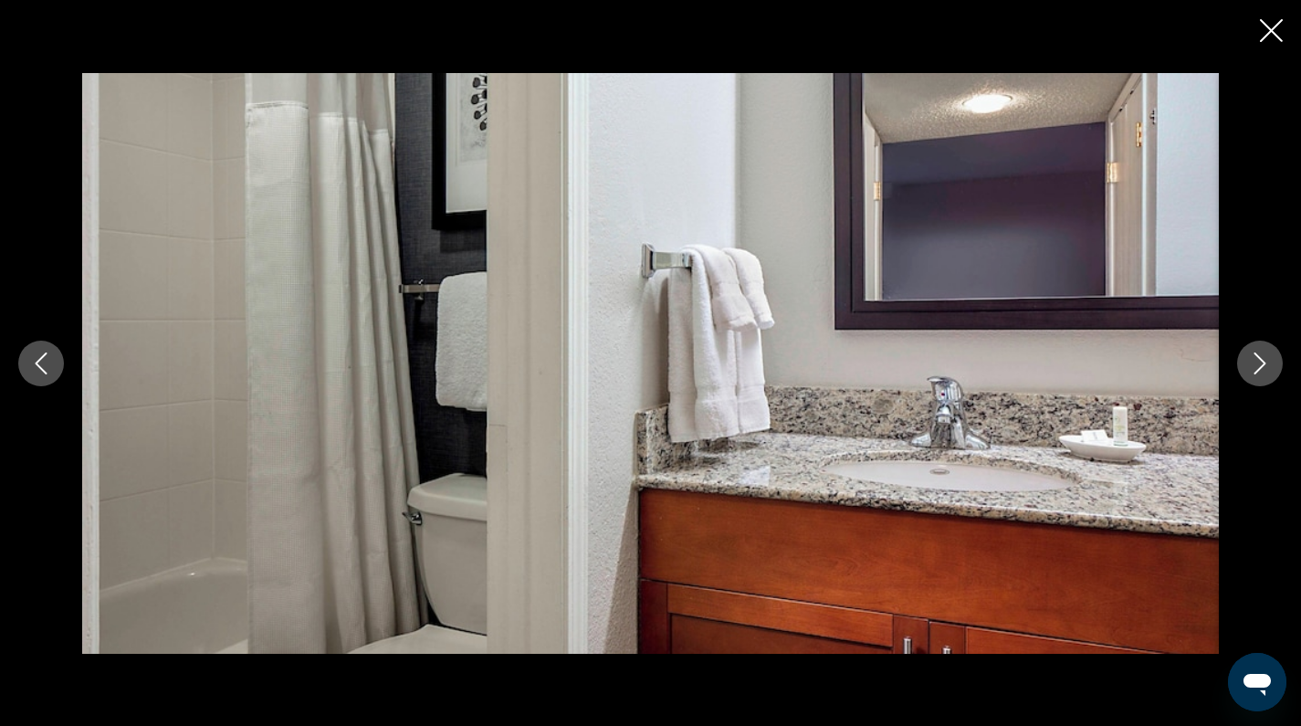
click at [1251, 362] on icon "Next image" at bounding box center [1260, 363] width 22 height 22
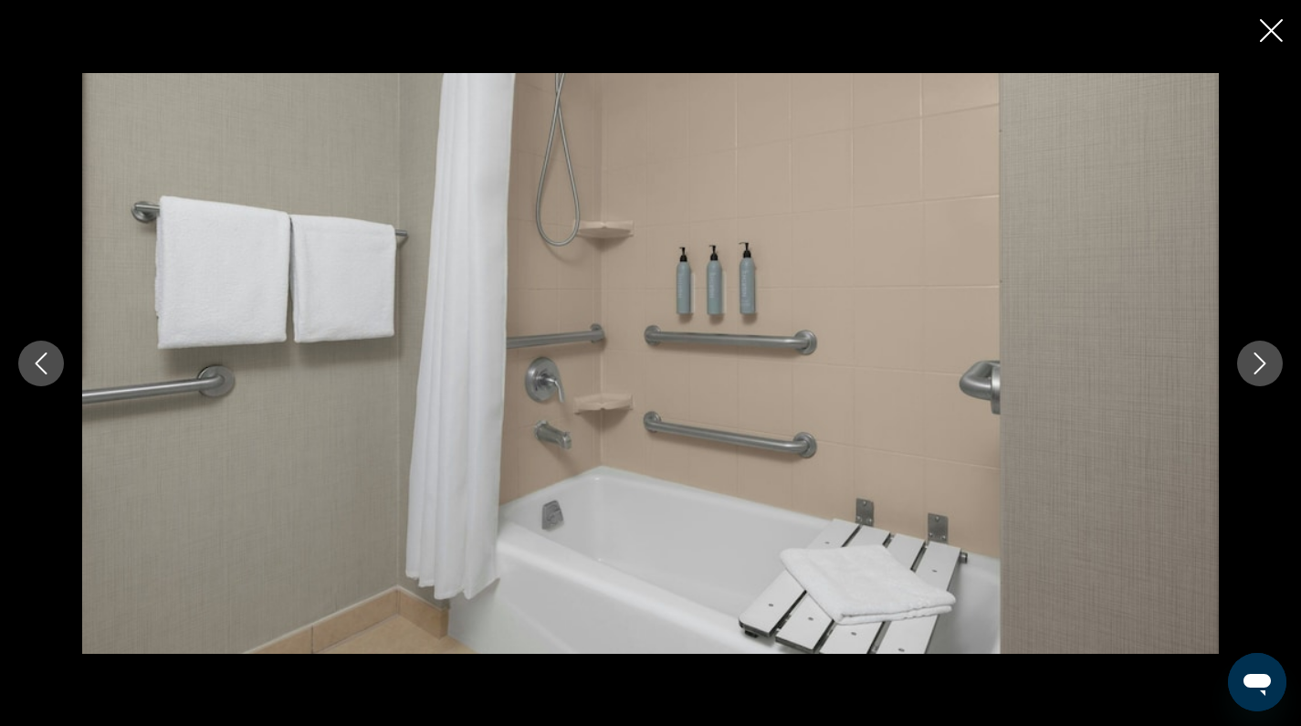
click at [1251, 362] on icon "Next image" at bounding box center [1260, 363] width 22 height 22
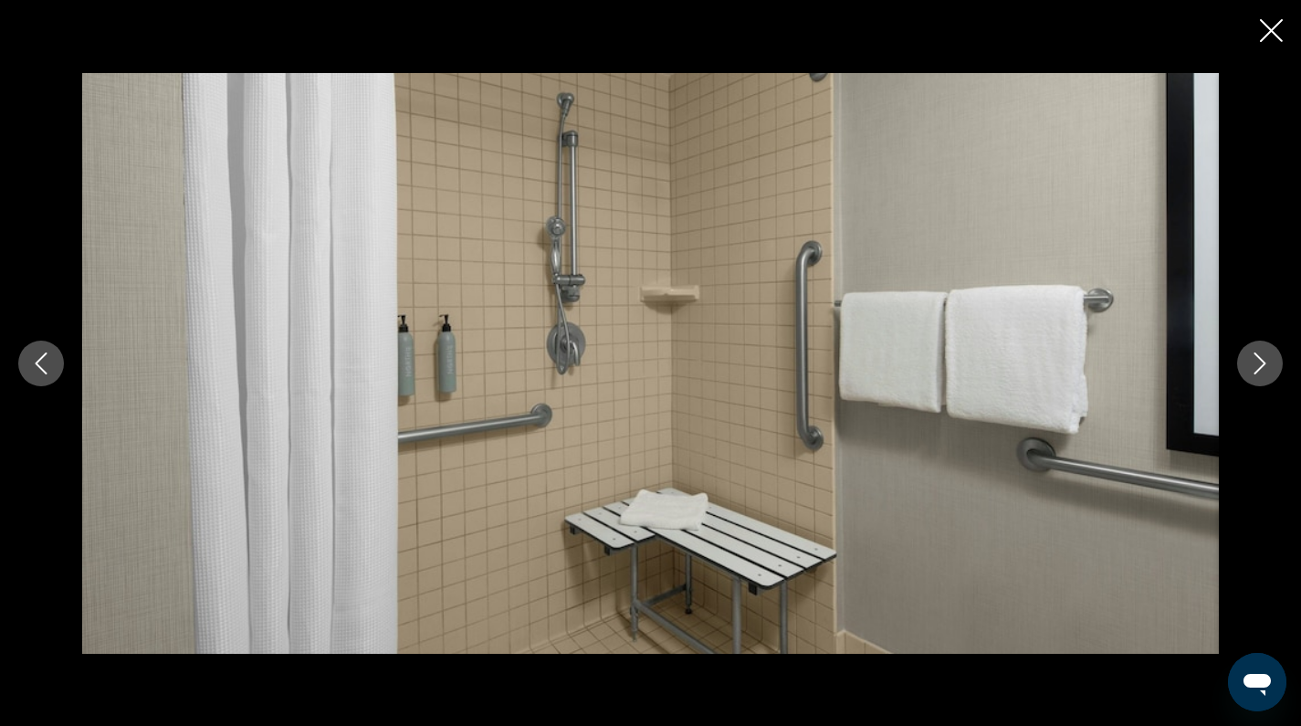
click at [1251, 362] on icon "Next image" at bounding box center [1260, 363] width 22 height 22
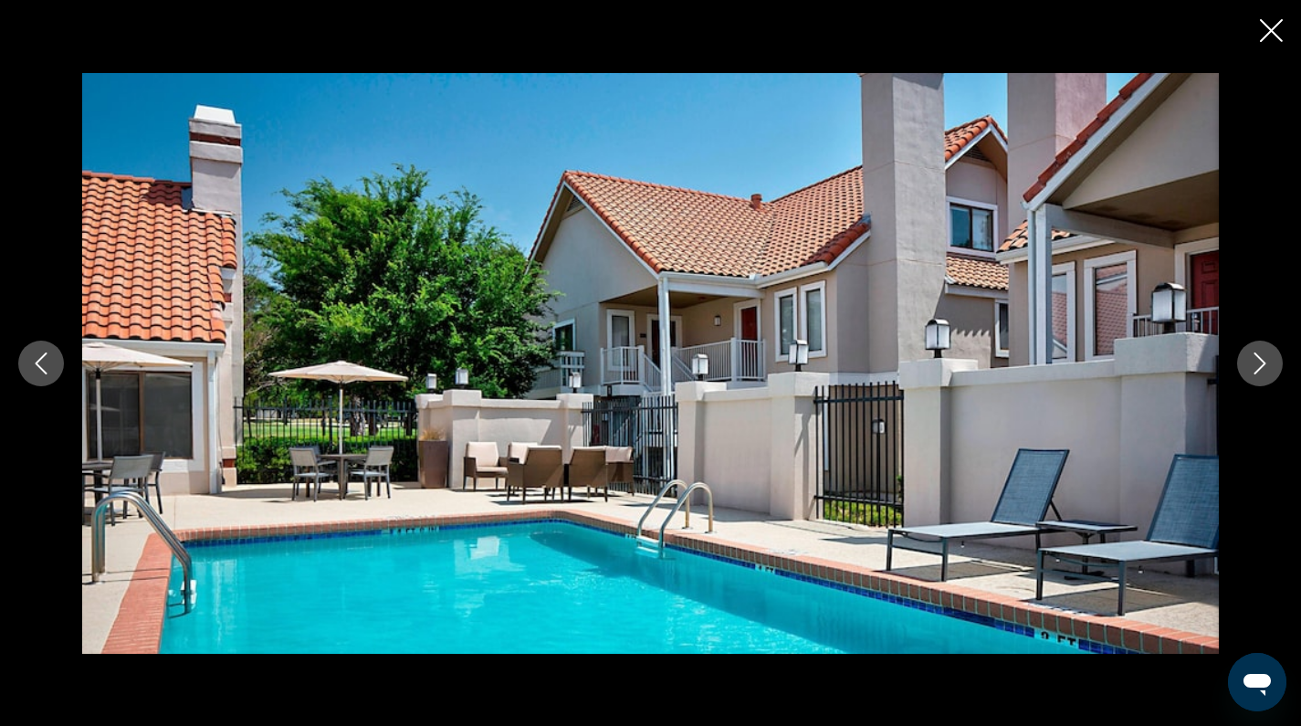
click at [1251, 362] on icon "Next image" at bounding box center [1260, 363] width 22 height 22
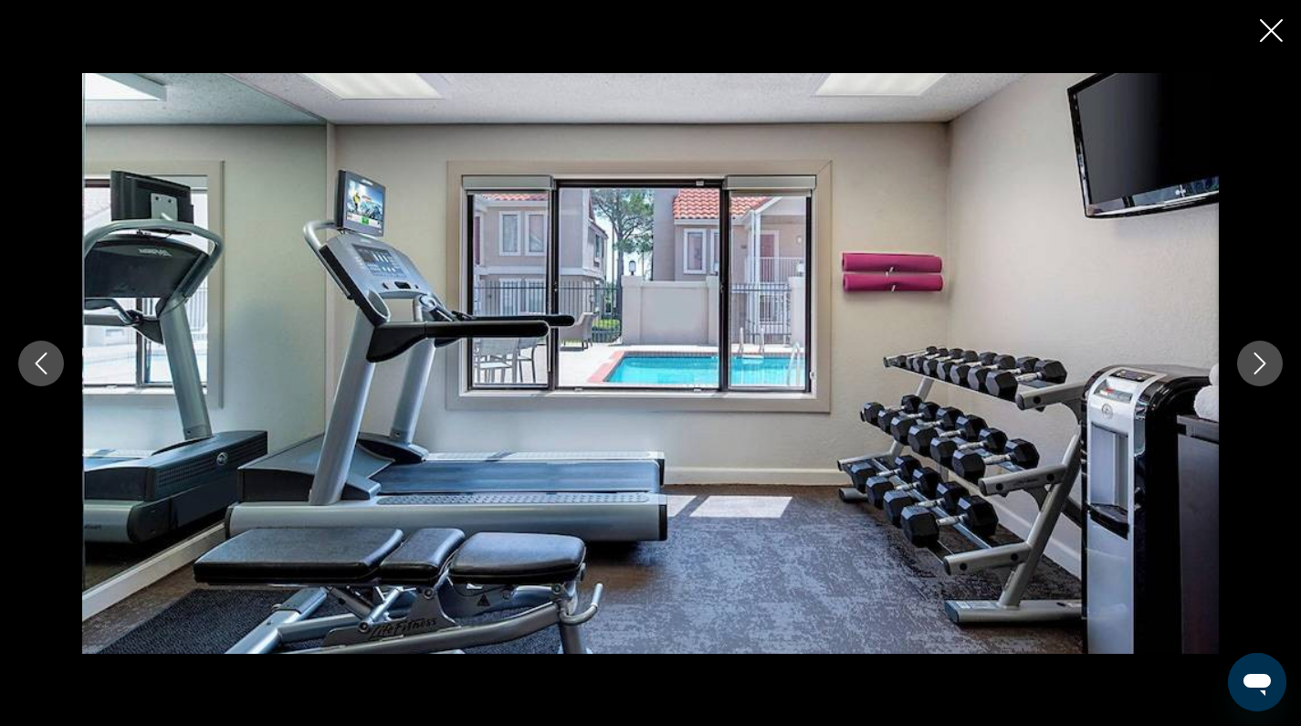
click at [1251, 362] on icon "Next image" at bounding box center [1260, 363] width 22 height 22
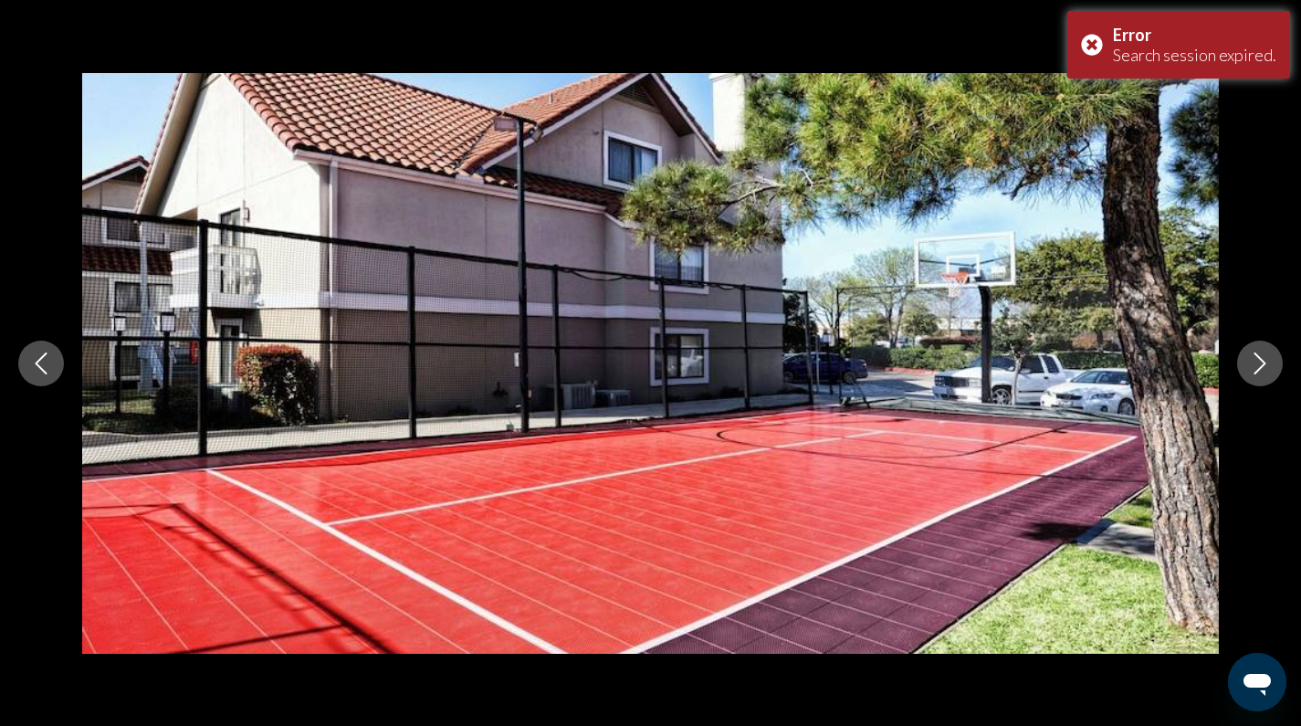
click at [1251, 362] on icon "Next image" at bounding box center [1260, 363] width 22 height 22
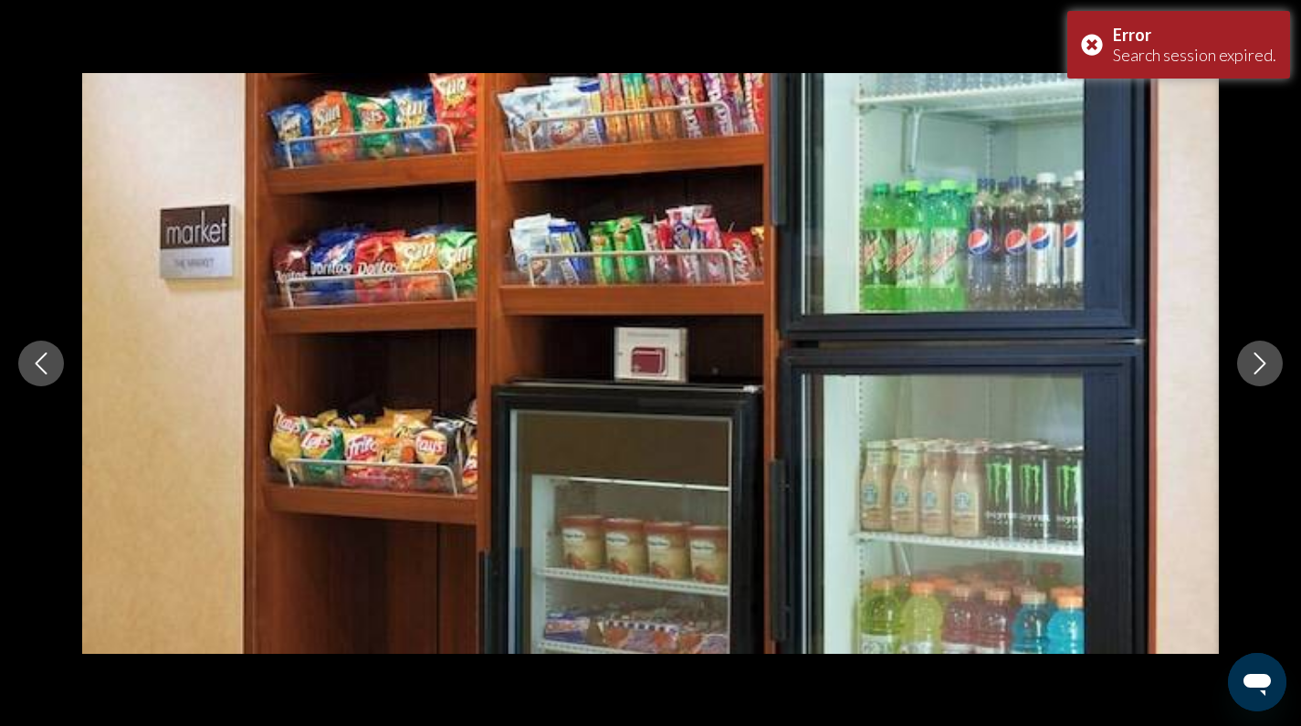
click at [1251, 362] on icon "Next image" at bounding box center [1260, 363] width 22 height 22
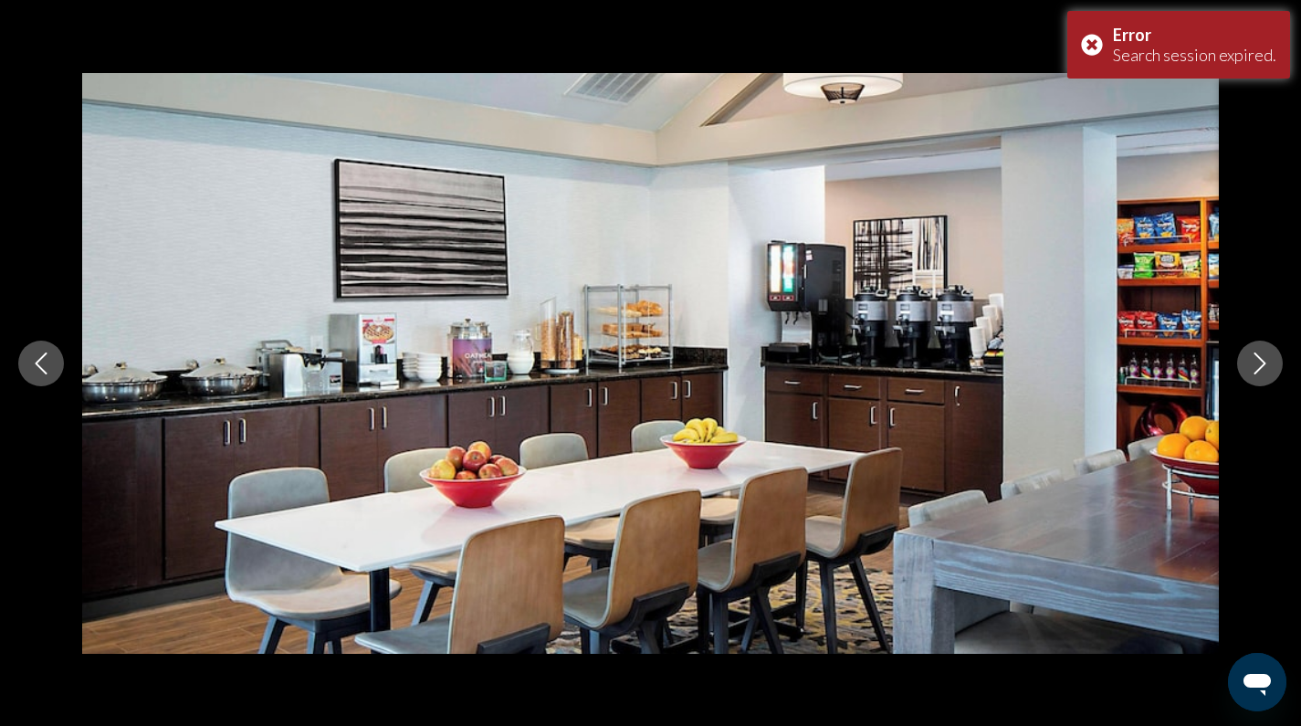
click at [1251, 362] on icon "Next image" at bounding box center [1260, 363] width 22 height 22
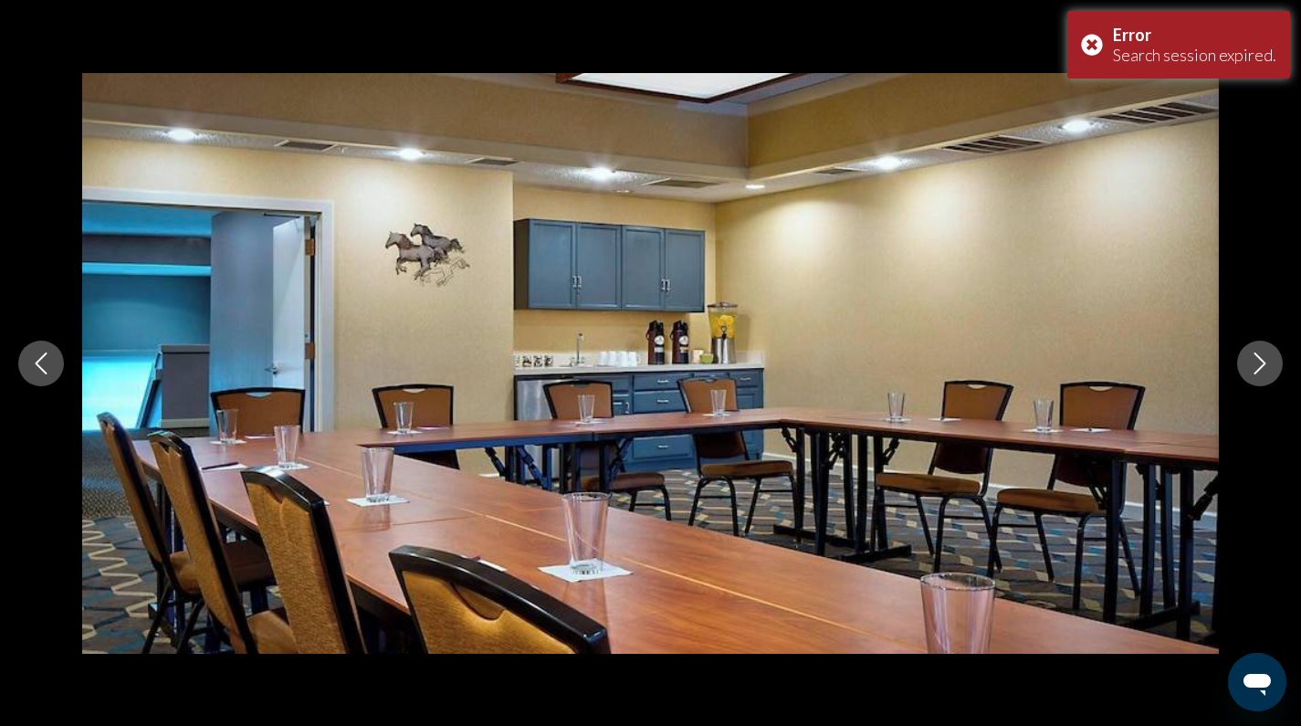
click at [1251, 362] on icon "Next image" at bounding box center [1260, 363] width 22 height 22
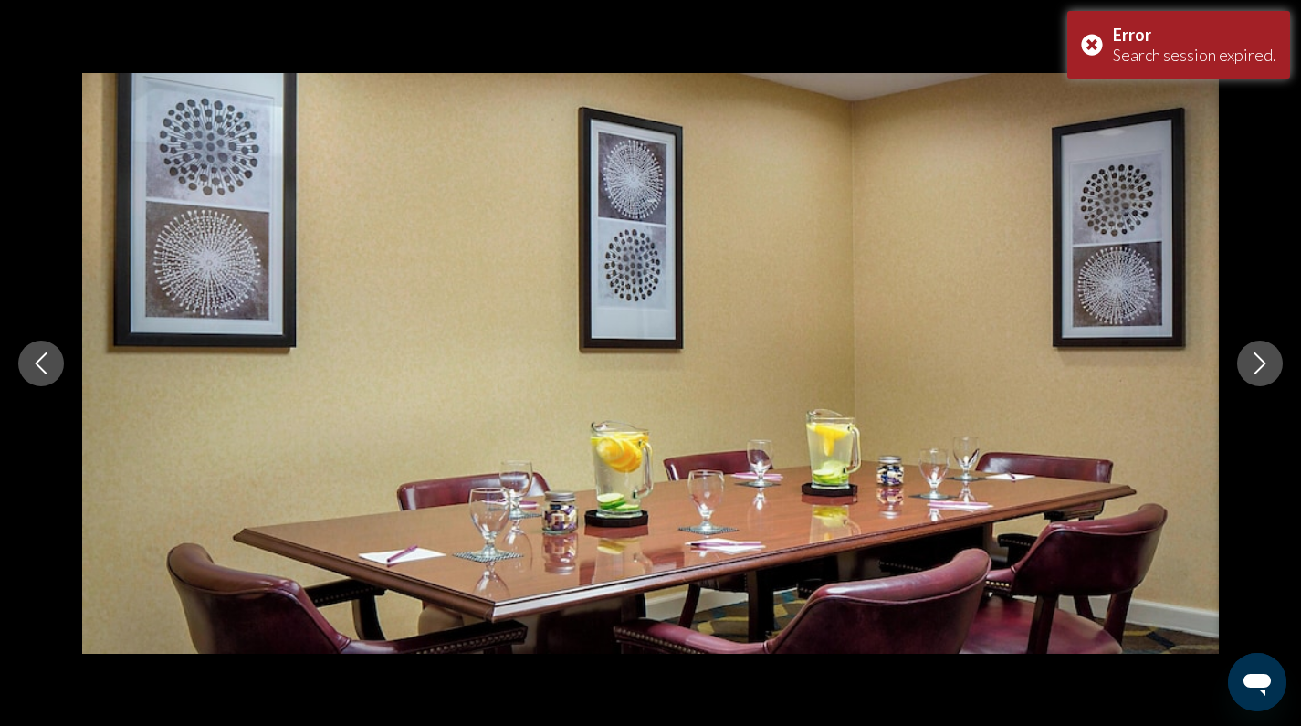
click at [1251, 362] on icon "Next image" at bounding box center [1260, 363] width 22 height 22
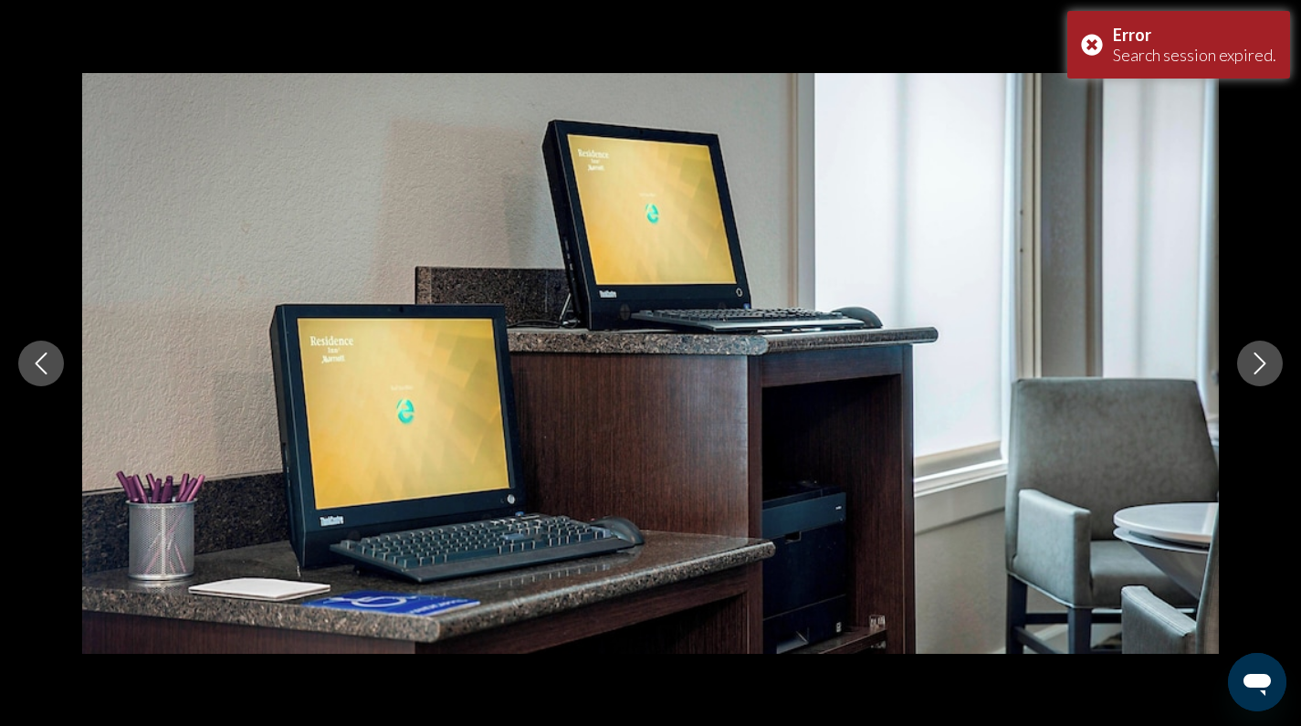
click at [1251, 362] on icon "Next image" at bounding box center [1260, 363] width 22 height 22
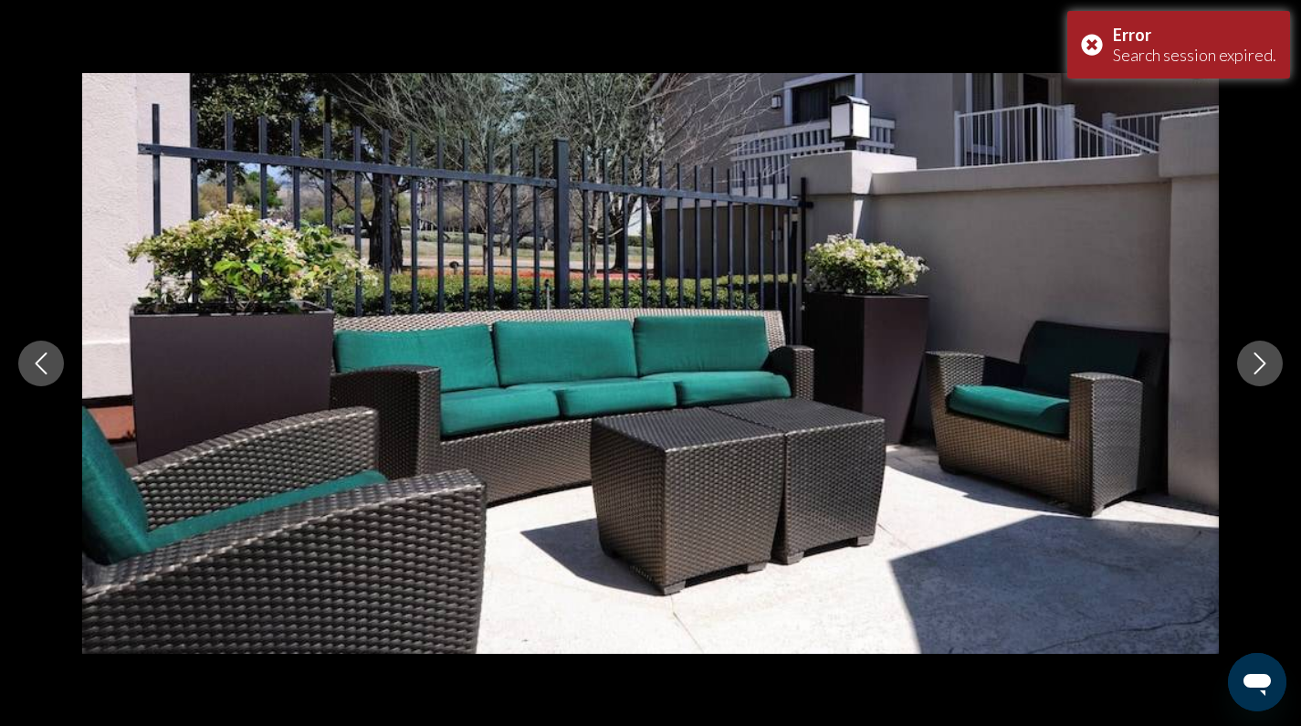
click at [1251, 362] on icon "Next image" at bounding box center [1260, 363] width 22 height 22
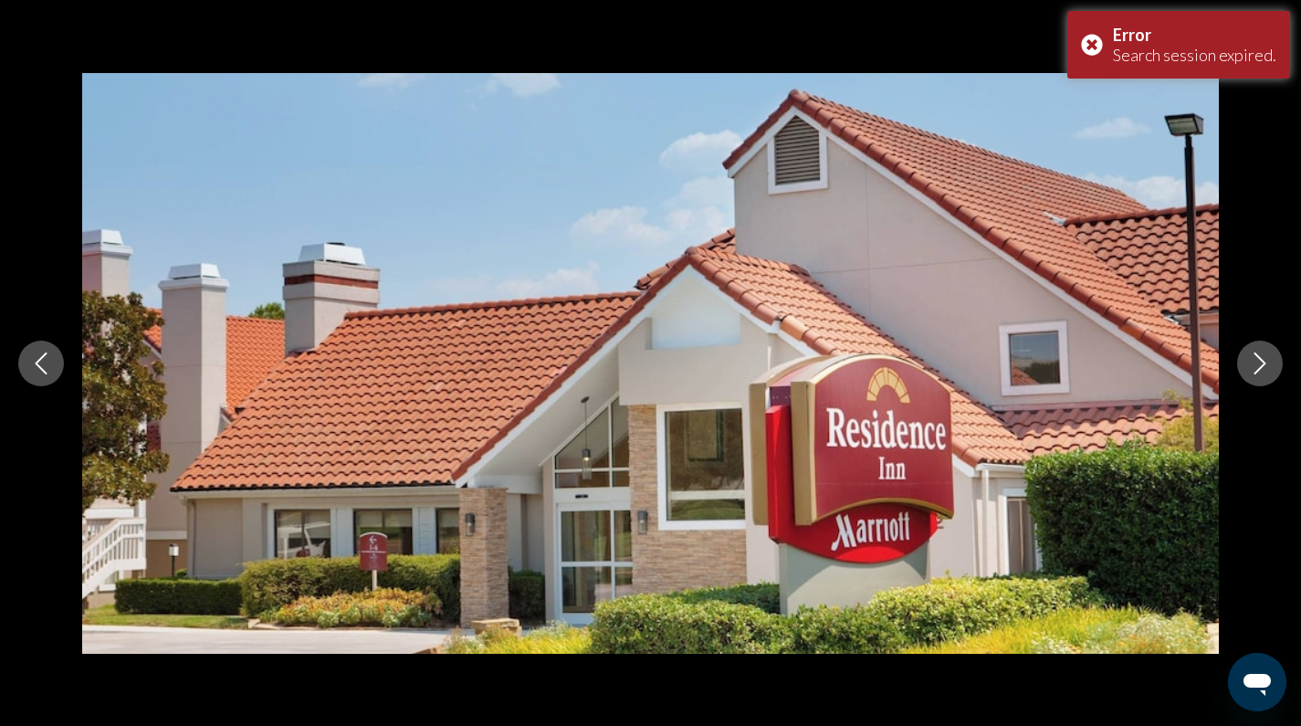
click at [1251, 362] on icon "Next image" at bounding box center [1260, 363] width 22 height 22
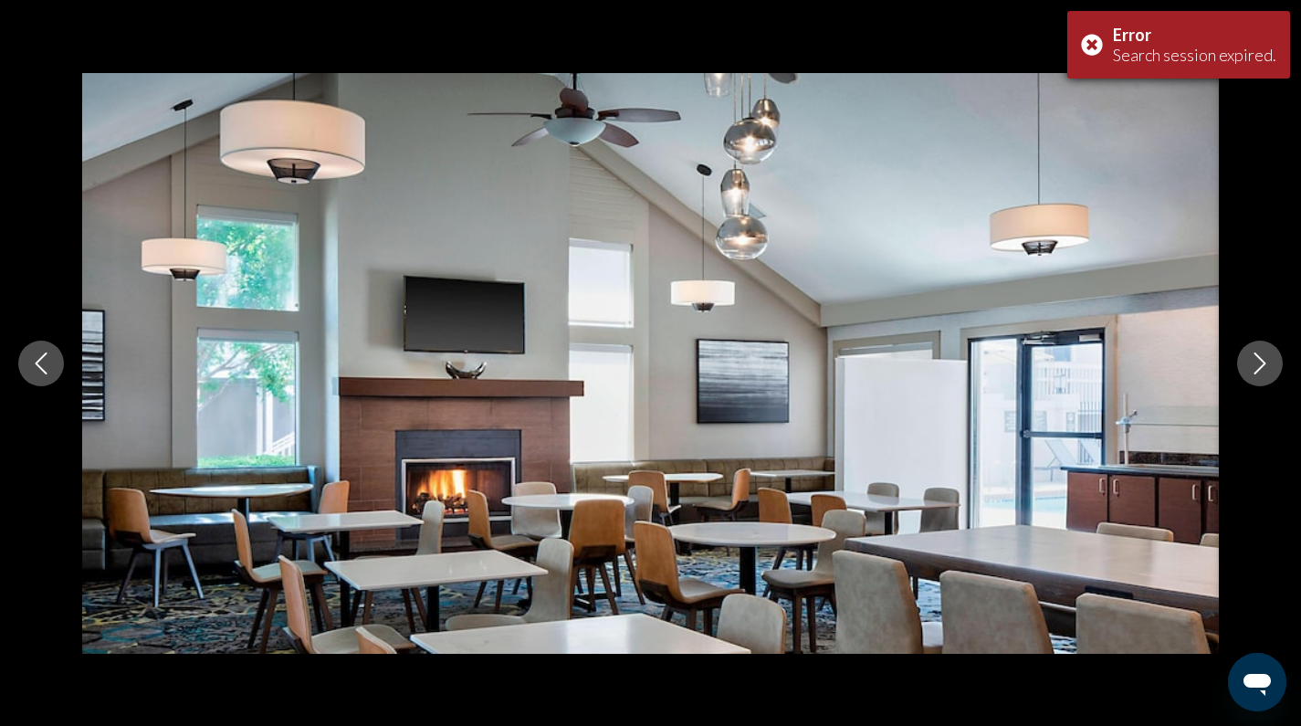
click at [1097, 47] on div "Error Search session expired." at bounding box center [1178, 45] width 223 height 68
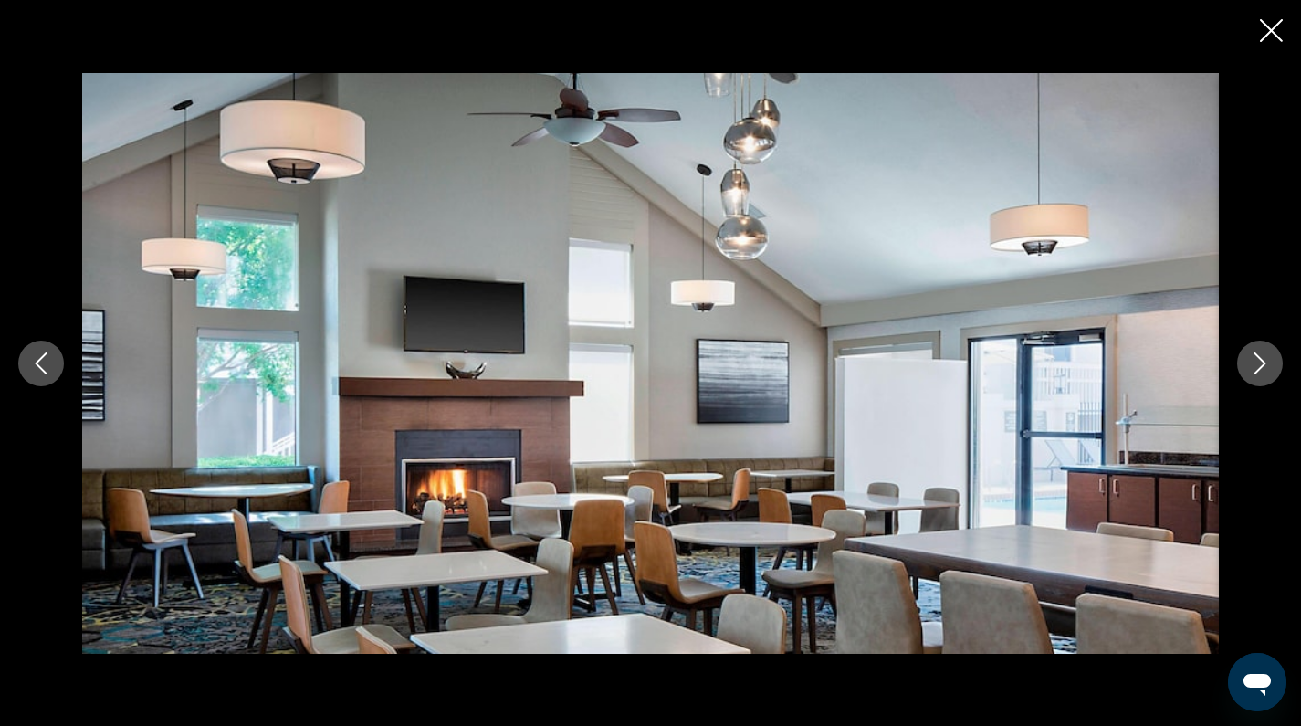
click at [1270, 26] on icon "Close slideshow" at bounding box center [1271, 30] width 23 height 23
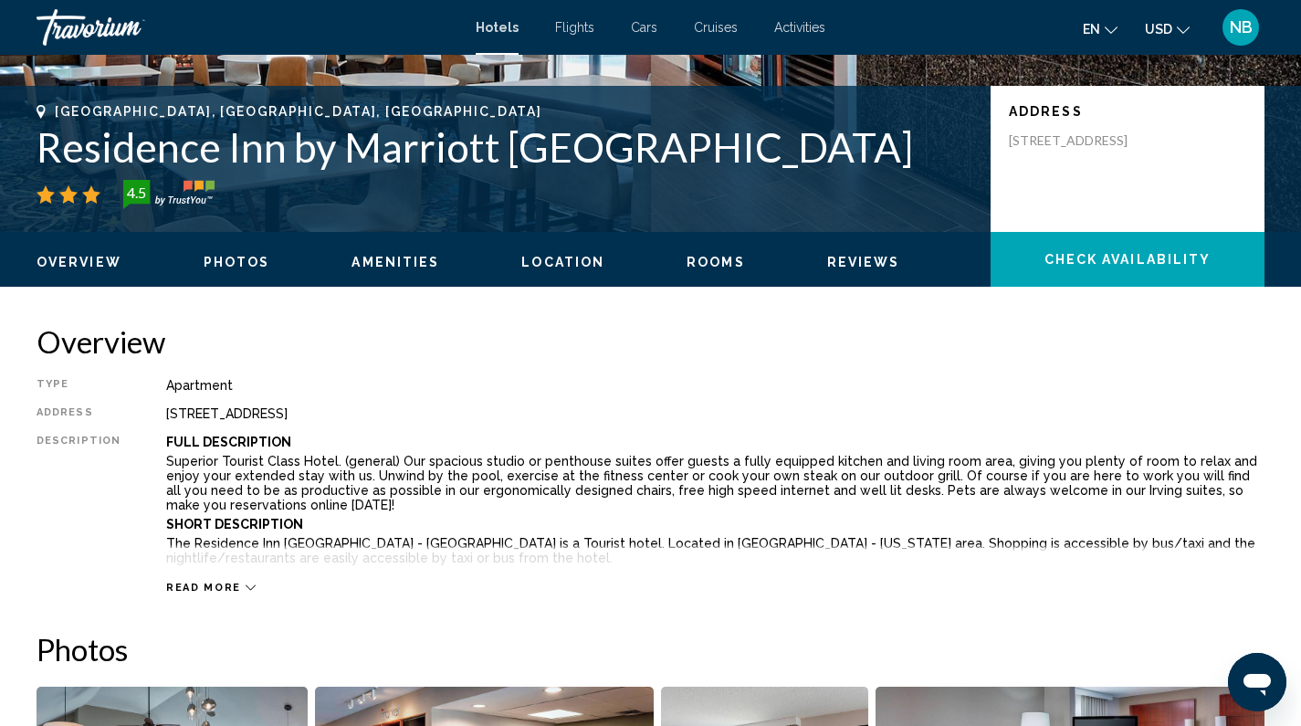
scroll to position [410, 0]
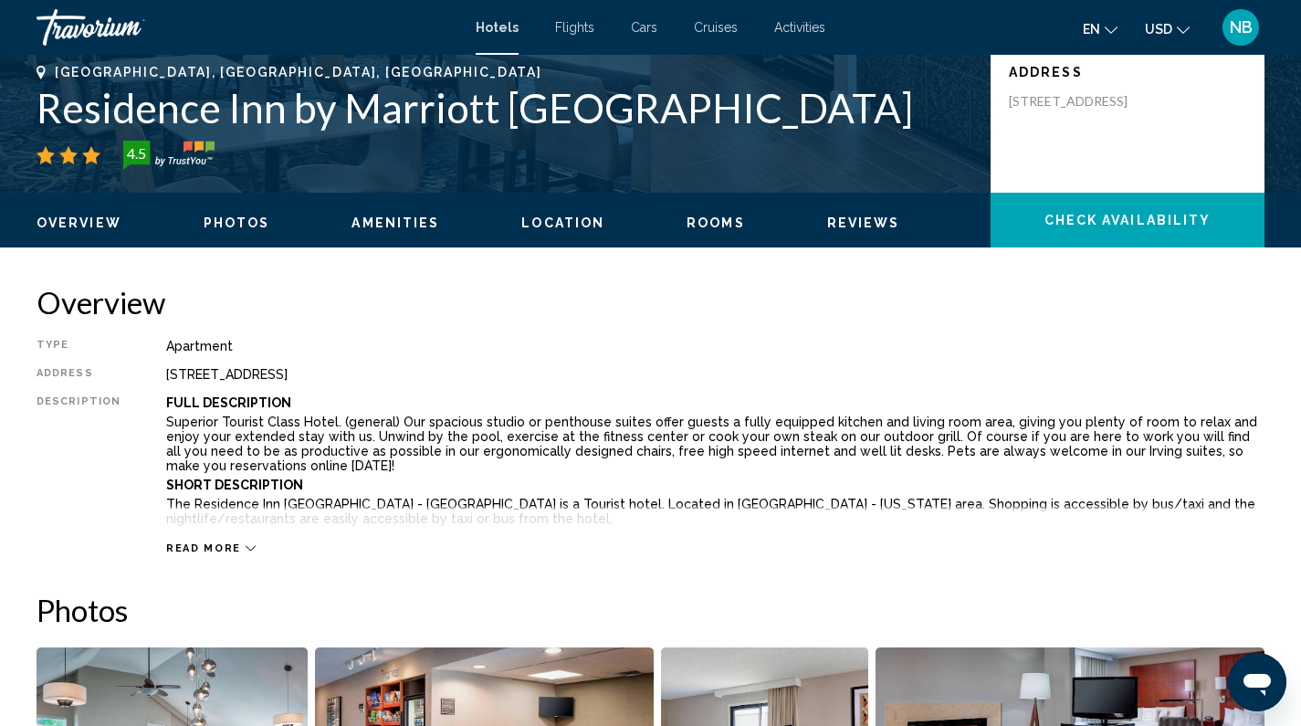
click at [220, 545] on span "Read more" at bounding box center [203, 548] width 75 height 12
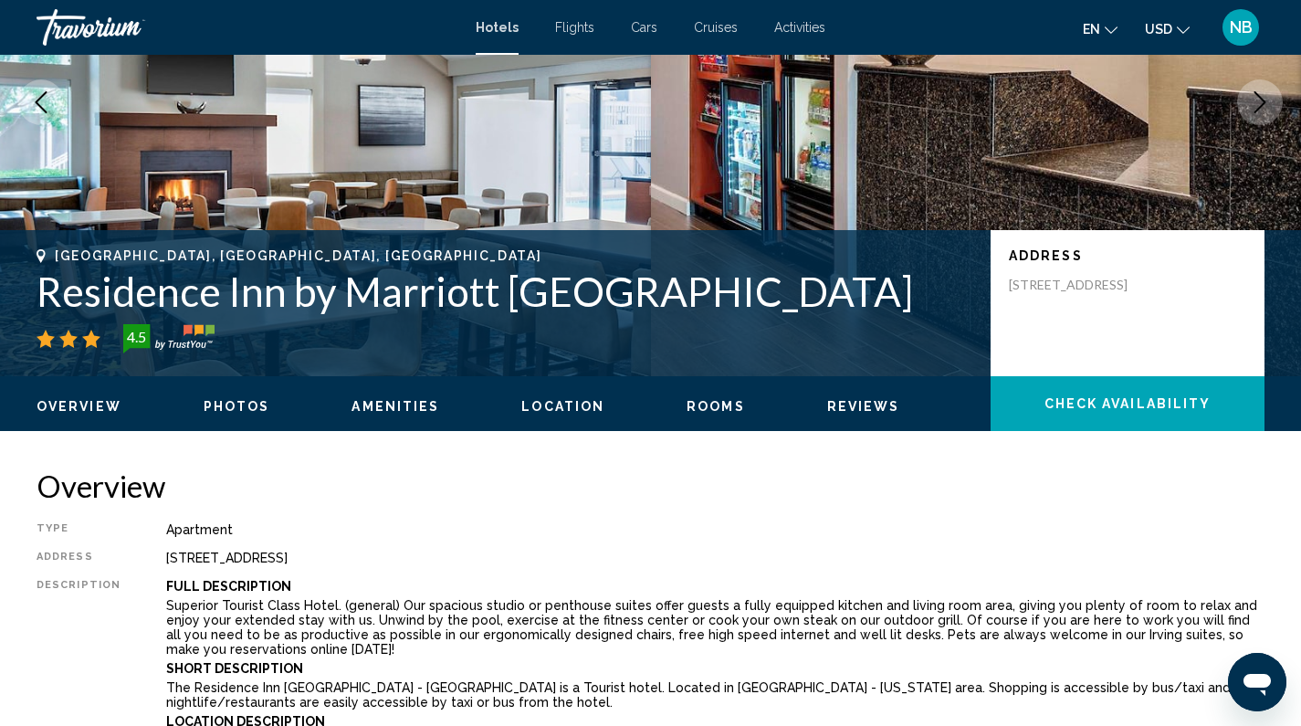
scroll to position [367, 0]
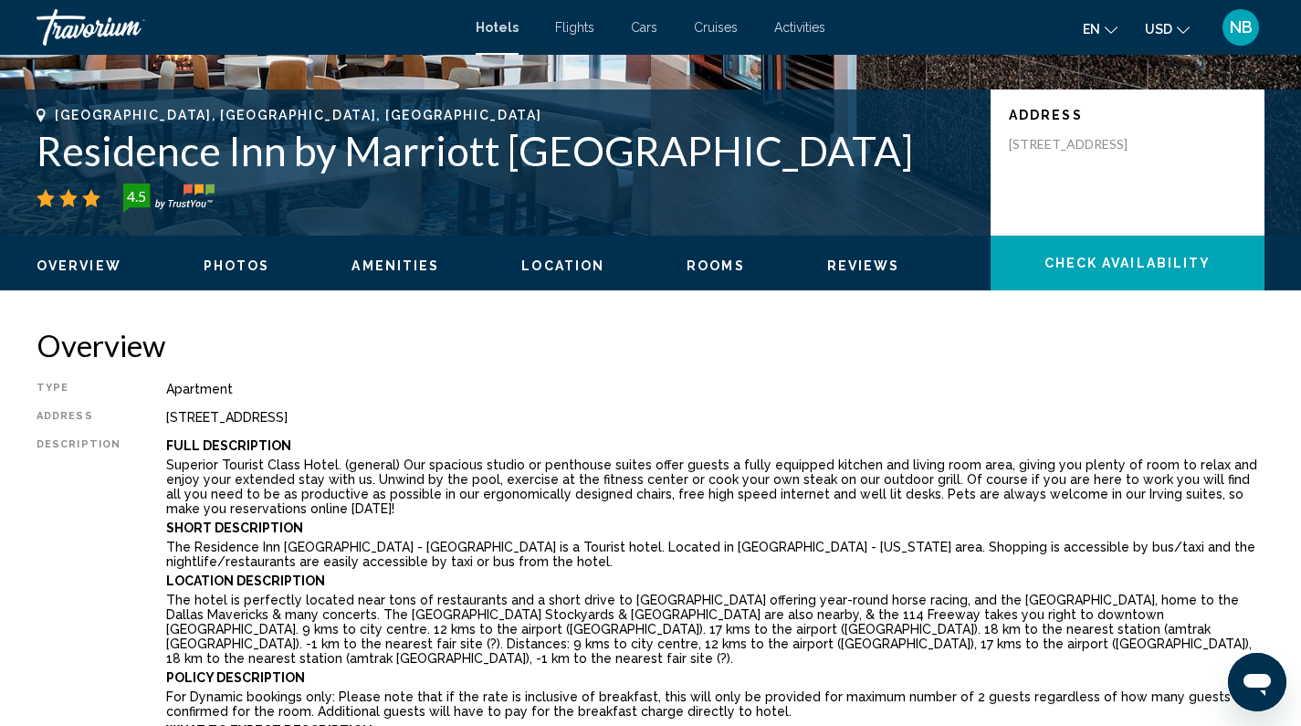
click at [390, 257] on button "Amenities" at bounding box center [395, 265] width 88 height 16
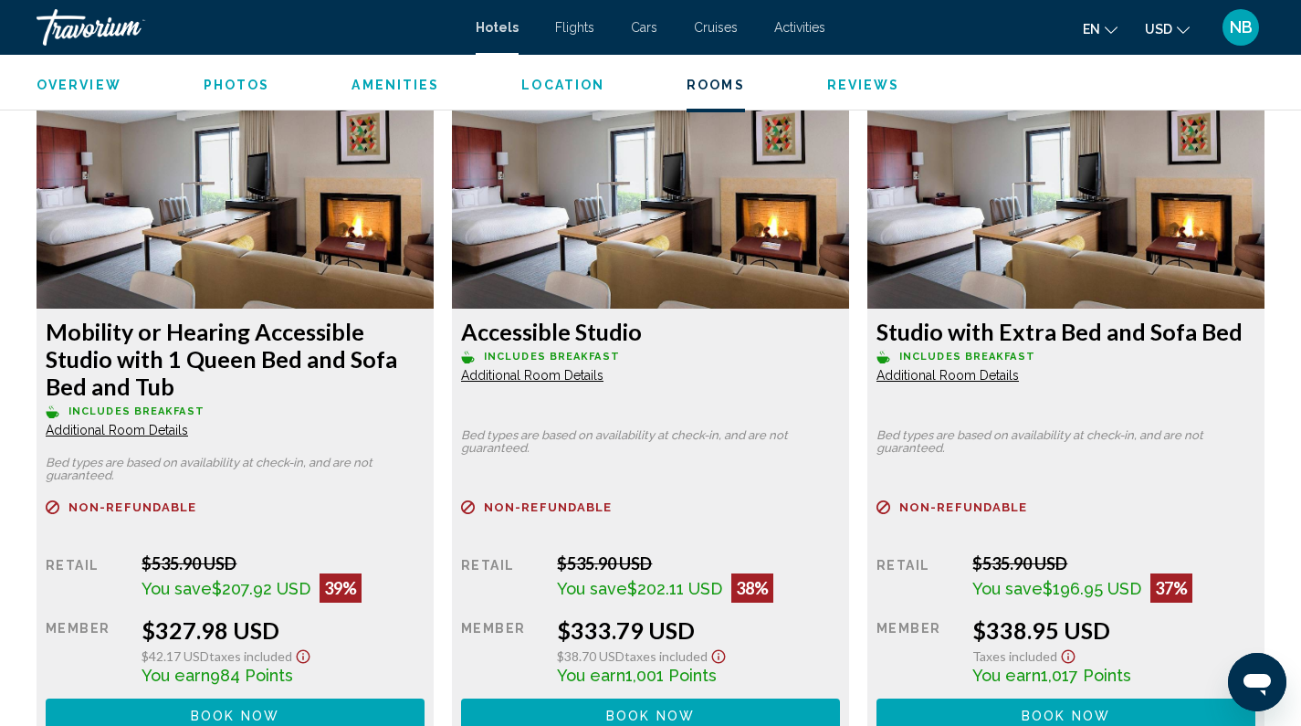
scroll to position [3502, 0]
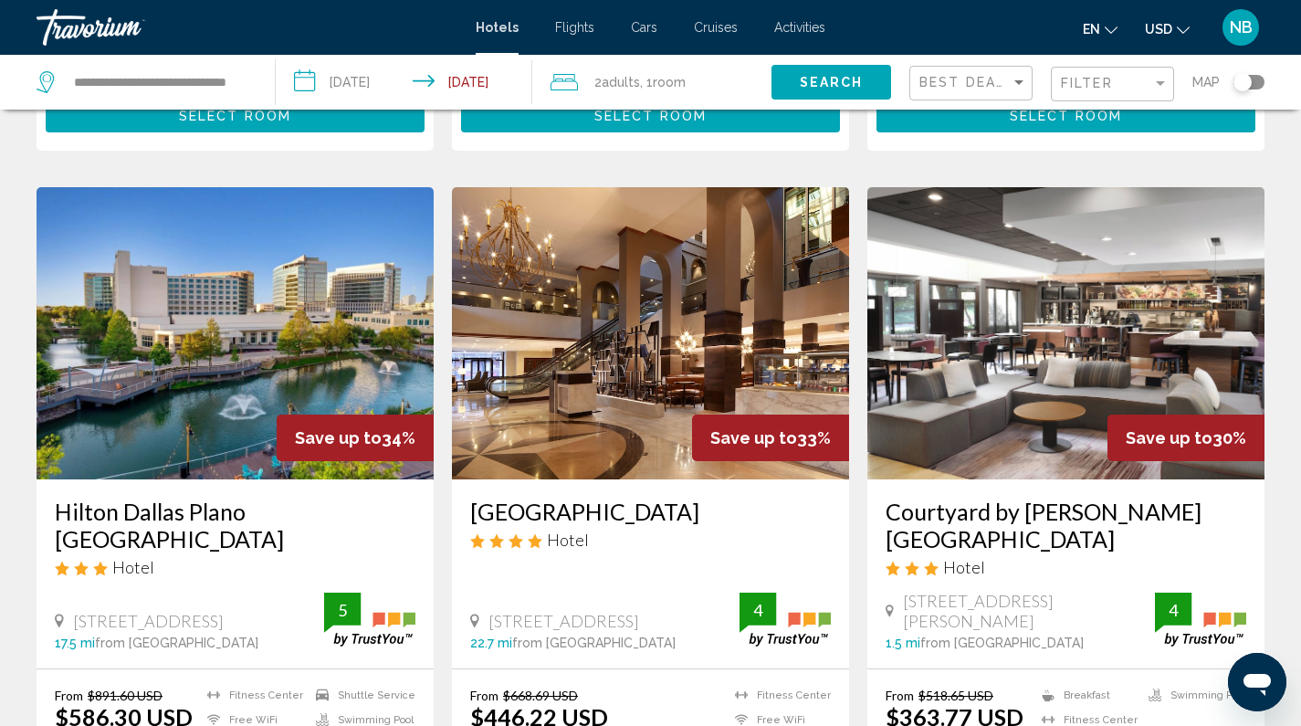
scroll to position [1397, 0]
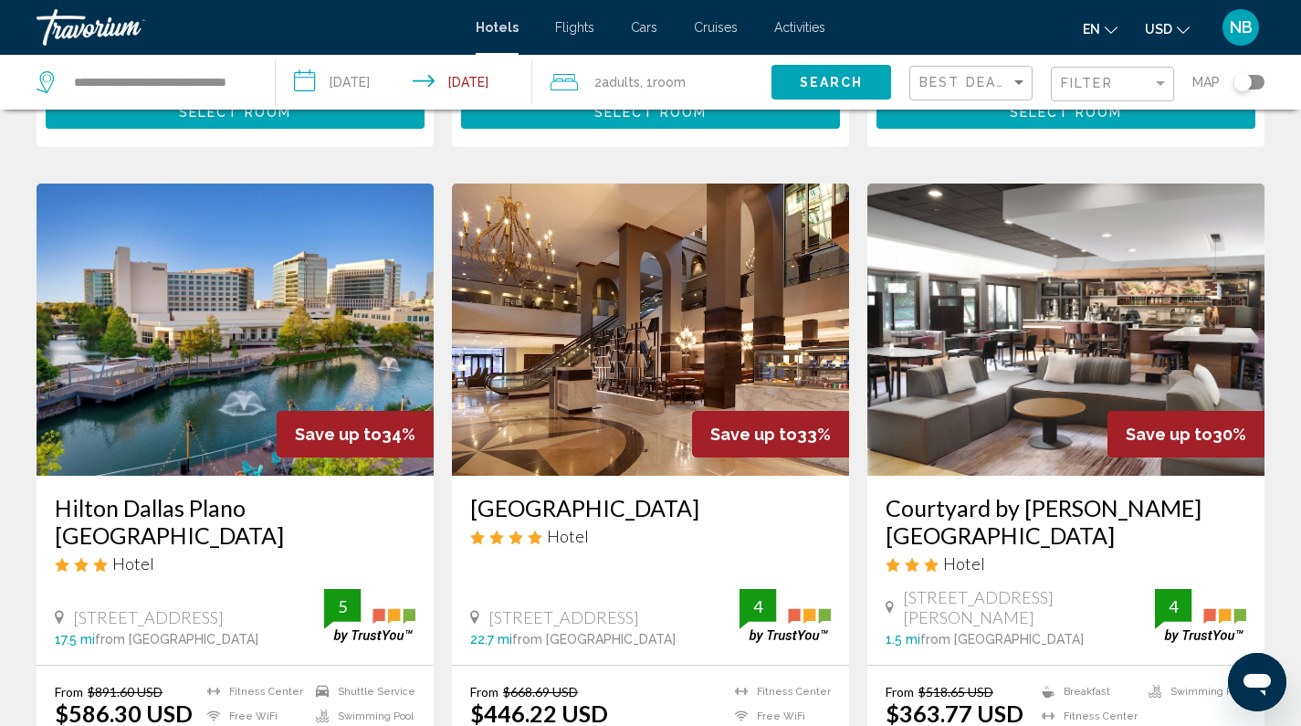
click at [1119, 355] on img "Main content" at bounding box center [1065, 330] width 397 height 292
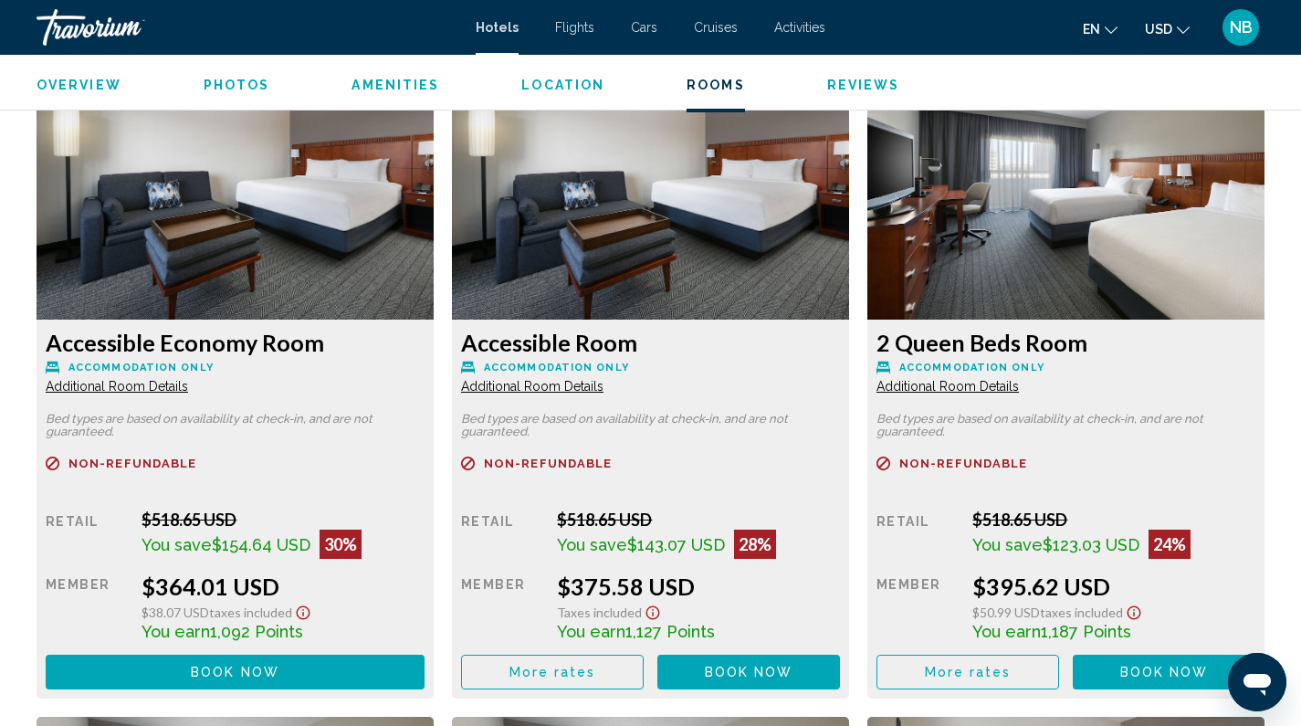
scroll to position [3278, 0]
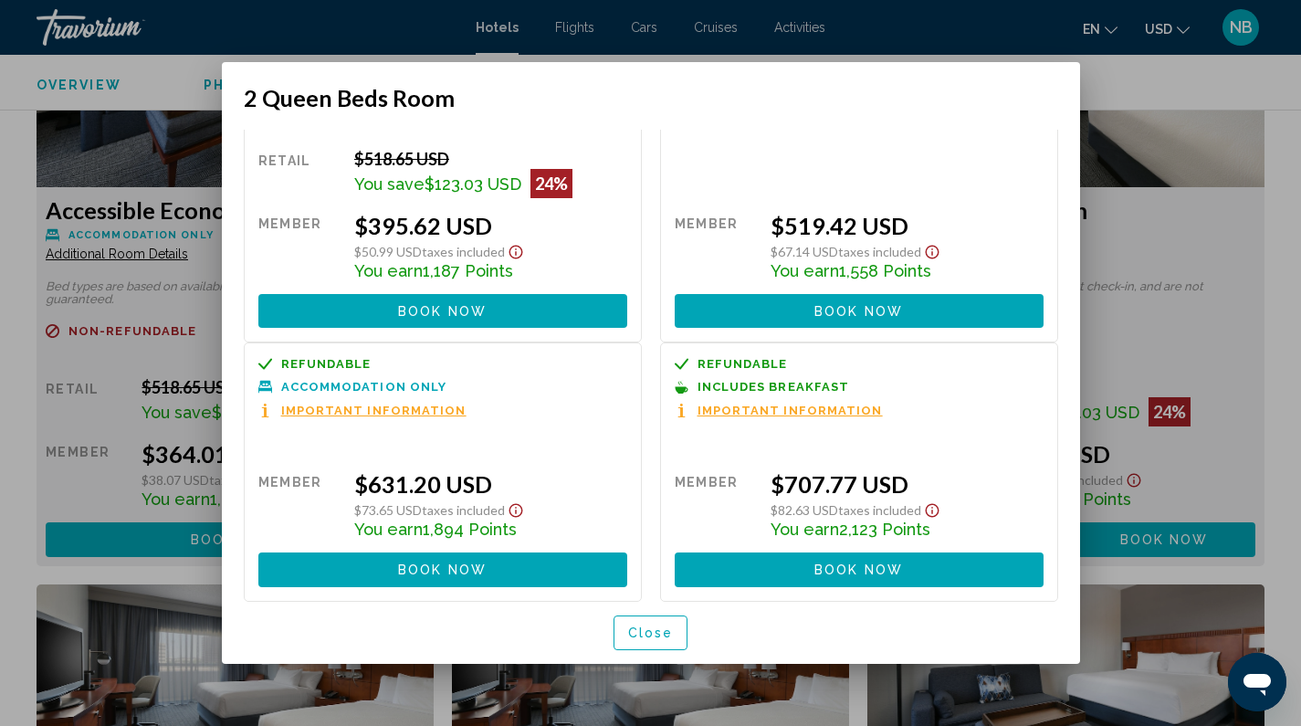
scroll to position [0, 0]
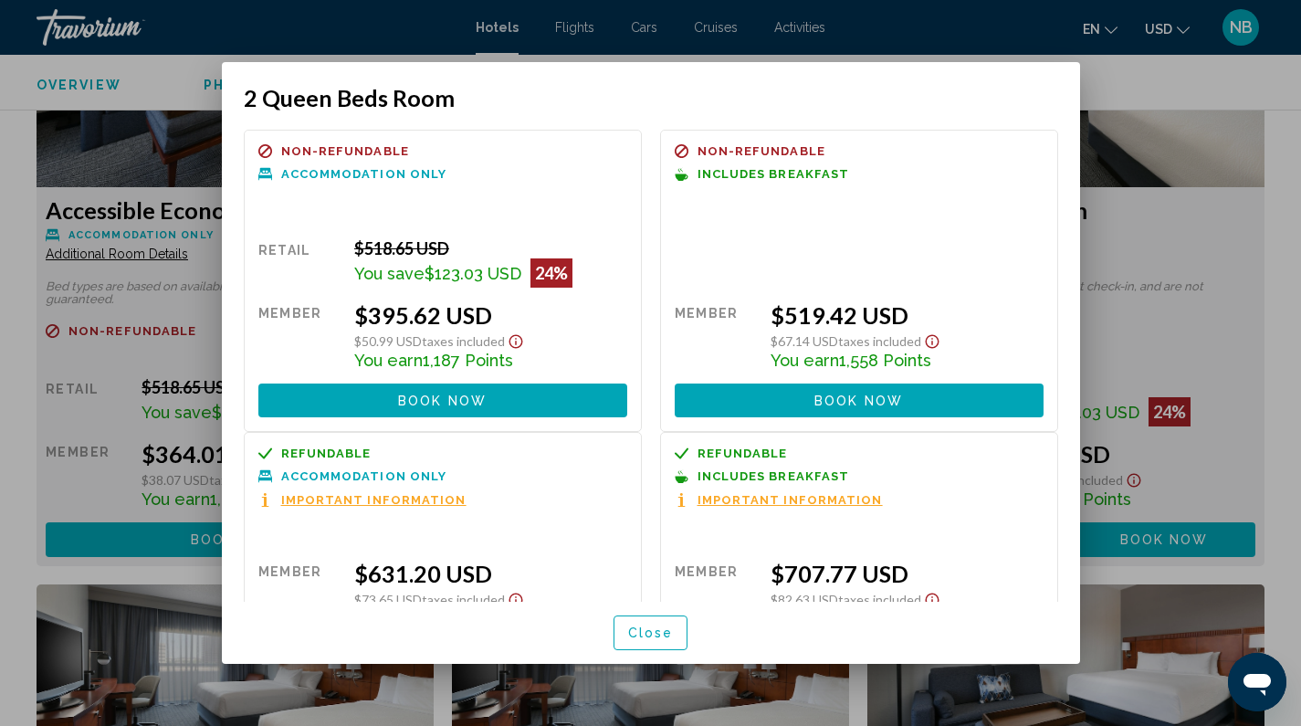
click at [884, 403] on span "Book now" at bounding box center [858, 400] width 89 height 15
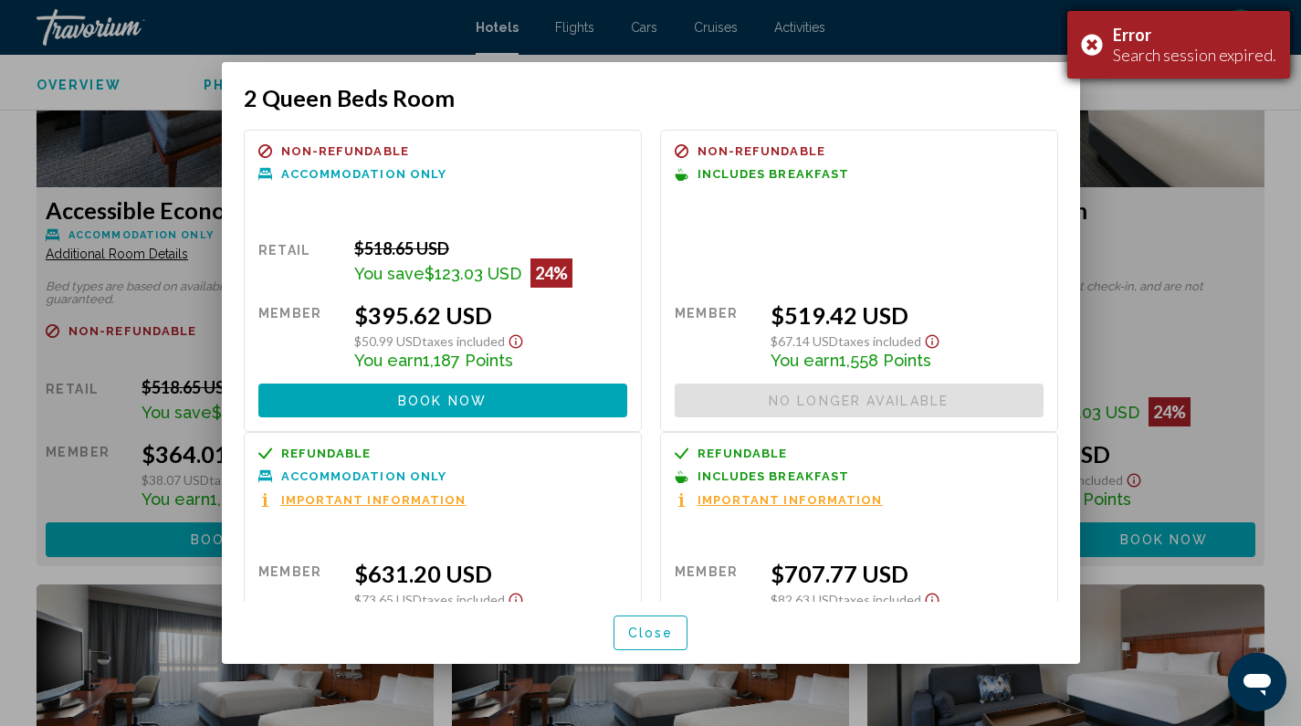
click at [1099, 46] on div "Error Search session expired." at bounding box center [1178, 45] width 223 height 68
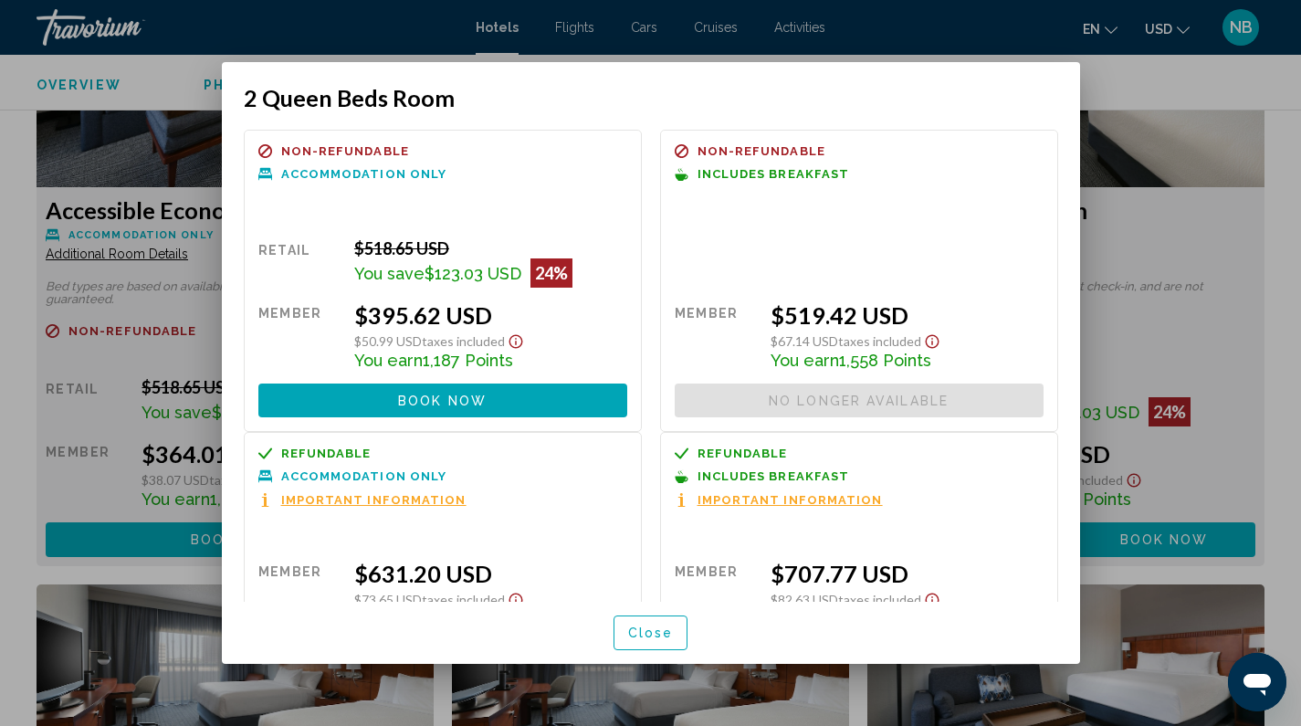
click at [273, 29] on div at bounding box center [650, 363] width 1301 height 726
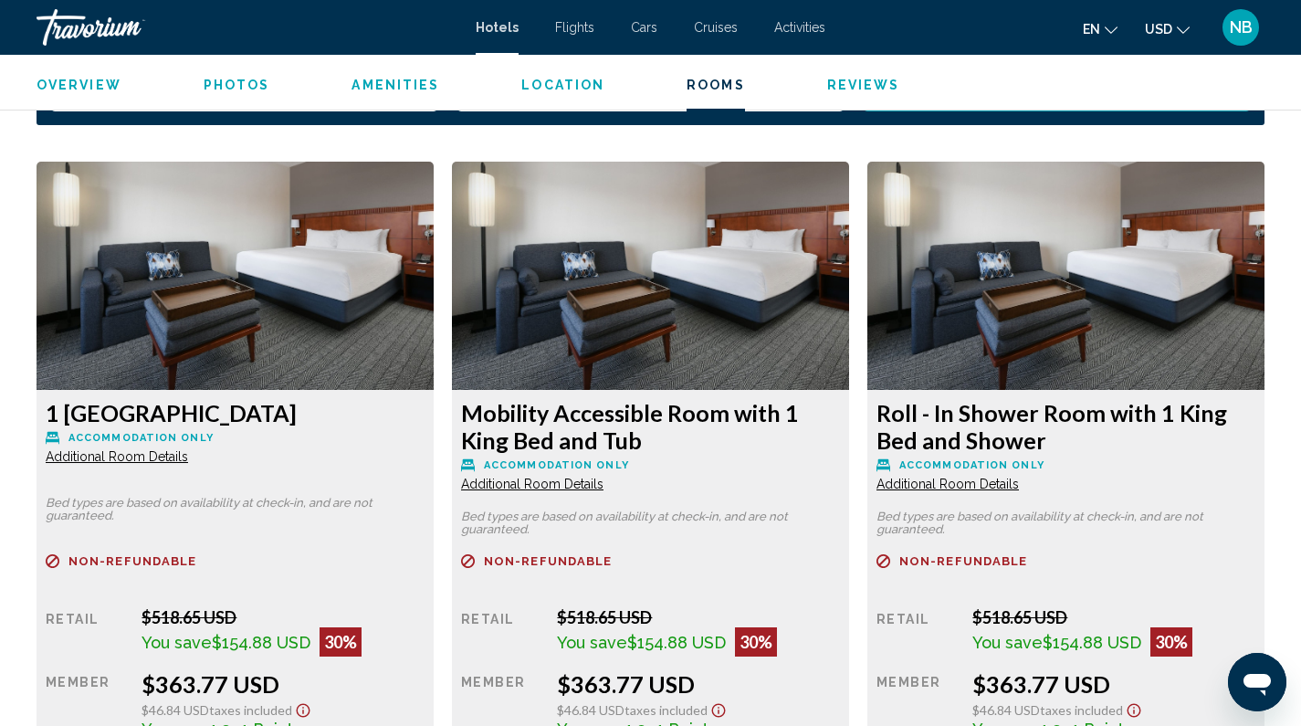
scroll to position [2157, 0]
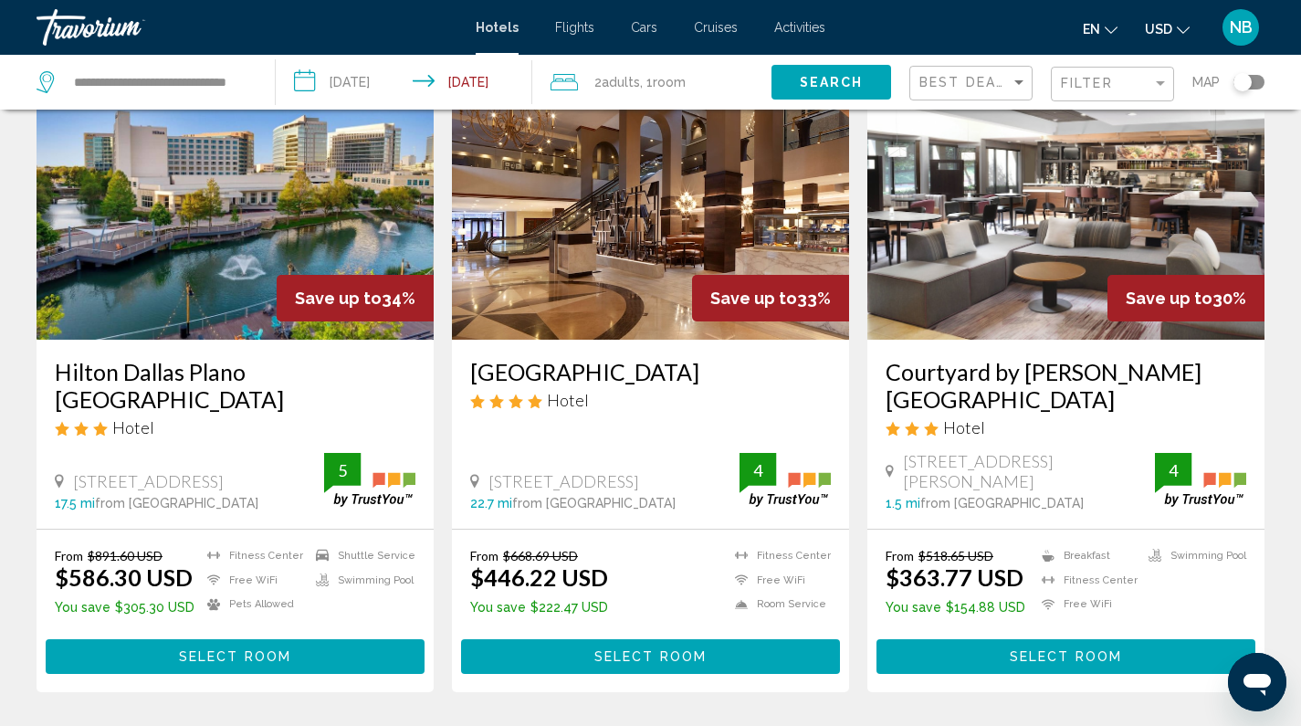
scroll to position [1542, 0]
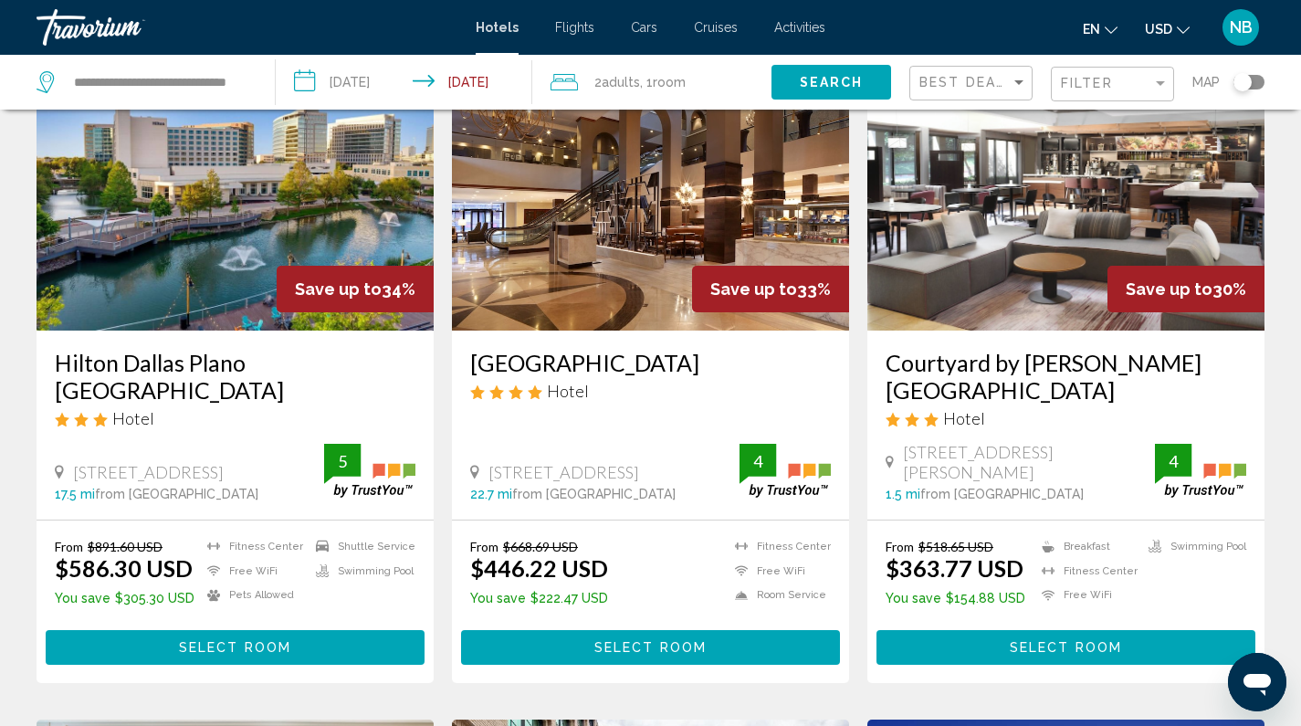
click at [965, 349] on h3 "Courtyard by [PERSON_NAME] [GEOGRAPHIC_DATA]" at bounding box center [1066, 376] width 361 height 55
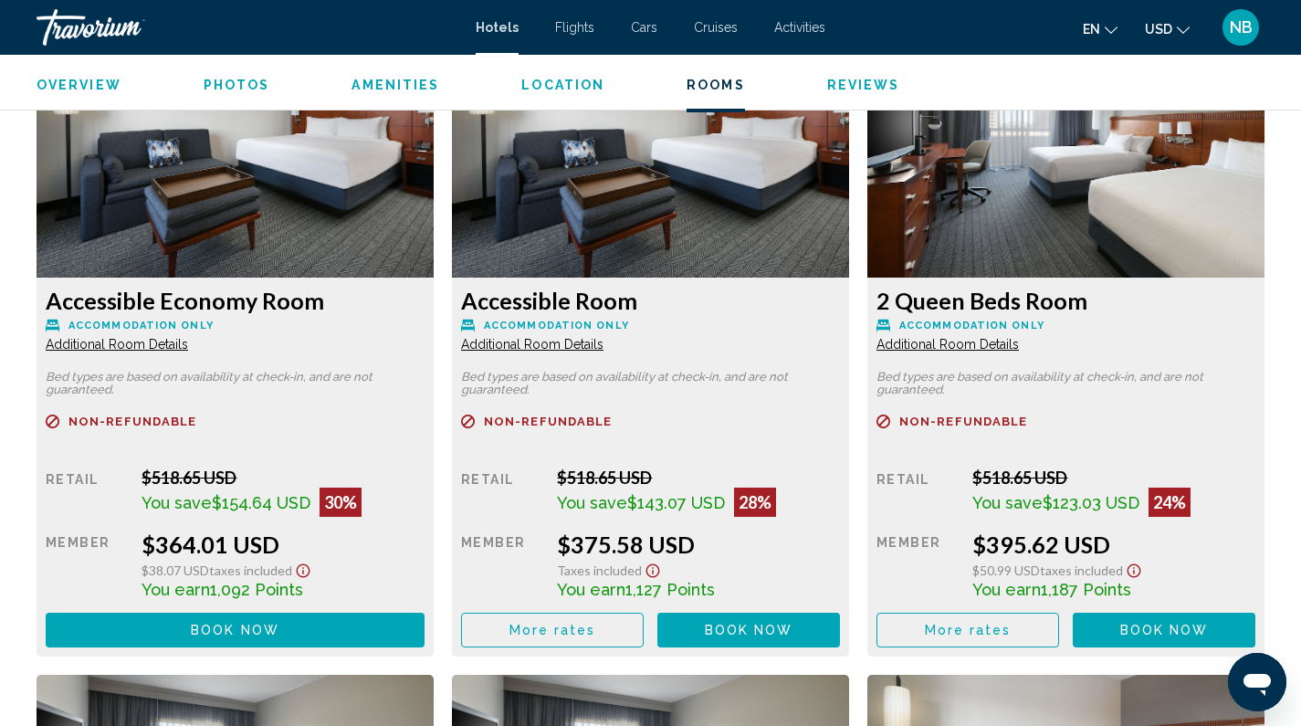
scroll to position [3327, 0]
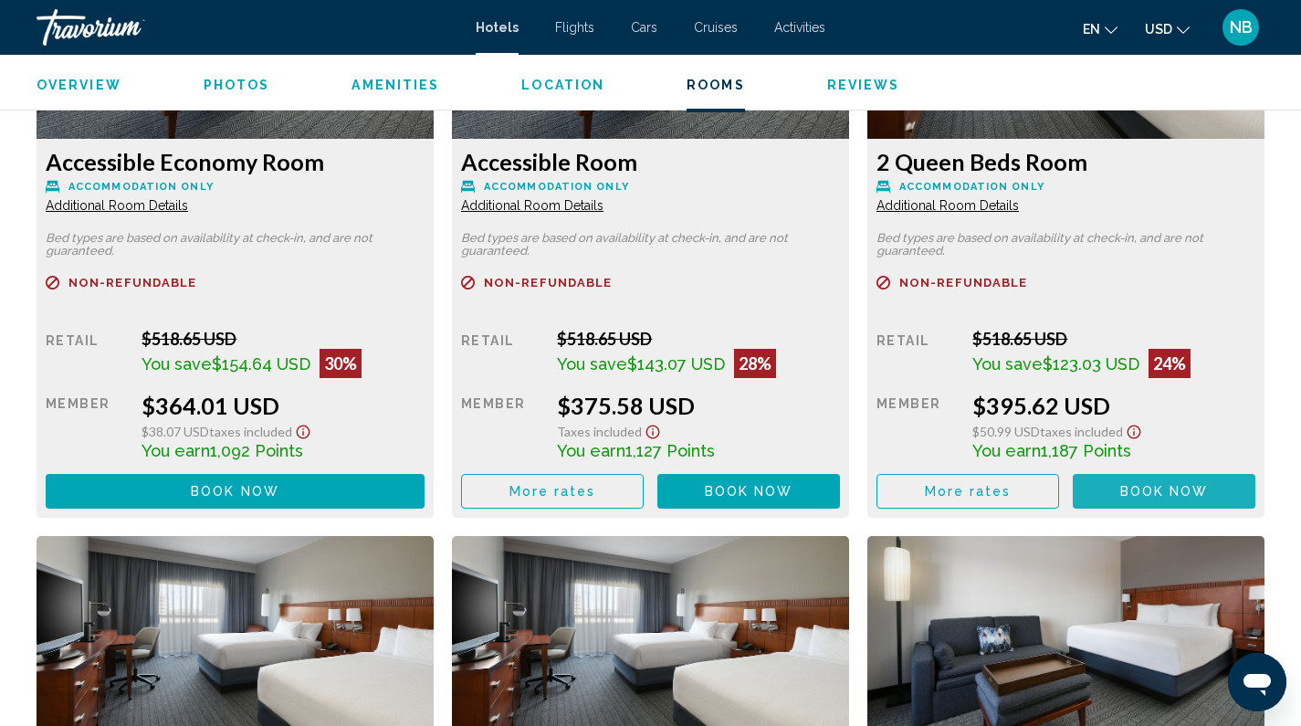
click at [1191, 497] on span "Book now" at bounding box center [1164, 492] width 89 height 15
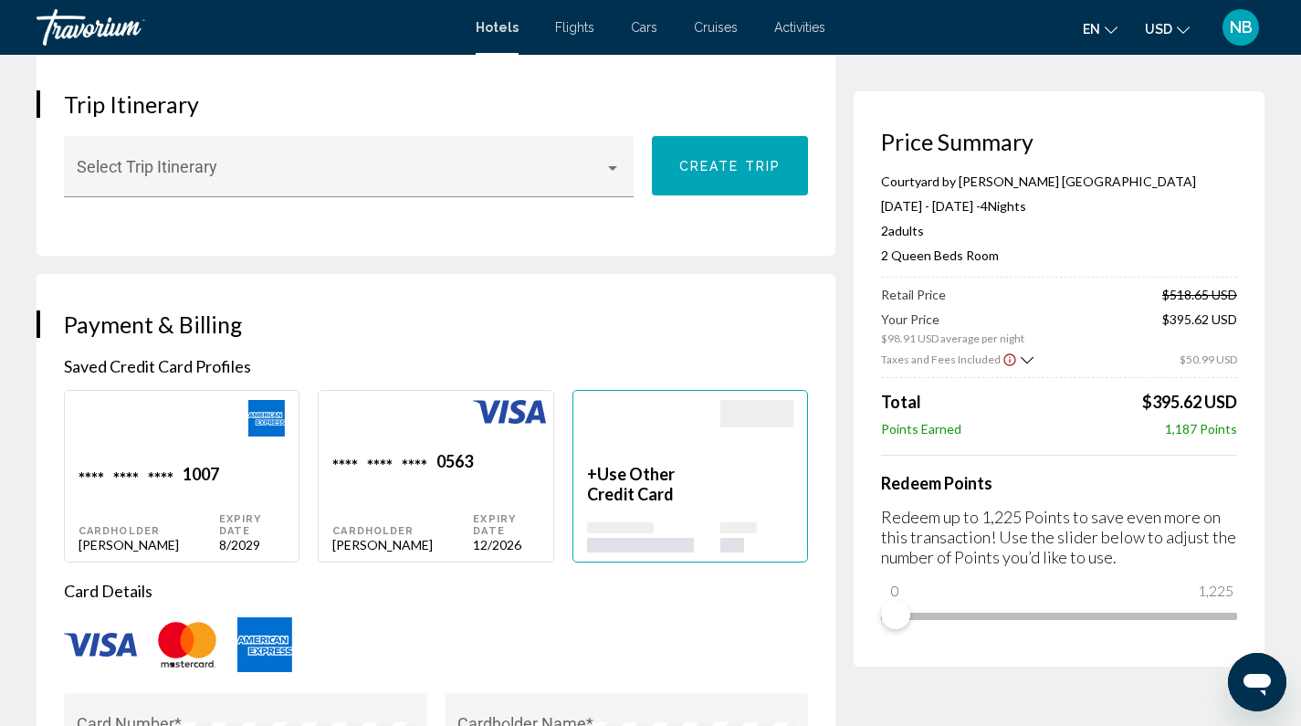
scroll to position [1242, 0]
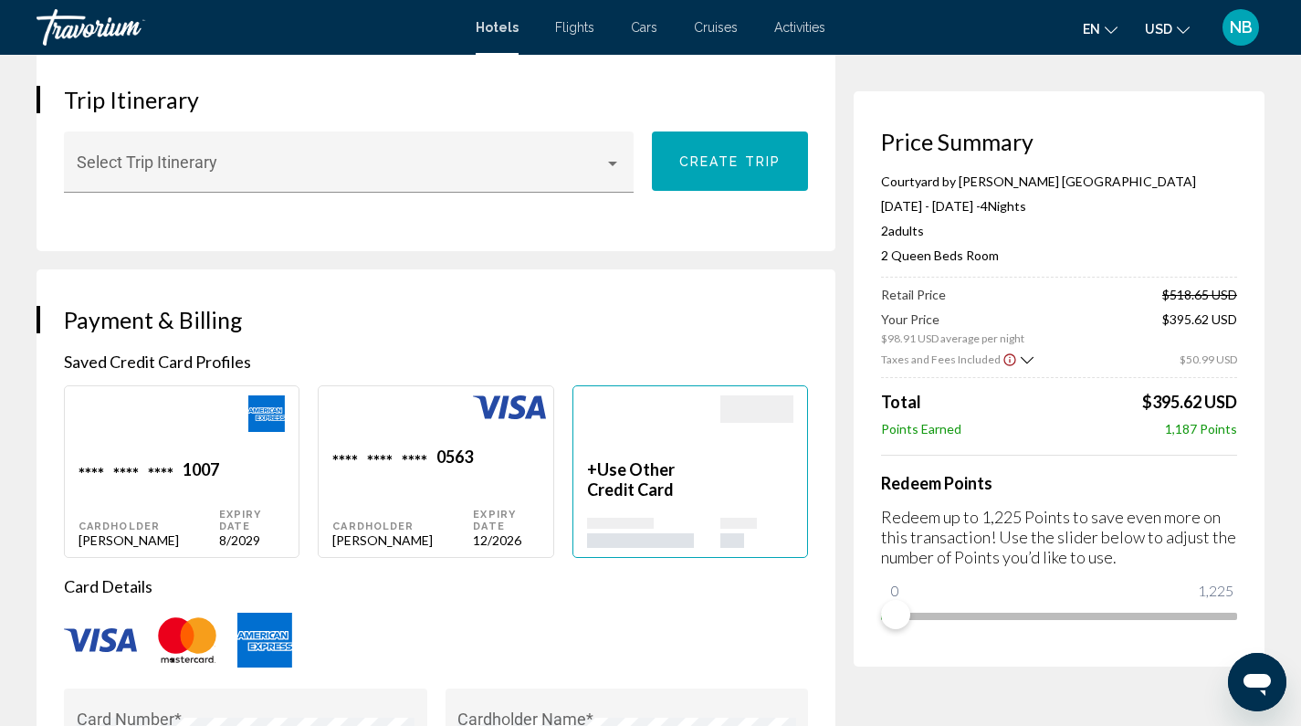
click at [181, 413] on div "Main content" at bounding box center [149, 427] width 141 height 64
type input "********"
type input "******"
type input "**********"
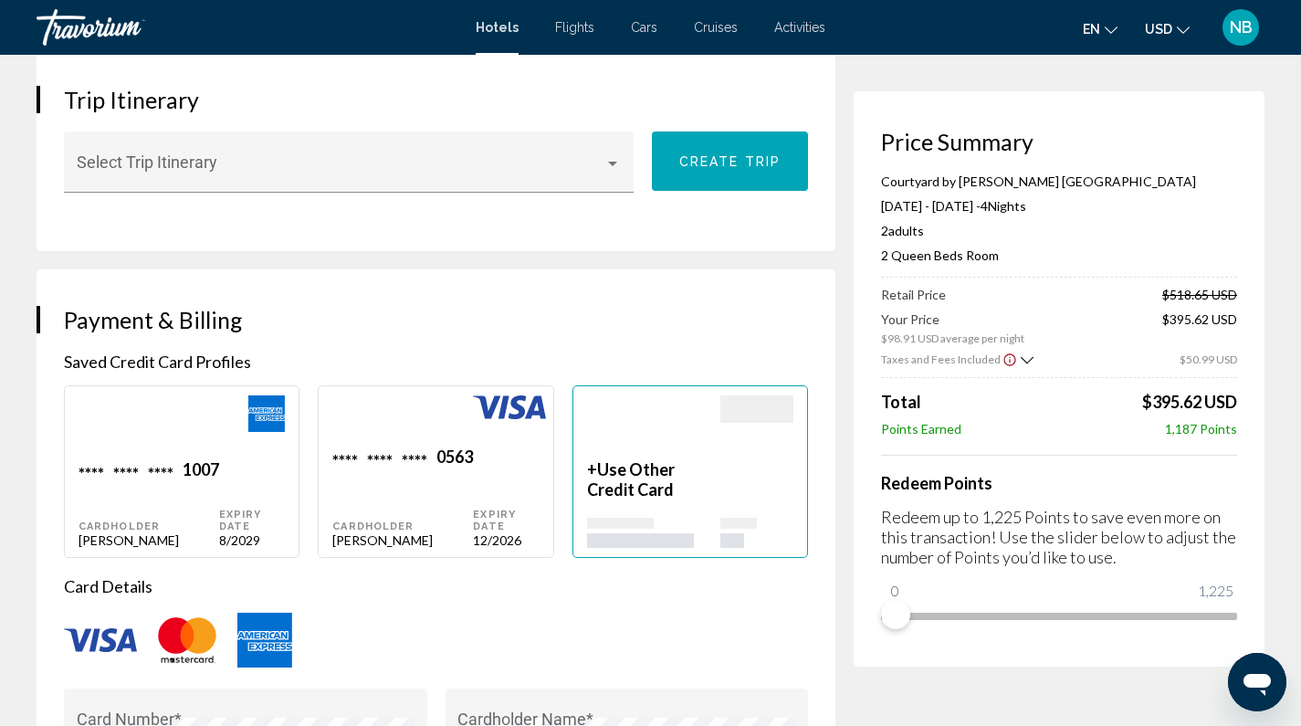
type input "******"
type input "*****"
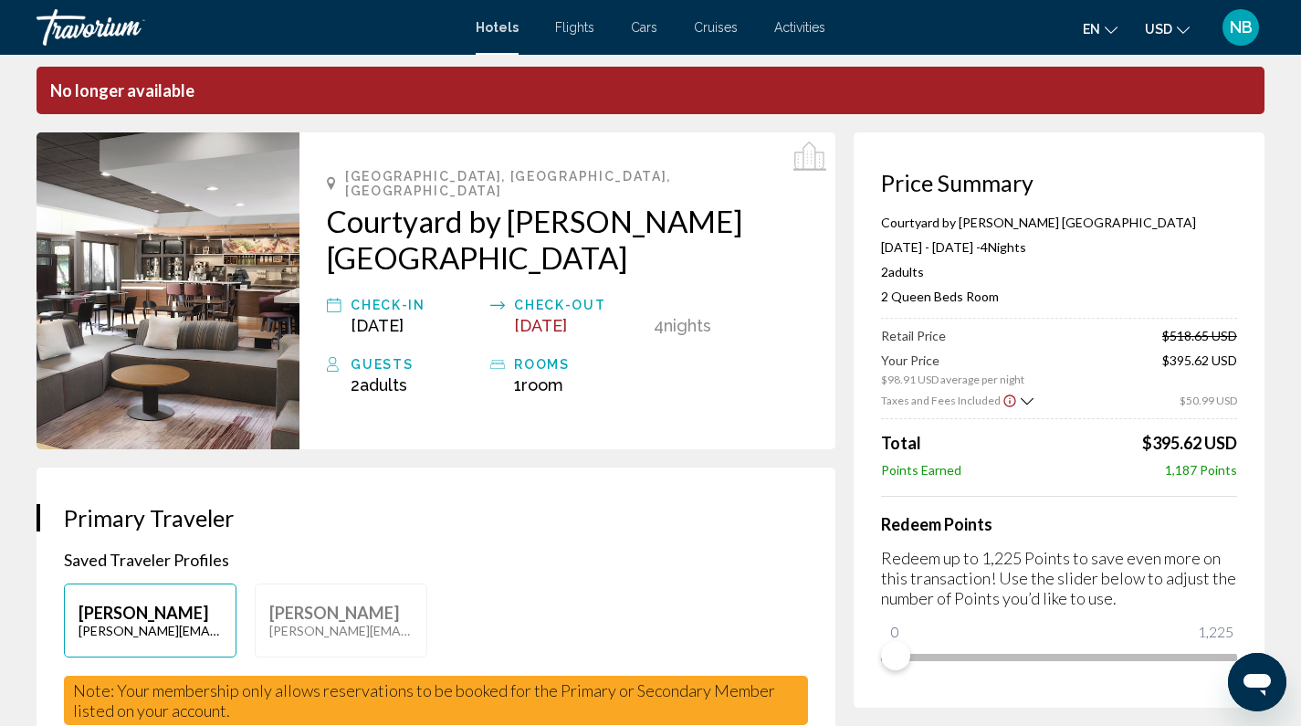
scroll to position [0, 0]
